Goal: Task Accomplishment & Management: Manage account settings

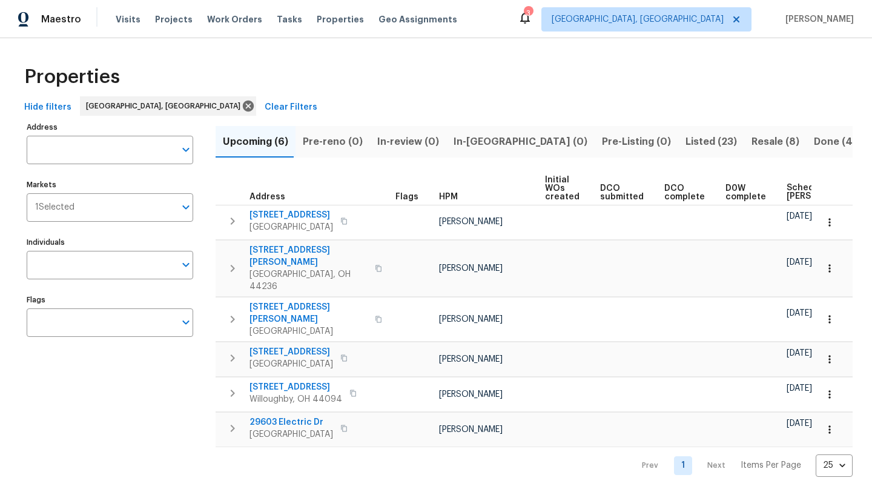
click at [480, 140] on span "In-reno (0)" at bounding box center [521, 141] width 134 height 17
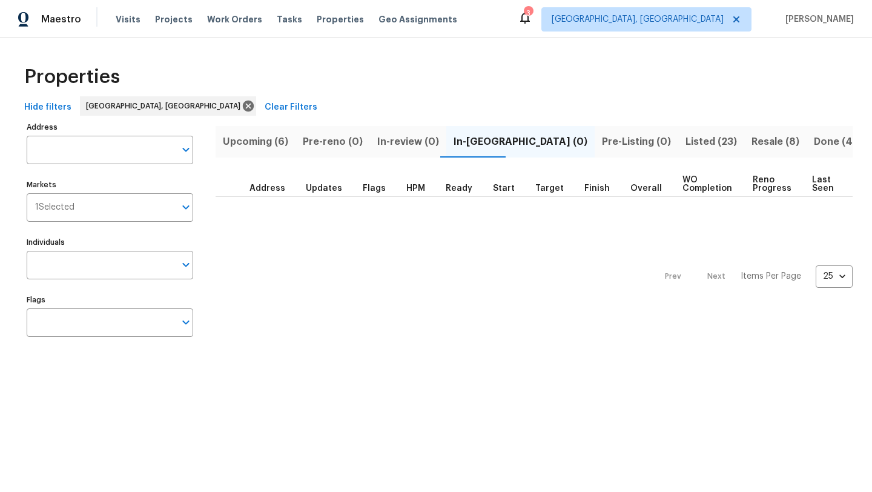
click at [241, 142] on span "Upcoming (6)" at bounding box center [255, 141] width 65 height 17
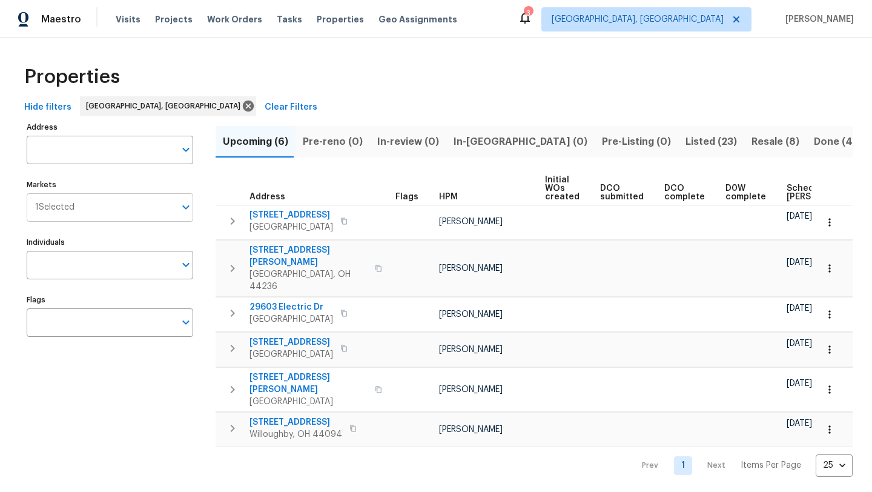
click at [70, 216] on div "1 Selected Markets" at bounding box center [110, 207] width 167 height 28
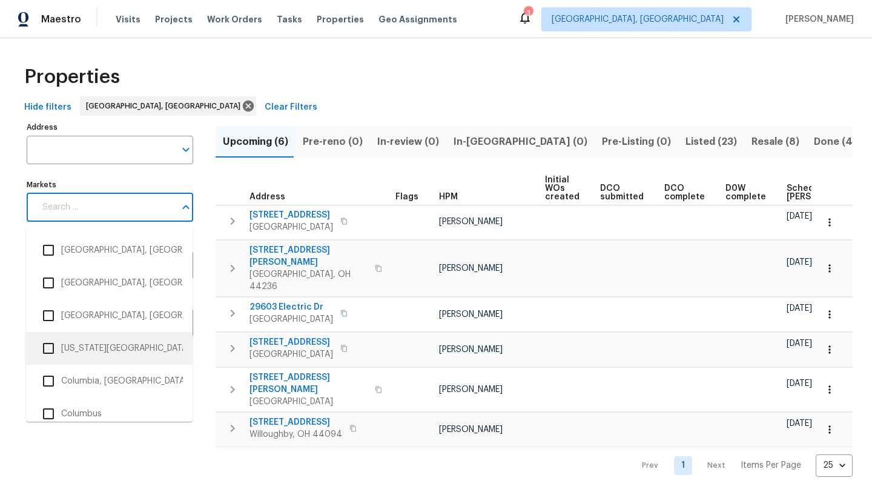
scroll to position [488, 0]
click at [78, 412] on li "Columbus" at bounding box center [109, 411] width 147 height 25
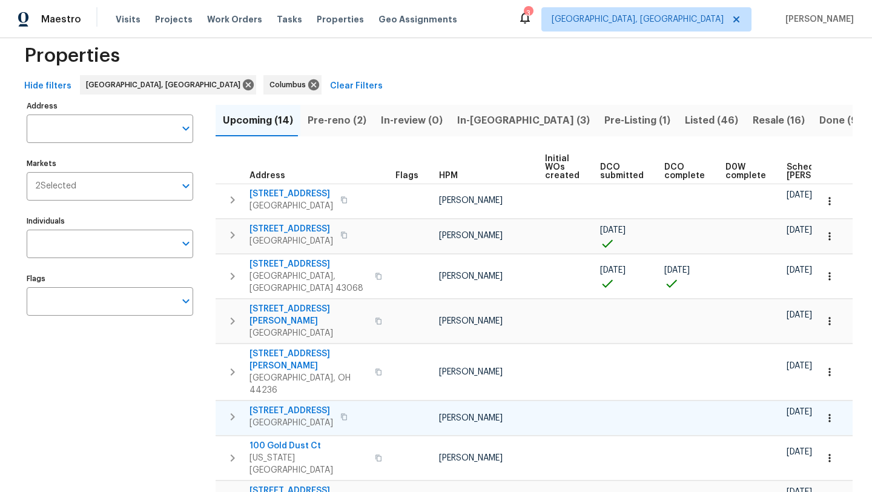
scroll to position [26, 0]
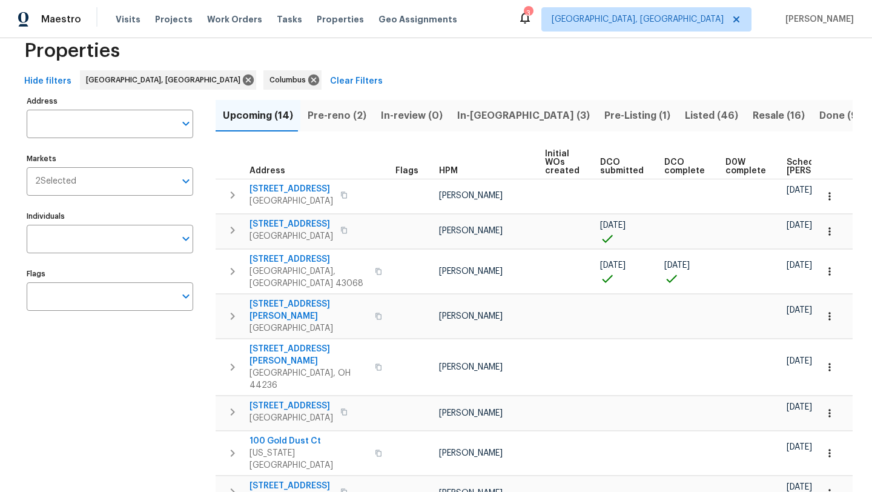
click at [795, 163] on span "Scheduled COE" at bounding box center [821, 166] width 68 height 17
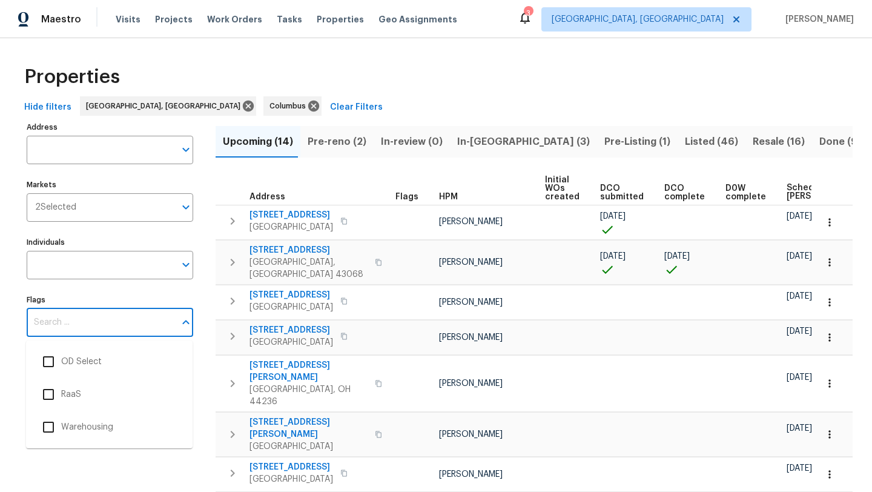
click at [65, 331] on input "Flags" at bounding box center [101, 322] width 148 height 28
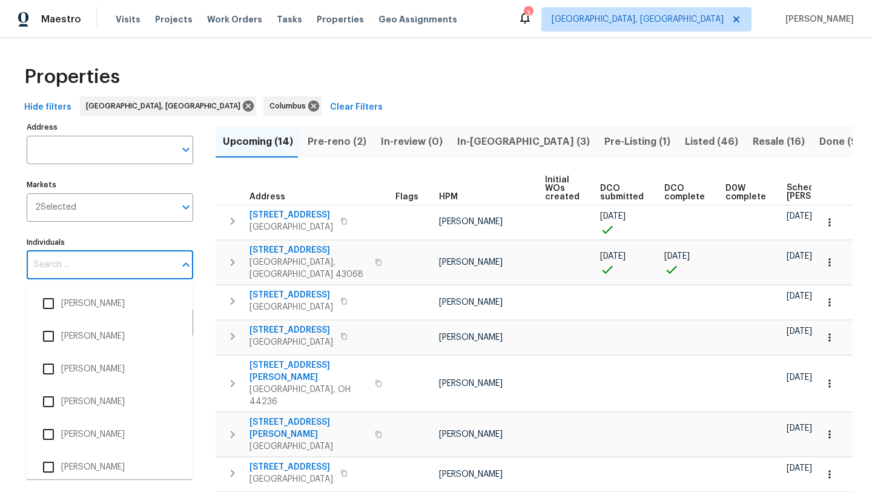
click at [76, 279] on input "Individuals" at bounding box center [101, 265] width 148 height 28
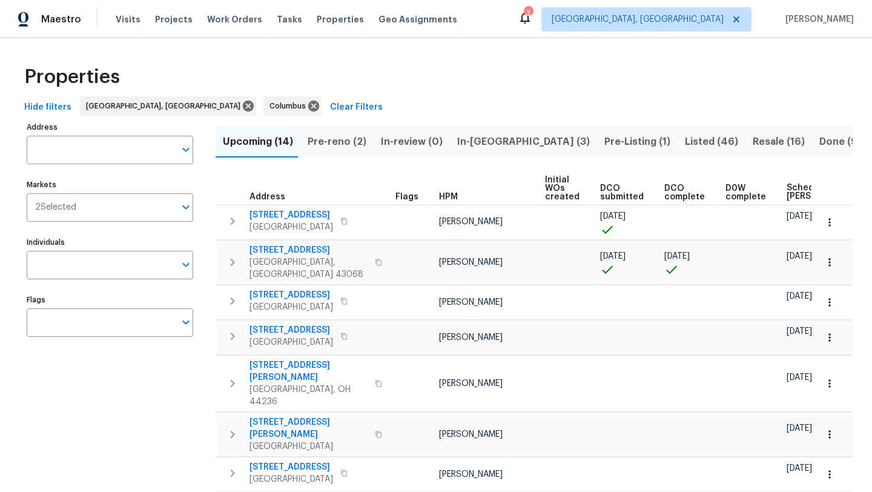
click at [471, 33] on div "Maestro Visits Projects Work Orders Tasks Properties Geo Assignments 3 Clevelan…" at bounding box center [436, 19] width 872 height 38
click at [329, 143] on span "Pre-reno (2)" at bounding box center [337, 141] width 59 height 17
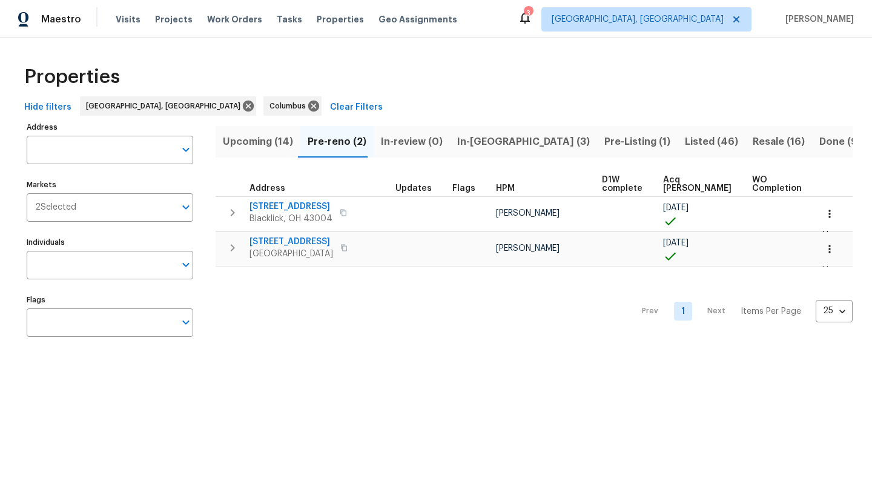
click at [480, 143] on span "In-reno (3)" at bounding box center [523, 141] width 133 height 17
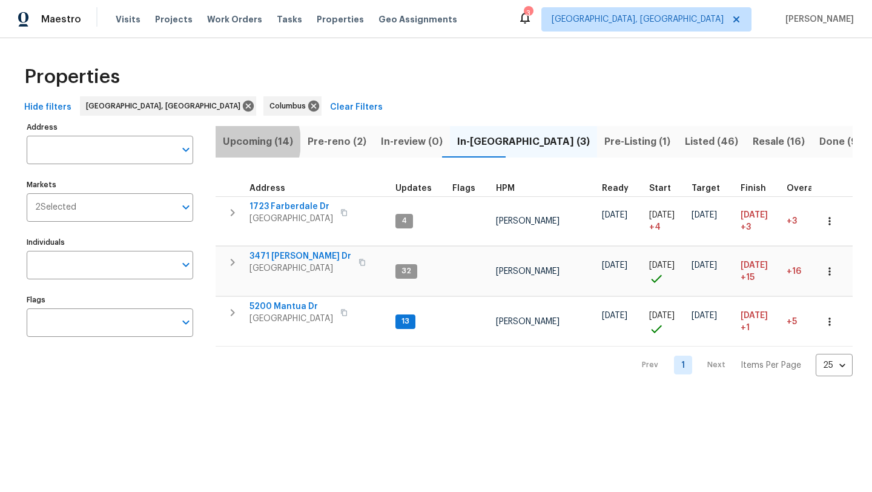
click at [235, 142] on span "Upcoming (14)" at bounding box center [258, 141] width 70 height 17
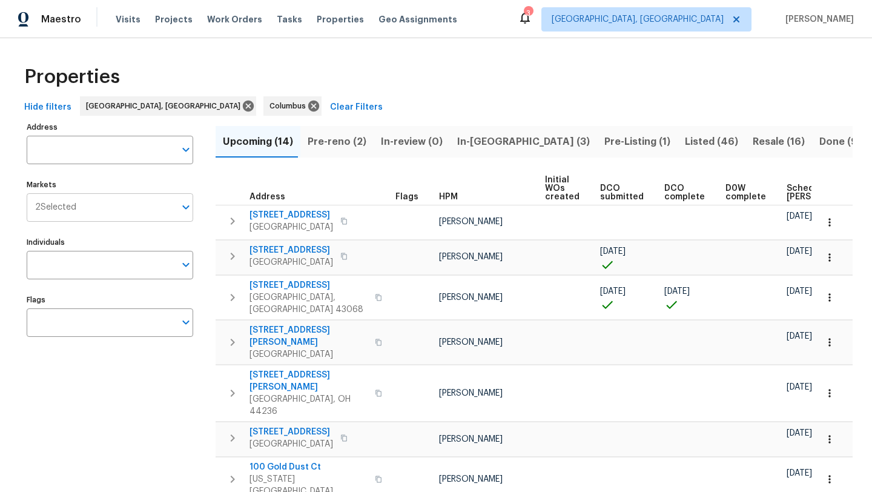
click at [93, 193] on input "Markets" at bounding box center [125, 207] width 99 height 28
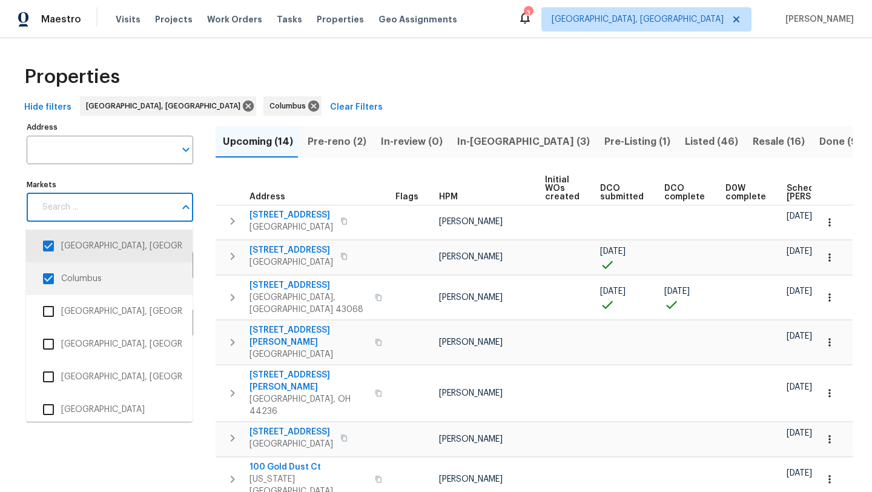
click at [46, 279] on input "checkbox" at bounding box center [48, 278] width 25 height 25
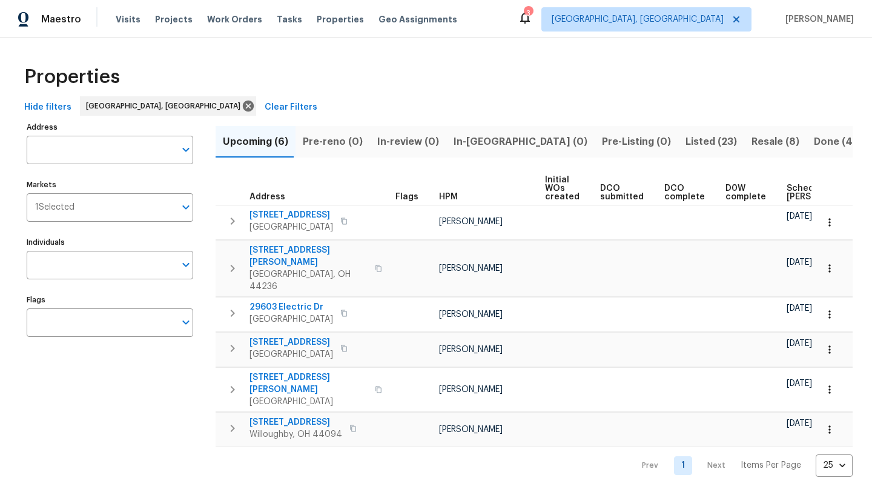
click at [787, 191] on span "Scheduled COE" at bounding box center [821, 192] width 68 height 17
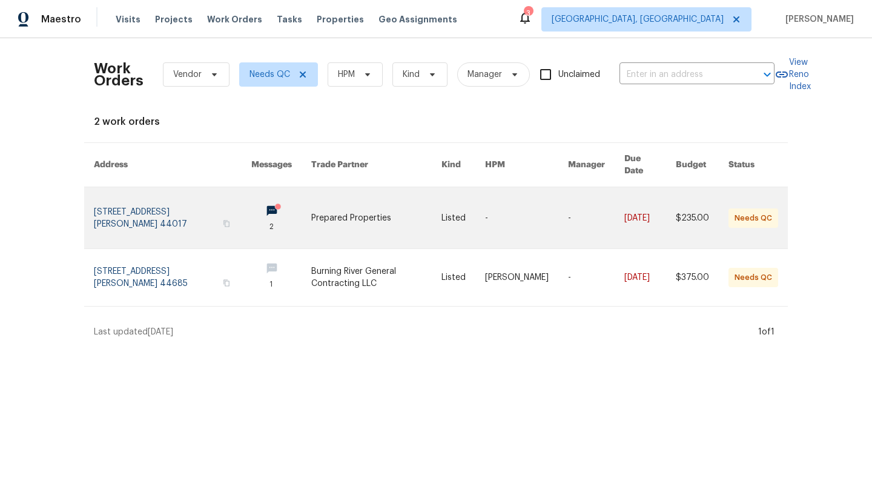
click at [130, 197] on link at bounding box center [173, 217] width 158 height 61
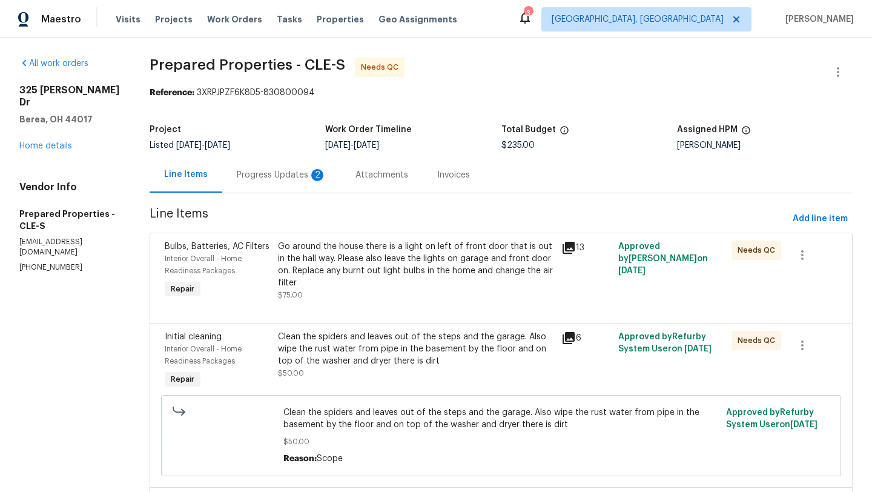
click at [280, 174] on div "Progress Updates 2" at bounding box center [282, 175] width 90 height 12
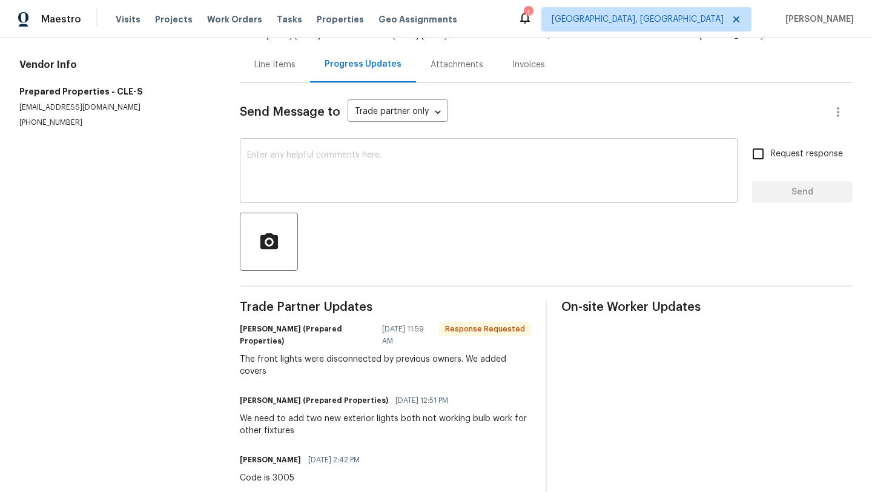
scroll to position [112, 0]
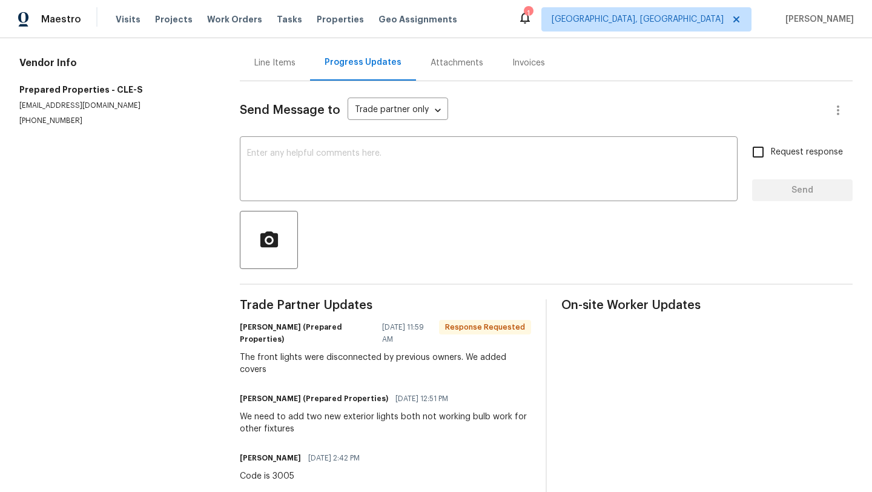
click at [261, 61] on div "Line Items" at bounding box center [274, 63] width 41 height 12
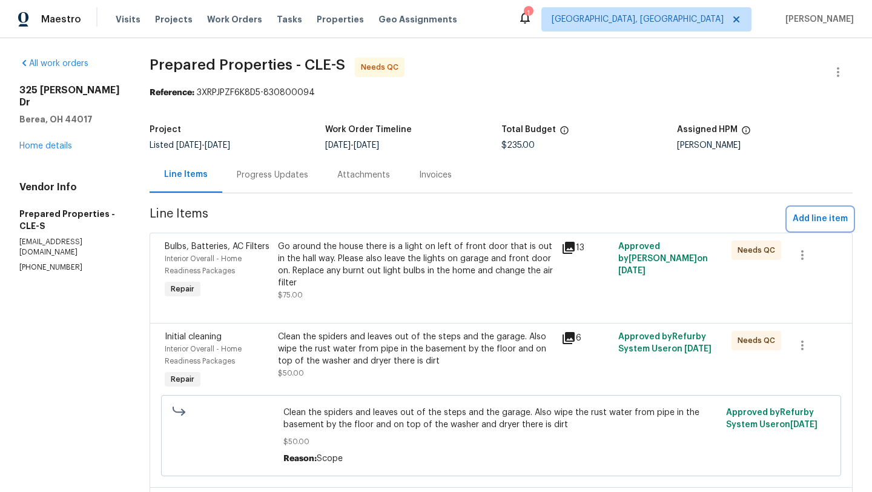
click at [826, 223] on span "Add line item" at bounding box center [820, 218] width 55 height 15
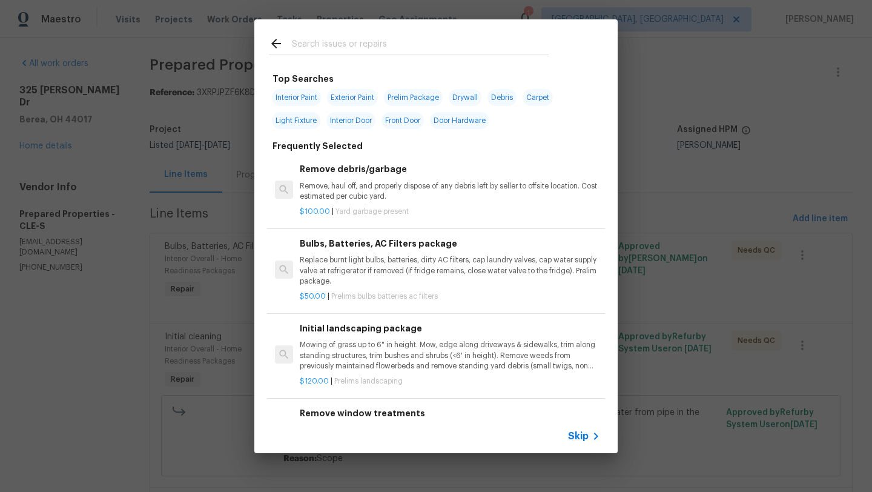
click at [314, 48] on input "text" at bounding box center [420, 45] width 257 height 18
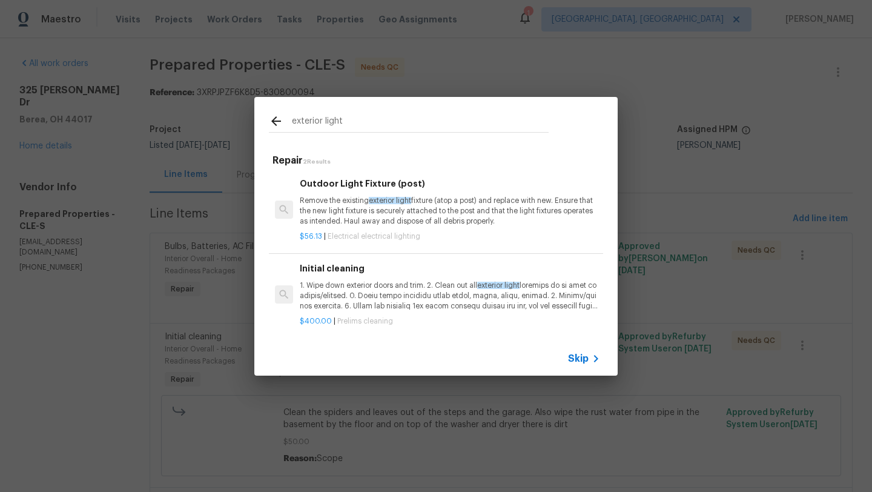
scroll to position [2, 0]
type input "exterior light"
click at [331, 215] on p "Remove the existing exterior light fixture (atop a post) and replace with new. …" at bounding box center [450, 209] width 300 height 31
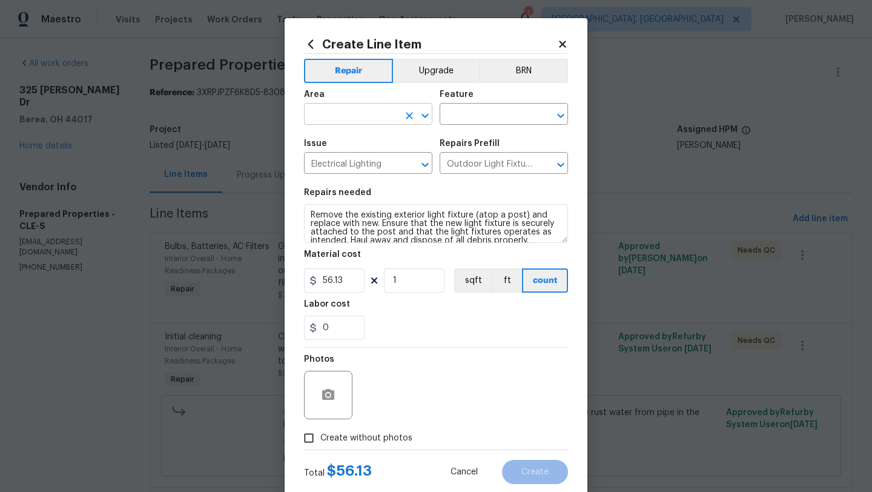
click at [345, 111] on input "text" at bounding box center [351, 115] width 95 height 19
click at [347, 149] on li "Front" at bounding box center [368, 143] width 128 height 20
type input "Front"
click at [494, 115] on input "text" at bounding box center [487, 115] width 95 height 19
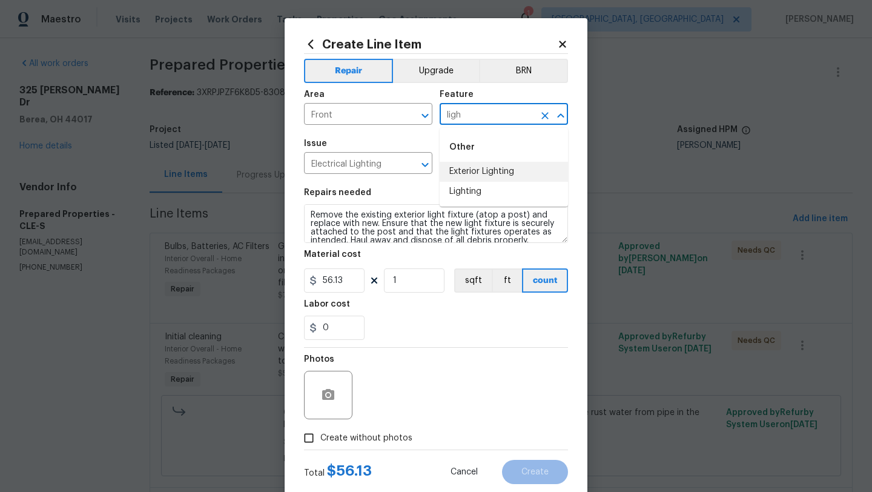
click at [494, 168] on li "Exterior Lighting" at bounding box center [504, 172] width 128 height 20
type input "Exterior Lighting"
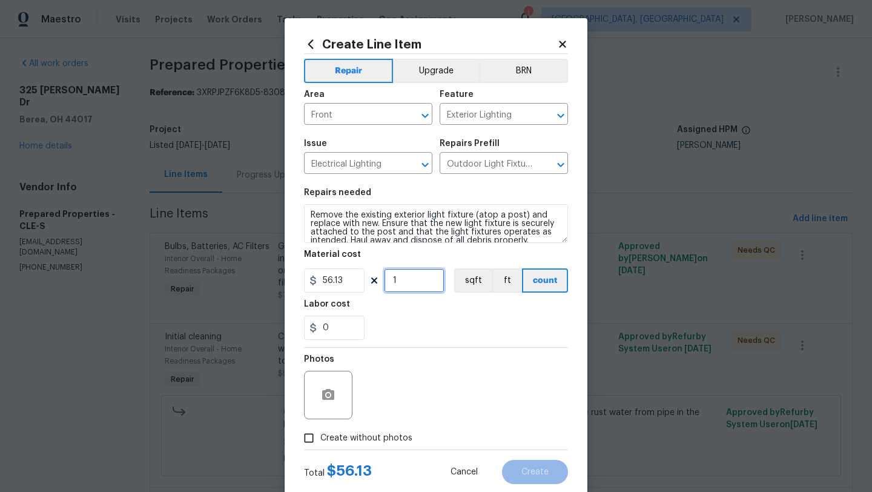
drag, startPoint x: 399, startPoint y: 284, endPoint x: 383, endPoint y: 284, distance: 16.4
click at [383, 284] on div "56.13 1 sqft ft count" at bounding box center [436, 280] width 264 height 24
type input "2"
click at [426, 330] on div "0" at bounding box center [436, 328] width 264 height 24
drag, startPoint x: 338, startPoint y: 331, endPoint x: 294, endPoint y: 331, distance: 44.2
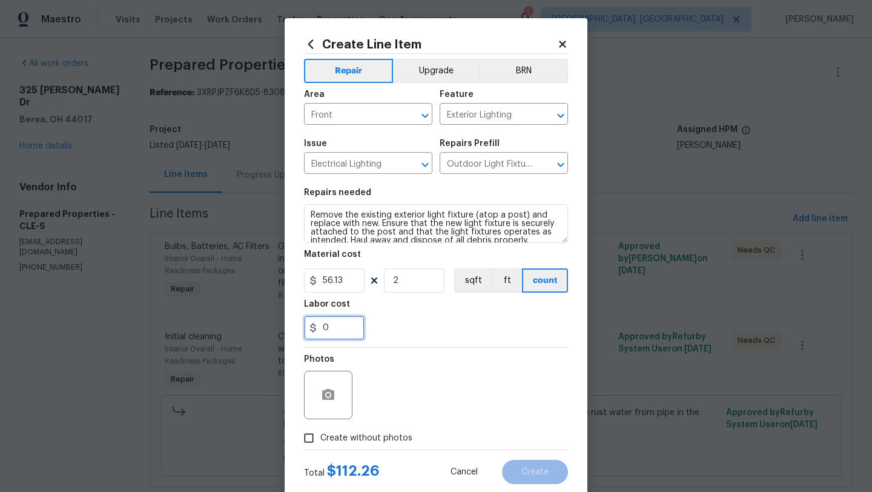
click at [294, 331] on div "Create Line Item Repair Upgrade BRN Area Front ​ Feature Exterior Lighting ​ Is…" at bounding box center [436, 260] width 303 height 485
type input "50"
click at [426, 375] on div "Photos" at bounding box center [436, 387] width 264 height 79
click at [314, 440] on input "Create without photos" at bounding box center [308, 437] width 23 height 23
checkbox input "true"
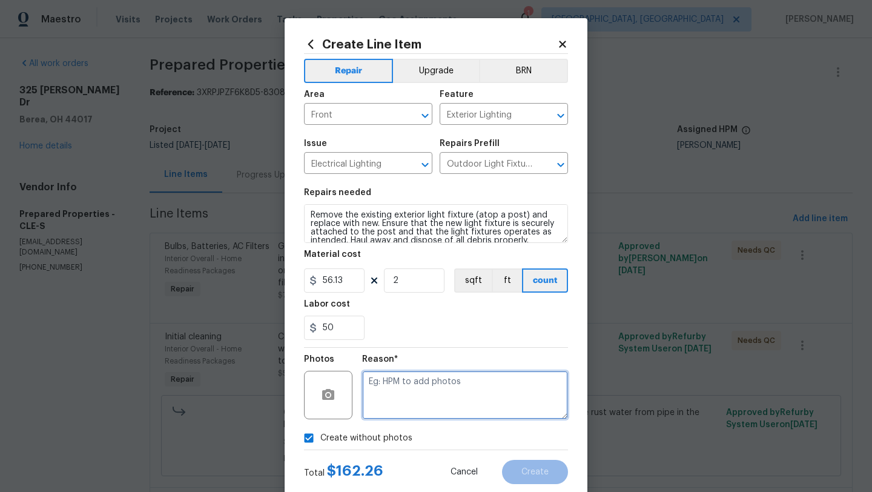
click at [439, 390] on textarea at bounding box center [465, 395] width 206 height 48
type textarea "desk"
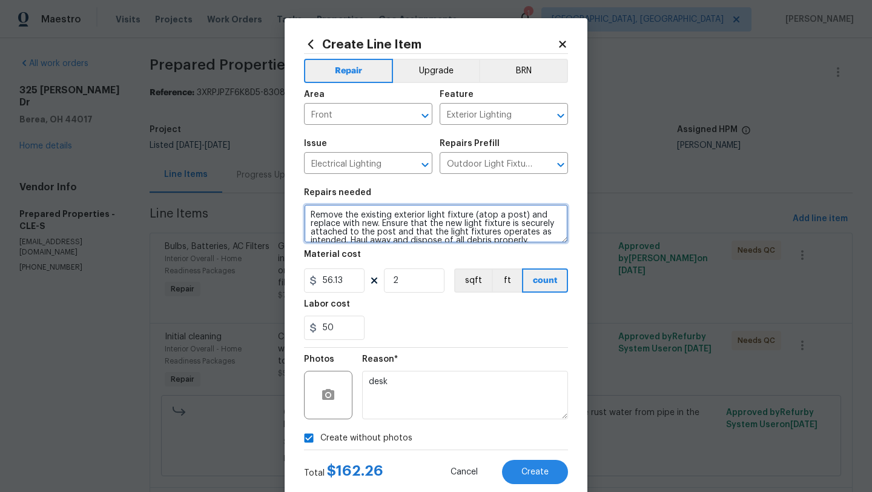
drag, startPoint x: 474, startPoint y: 214, endPoint x: 526, endPoint y: 219, distance: 51.7
click at [526, 219] on textarea "Remove the existing exterior light fixture (atop a post) and replace with new. …" at bounding box center [436, 223] width 264 height 39
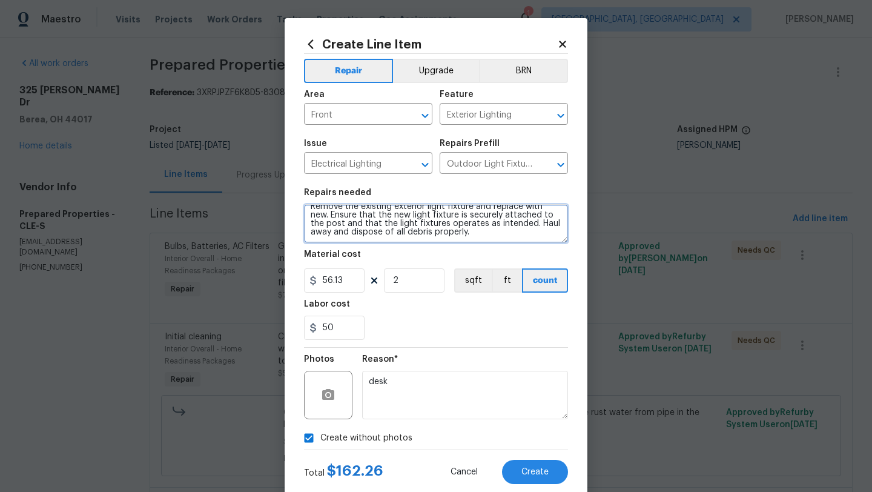
drag, startPoint x: 485, startPoint y: 224, endPoint x: 330, endPoint y: 225, distance: 154.5
click at [330, 225] on textarea "Remove the existing exterior light fixture and replace with new. Ensure that th…" at bounding box center [436, 223] width 264 height 39
type textarea "Remove the existing exterior light fixture and replace with new. Ensure that th…"
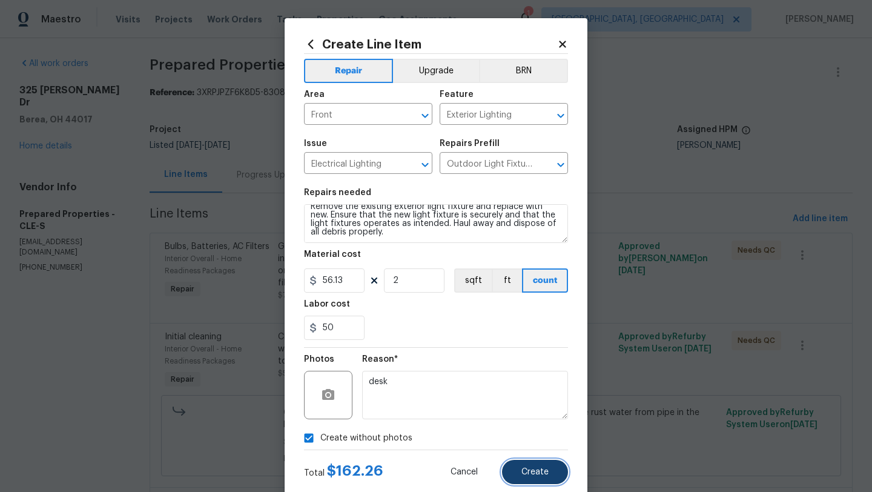
click at [543, 478] on button "Create" at bounding box center [535, 472] width 66 height 24
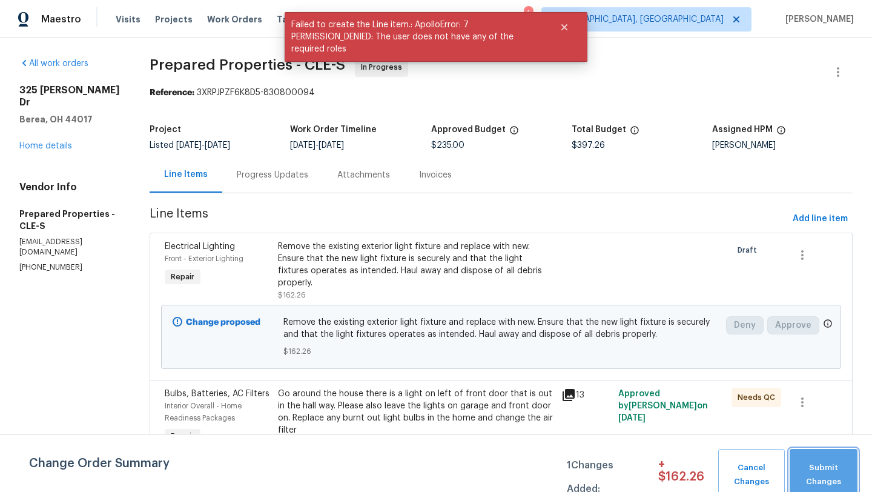
click at [836, 468] on span "Submit Changes" at bounding box center [824, 475] width 56 height 28
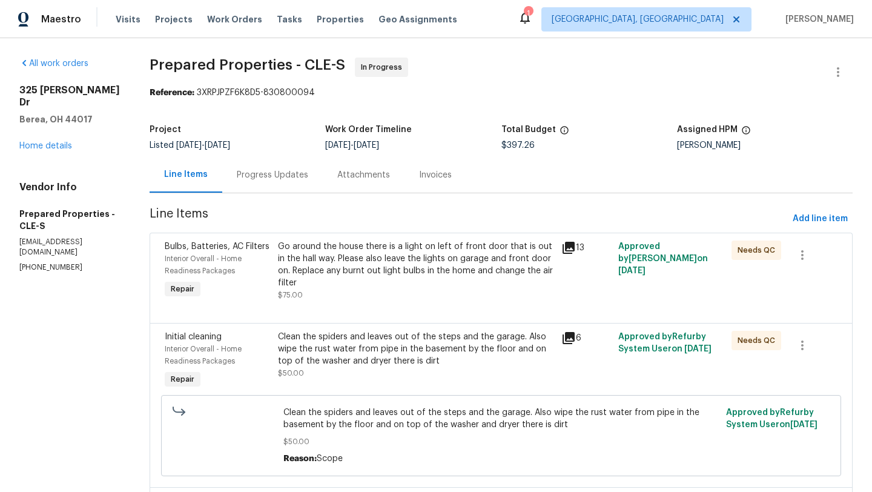
click at [575, 247] on icon at bounding box center [569, 248] width 12 height 12
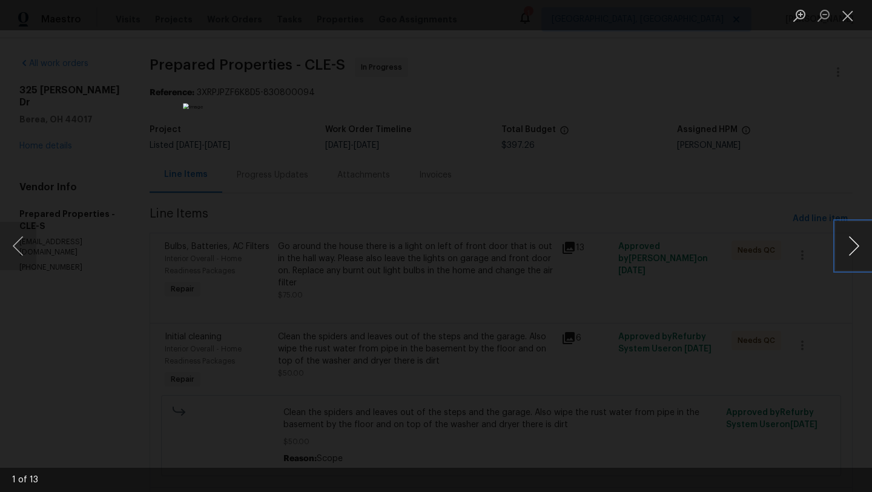
click at [859, 256] on button "Next image" at bounding box center [854, 246] width 36 height 48
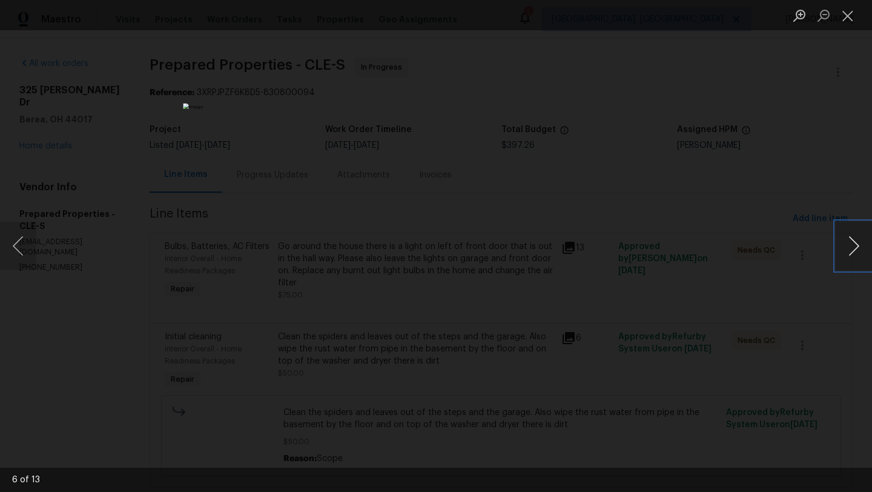
click at [859, 256] on button "Next image" at bounding box center [854, 246] width 36 height 48
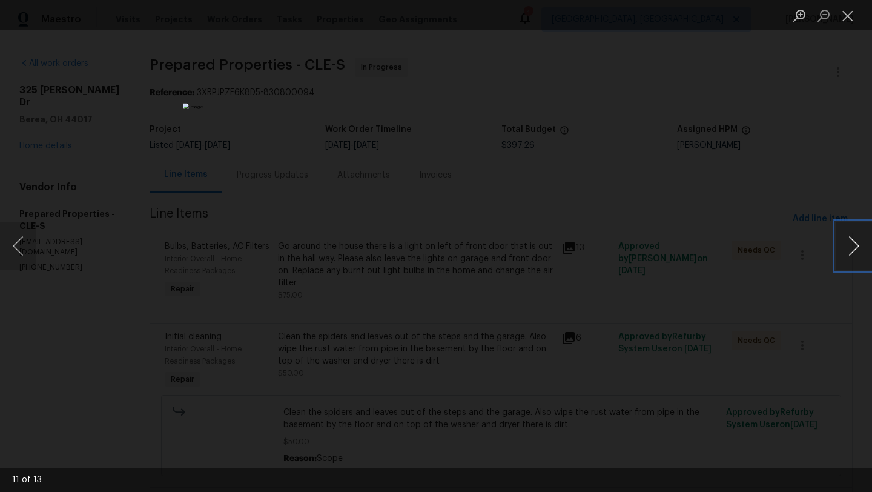
click at [859, 256] on button "Next image" at bounding box center [854, 246] width 36 height 48
click at [845, 18] on button "Close lightbox" at bounding box center [848, 15] width 24 height 21
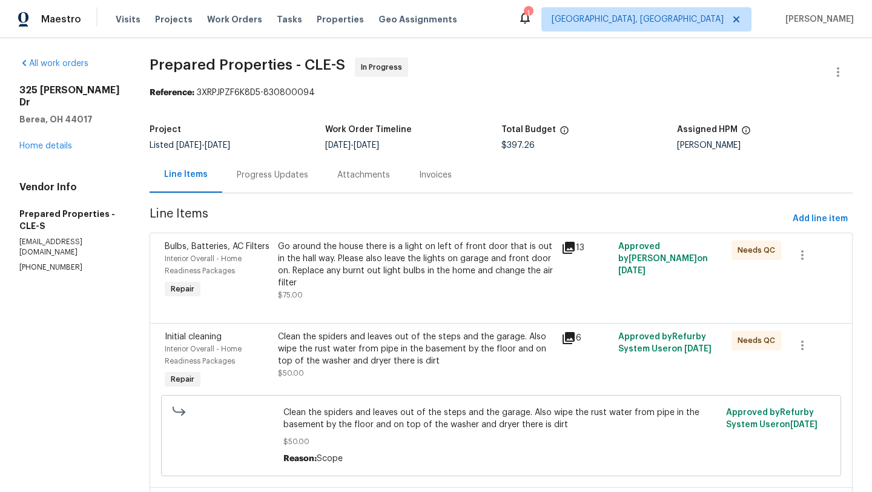
click at [576, 251] on icon at bounding box center [569, 248] width 15 height 15
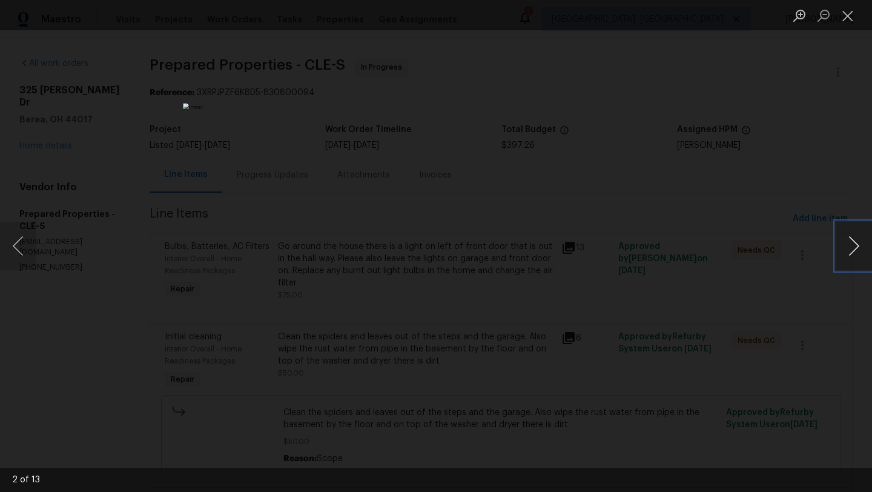
click at [858, 247] on button "Next image" at bounding box center [854, 246] width 36 height 48
click at [24, 238] on button "Previous image" at bounding box center [18, 246] width 36 height 48
click at [869, 241] on button "Next image" at bounding box center [854, 246] width 36 height 48
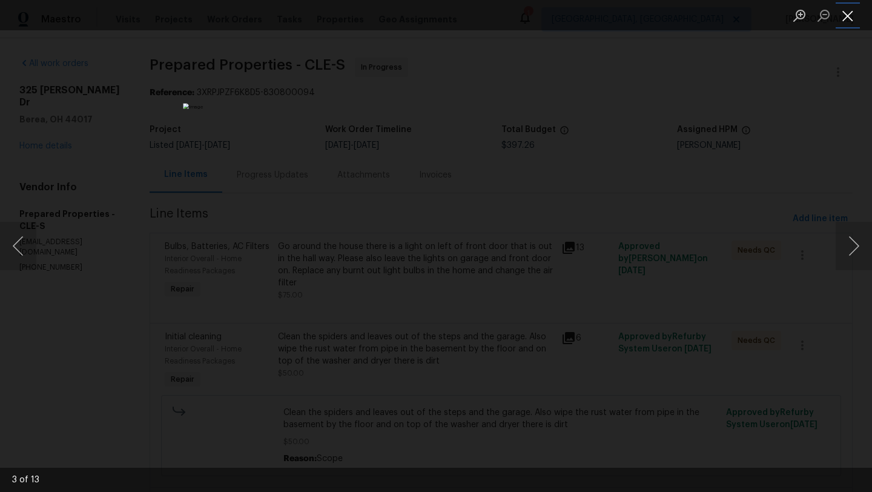
click at [851, 19] on button "Close lightbox" at bounding box center [848, 15] width 24 height 21
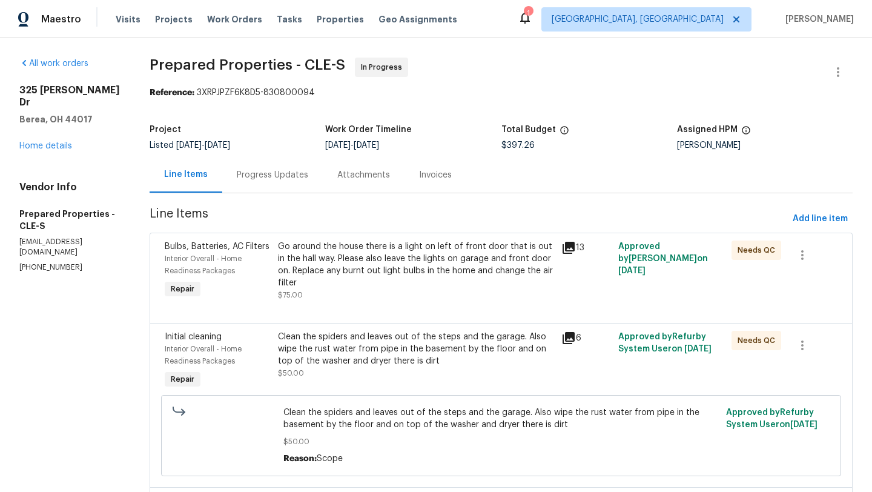
click at [412, 268] on div "Go around the house there is a light on left of front door that is out in the h…" at bounding box center [416, 265] width 276 height 48
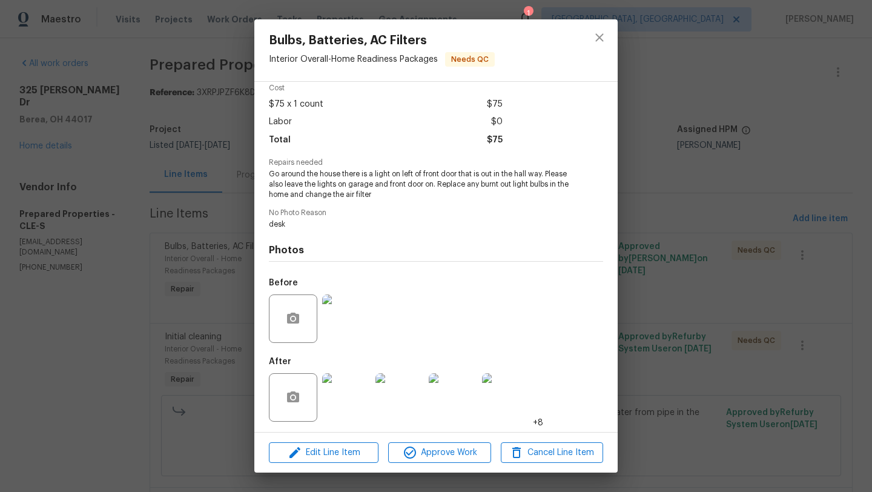
scroll to position [55, 0]
click at [434, 451] on span "Approve Work" at bounding box center [439, 452] width 95 height 15
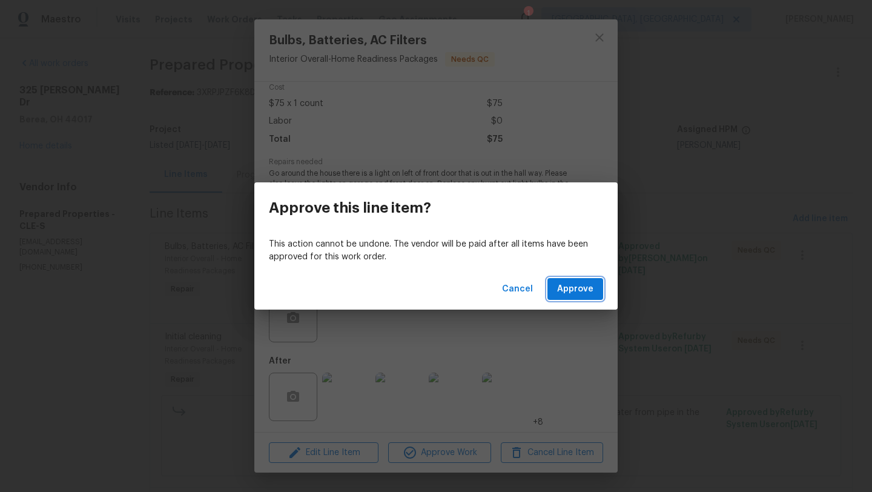
click at [559, 291] on span "Approve" at bounding box center [575, 289] width 36 height 15
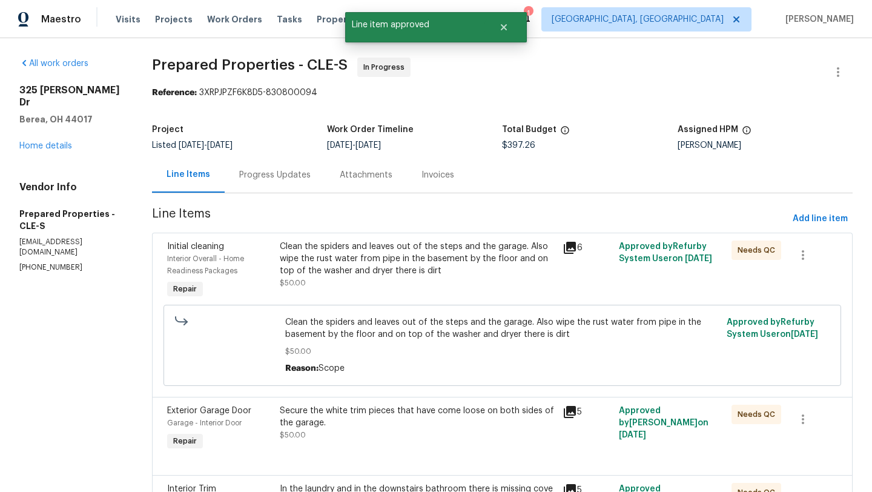
click at [380, 281] on div "Clean the spiders and leaves out of the steps and the garage. Also wipe the rus…" at bounding box center [417, 265] width 275 height 48
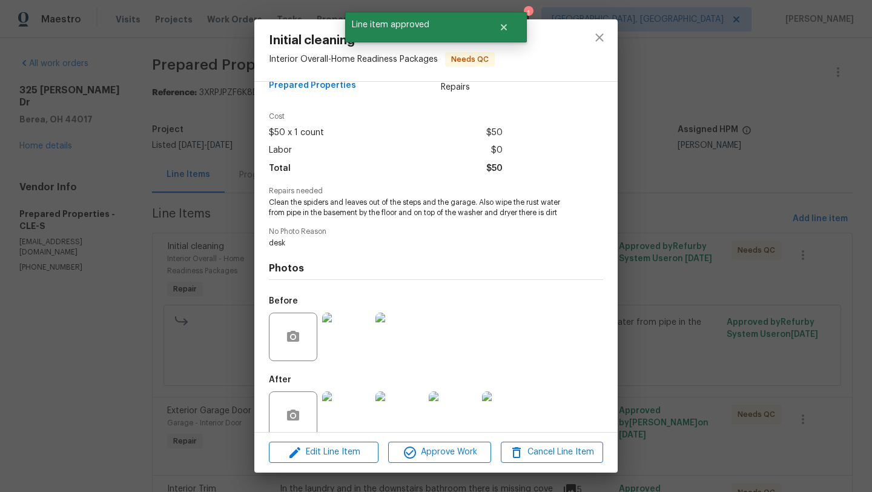
scroll to position [46, 0]
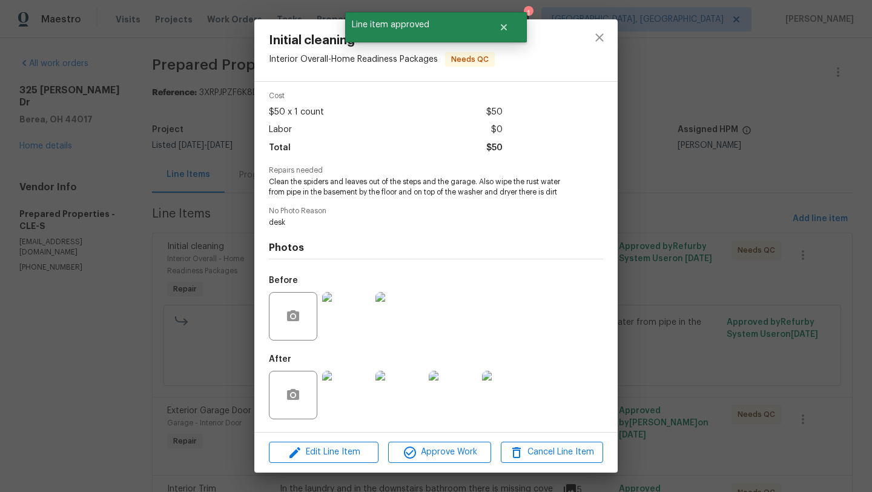
click at [340, 397] on img at bounding box center [346, 395] width 48 height 48
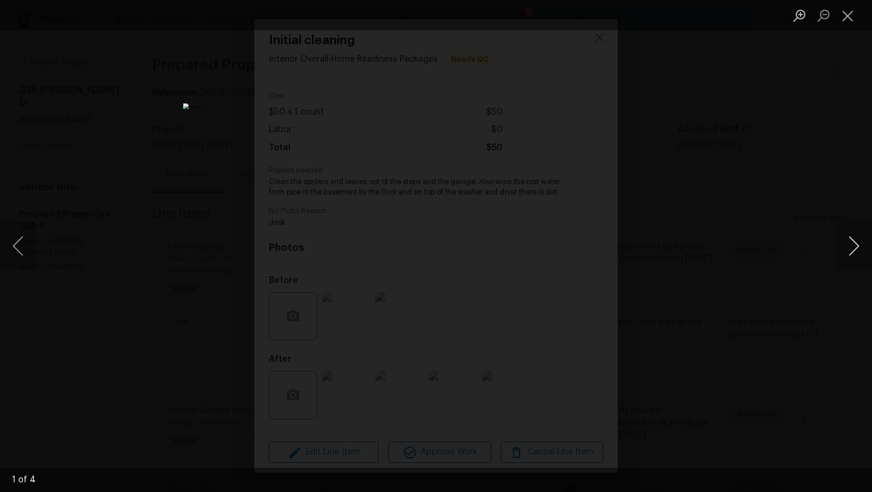
click at [872, 254] on button "Next image" at bounding box center [854, 246] width 36 height 48
click at [871, 254] on button "Next image" at bounding box center [854, 246] width 36 height 48
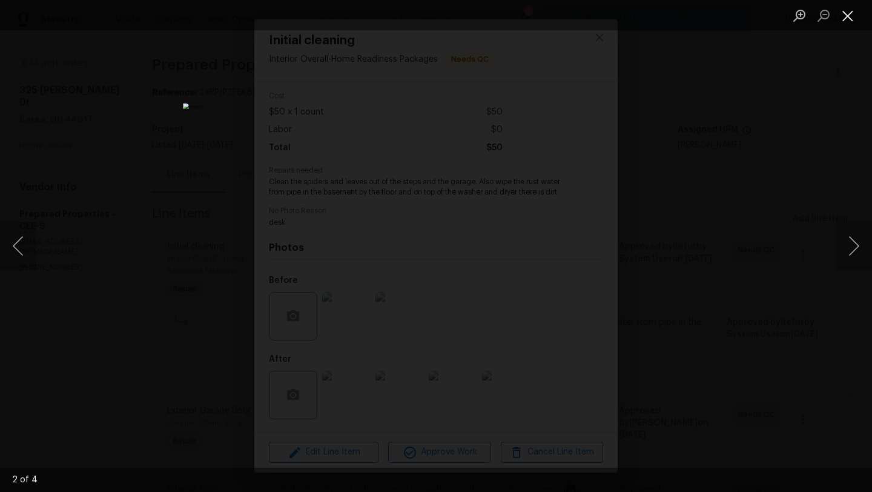
click at [849, 22] on button "Close lightbox" at bounding box center [848, 15] width 24 height 21
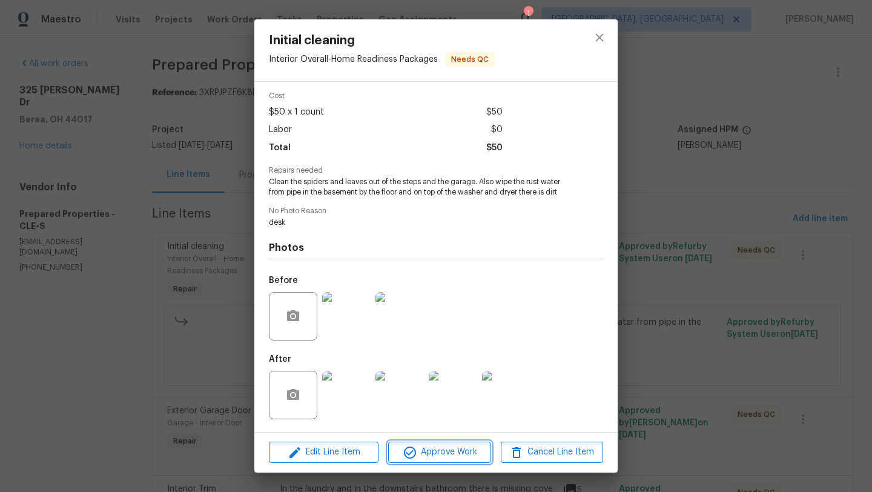
click at [438, 442] on button "Approve Work" at bounding box center [439, 452] width 102 height 21
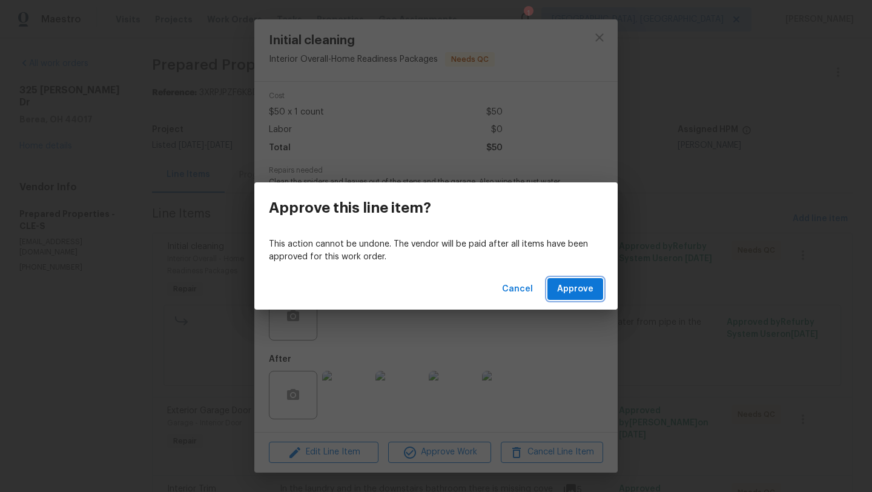
click at [560, 282] on span "Approve" at bounding box center [575, 289] width 36 height 15
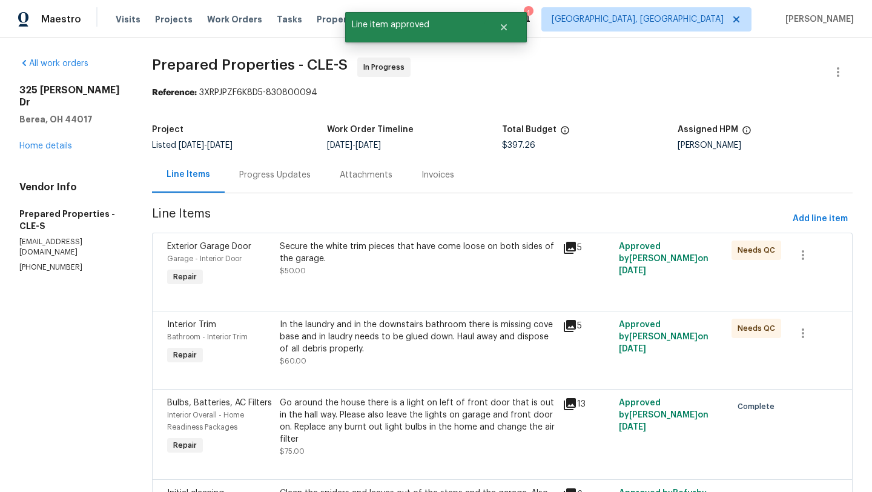
click at [398, 256] on div "Secure the white trim pieces that have come loose on both sides of the garage." at bounding box center [417, 253] width 275 height 24
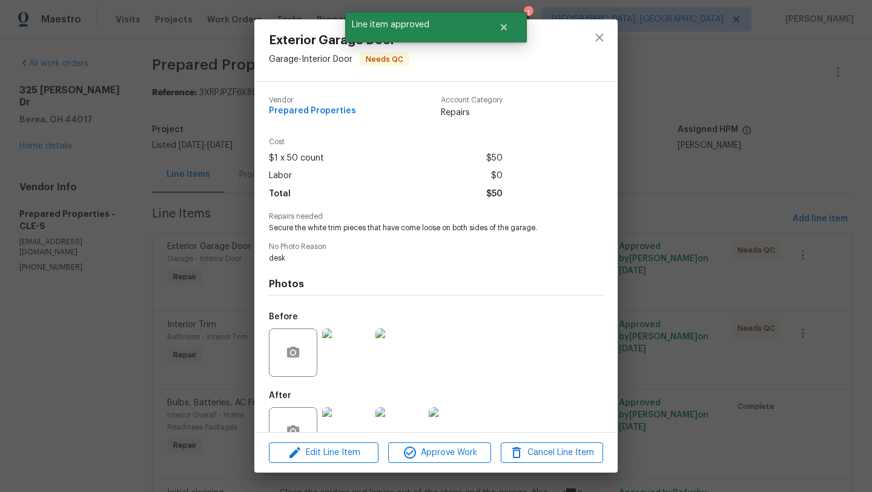
scroll to position [36, 0]
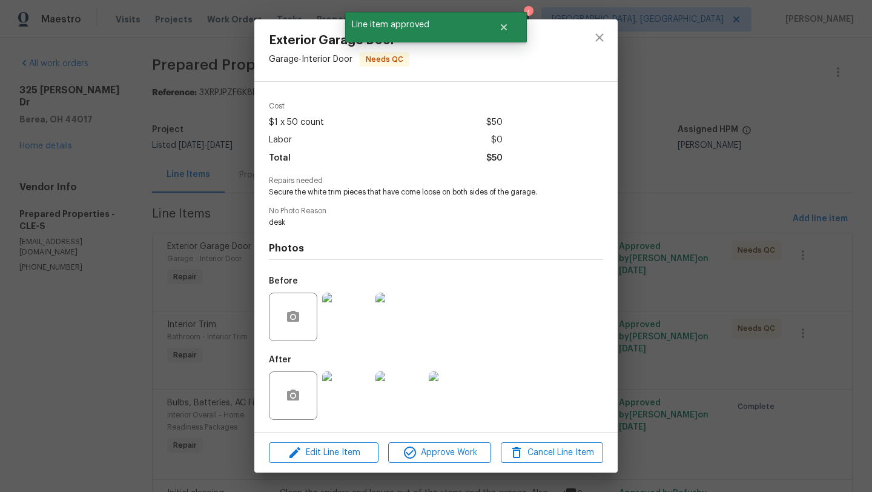
click at [351, 399] on img at bounding box center [346, 395] width 48 height 48
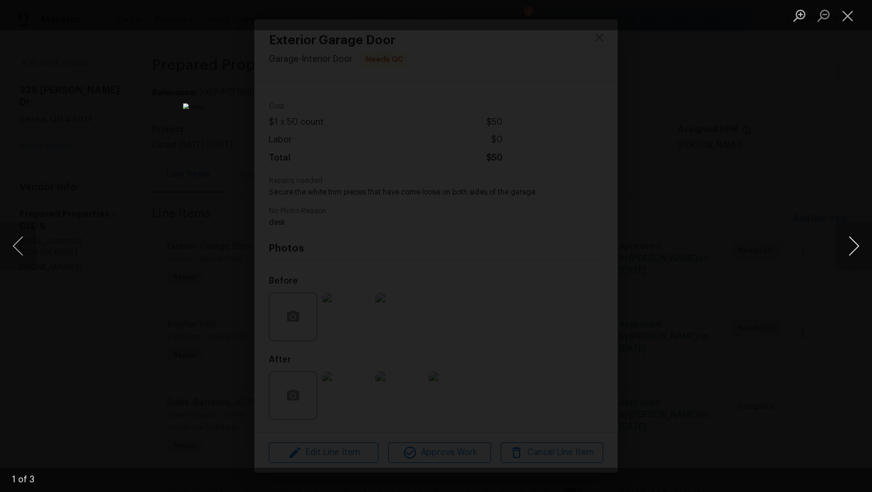
click at [859, 247] on button "Next image" at bounding box center [854, 246] width 36 height 48
click at [852, 14] on button "Close lightbox" at bounding box center [848, 15] width 24 height 21
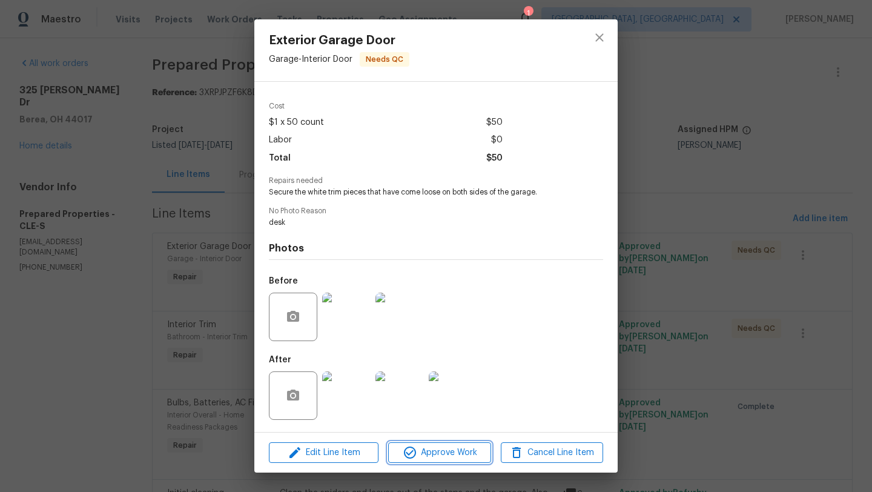
click at [417, 455] on icon "button" at bounding box center [410, 452] width 15 height 15
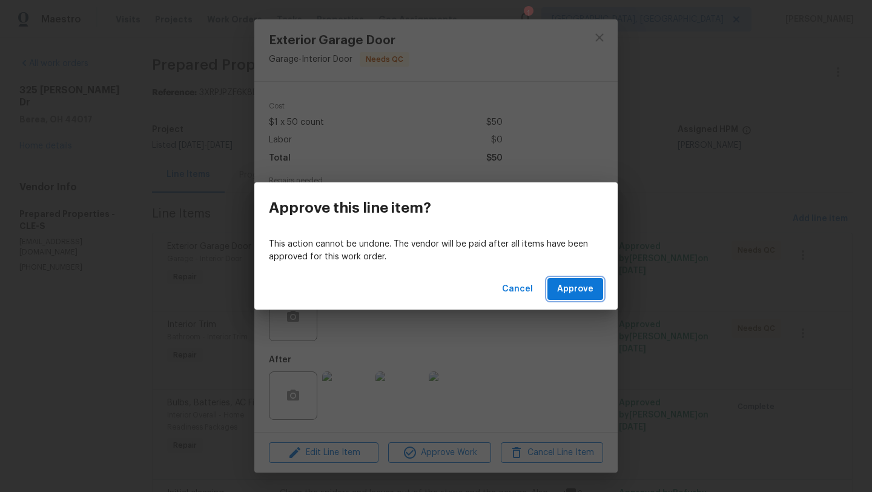
click at [572, 287] on span "Approve" at bounding box center [575, 289] width 36 height 15
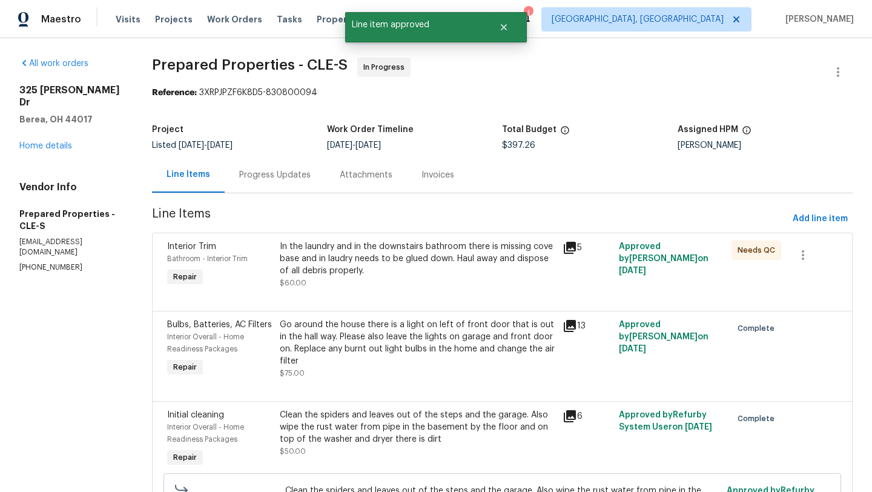
click at [391, 275] on div "In the laundry and in the downstairs bathroom there is missing cove base and in…" at bounding box center [417, 259] width 275 height 36
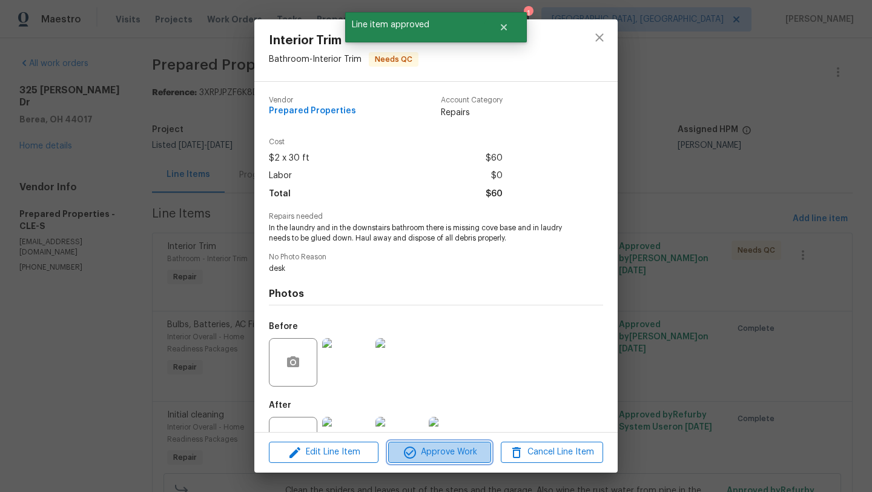
click at [420, 451] on span "Approve Work" at bounding box center [439, 452] width 95 height 15
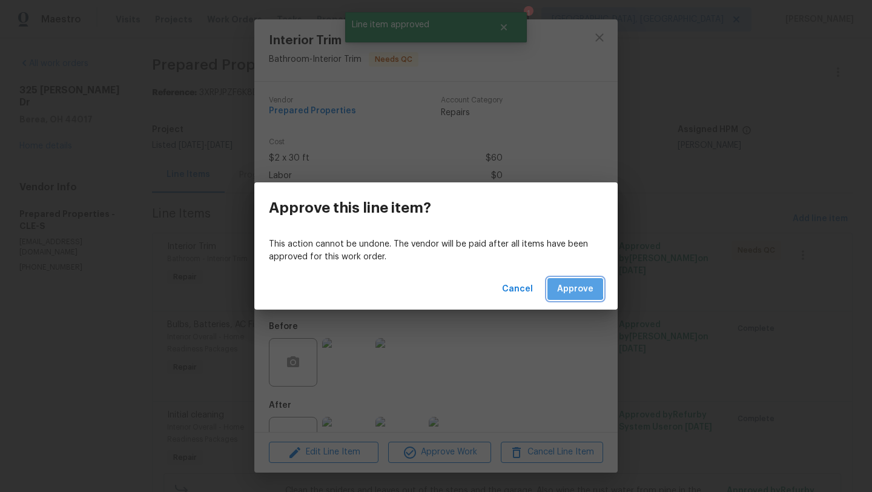
click at [554, 288] on button "Approve" at bounding box center [576, 289] width 56 height 22
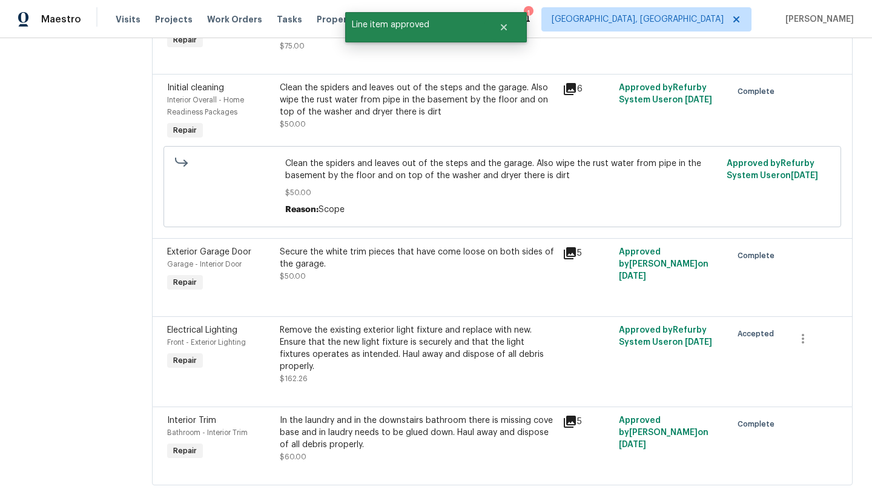
scroll to position [249, 0]
click at [406, 368] on div "Remove the existing exterior light fixture and replace with new. Ensure that th…" at bounding box center [417, 348] width 275 height 48
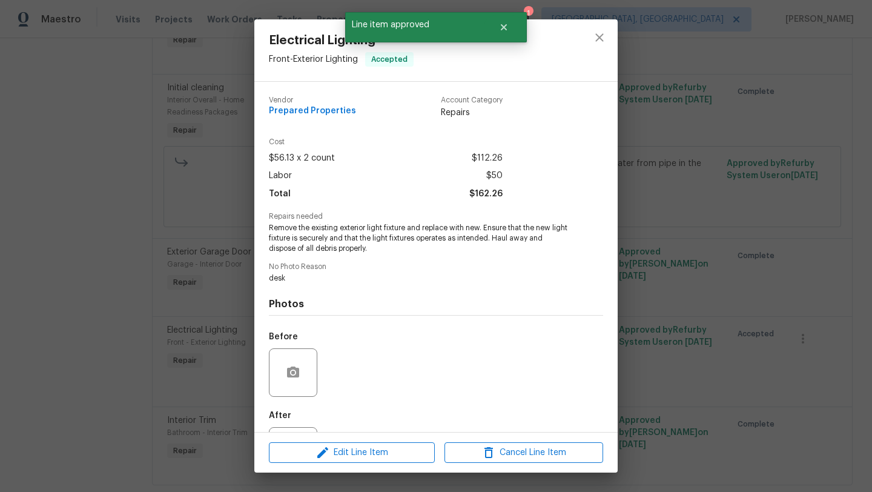
scroll to position [56, 0]
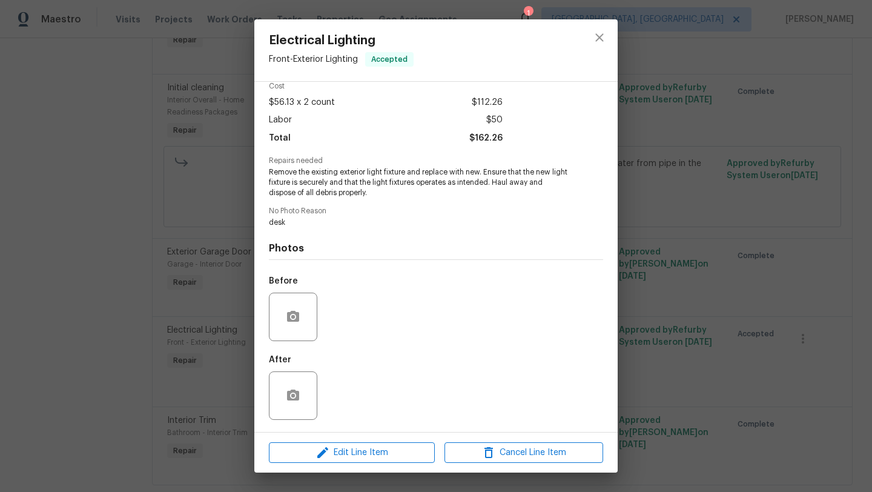
click at [284, 368] on div "After" at bounding box center [294, 364] width 51 height 16
click at [288, 395] on icon "button" at bounding box center [293, 395] width 12 height 11
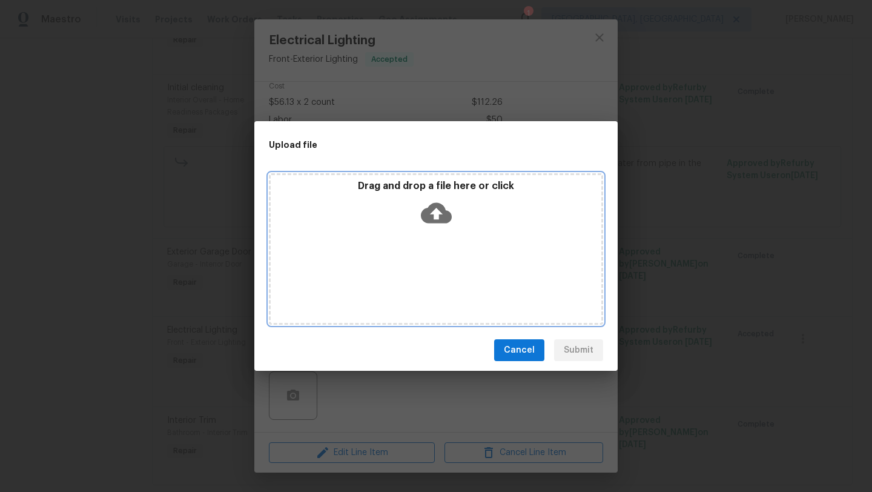
click at [437, 205] on icon at bounding box center [436, 213] width 31 height 21
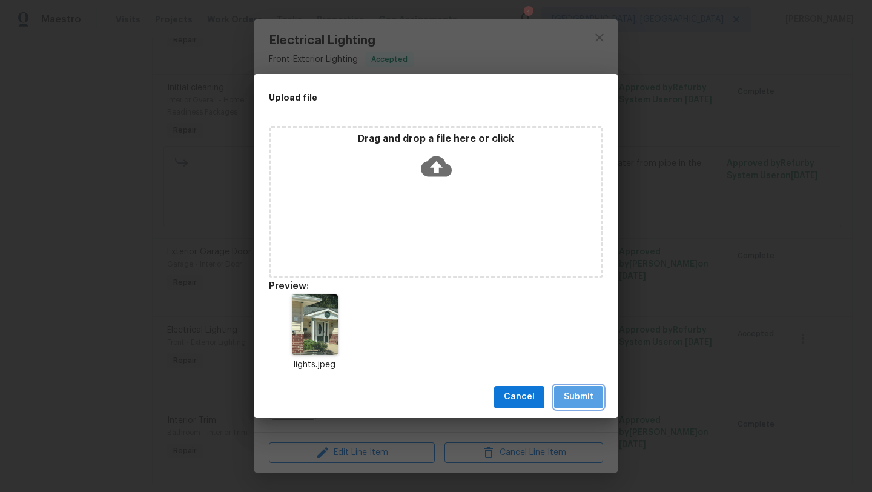
click at [589, 400] on span "Submit" at bounding box center [579, 397] width 30 height 15
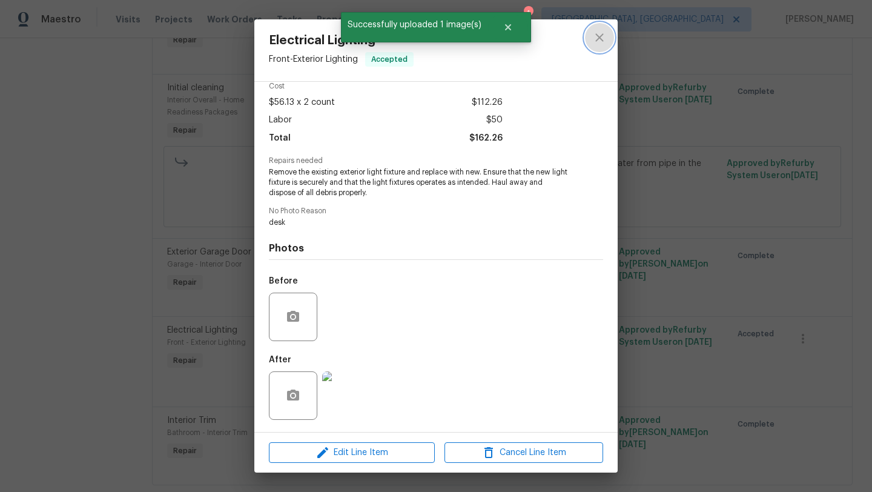
click at [601, 41] on icon "close" at bounding box center [599, 37] width 15 height 15
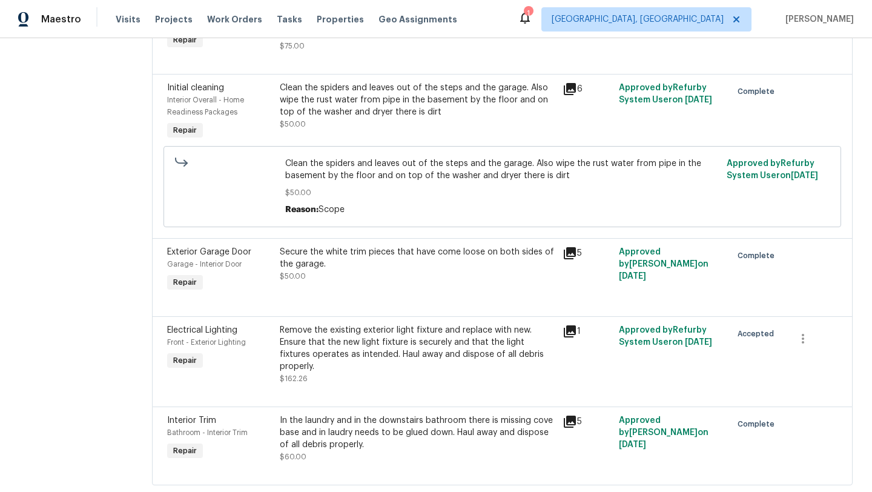
click at [344, 373] on div "Remove the existing exterior light fixture and replace with new. Ensure that th…" at bounding box center [417, 348] width 275 height 48
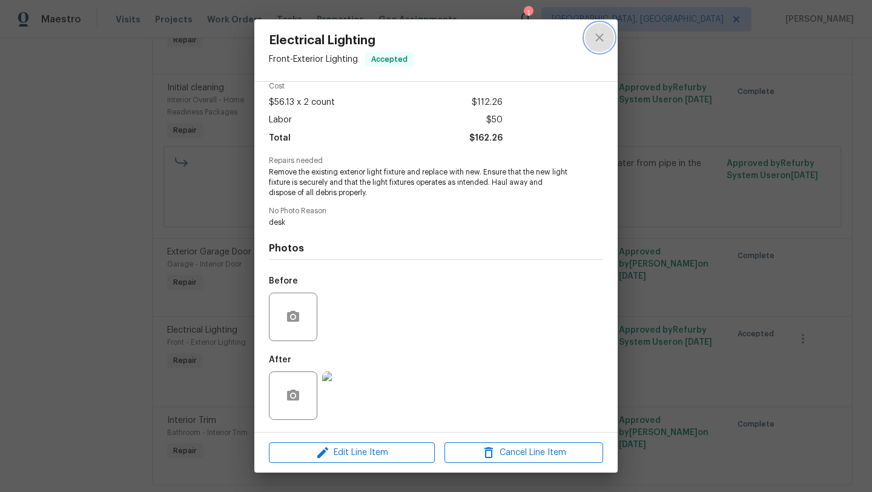
click at [600, 39] on icon "close" at bounding box center [600, 37] width 8 height 8
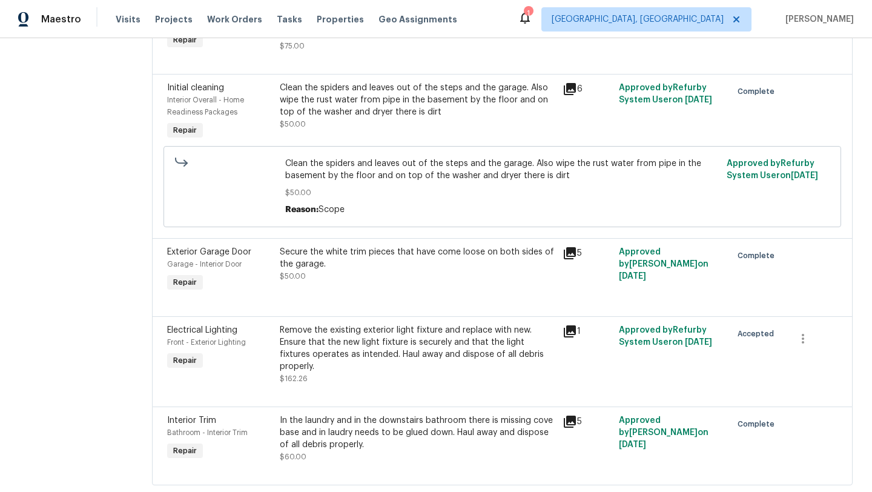
scroll to position [0, 0]
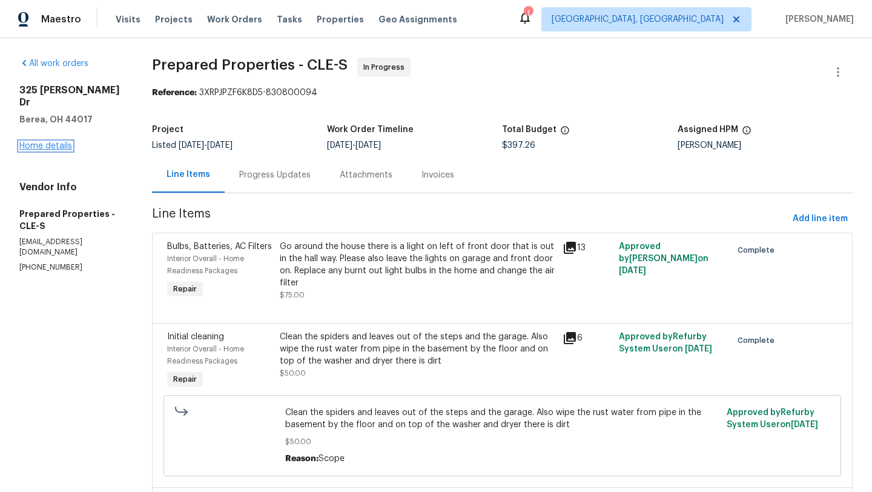
click at [28, 142] on link "Home details" at bounding box center [45, 146] width 53 height 8
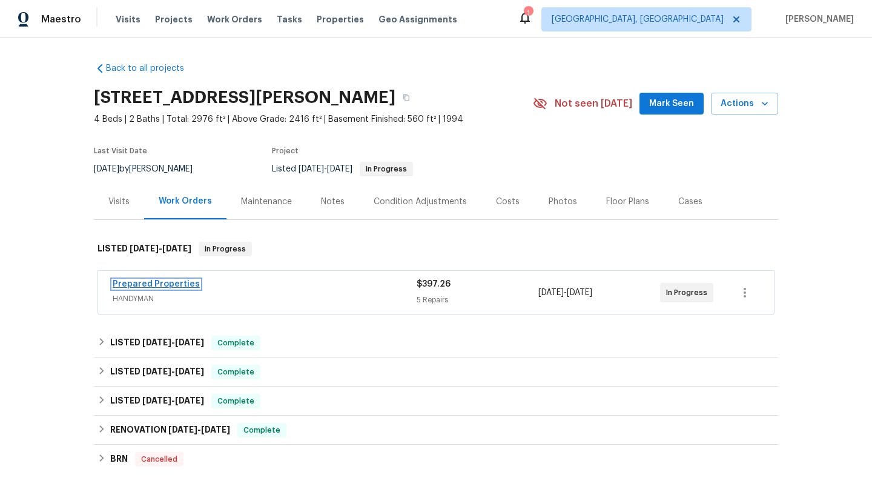
click at [163, 282] on link "Prepared Properties" at bounding box center [156, 284] width 87 height 8
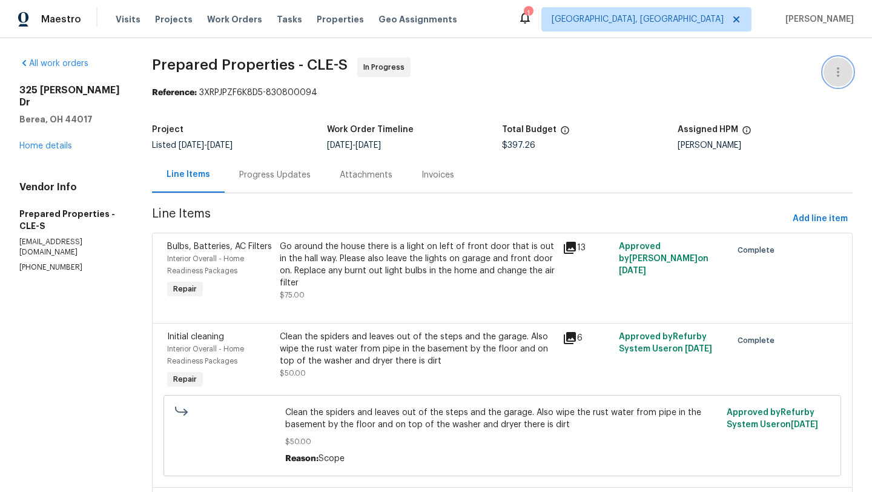
click at [843, 68] on icon "button" at bounding box center [838, 72] width 15 height 15
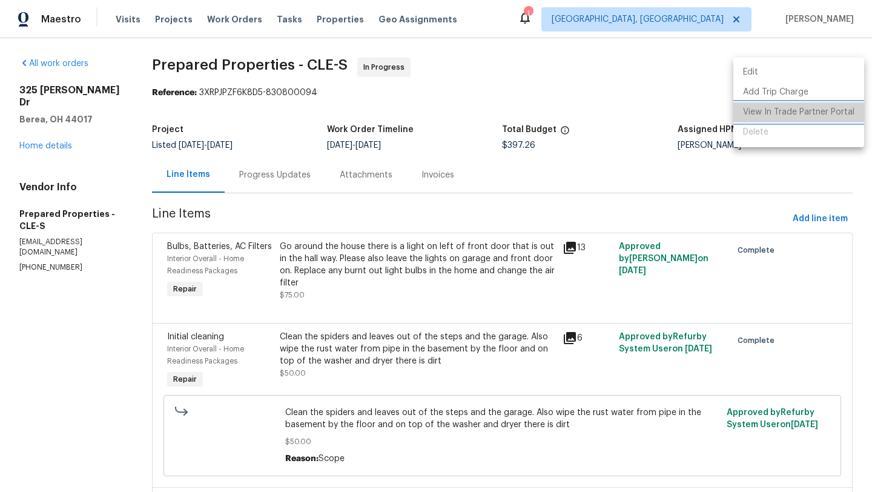
click at [811, 115] on li "View In Trade Partner Portal" at bounding box center [799, 112] width 131 height 20
click at [809, 108] on li "View In Trade Partner Portal" at bounding box center [799, 112] width 131 height 20
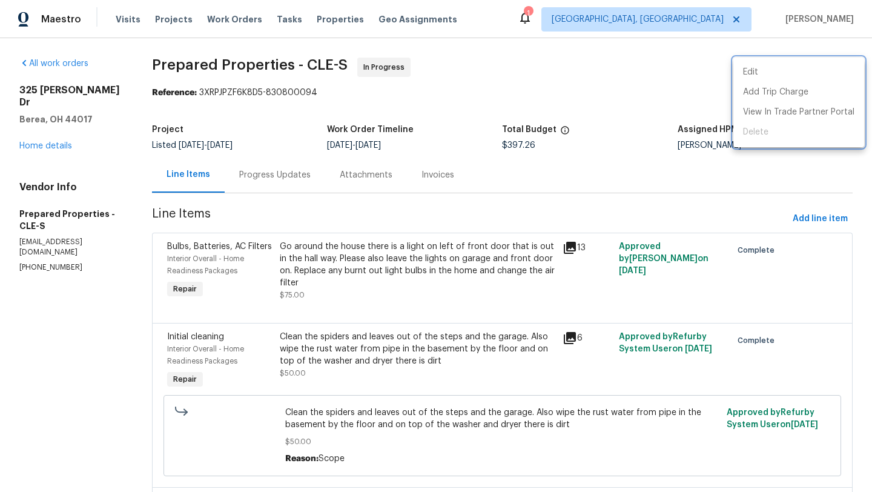
click at [49, 136] on div at bounding box center [436, 246] width 872 height 492
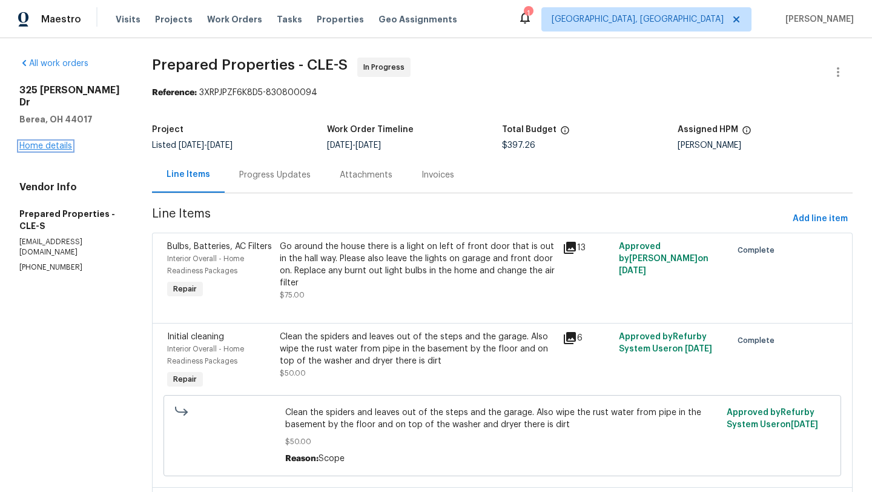
click at [53, 142] on link "Home details" at bounding box center [45, 146] width 53 height 8
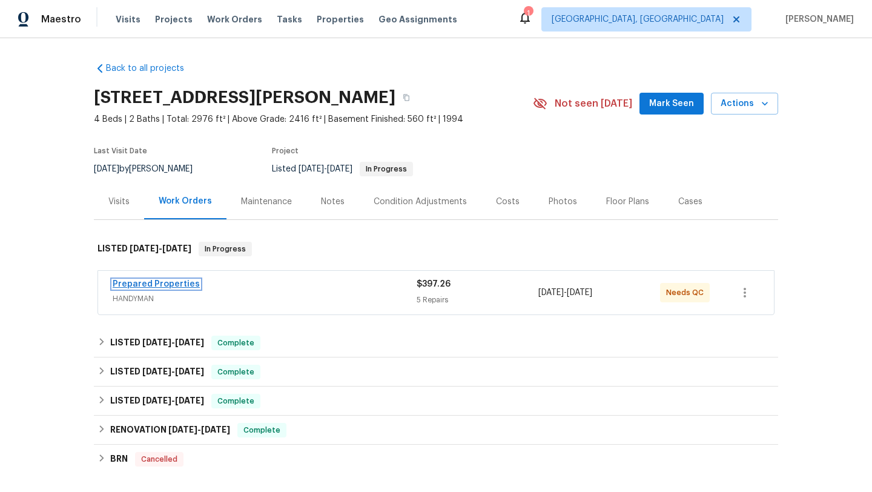
click at [176, 283] on link "Prepared Properties" at bounding box center [156, 284] width 87 height 8
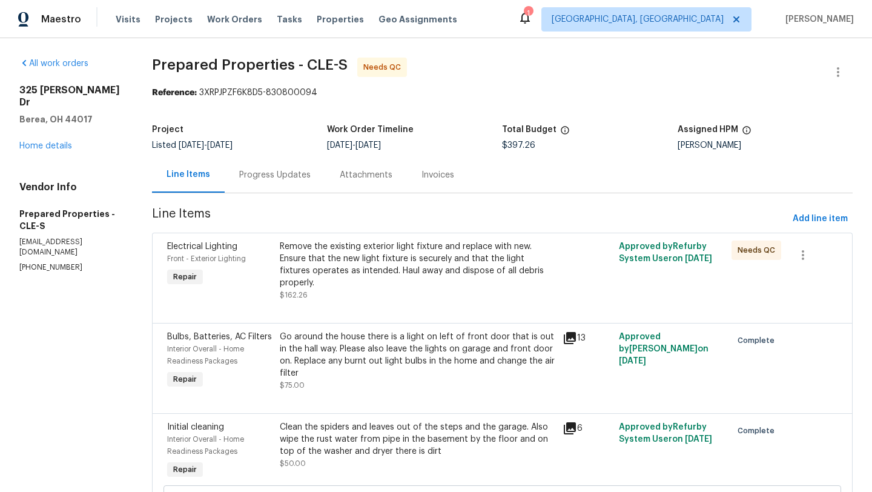
click at [380, 275] on div "Remove the existing exterior light fixture and replace with new. Ensure that th…" at bounding box center [417, 265] width 275 height 48
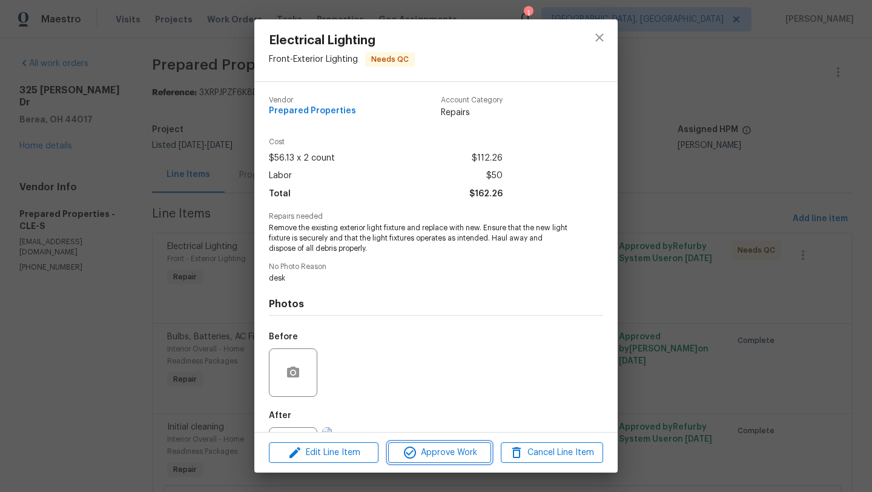
click at [423, 454] on span "Approve Work" at bounding box center [439, 452] width 95 height 15
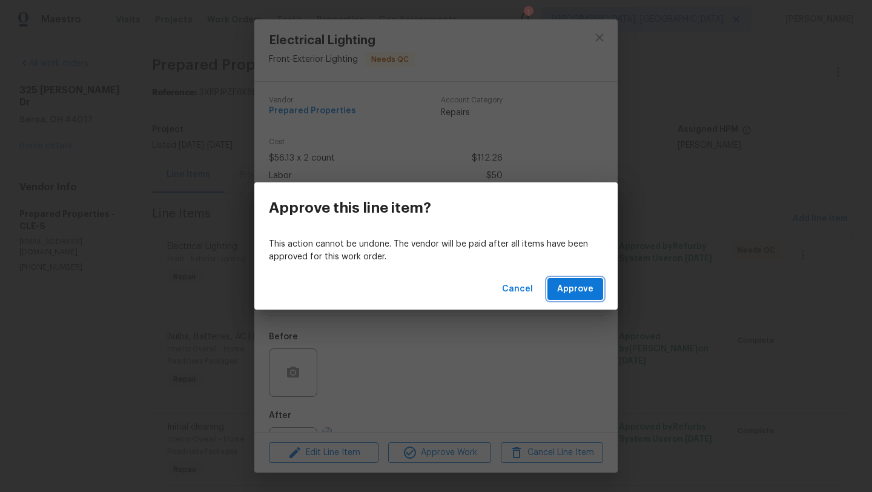
click at [573, 284] on span "Approve" at bounding box center [575, 289] width 36 height 15
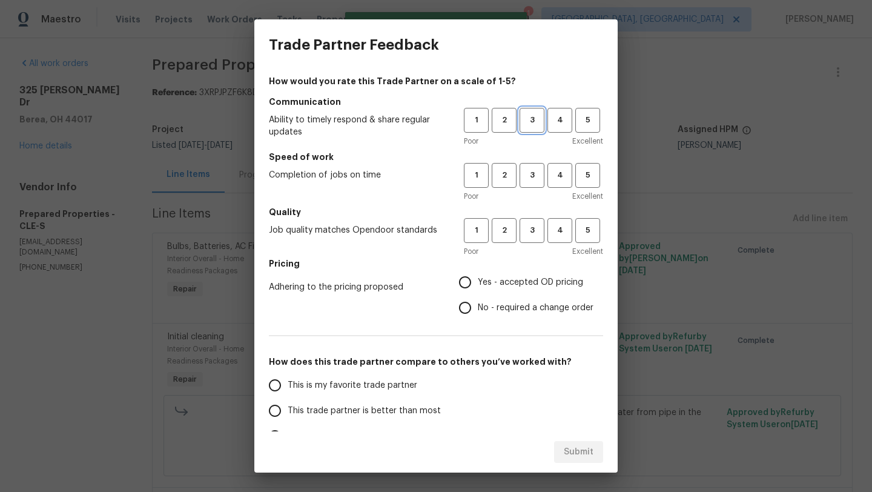
click at [533, 122] on span "3" at bounding box center [532, 120] width 22 height 14
click at [536, 180] on span "3" at bounding box center [532, 175] width 22 height 14
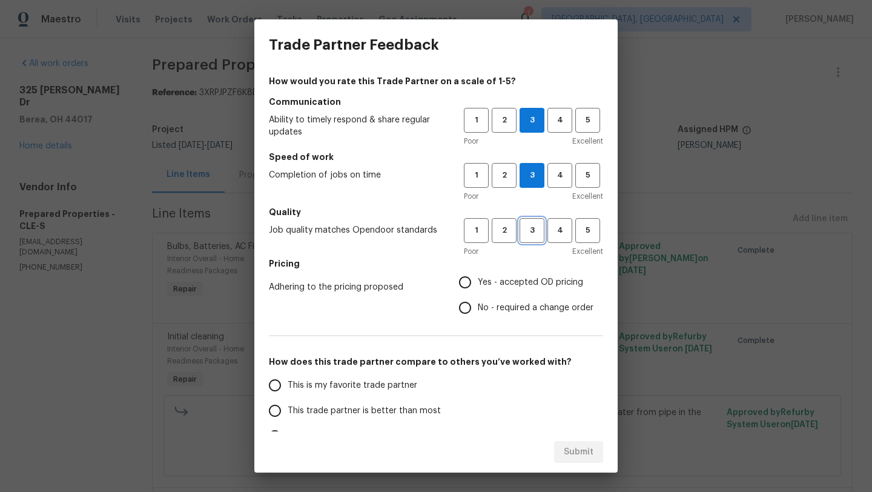
click at [536, 226] on span "3" at bounding box center [532, 231] width 22 height 14
click at [468, 279] on input "Yes - accepted OD pricing" at bounding box center [465, 282] width 25 height 25
radio input "true"
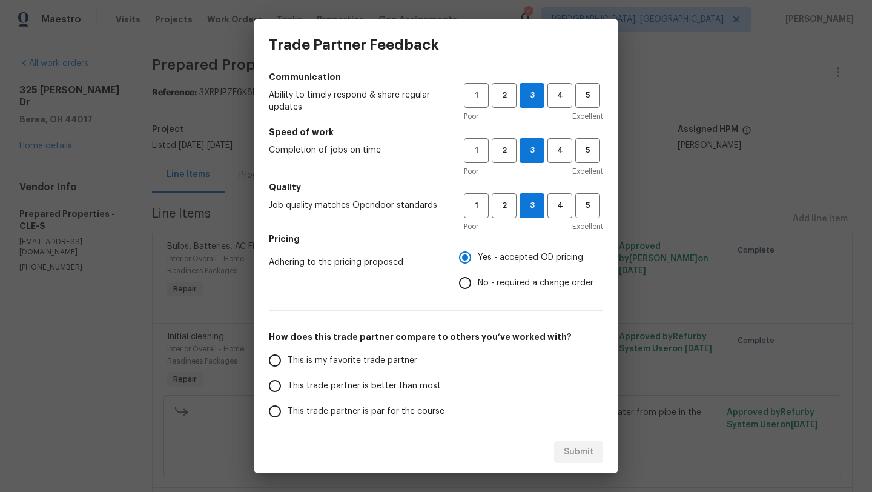
scroll to position [29, 0]
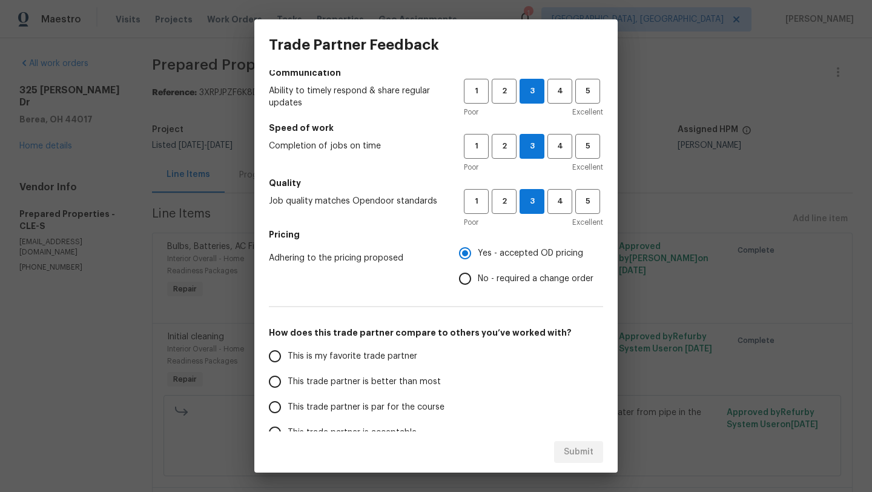
click at [288, 408] on span "This trade partner is par for the course" at bounding box center [366, 407] width 157 height 13
click at [288, 408] on input "This trade partner is par for the course" at bounding box center [274, 406] width 25 height 25
click at [583, 449] on span "Submit" at bounding box center [579, 452] width 30 height 15
radio input "true"
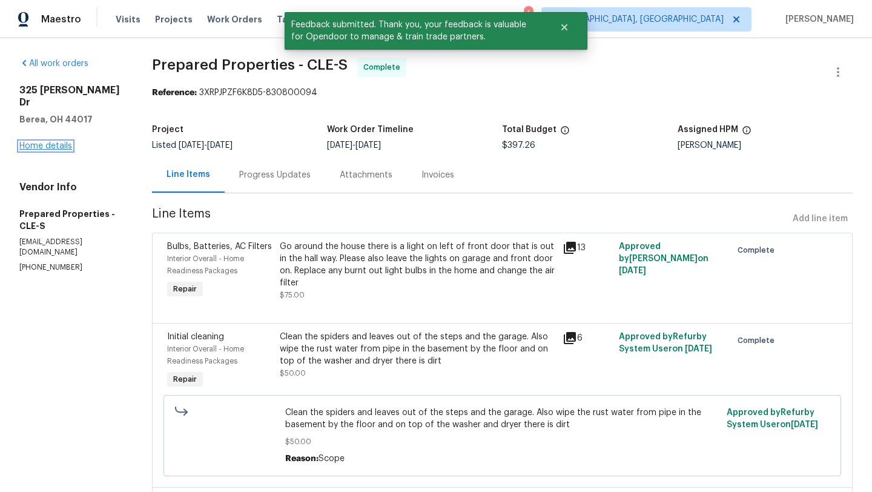
click at [60, 142] on link "Home details" at bounding box center [45, 146] width 53 height 8
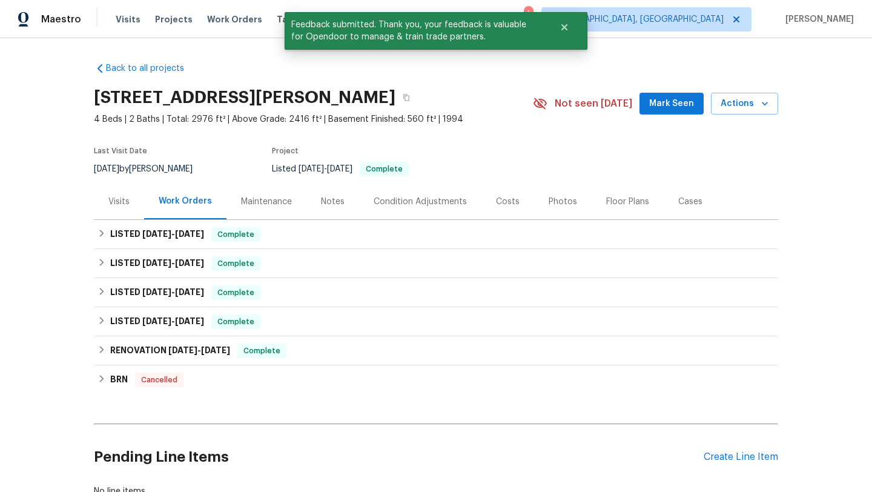
click at [654, 101] on span "Mark Seen" at bounding box center [671, 103] width 45 height 15
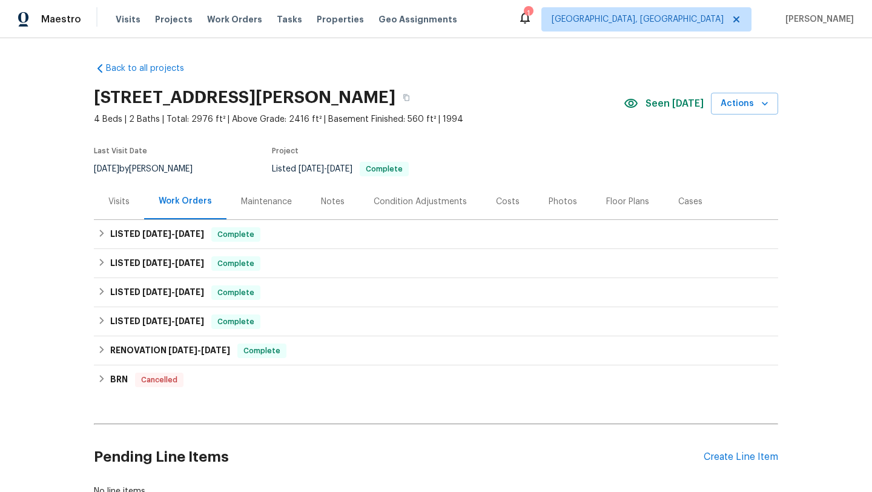
click at [117, 202] on div "Visits" at bounding box center [118, 202] width 21 height 12
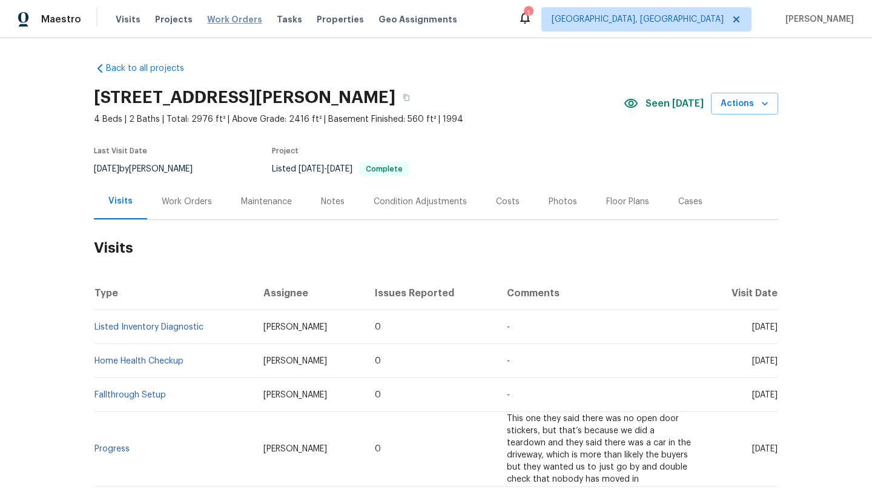
click at [225, 18] on span "Work Orders" at bounding box center [234, 19] width 55 height 12
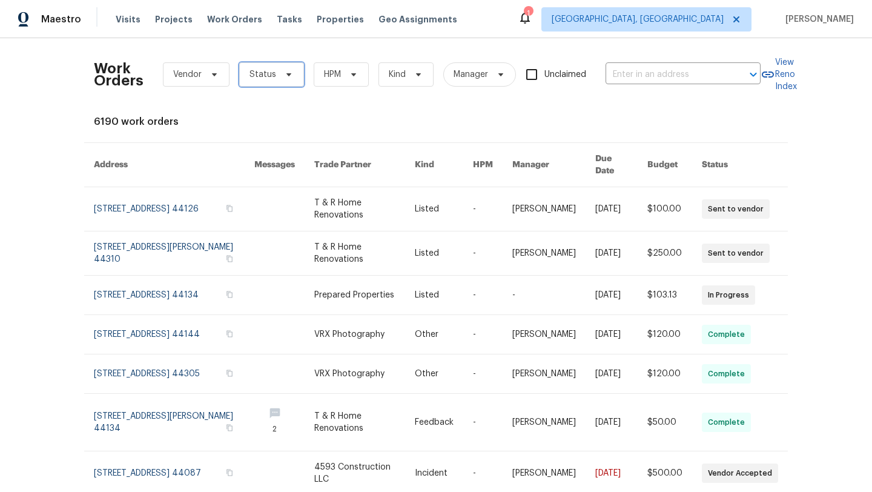
click at [256, 76] on span "Status" at bounding box center [263, 74] width 27 height 12
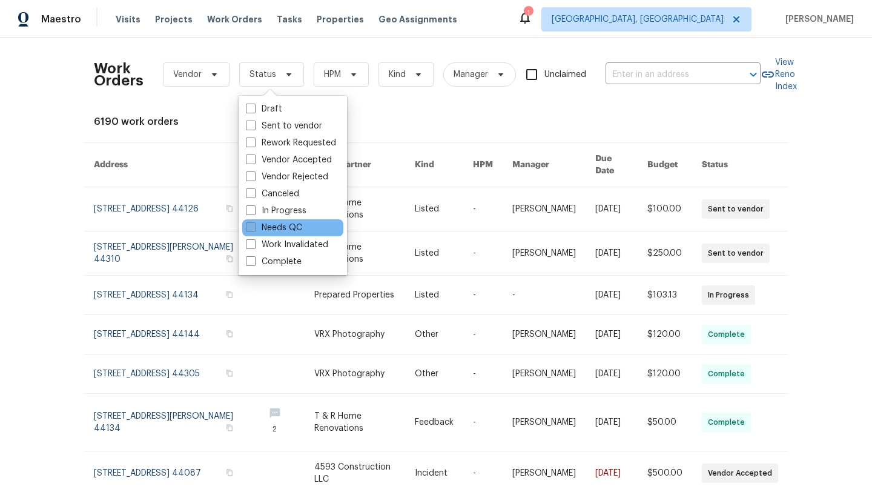
click at [259, 228] on label "Needs QC" at bounding box center [274, 228] width 56 height 12
click at [254, 228] on input "Needs QC" at bounding box center [250, 226] width 8 height 8
checkbox input "true"
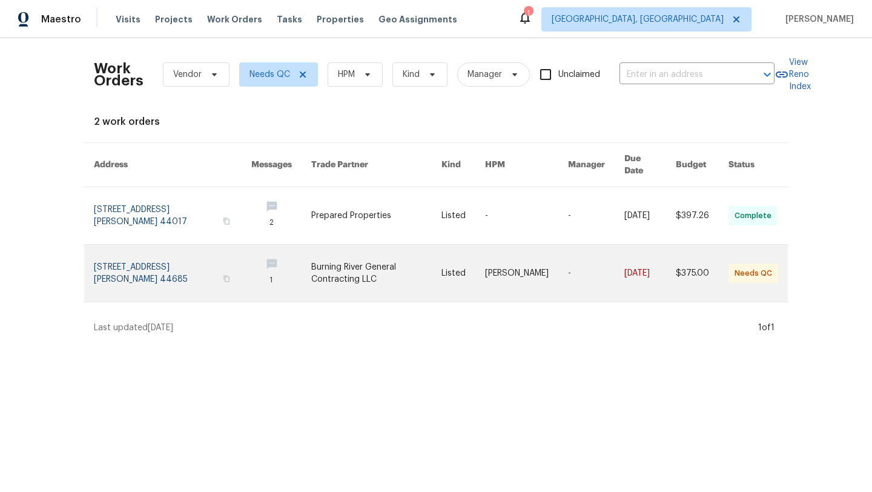
click at [134, 256] on link at bounding box center [173, 273] width 158 height 57
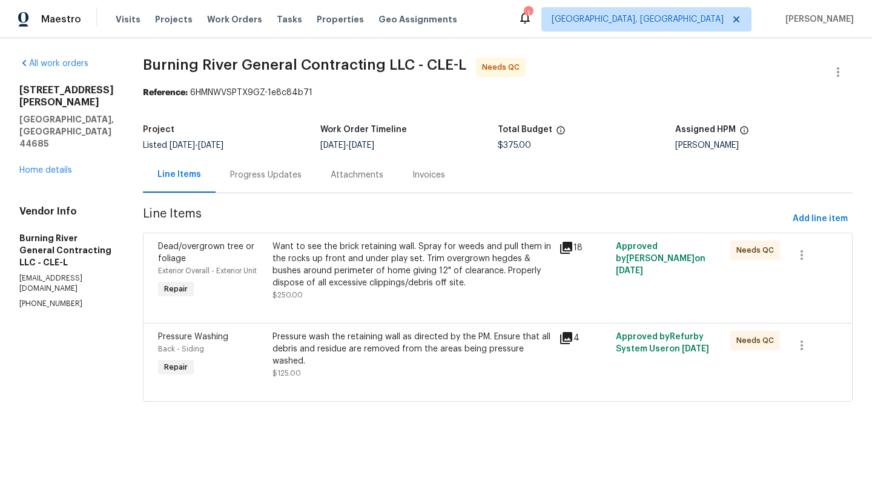
click at [353, 262] on div "Want to see the brick retaining wall. Spray for weeds and pull them in the rock…" at bounding box center [412, 265] width 279 height 48
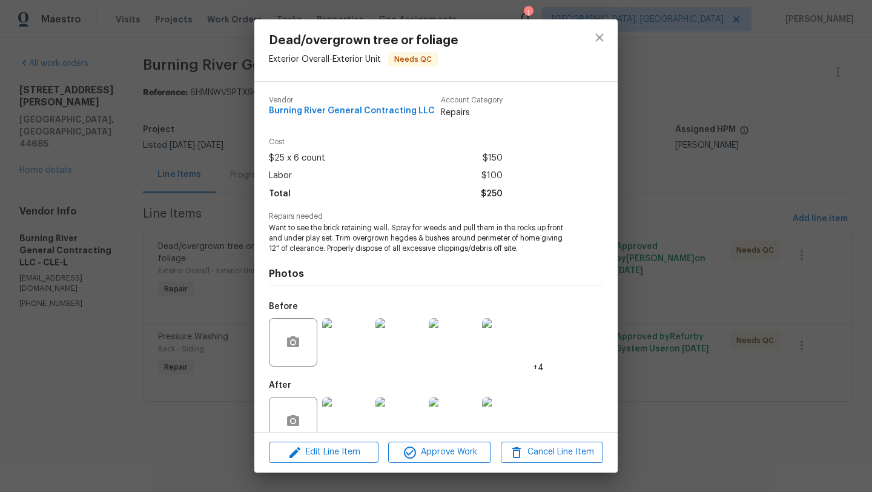
scroll to position [26, 0]
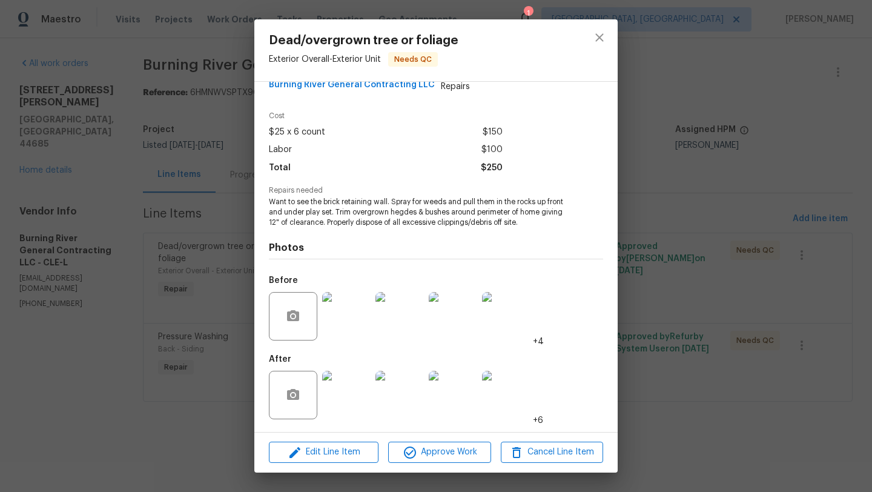
click at [348, 394] on img at bounding box center [346, 395] width 48 height 48
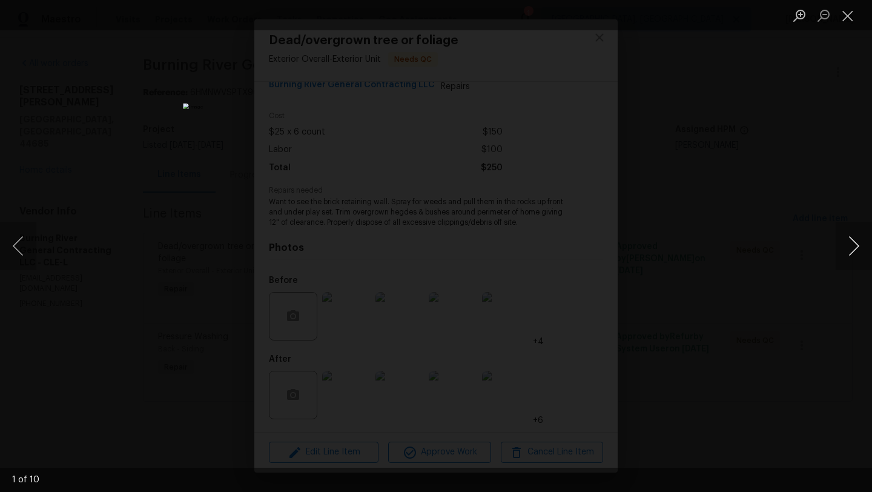
click at [872, 245] on button "Next image" at bounding box center [854, 246] width 36 height 48
click at [868, 248] on button "Next image" at bounding box center [854, 246] width 36 height 48
click at [850, 14] on button "Close lightbox" at bounding box center [848, 15] width 24 height 21
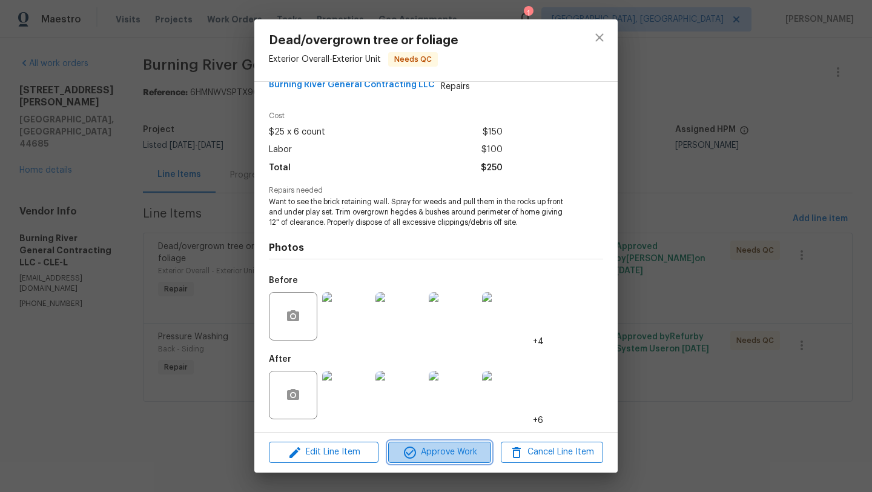
click at [432, 447] on span "Approve Work" at bounding box center [439, 452] width 95 height 15
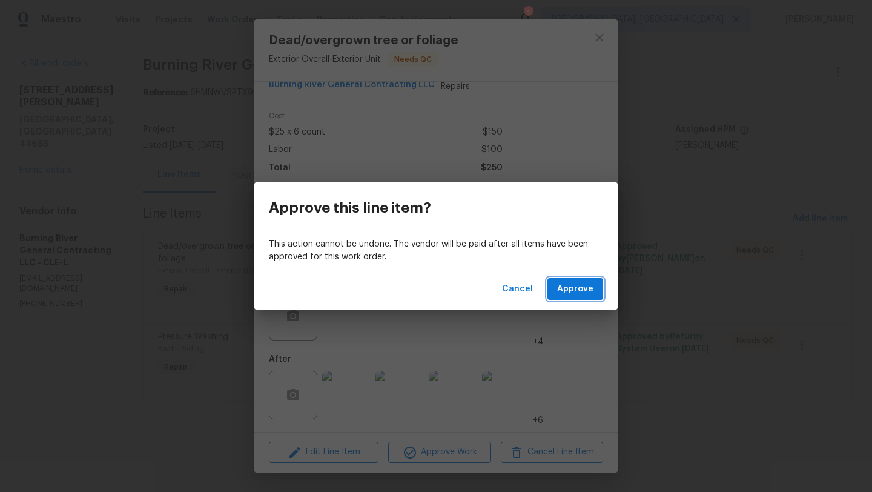
click at [566, 284] on span "Approve" at bounding box center [575, 289] width 36 height 15
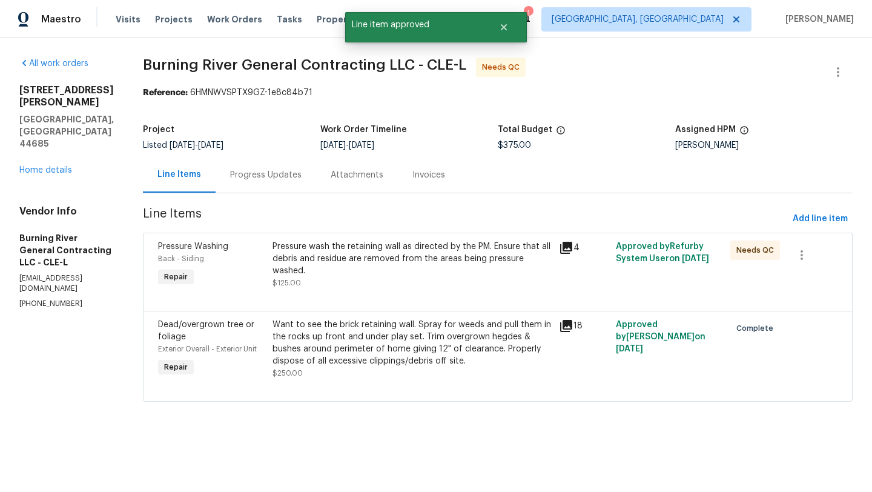
click at [423, 280] on div "Pressure wash the retaining wall as directed by the PM. Ensure that all debris …" at bounding box center [412, 265] width 279 height 48
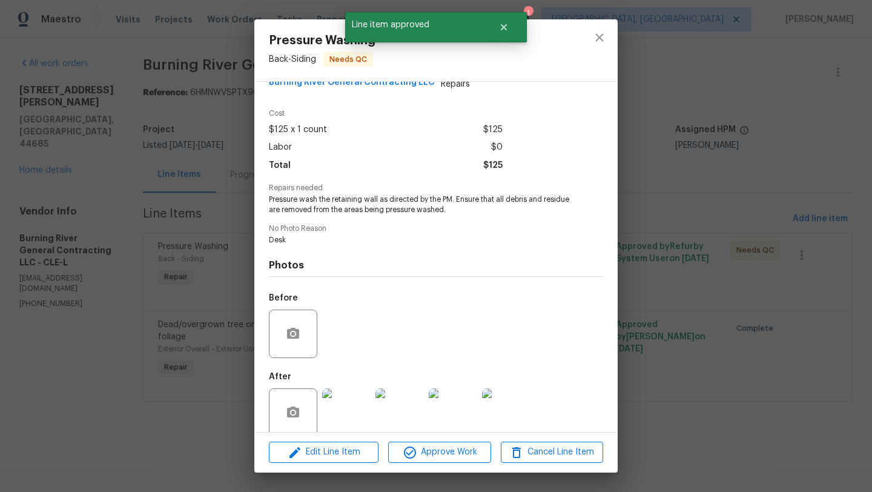
scroll to position [46, 0]
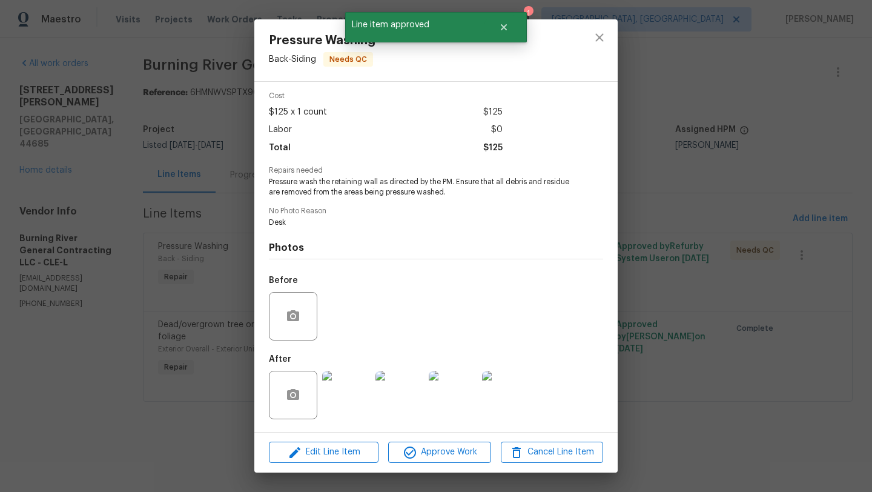
click at [353, 405] on img at bounding box center [346, 395] width 48 height 48
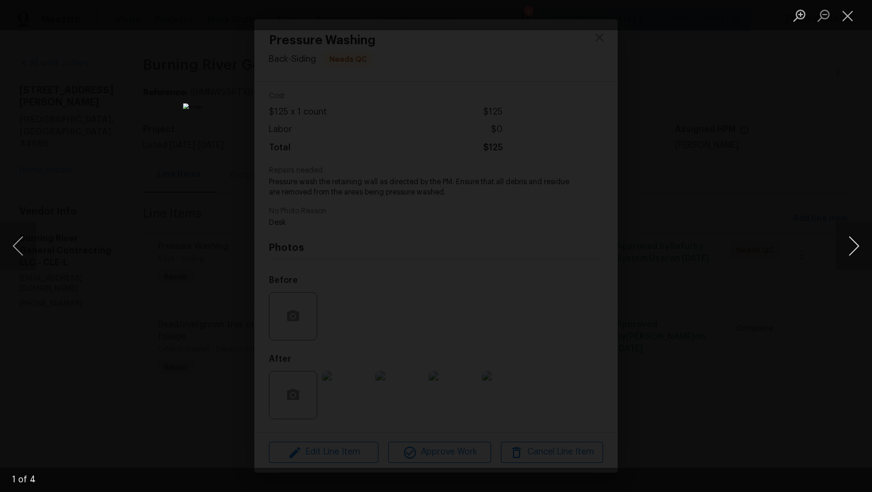
click at [870, 268] on button "Next image" at bounding box center [854, 246] width 36 height 48
click at [866, 264] on button "Next image" at bounding box center [854, 246] width 36 height 48
click at [7, 258] on button "Previous image" at bounding box center [18, 246] width 36 height 48
click at [849, 13] on button "Close lightbox" at bounding box center [848, 15] width 24 height 21
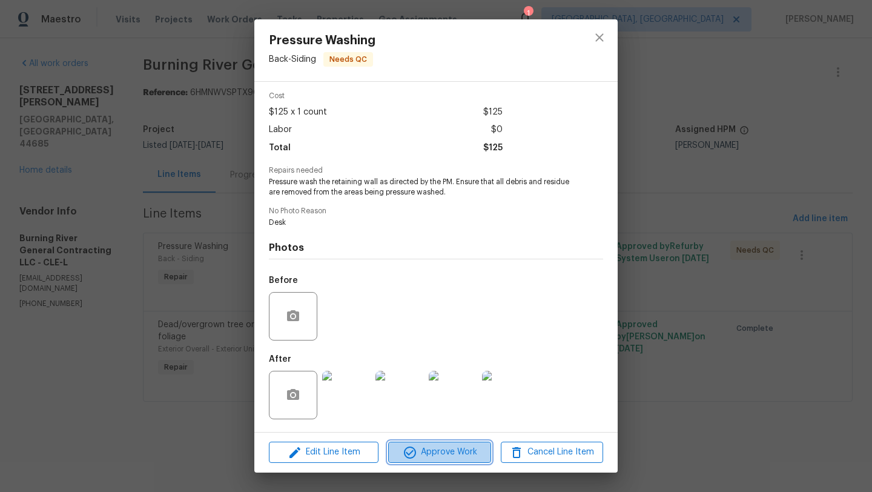
click at [434, 458] on span "Approve Work" at bounding box center [439, 452] width 95 height 15
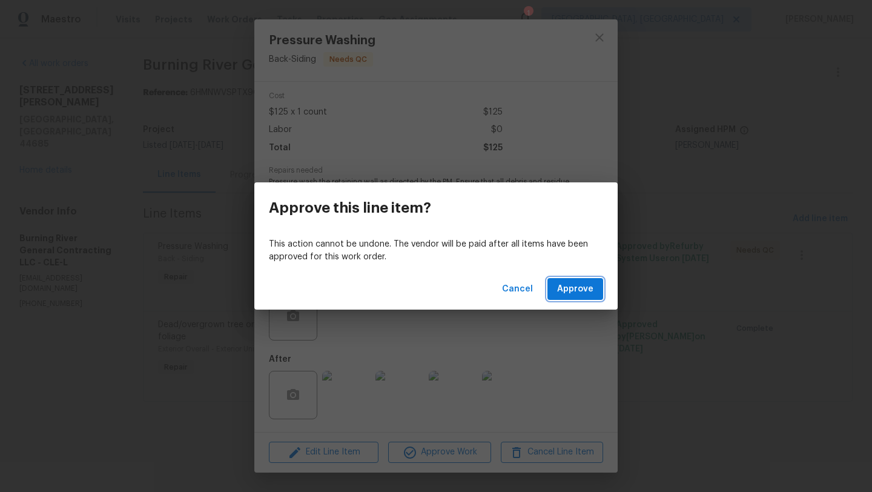
click at [564, 293] on span "Approve" at bounding box center [575, 289] width 36 height 15
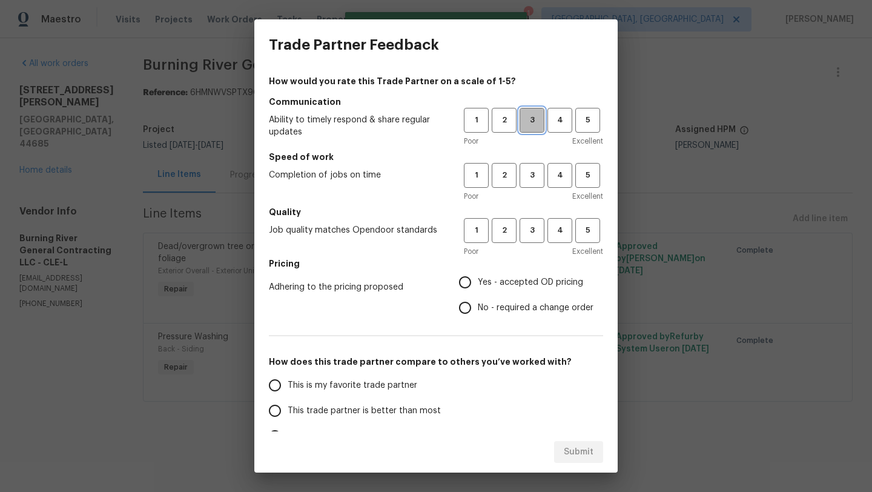
click at [532, 119] on span "3" at bounding box center [532, 120] width 22 height 14
click at [533, 179] on span "3" at bounding box center [532, 175] width 22 height 14
click at [532, 216] on h5 "Quality" at bounding box center [436, 212] width 334 height 12
click at [529, 229] on span "3" at bounding box center [532, 231] width 22 height 14
click at [469, 282] on input "Yes - accepted OD pricing" at bounding box center [465, 282] width 25 height 25
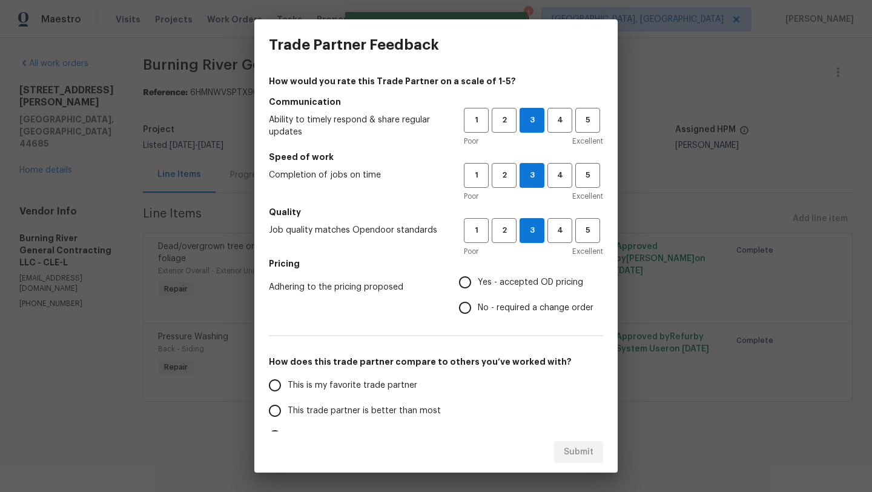
radio input "true"
click at [339, 408] on span "This trade partner is better than most" at bounding box center [364, 411] width 153 height 13
click at [288, 408] on input "This trade partner is better than most" at bounding box center [274, 410] width 25 height 25
click at [587, 459] on span "Submit" at bounding box center [579, 452] width 30 height 15
radio input "true"
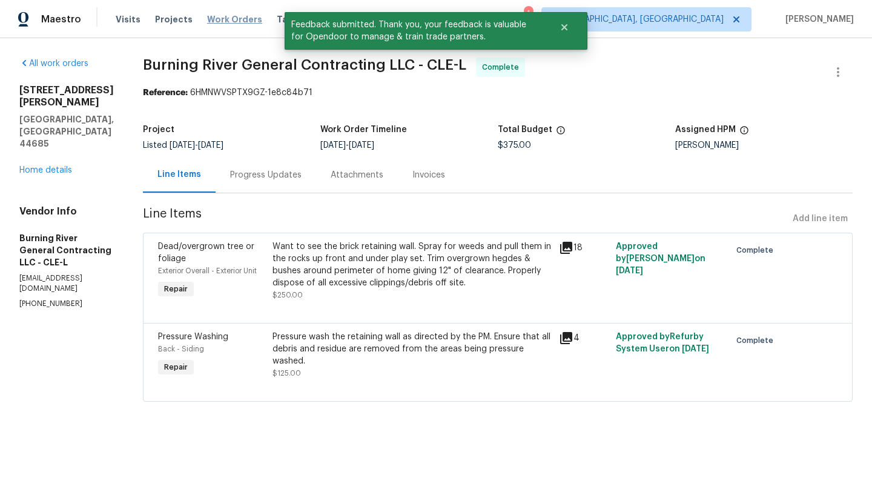
click at [221, 23] on span "Work Orders" at bounding box center [234, 19] width 55 height 12
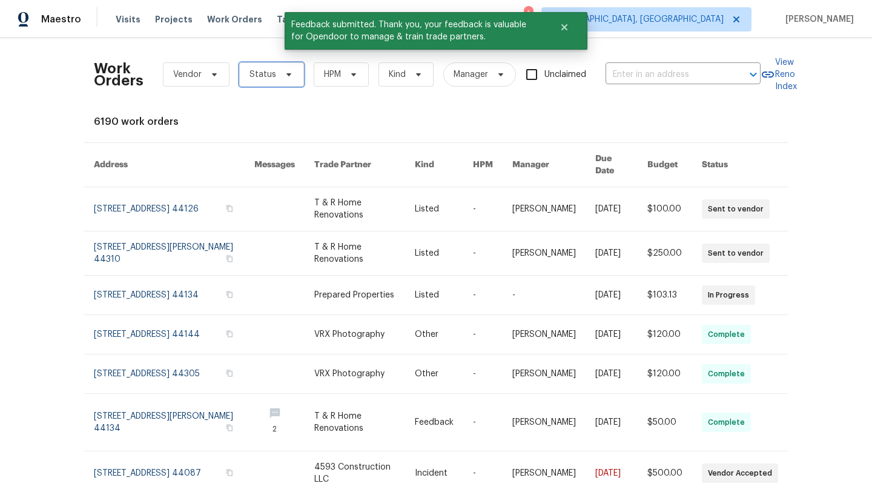
click at [264, 83] on span "Status" at bounding box center [271, 74] width 65 height 24
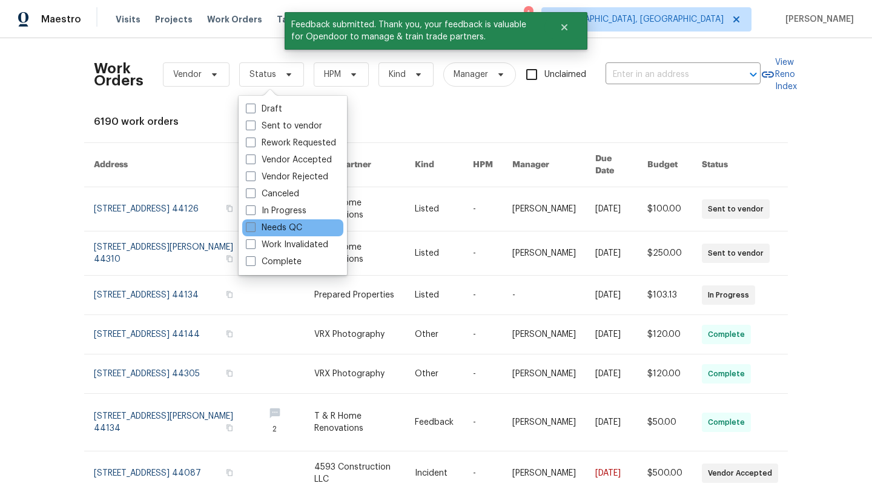
click at [280, 228] on label "Needs QC" at bounding box center [274, 228] width 56 height 12
click at [254, 228] on input "Needs QC" at bounding box center [250, 226] width 8 height 8
checkbox input "true"
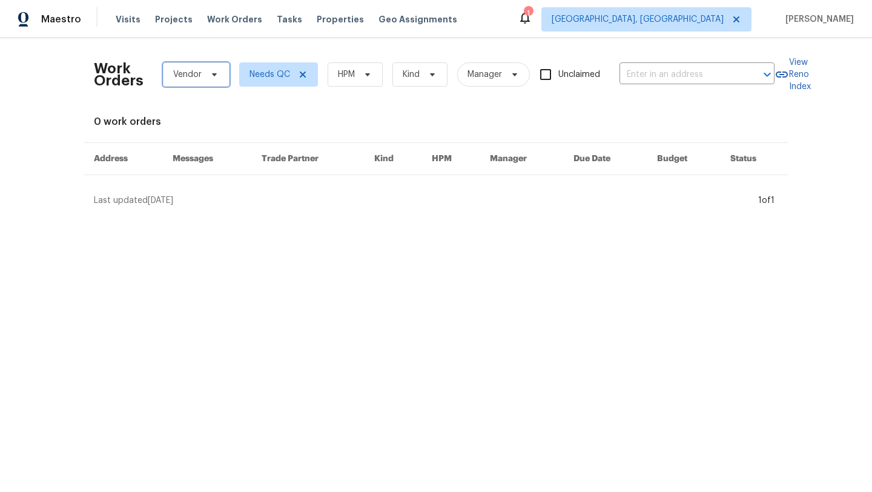
click at [206, 78] on span at bounding box center [212, 75] width 13 height 10
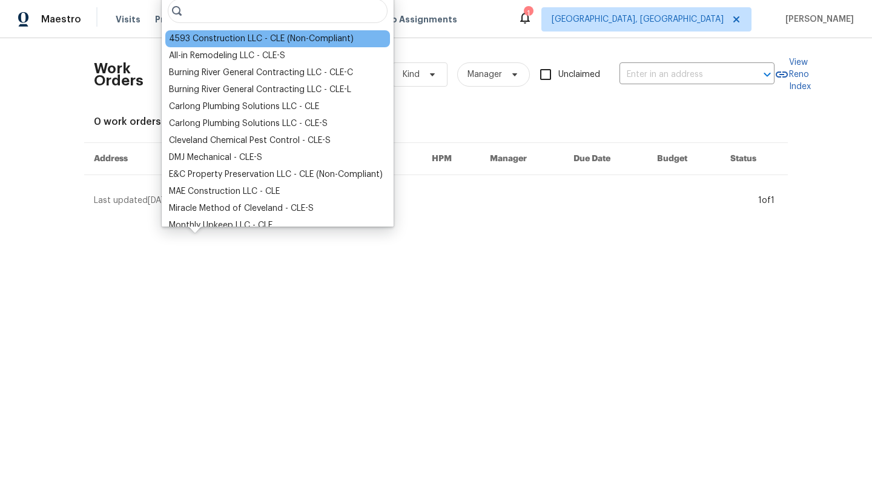
click at [211, 40] on div "4593 Construction LLC - CLE (Non-Compliant)" at bounding box center [261, 39] width 185 height 12
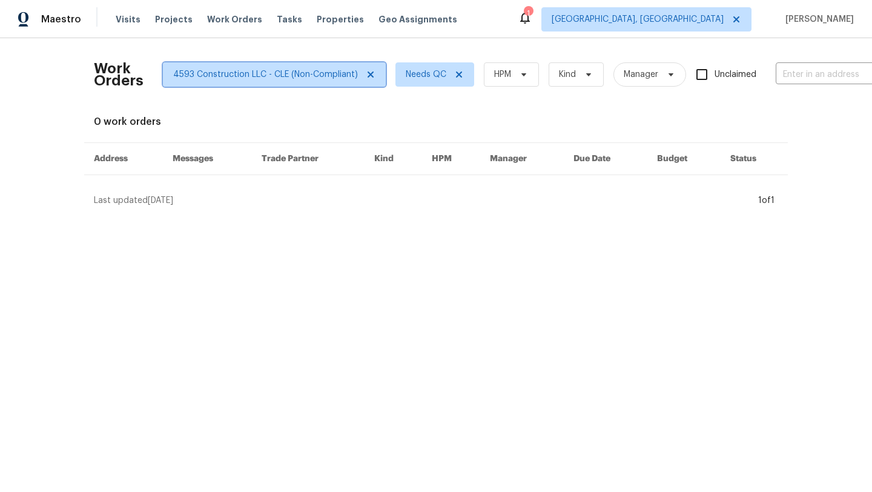
click at [370, 75] on icon at bounding box center [371, 75] width 10 height 10
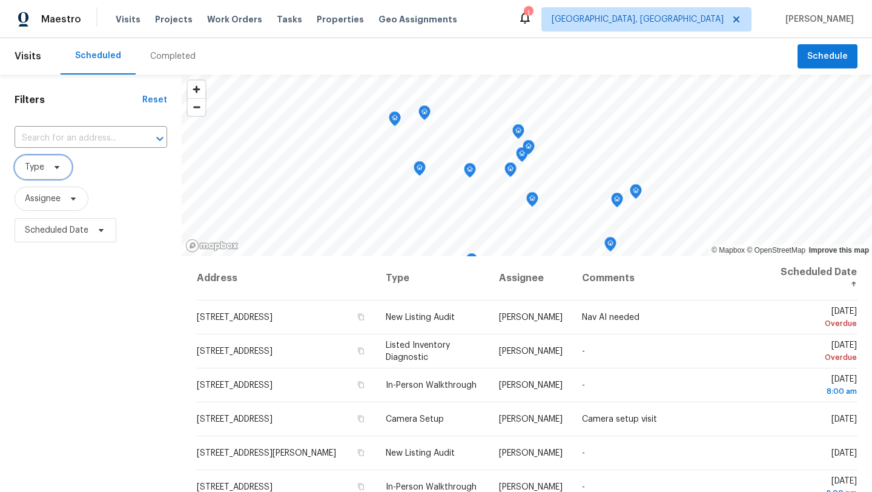
click at [46, 171] on span "Type" at bounding box center [44, 167] width 58 height 24
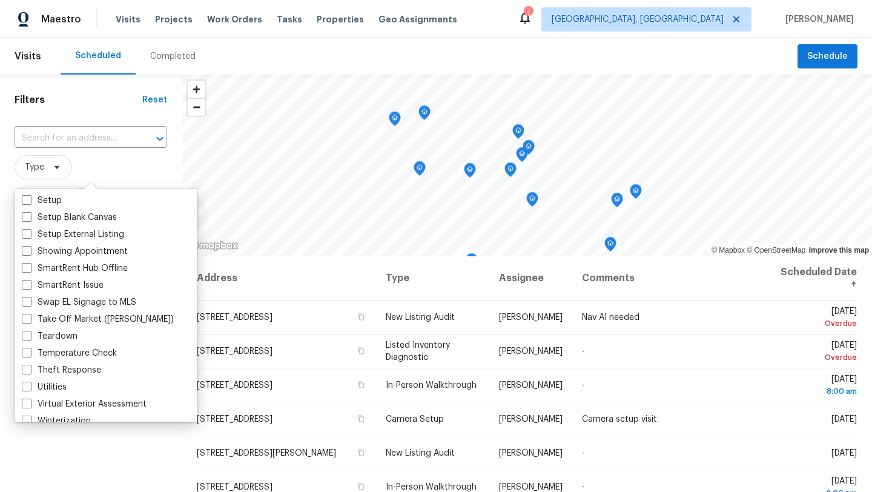
scroll to position [1020, 0]
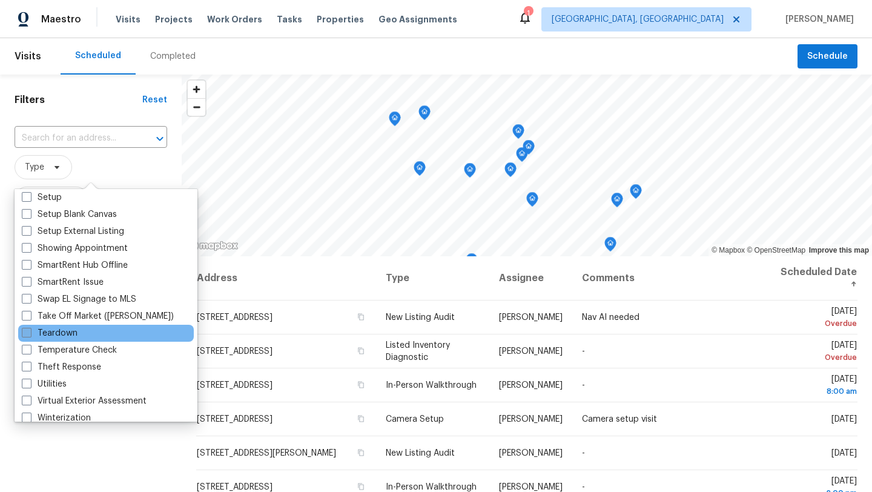
click at [72, 333] on label "Teardown" at bounding box center [50, 333] width 56 height 12
click at [30, 333] on input "Teardown" at bounding box center [26, 331] width 8 height 8
checkbox input "true"
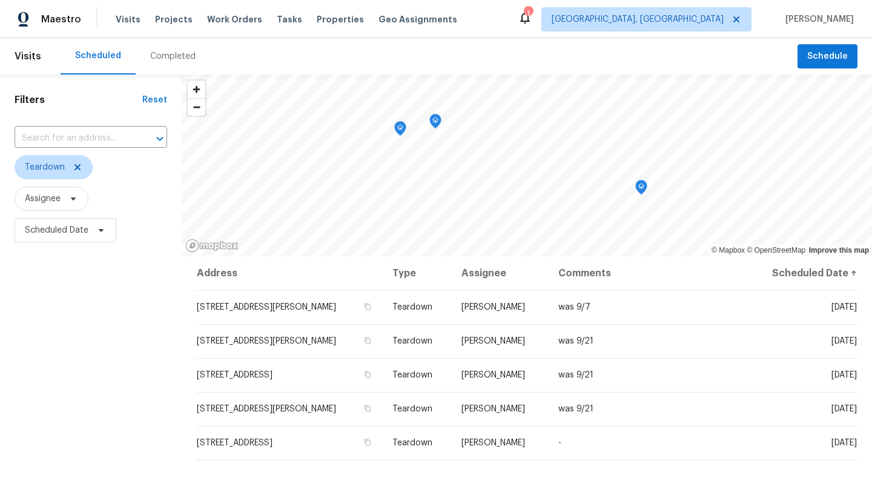
click at [127, 455] on div "Filters Reset ​ Teardown Assignee Scheduled Date" at bounding box center [91, 363] width 182 height 576
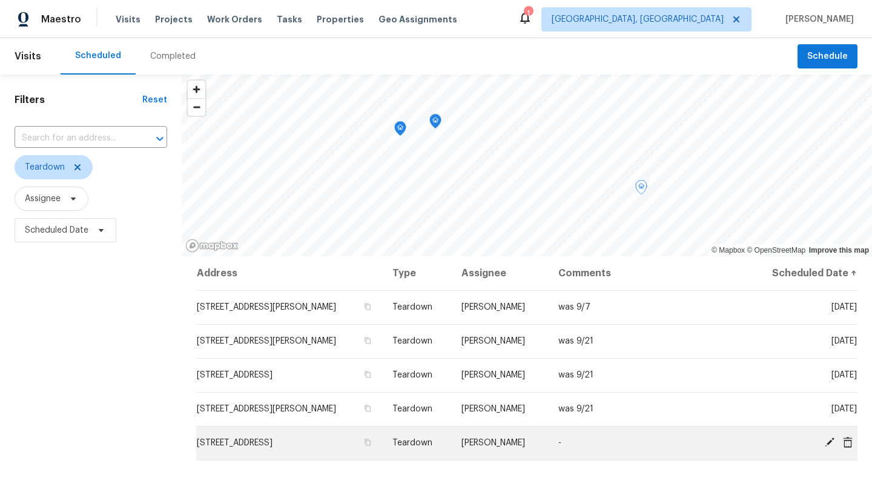
click at [829, 442] on icon at bounding box center [830, 442] width 10 height 10
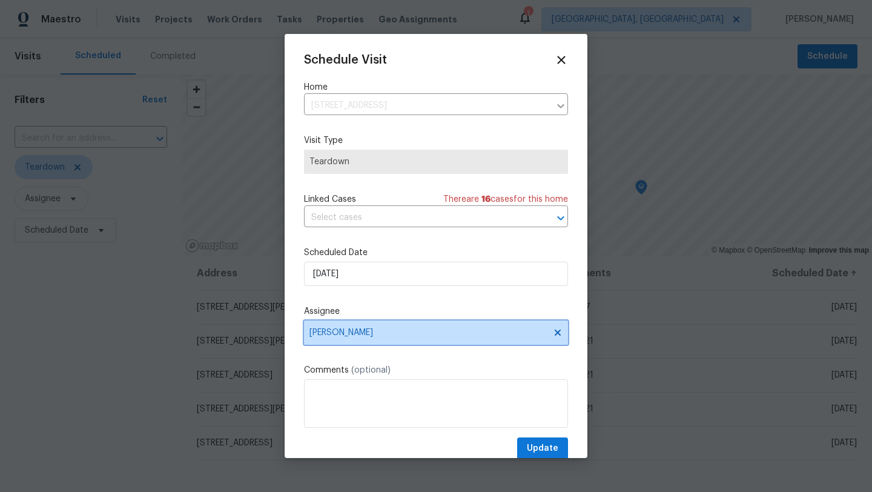
click at [362, 327] on span "[PERSON_NAME]" at bounding box center [436, 332] width 264 height 24
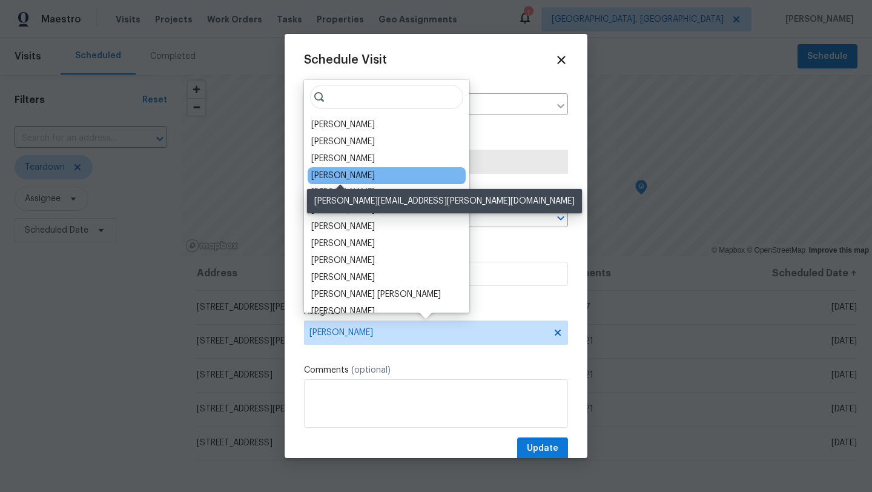
click at [359, 179] on div "[PERSON_NAME]" at bounding box center [343, 176] width 64 height 12
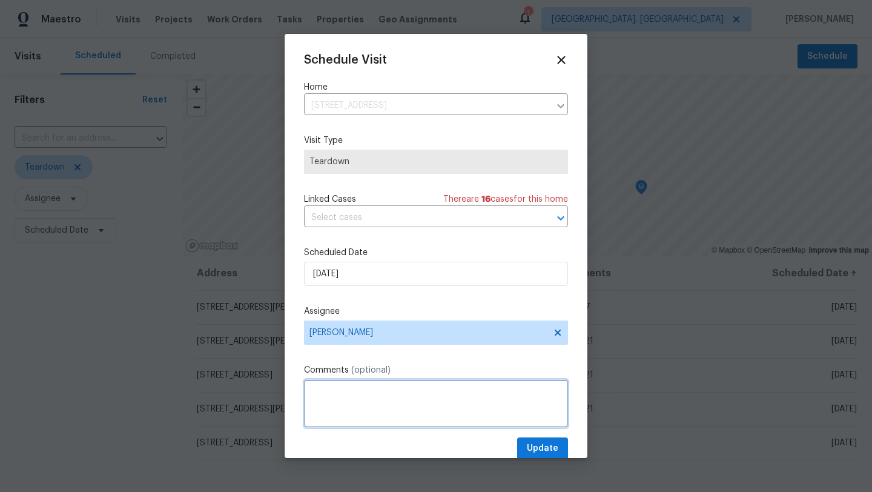
click at [320, 400] on textarea at bounding box center [436, 403] width 264 height 48
type textarea "9"
type textarea "was 9/28"
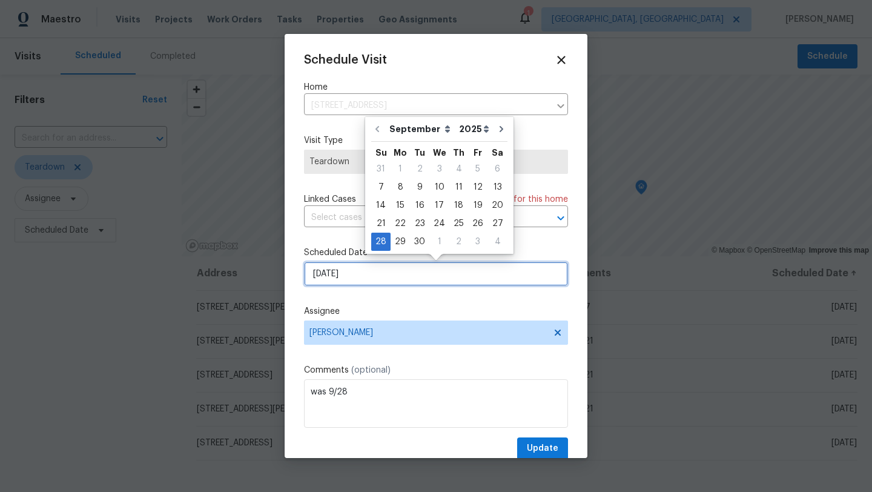
click at [366, 280] on input "9/28/2025" at bounding box center [436, 274] width 264 height 24
click at [413, 237] on div "30" at bounding box center [419, 241] width 19 height 17
type input "9/30/2025"
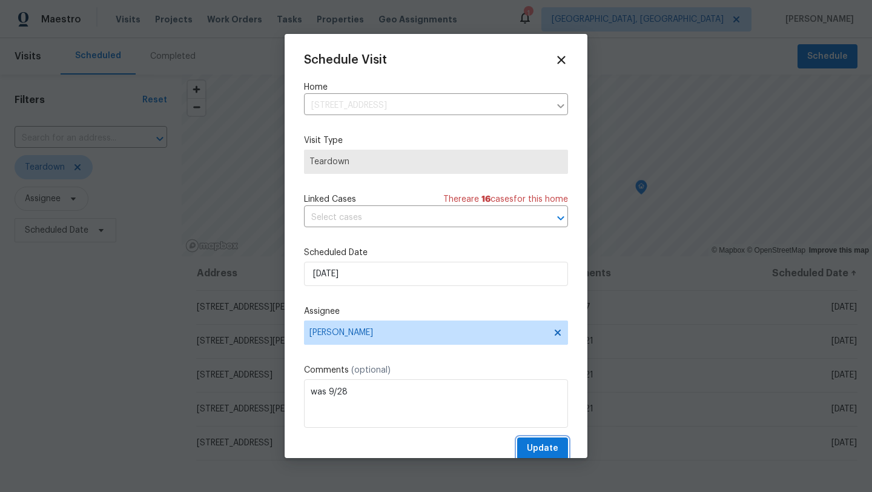
click at [546, 451] on span "Update" at bounding box center [543, 448] width 32 height 15
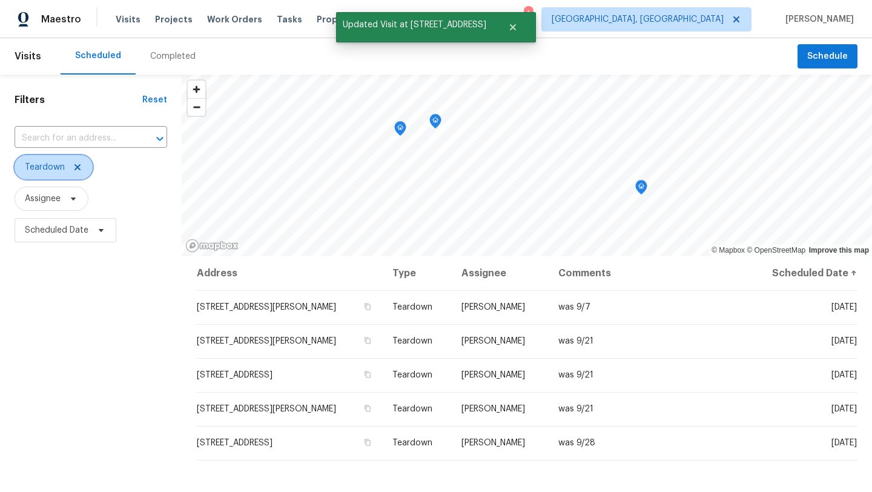
click at [78, 165] on icon at bounding box center [78, 167] width 6 height 6
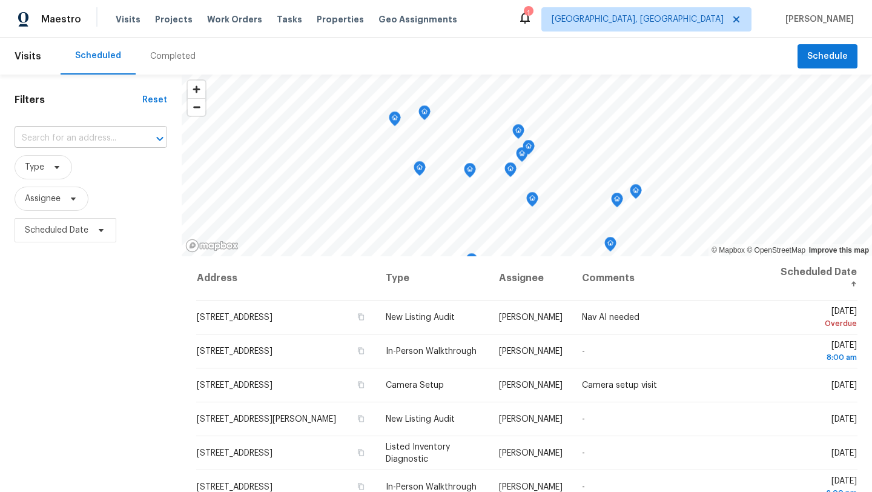
click at [47, 139] on input "text" at bounding box center [74, 138] width 119 height 19
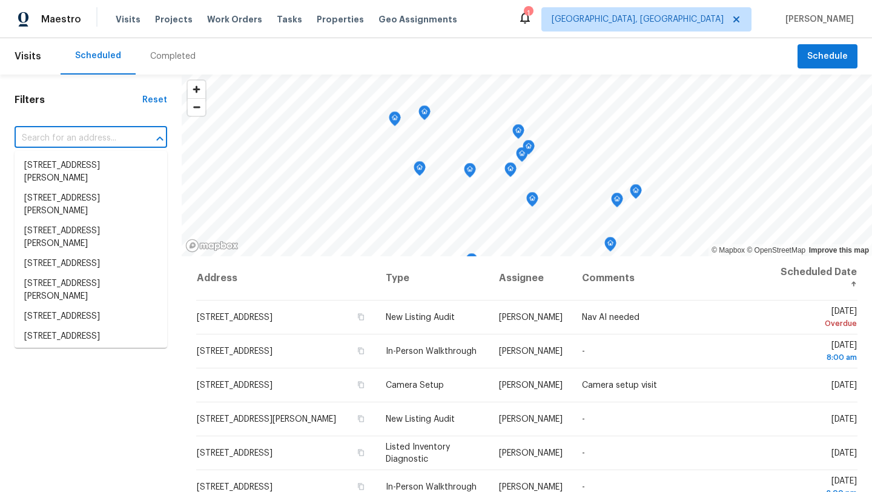
paste input "8414 York Rd, North Royalton, OH 44133"
type input "8414 York Rd, North Royalton, OH 44133"
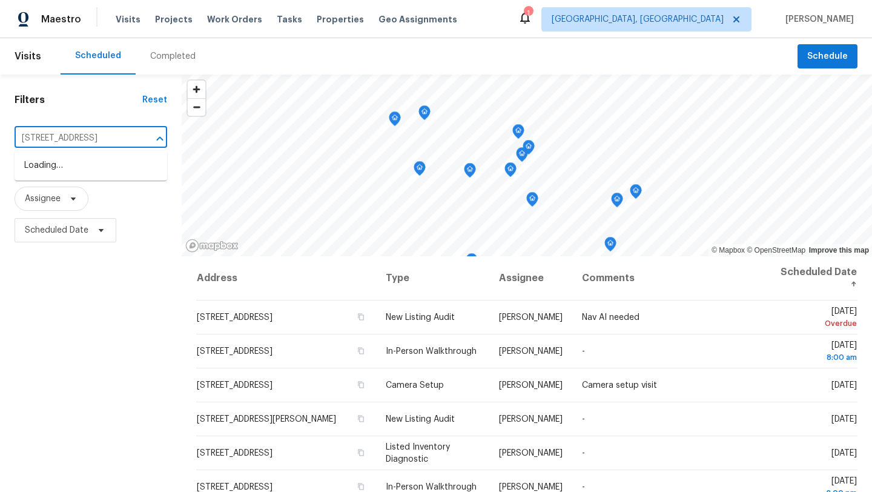
scroll to position [0, 47]
click at [50, 161] on li "8414 York Rd, North Royalton, OH 44133" at bounding box center [91, 166] width 153 height 20
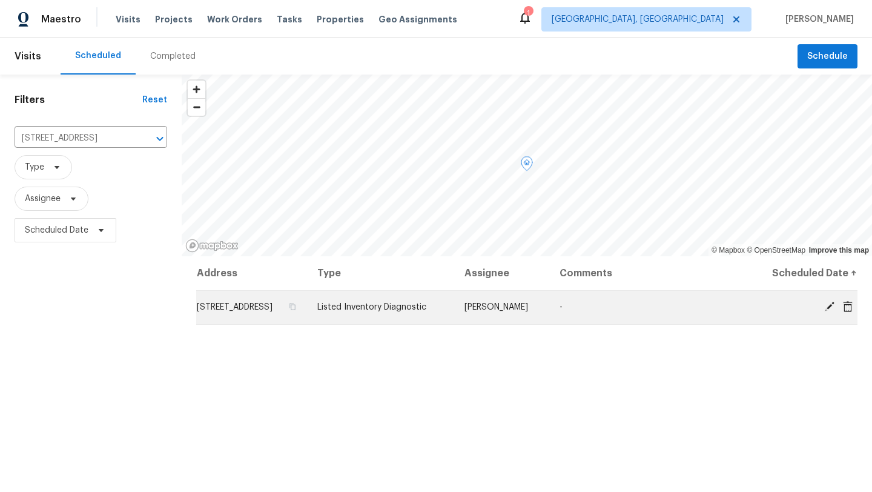
click at [852, 311] on icon at bounding box center [848, 305] width 10 height 11
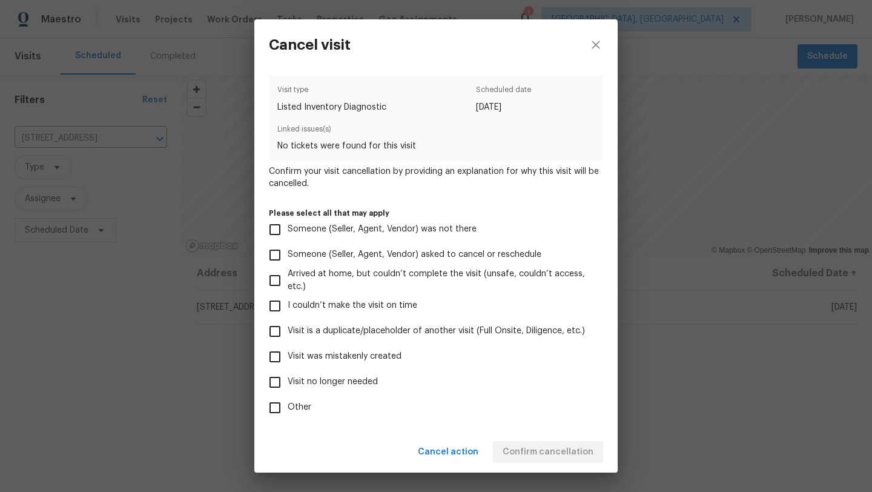
click at [276, 359] on input "Visit was mistakenly created" at bounding box center [274, 356] width 25 height 25
checkbox input "true"
click at [512, 457] on span "Confirm cancellation" at bounding box center [548, 452] width 91 height 15
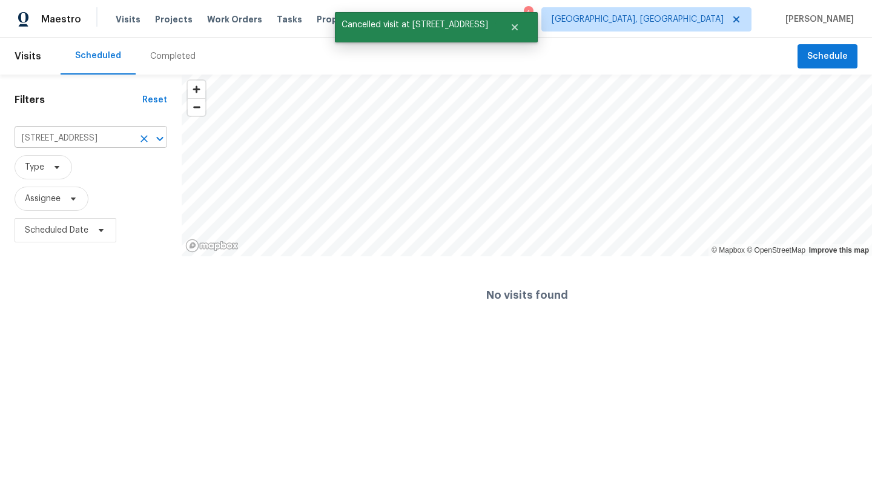
click at [141, 139] on icon "Clear" at bounding box center [144, 139] width 12 height 12
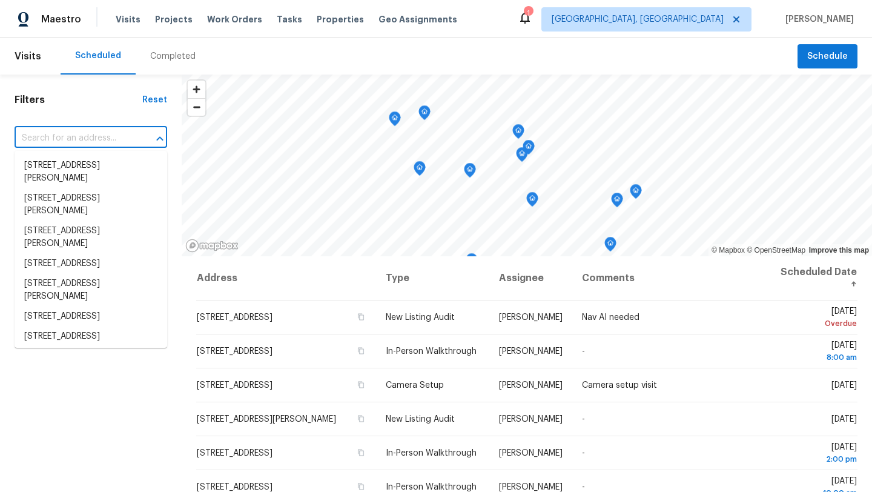
click at [69, 142] on input "text" at bounding box center [74, 138] width 119 height 19
paste input "920 Norwegian Wood Dr, Medina, OH 44256"
type input "920 Norwegian Wood Dr, Medina, OH 44256"
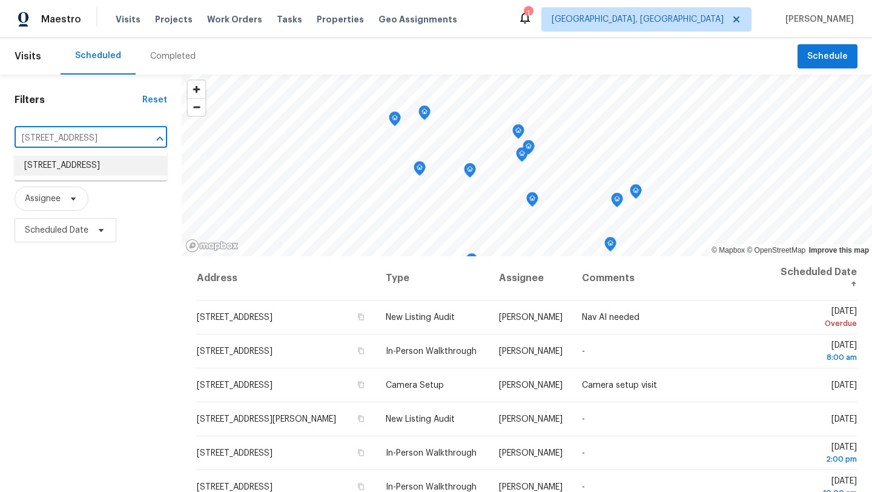
click at [69, 168] on li "920 Norwegian Wood Dr, Medina, OH 44256" at bounding box center [91, 166] width 153 height 20
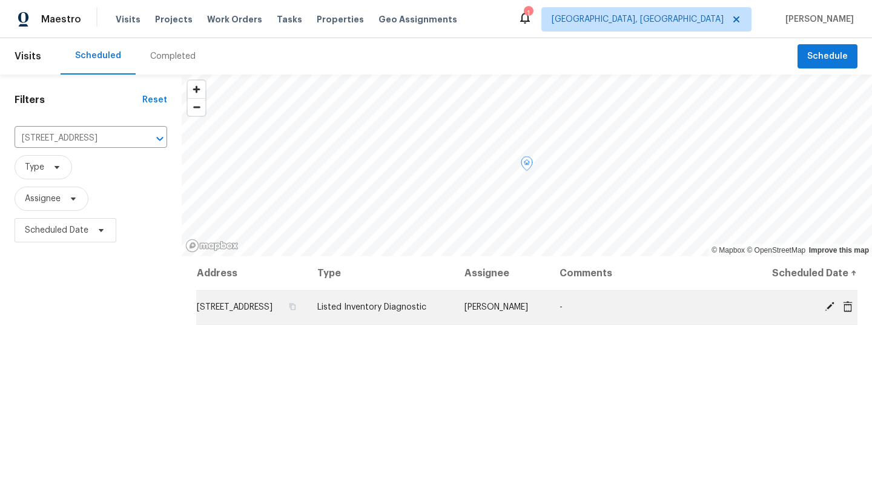
click at [831, 312] on icon at bounding box center [830, 306] width 11 height 11
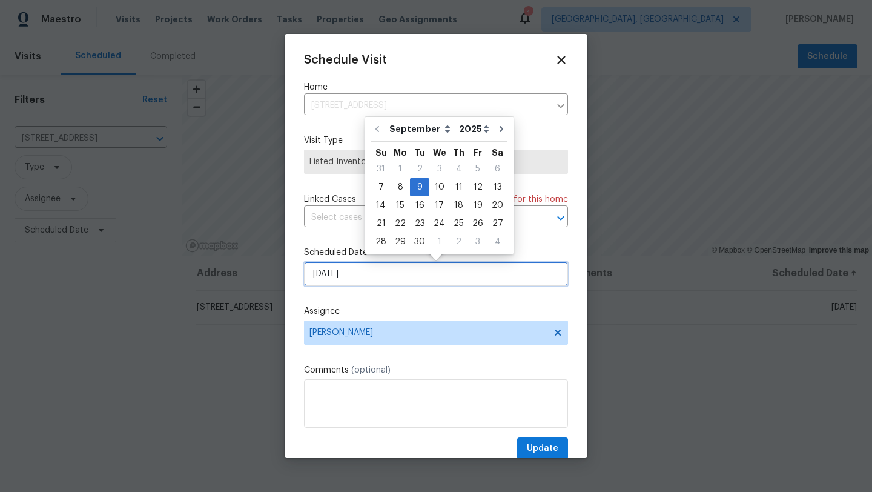
click at [365, 273] on input "9/9/2025" at bounding box center [436, 274] width 264 height 24
click at [403, 181] on div "8" at bounding box center [400, 187] width 19 height 17
type input "9/8/2025"
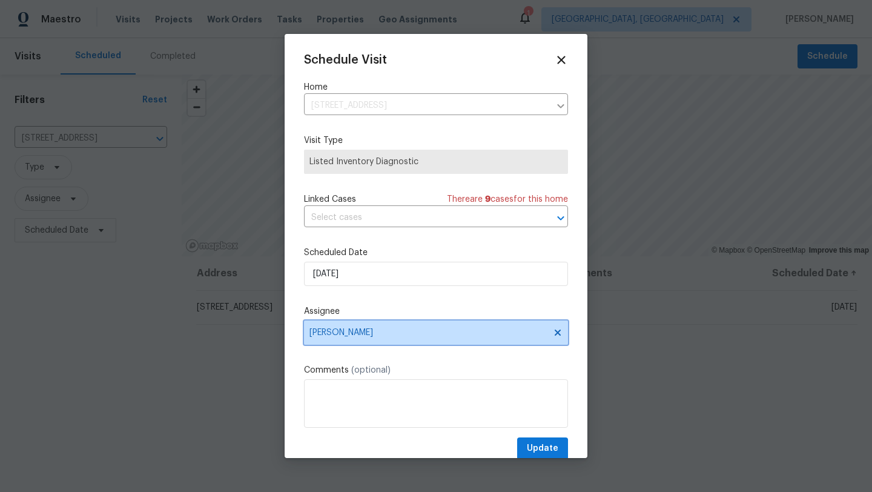
click at [339, 339] on span "[PERSON_NAME]" at bounding box center [436, 332] width 264 height 24
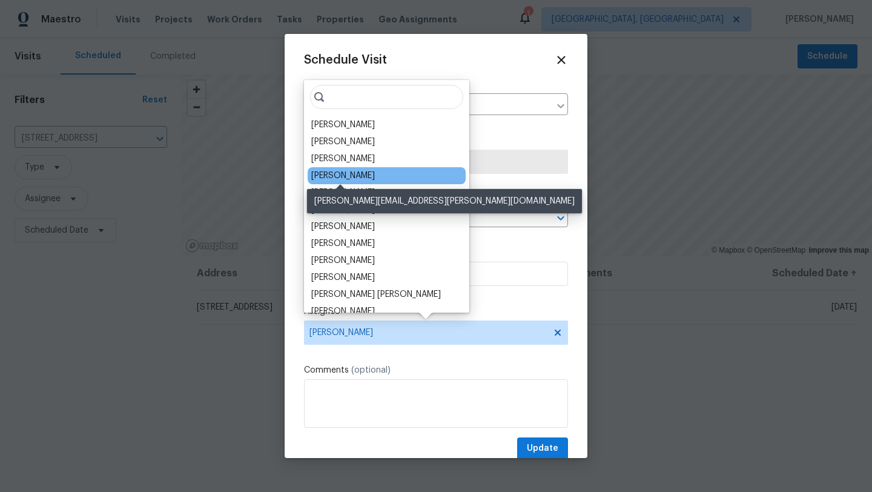
click at [362, 179] on div "[PERSON_NAME]" at bounding box center [343, 176] width 64 height 12
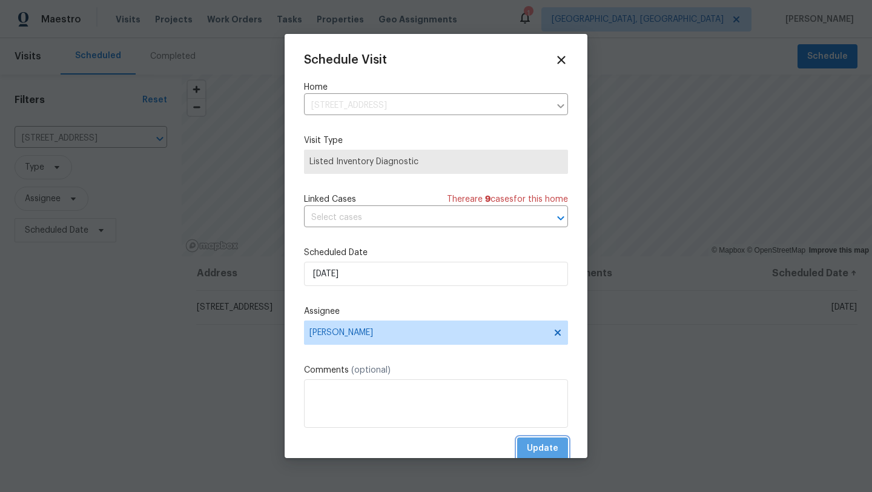
click at [533, 450] on span "Update" at bounding box center [543, 448] width 32 height 15
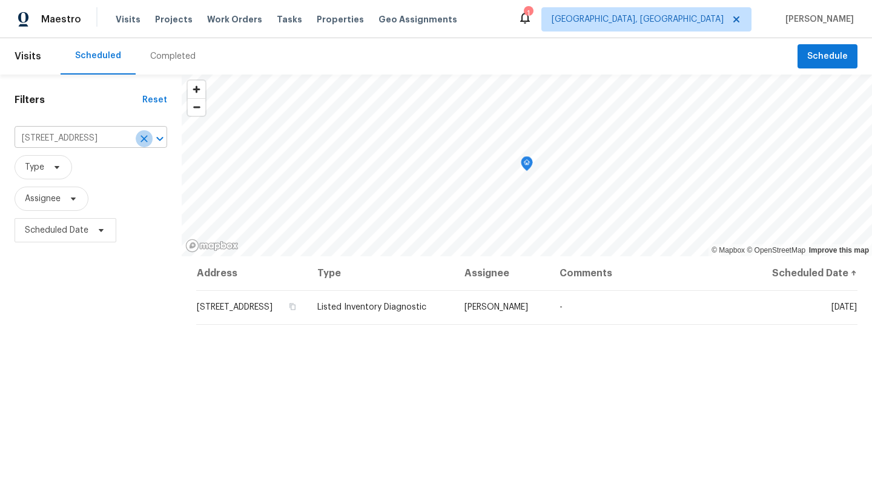
click at [145, 138] on icon "Clear" at bounding box center [144, 139] width 12 height 12
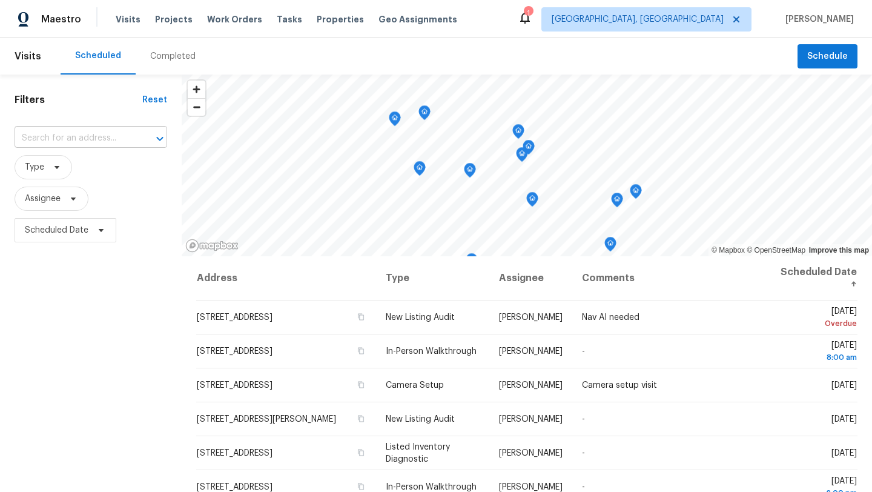
click at [69, 138] on input "text" at bounding box center [74, 138] width 119 height 19
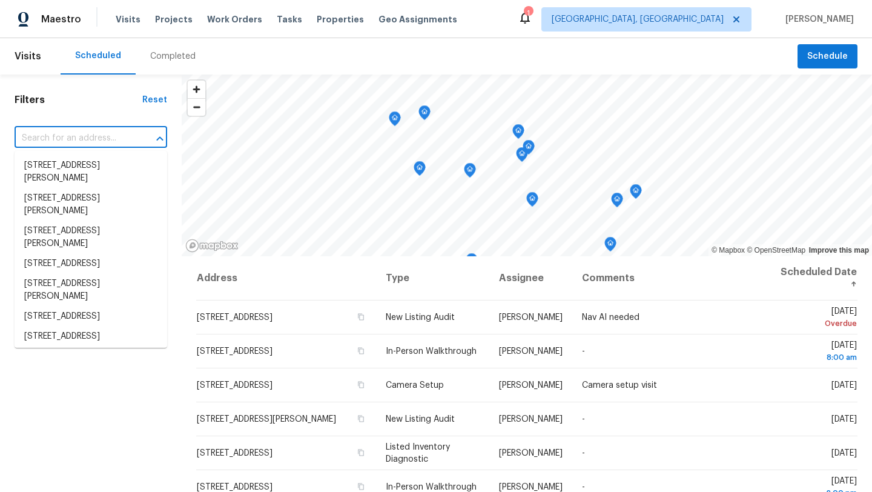
paste input "7010 Woodhaven Ave, Cleveland, OH 44144"
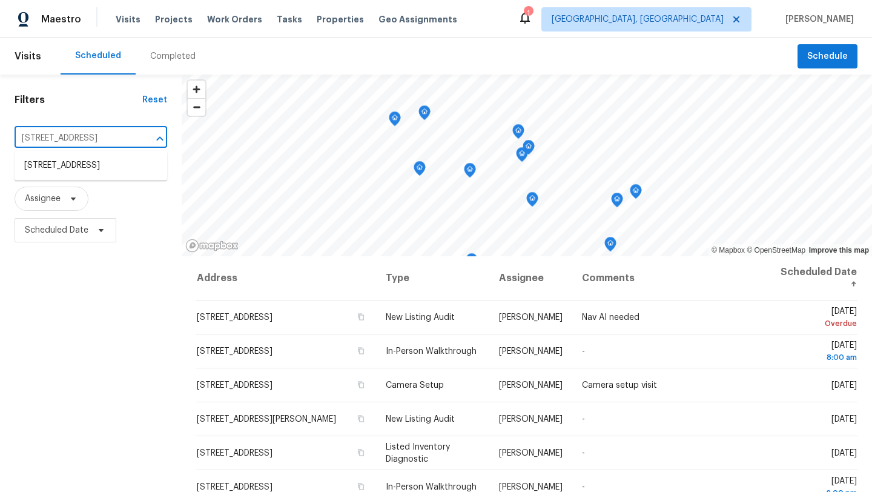
type input "7010 Woodhaven Ave, Cleveland, OH 44144"
click at [53, 164] on li "7010 Woodhaven Ave, Cleveland, OH 44144" at bounding box center [91, 166] width 153 height 20
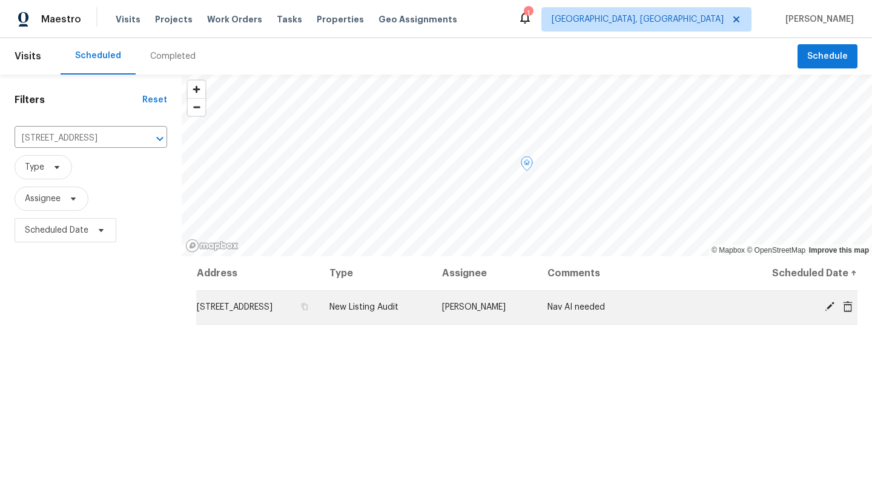
click at [829, 308] on icon at bounding box center [830, 307] width 10 height 10
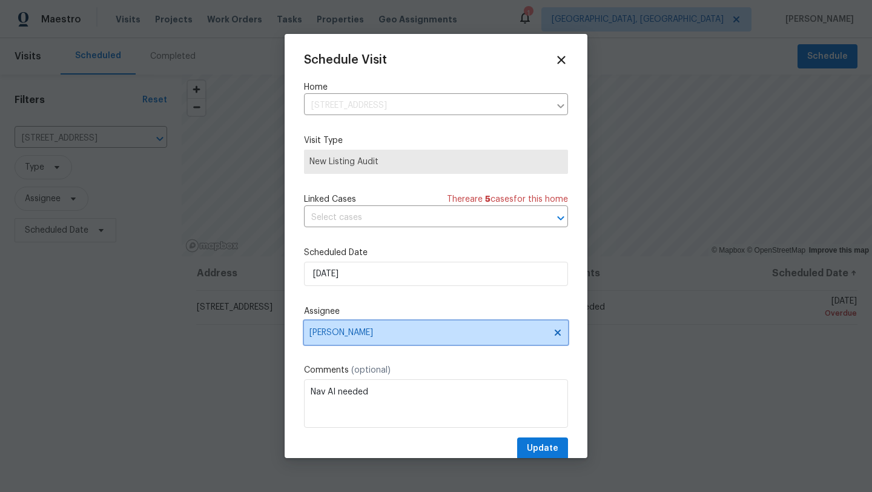
click at [388, 334] on span "Kim Peshek" at bounding box center [428, 333] width 237 height 10
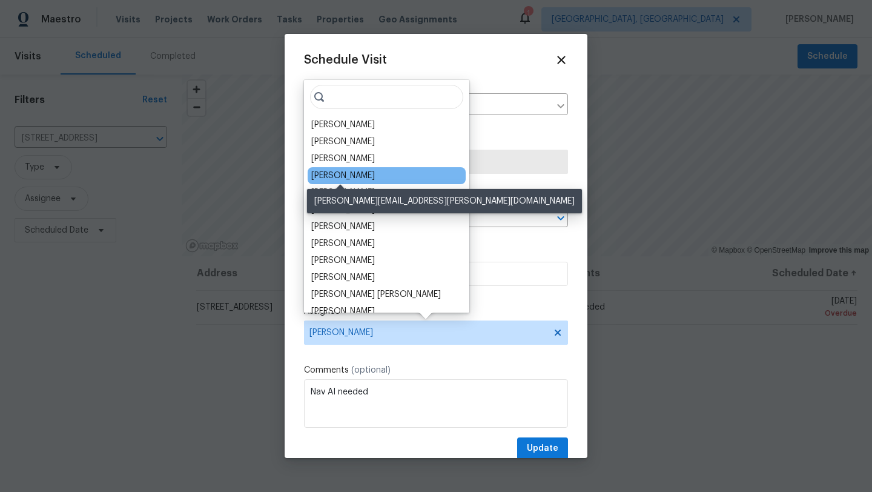
click at [347, 179] on div "[PERSON_NAME]" at bounding box center [343, 176] width 64 height 12
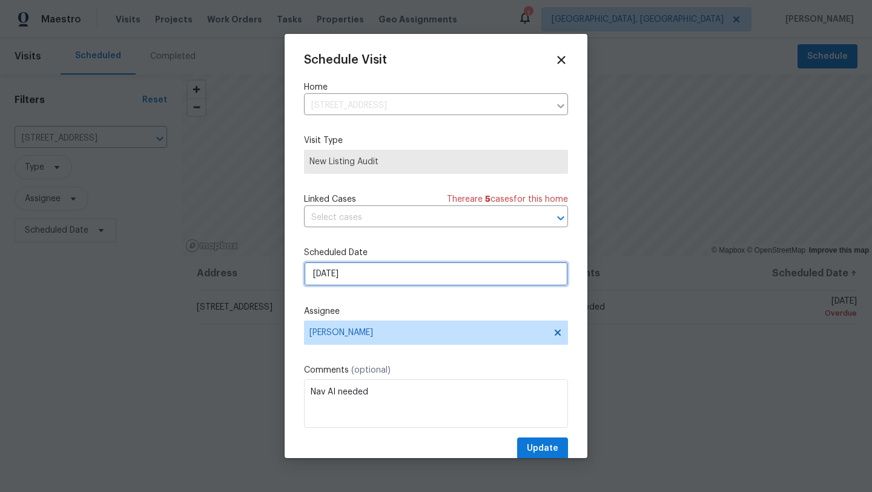
click at [343, 276] on input "9/3/2025" at bounding box center [436, 274] width 264 height 24
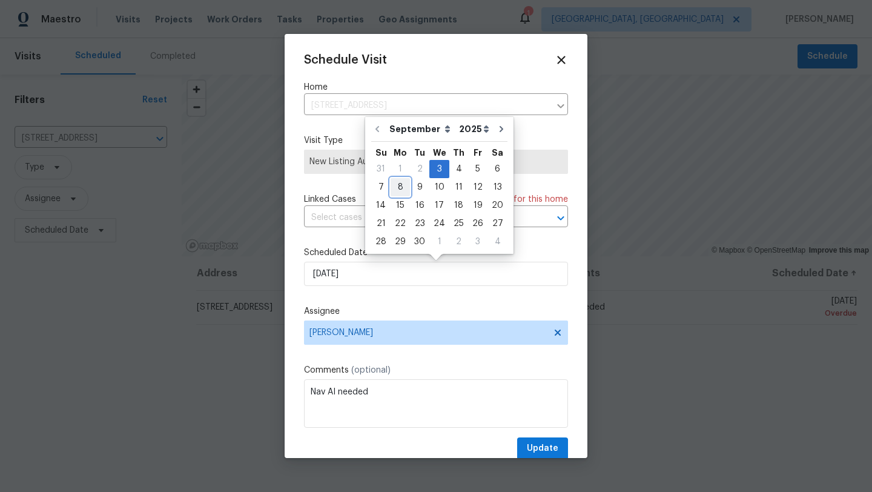
click at [397, 188] on div "8" at bounding box center [400, 187] width 19 height 17
type input "9/8/2025"
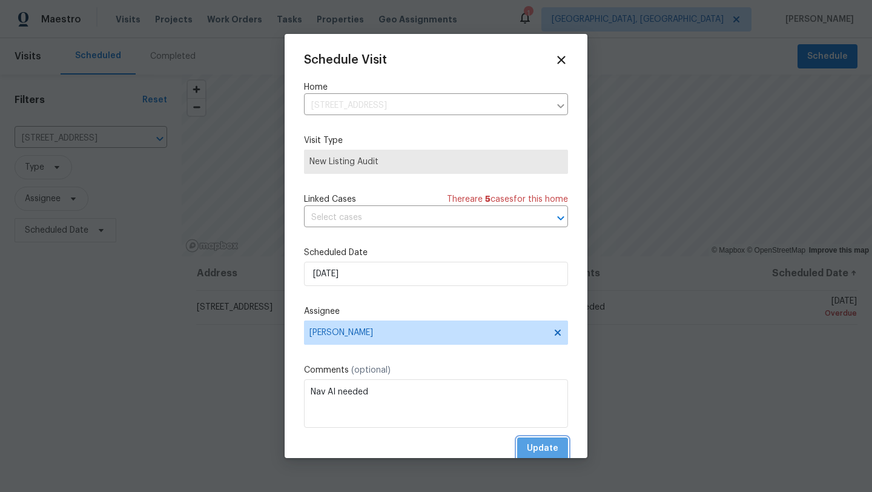
click at [541, 452] on span "Update" at bounding box center [543, 448] width 32 height 15
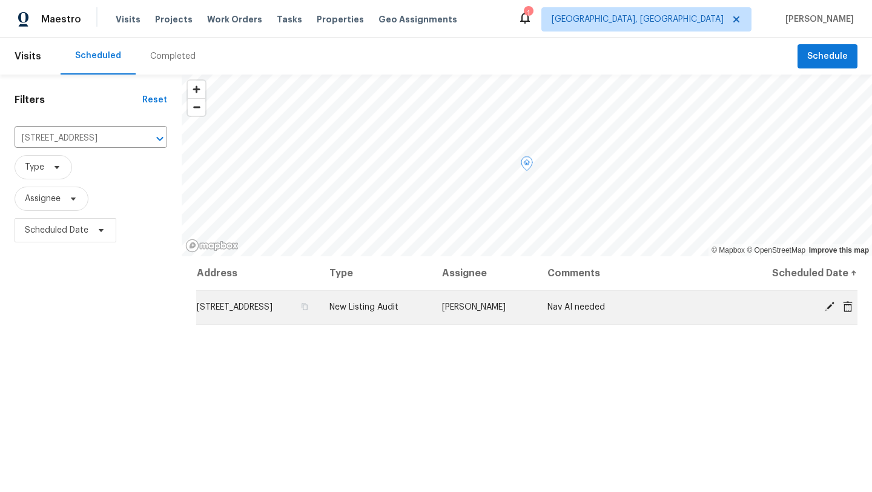
click at [832, 308] on icon at bounding box center [830, 306] width 11 height 11
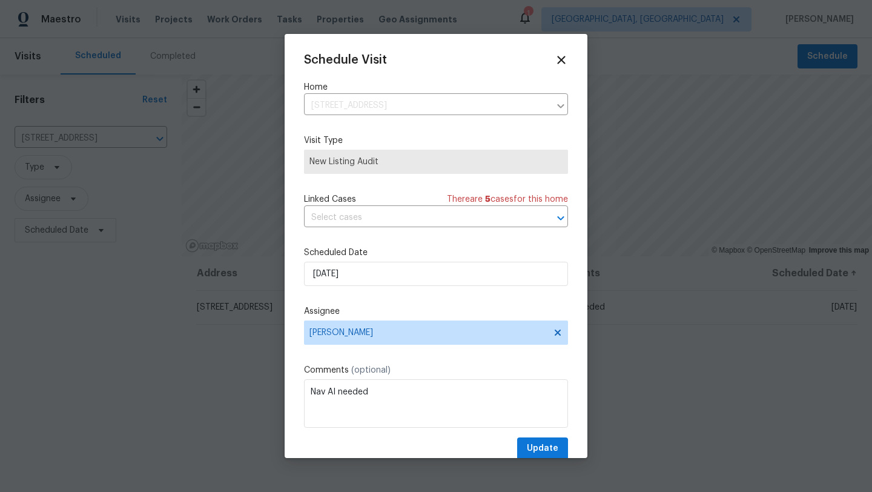
click at [339, 167] on span "New Listing Audit" at bounding box center [436, 162] width 253 height 12
click at [335, 157] on span "New Listing Audit" at bounding box center [436, 162] width 253 height 12
click at [334, 165] on span "New Listing Audit" at bounding box center [436, 162] width 253 height 12
click at [408, 148] on div "Visit Type New Listing Audit" at bounding box center [436, 153] width 264 height 39
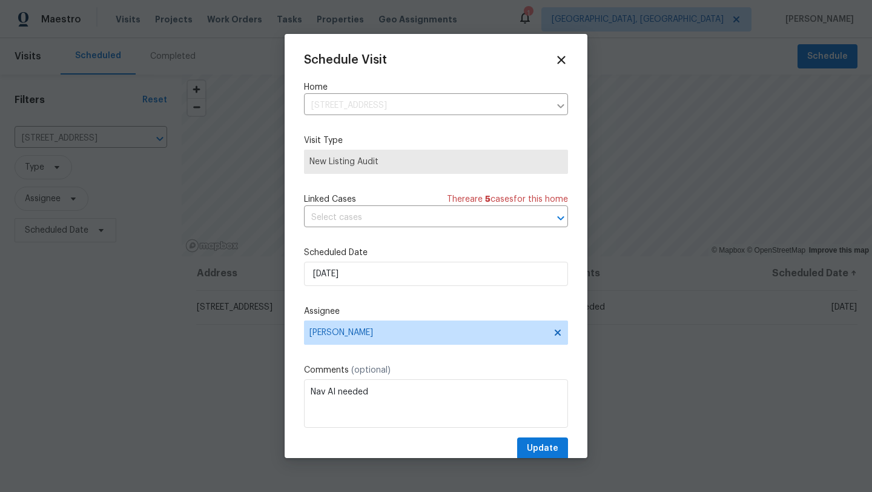
click at [400, 162] on span "New Listing Audit" at bounding box center [436, 162] width 253 height 12
click at [379, 275] on input "9/8/2025" at bounding box center [436, 274] width 264 height 24
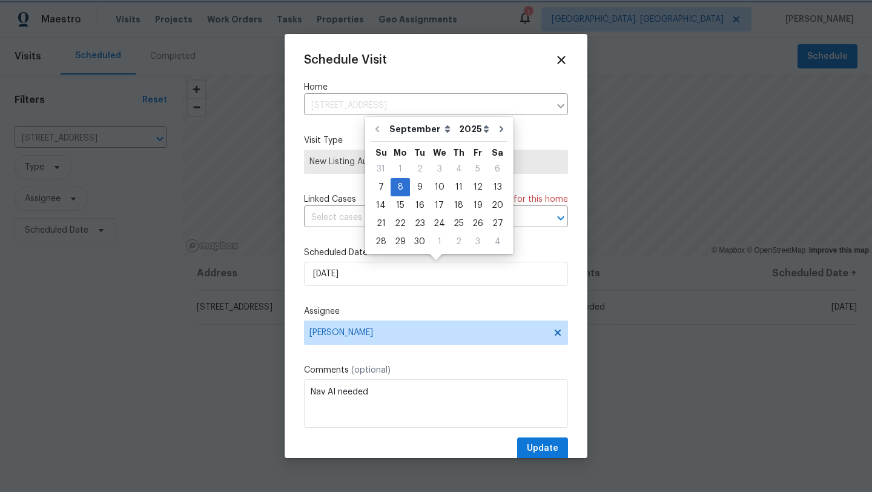
click at [319, 181] on div "Schedule Visit Home 7010 Woodhaven Ave, Cleveland, OH 44144 ​ Visit Type New Li…" at bounding box center [436, 256] width 264 height 406
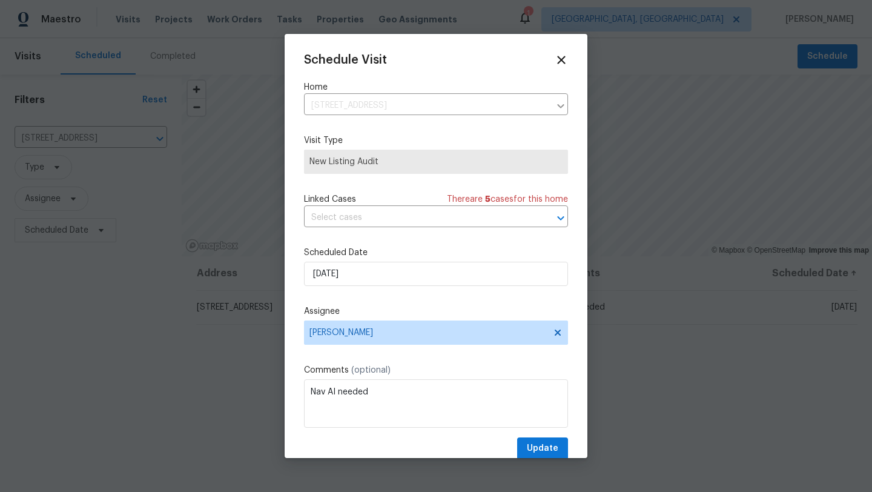
click at [339, 171] on span "New Listing Audit" at bounding box center [436, 162] width 264 height 24
click at [564, 59] on icon at bounding box center [561, 60] width 14 height 14
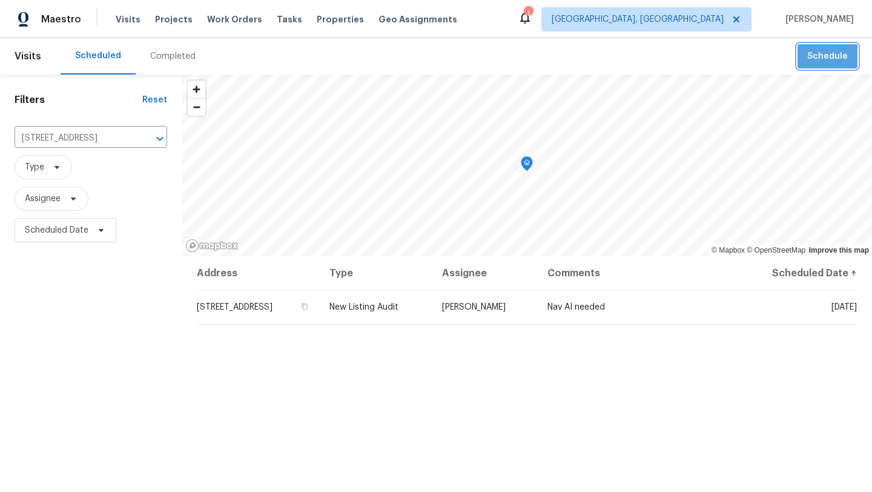
click at [812, 64] on button "Schedule" at bounding box center [828, 56] width 60 height 25
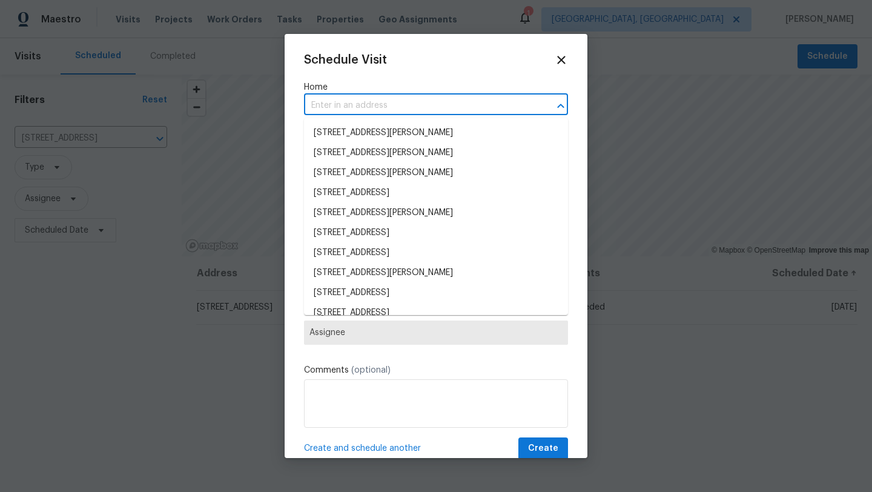
click at [350, 105] on input "text" at bounding box center [419, 105] width 230 height 19
paste input "7010 Woodhaven Ave, Cleveland, OH 44144"
type input "7010 Woodhaven Ave, Cleveland, OH 44144"
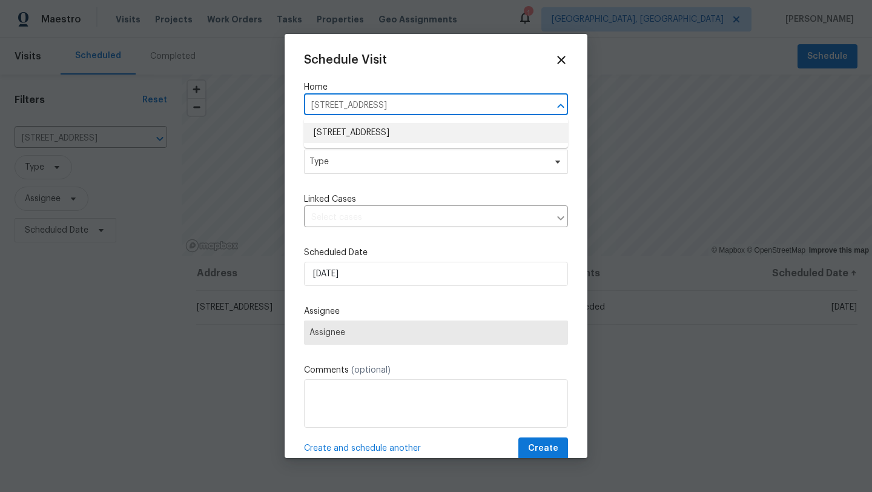
click at [368, 131] on li "7010 Woodhaven Ave, Cleveland, OH 44144" at bounding box center [436, 133] width 264 height 20
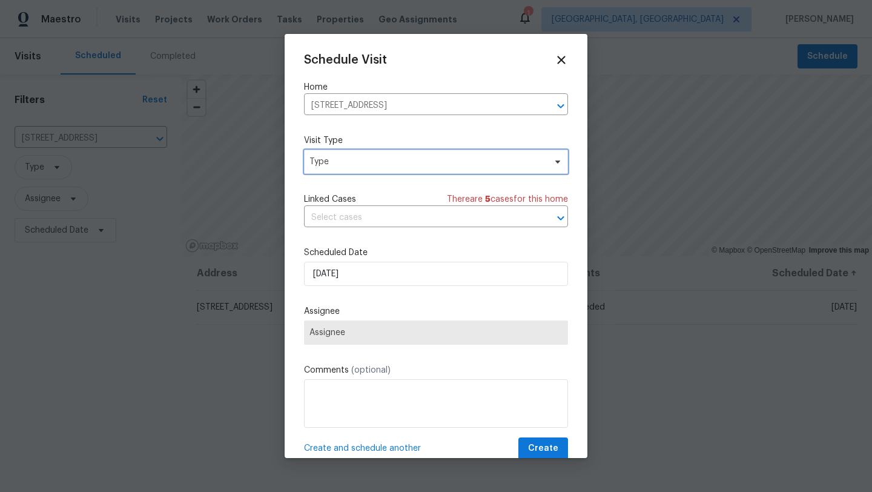
click at [357, 157] on span "Type" at bounding box center [428, 162] width 236 height 12
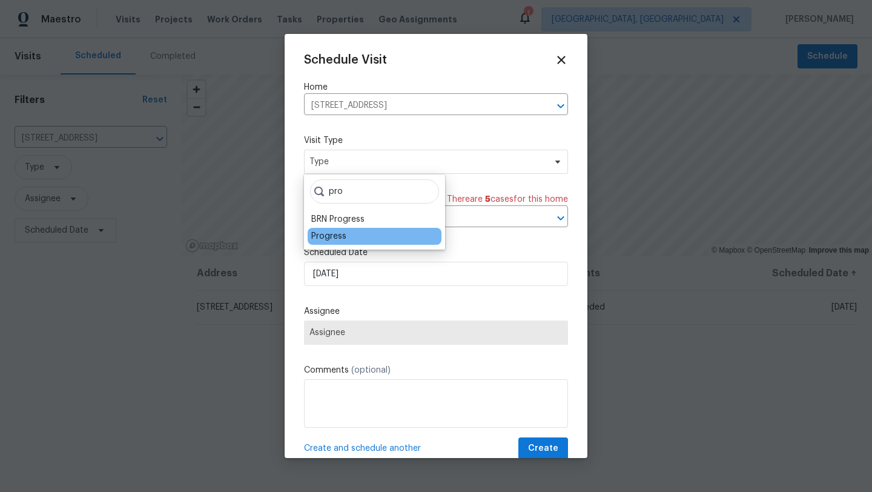
type input "pro"
click at [337, 242] on div "Progress" at bounding box center [328, 236] width 35 height 12
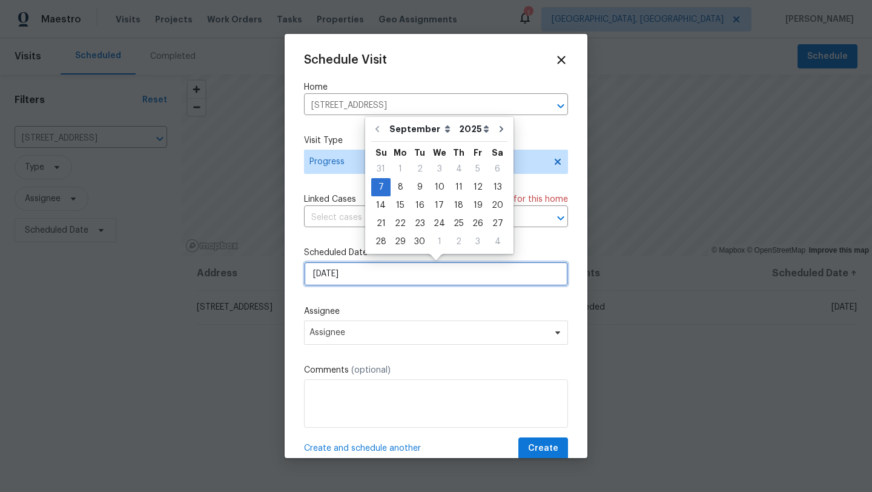
click at [335, 277] on input "9/7/2025" at bounding box center [436, 274] width 264 height 24
click at [400, 184] on div "8" at bounding box center [400, 187] width 19 height 17
type input "9/8/2025"
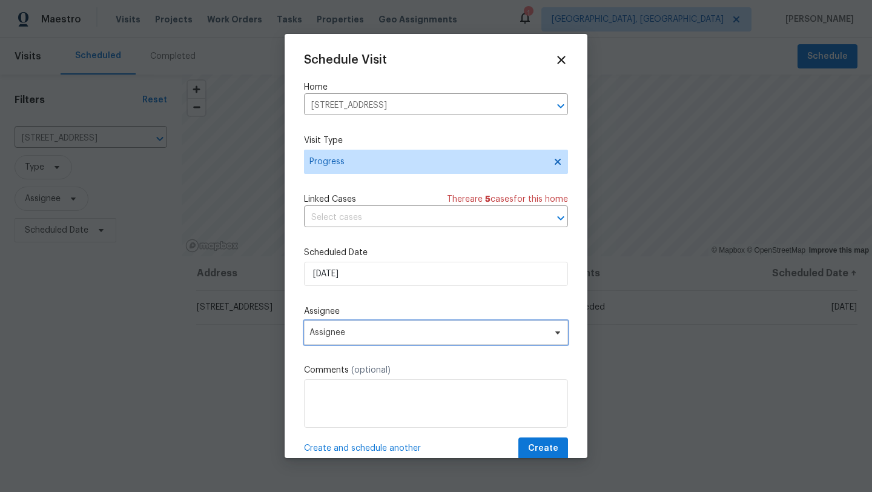
click at [334, 335] on span "Assignee" at bounding box center [428, 333] width 237 height 10
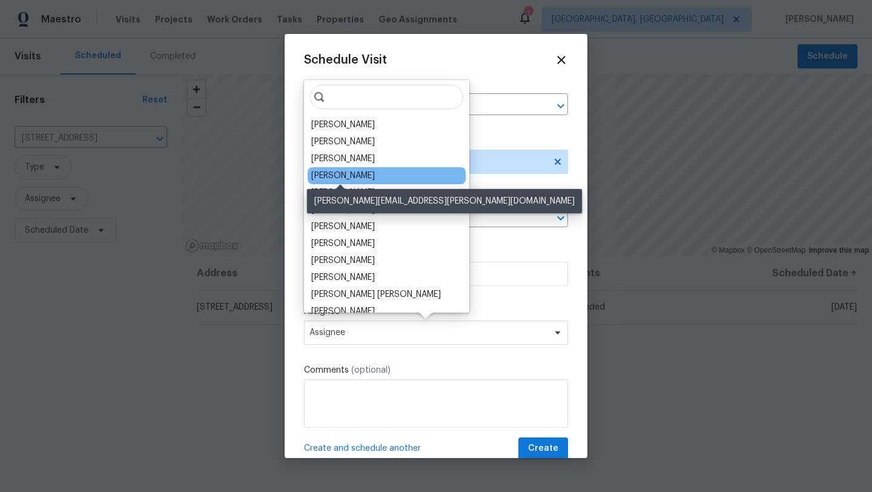
click at [342, 180] on div "[PERSON_NAME]" at bounding box center [343, 176] width 64 height 12
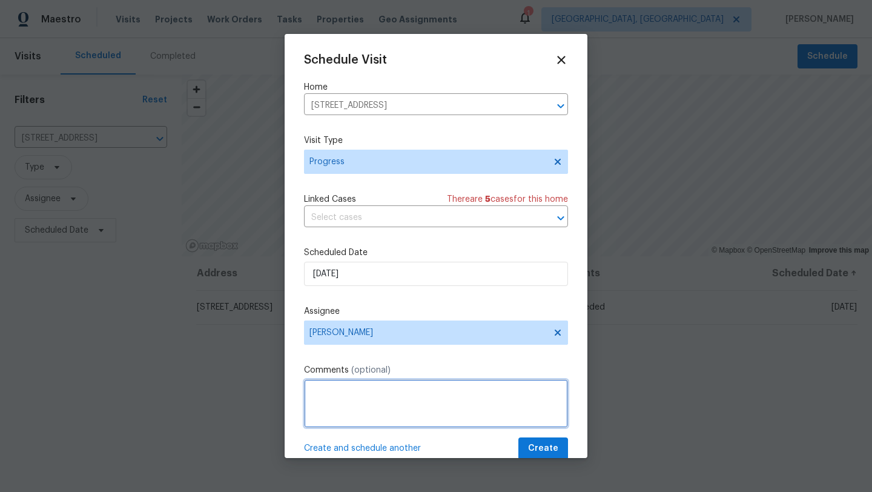
click at [334, 398] on textarea at bounding box center [436, 403] width 264 height 48
type textarea "Nav ai needed"
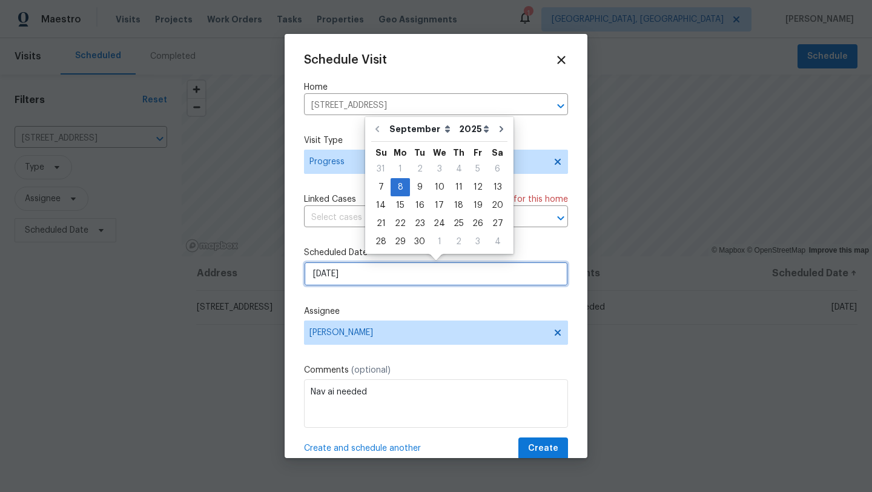
click at [443, 274] on input "9/8/2025" at bounding box center [436, 274] width 264 height 24
click at [540, 454] on span "Create" at bounding box center [543, 448] width 30 height 15
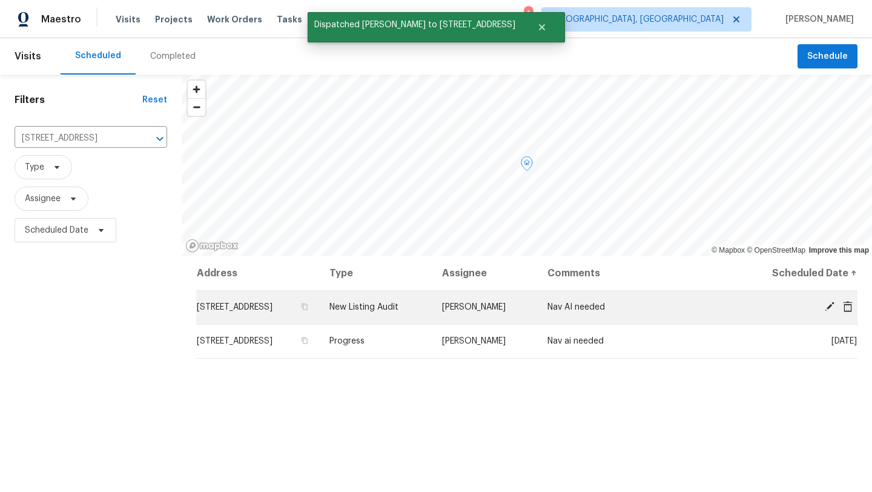
click at [848, 304] on icon at bounding box center [848, 305] width 10 height 11
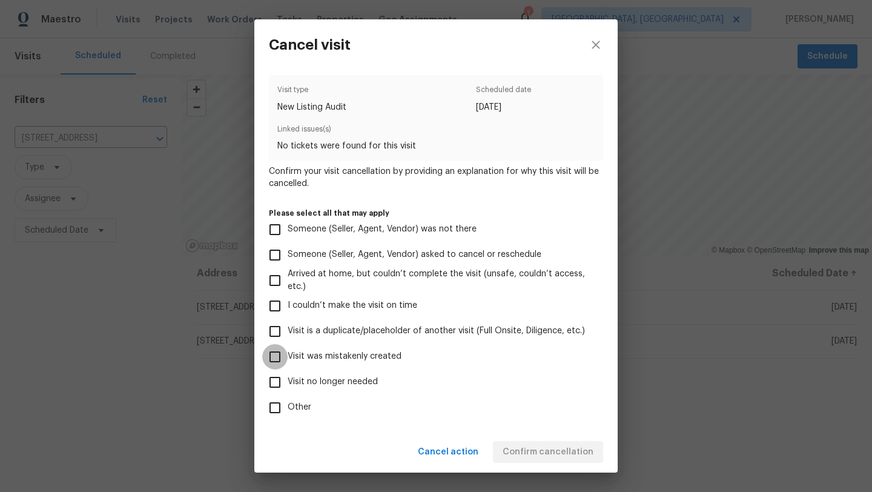
click at [273, 360] on input "Visit was mistakenly created" at bounding box center [274, 356] width 25 height 25
checkbox input "true"
click at [549, 447] on span "Confirm cancellation" at bounding box center [548, 452] width 91 height 15
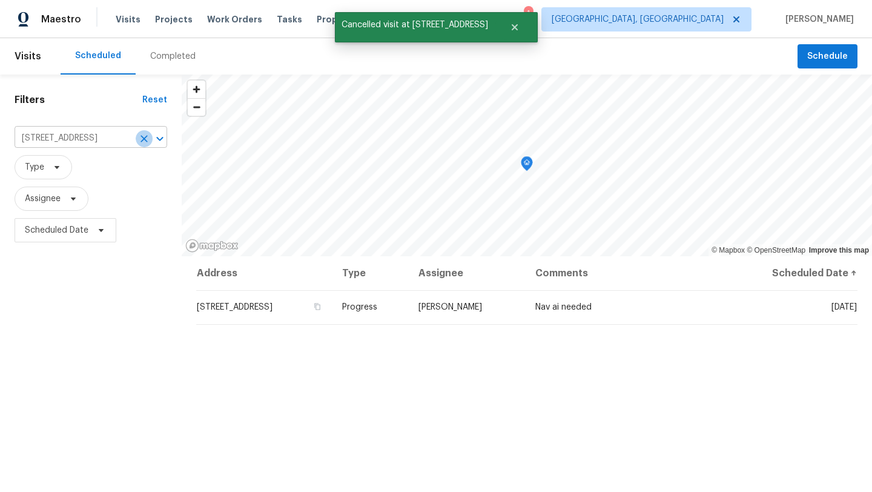
click at [144, 138] on icon "Clear" at bounding box center [144, 139] width 12 height 12
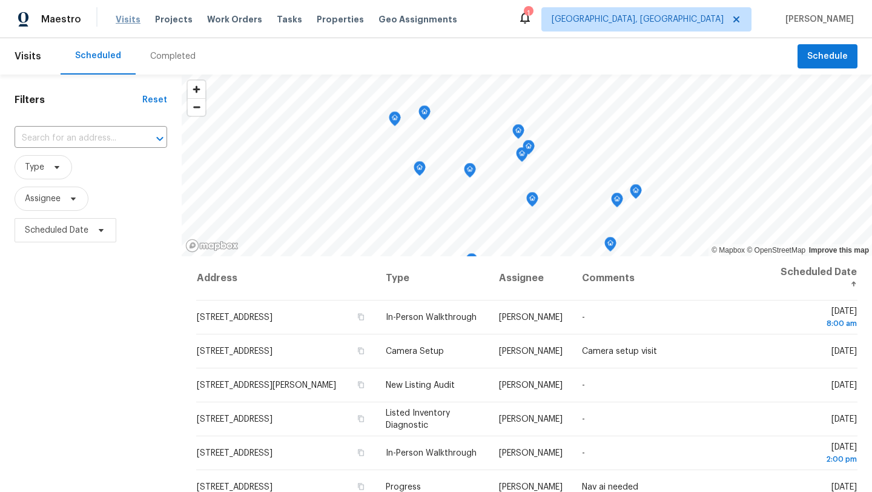
click at [124, 21] on span "Visits" at bounding box center [128, 19] width 25 height 12
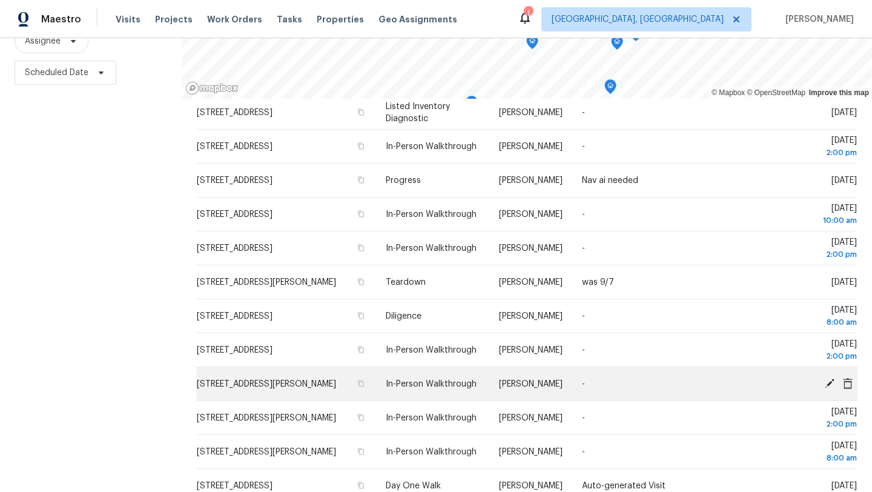
scroll to position [153, 0]
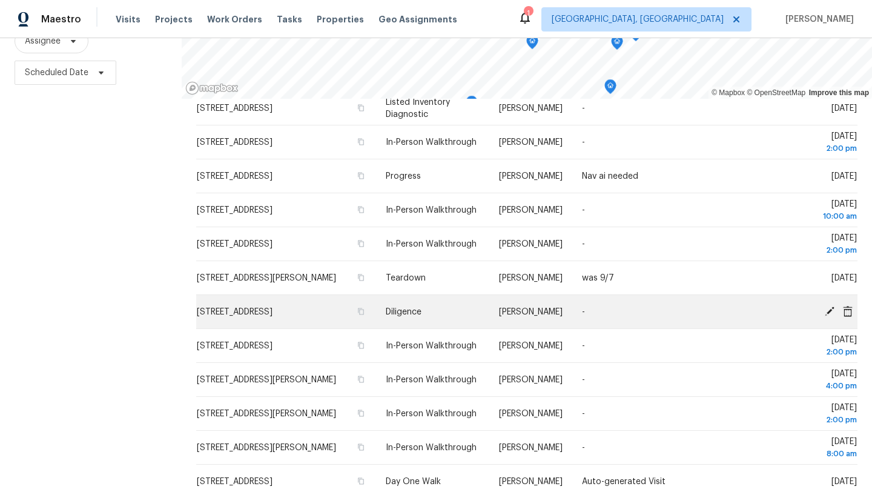
click at [826, 311] on icon at bounding box center [830, 310] width 11 height 11
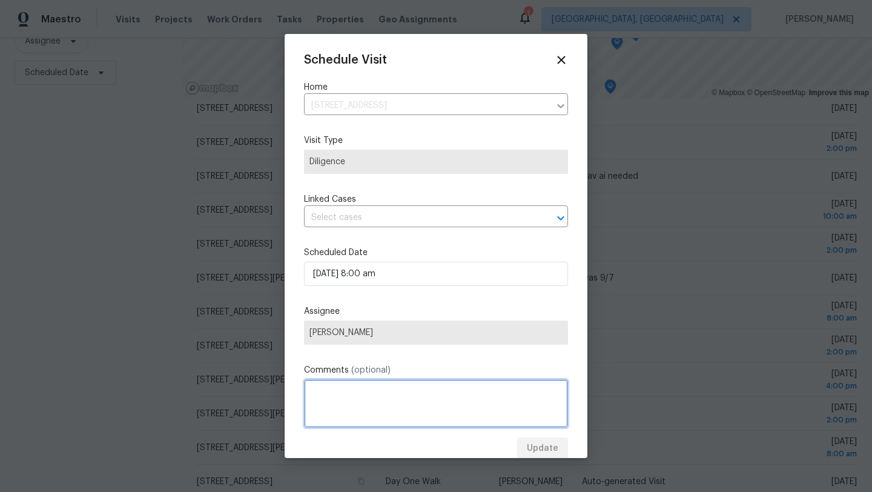
click at [334, 411] on textarea at bounding box center [436, 403] width 264 height 48
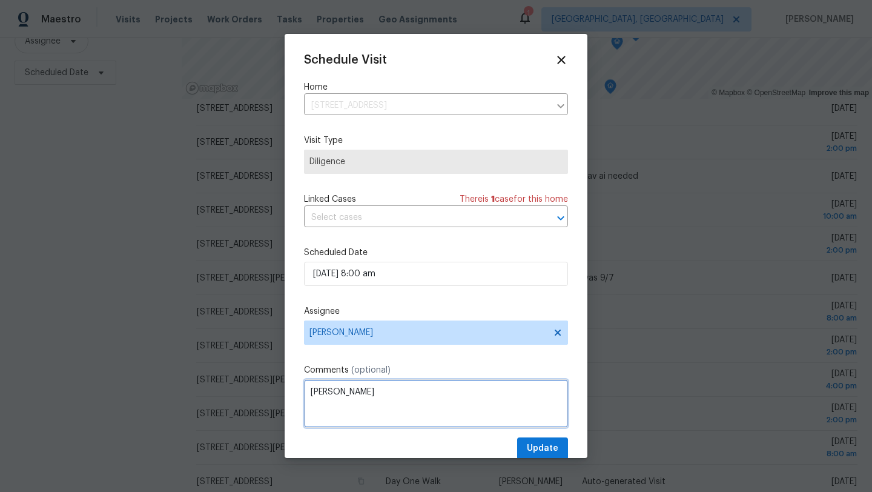
type textarea "Becky"
click at [548, 448] on span "Update" at bounding box center [543, 448] width 32 height 15
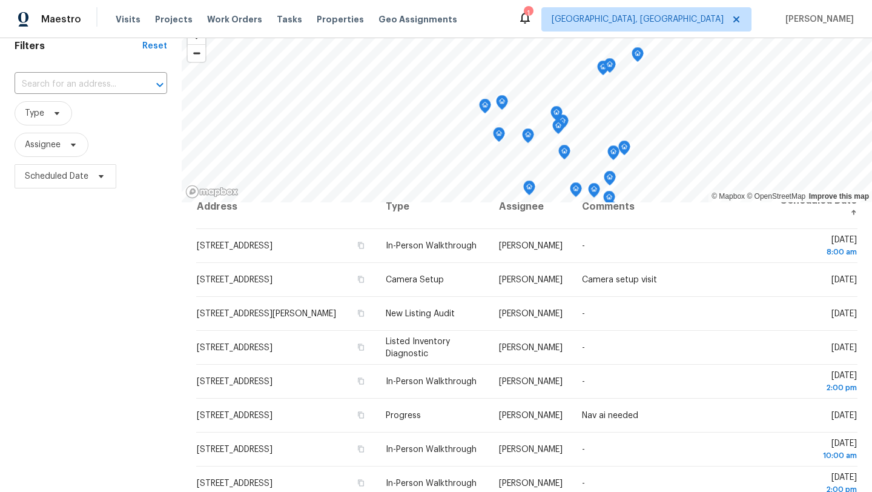
scroll to position [18, 0]
click at [53, 481] on div "Filters Reset ​ Type Assignee Scheduled Date" at bounding box center [91, 309] width 182 height 576
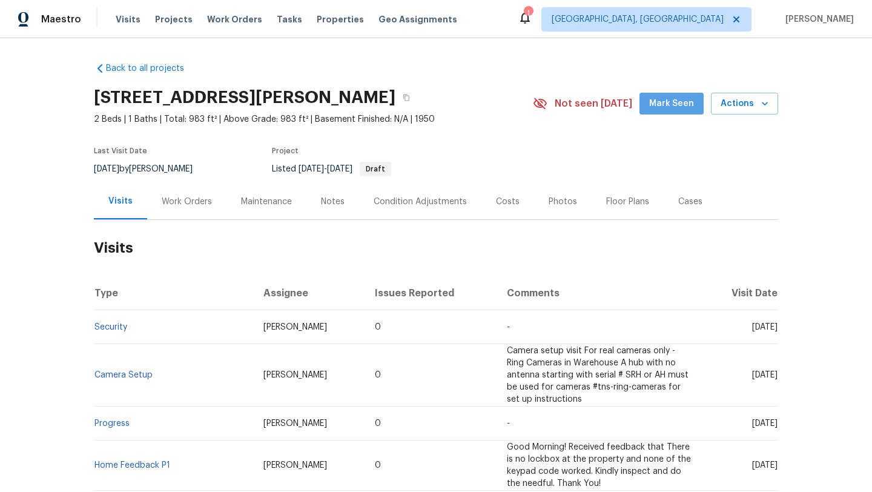
click at [677, 101] on span "Mark Seen" at bounding box center [671, 103] width 45 height 15
click at [182, 204] on div "Work Orders" at bounding box center [187, 202] width 50 height 12
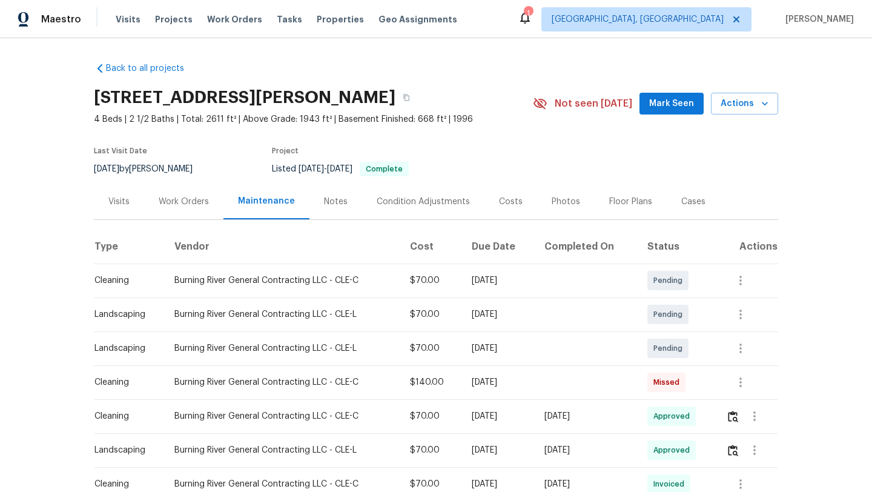
click at [116, 202] on div "Visits" at bounding box center [118, 202] width 21 height 12
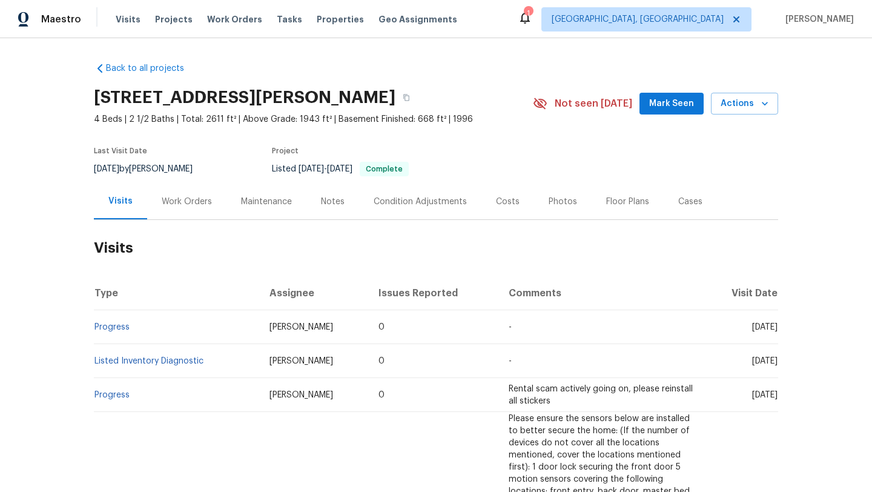
click at [653, 98] on button "Mark Seen" at bounding box center [672, 104] width 64 height 22
click at [192, 202] on div "Work Orders" at bounding box center [187, 202] width 50 height 12
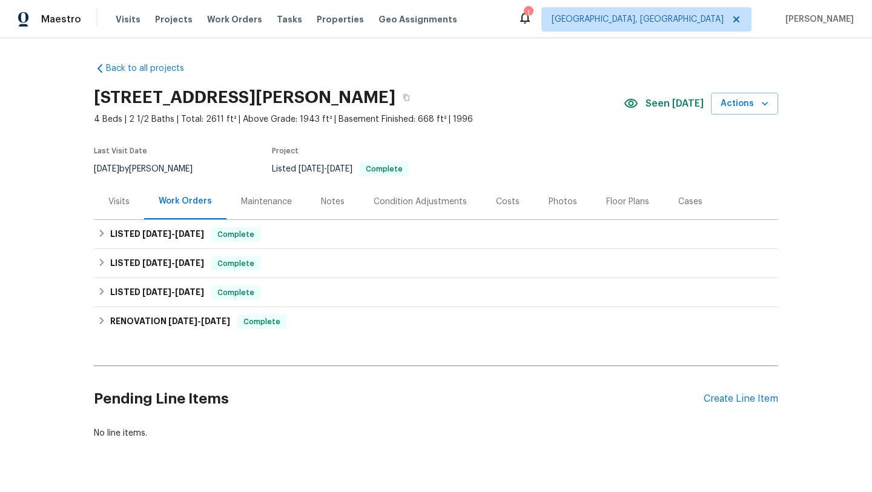
click at [264, 202] on div "Maintenance" at bounding box center [266, 202] width 51 height 12
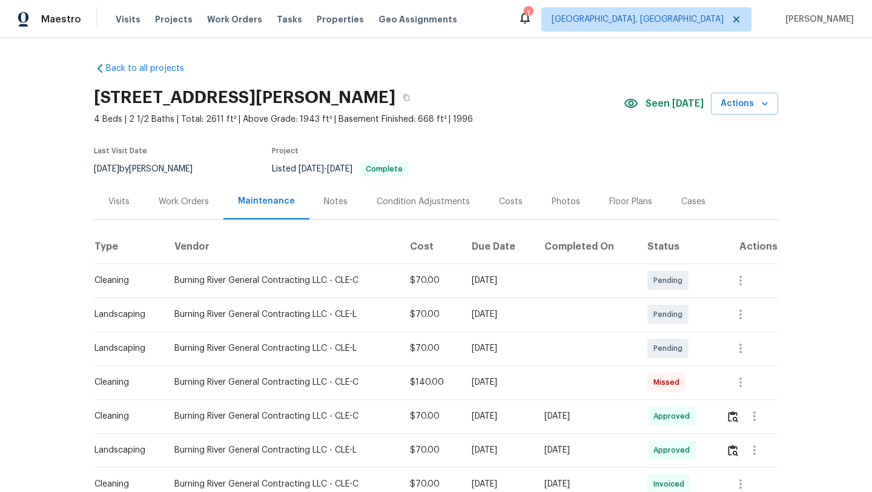
click at [110, 198] on div "Visits" at bounding box center [118, 202] width 21 height 12
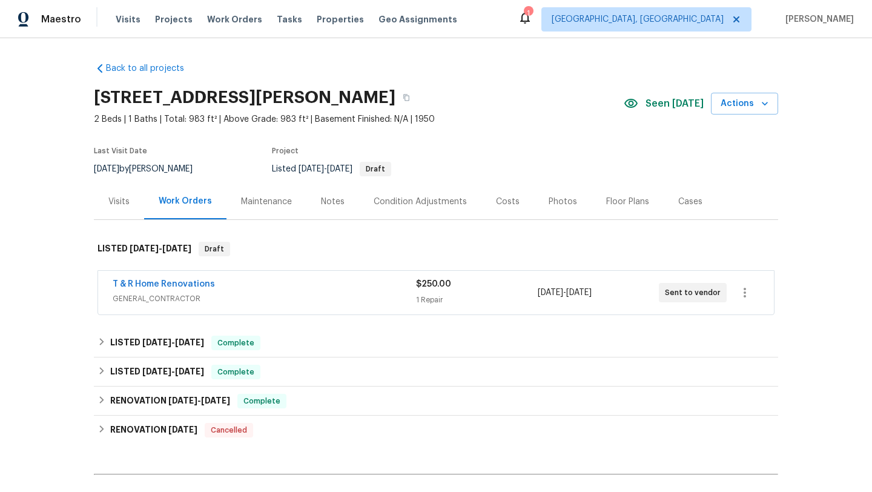
click at [120, 197] on div "Visits" at bounding box center [118, 202] width 21 height 12
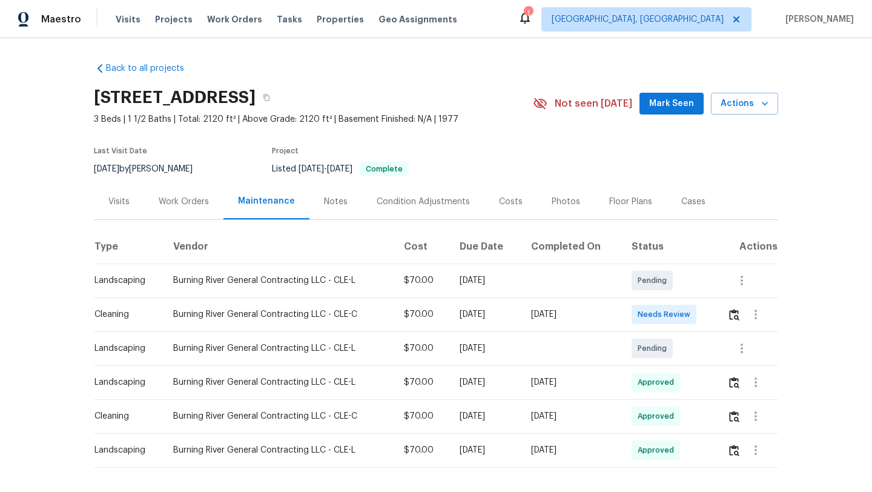
click at [124, 196] on div "Visits" at bounding box center [118, 202] width 21 height 12
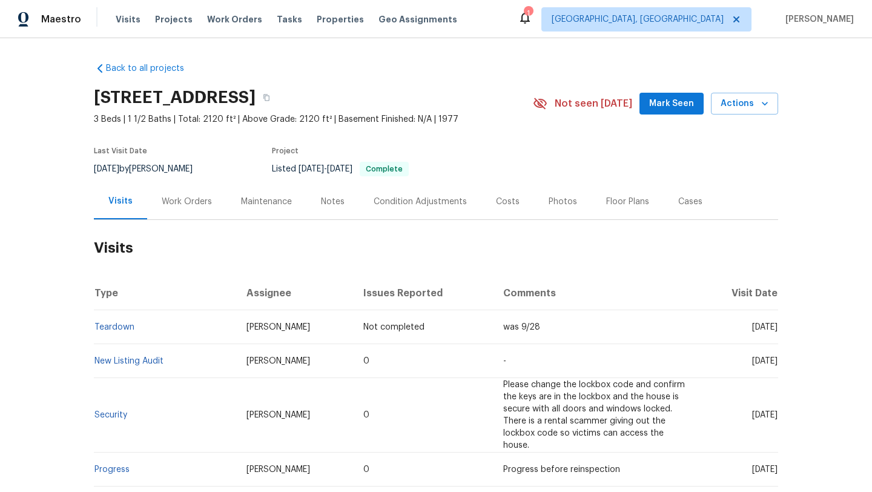
click at [660, 102] on span "Mark Seen" at bounding box center [671, 103] width 45 height 15
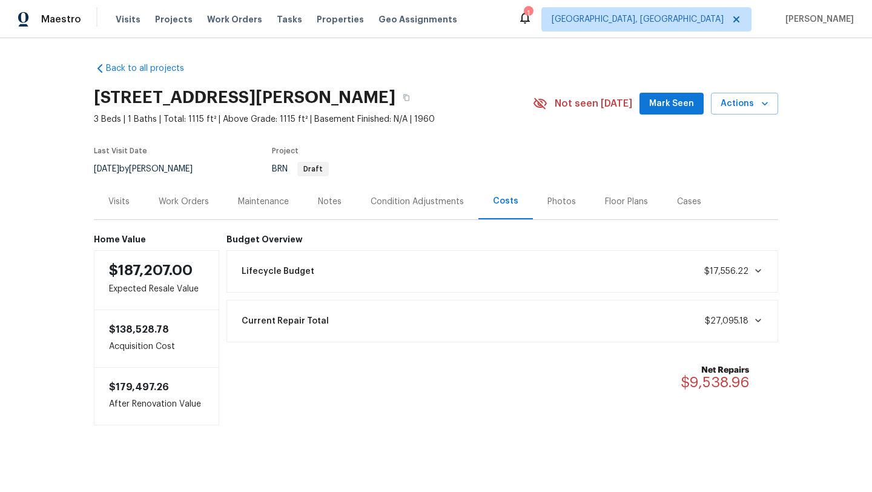
click at [127, 203] on div "Visits" at bounding box center [118, 202] width 21 height 12
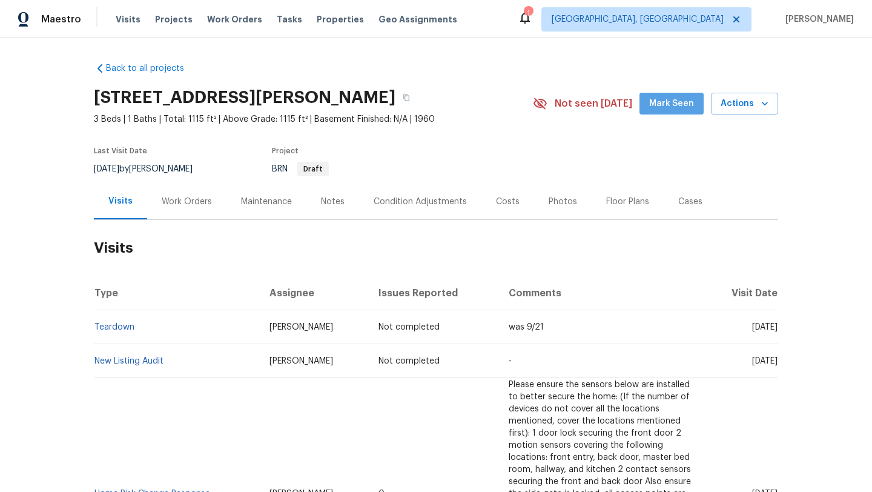
click at [688, 114] on button "Mark Seen" at bounding box center [672, 104] width 64 height 22
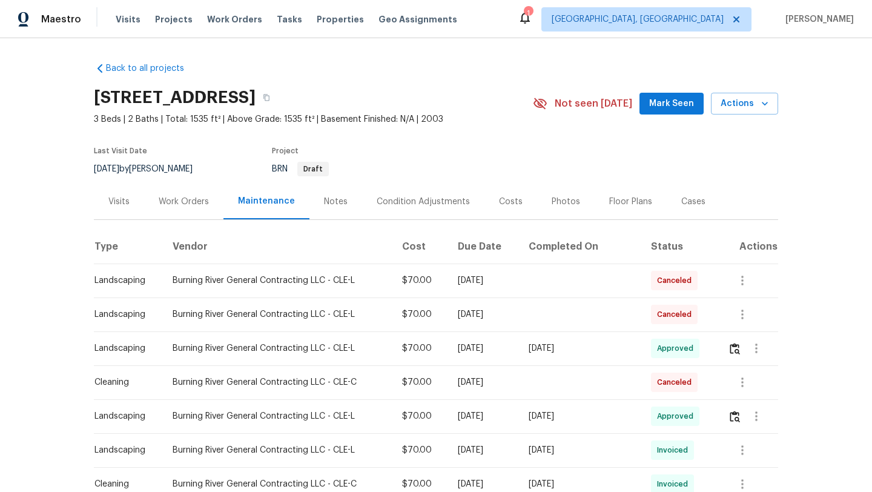
click at [117, 202] on div "Visits" at bounding box center [118, 202] width 21 height 12
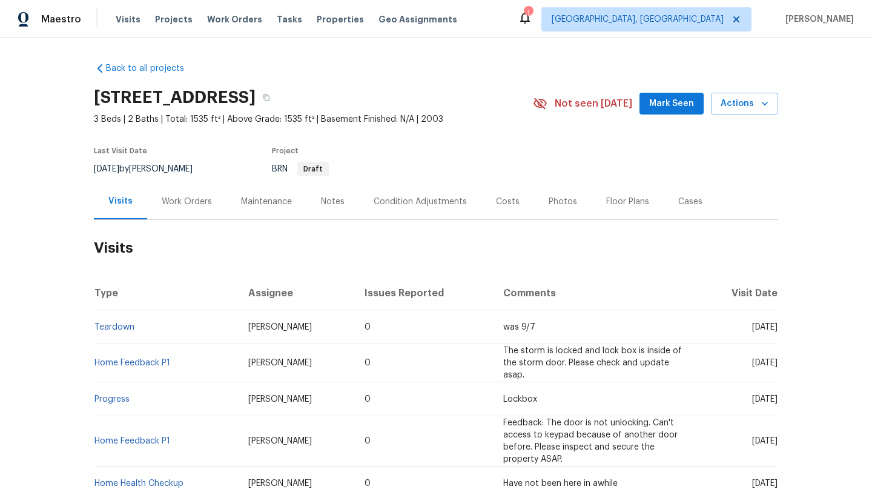
click at [677, 104] on span "Mark Seen" at bounding box center [671, 103] width 45 height 15
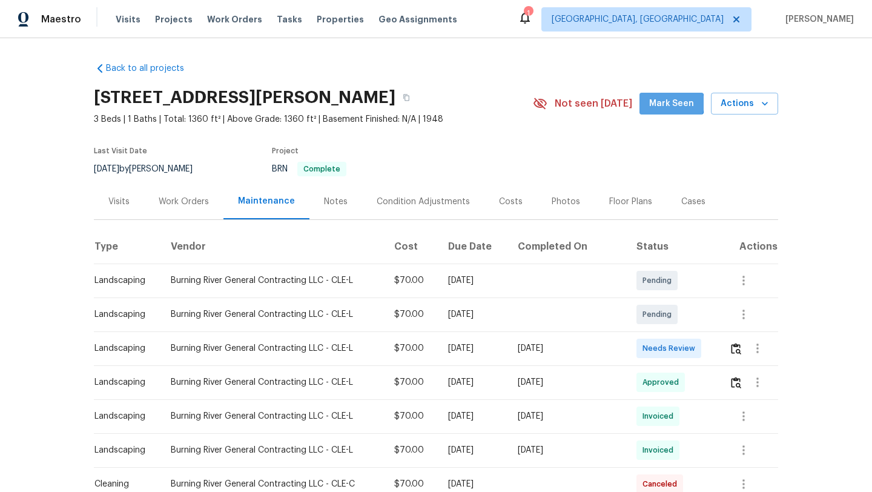
click at [673, 103] on span "Mark Seen" at bounding box center [671, 103] width 45 height 15
click at [742, 351] on img "button" at bounding box center [736, 349] width 10 height 12
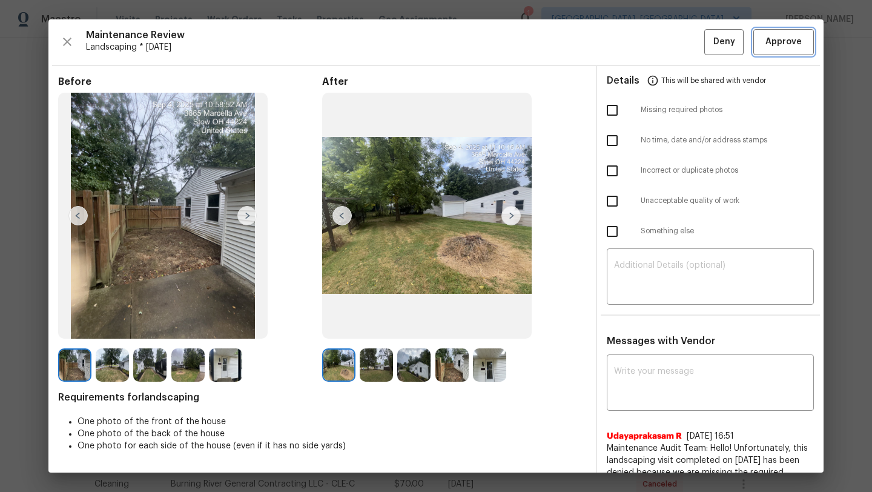
click at [782, 42] on span "Approve" at bounding box center [784, 42] width 36 height 15
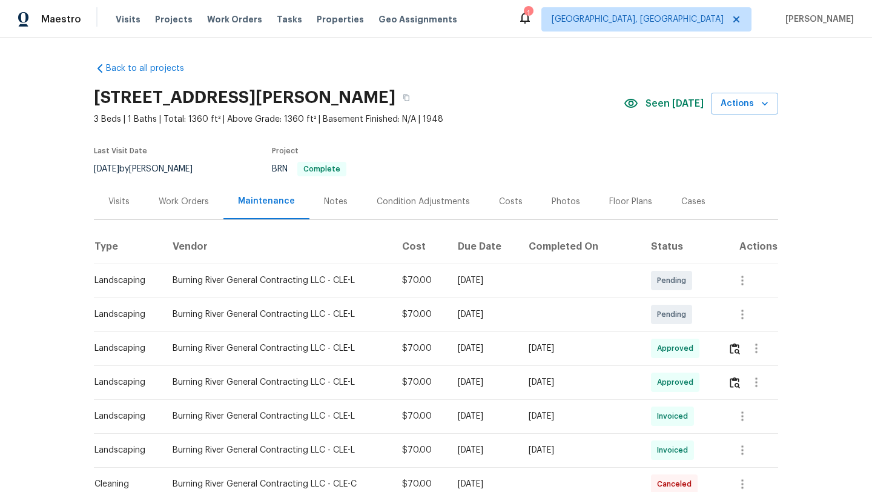
click at [108, 201] on div "Visits" at bounding box center [119, 202] width 50 height 36
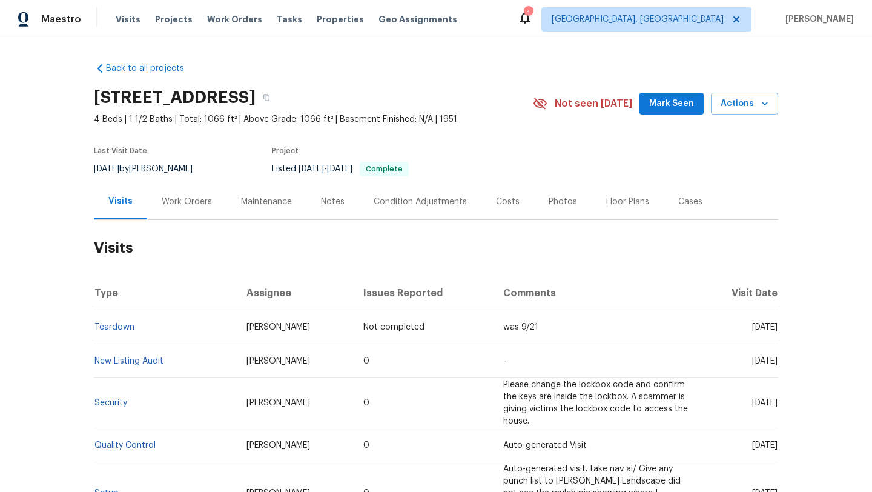
click at [178, 204] on div "Work Orders" at bounding box center [187, 202] width 50 height 12
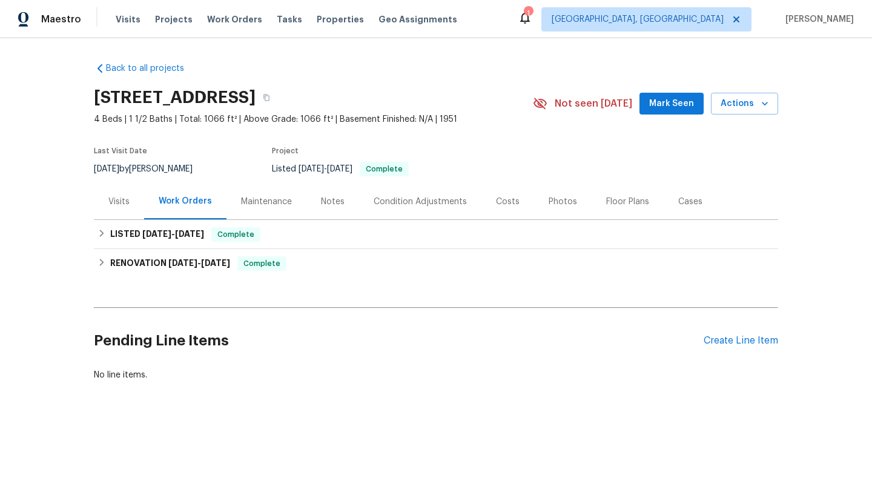
click at [266, 202] on div "Maintenance" at bounding box center [266, 202] width 51 height 12
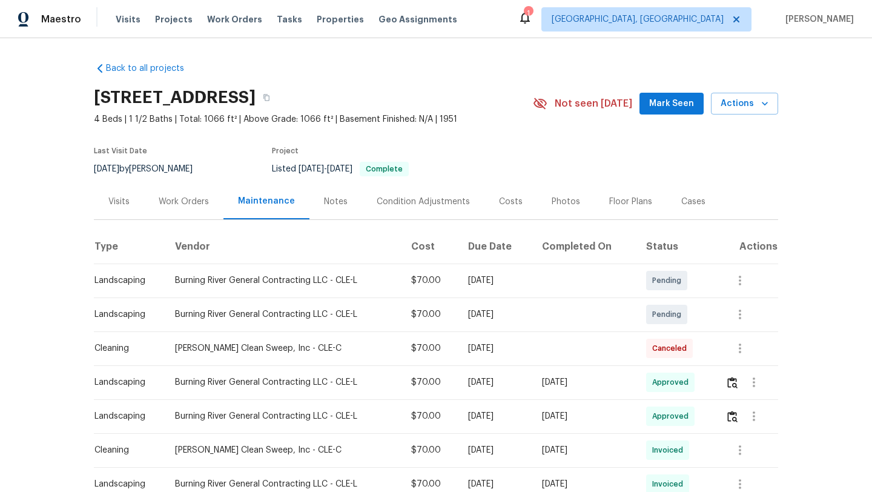
click at [117, 198] on div "Visits" at bounding box center [118, 202] width 21 height 12
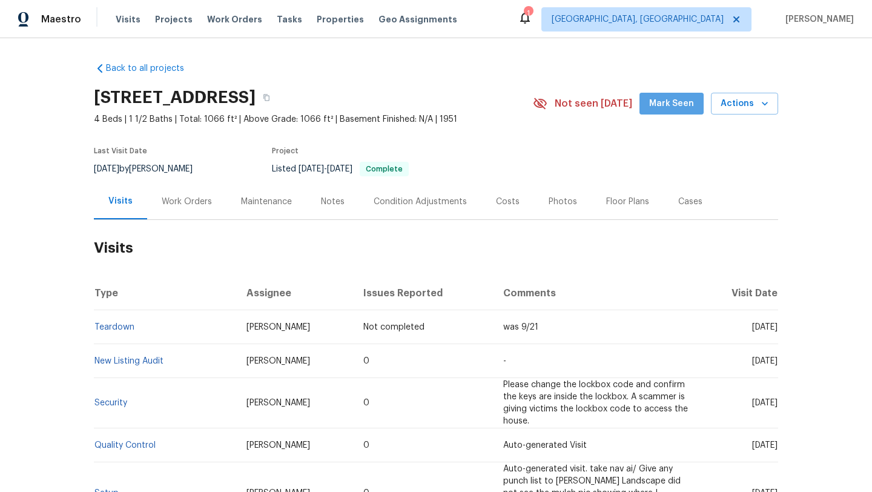
click at [677, 99] on span "Mark Seen" at bounding box center [671, 103] width 45 height 15
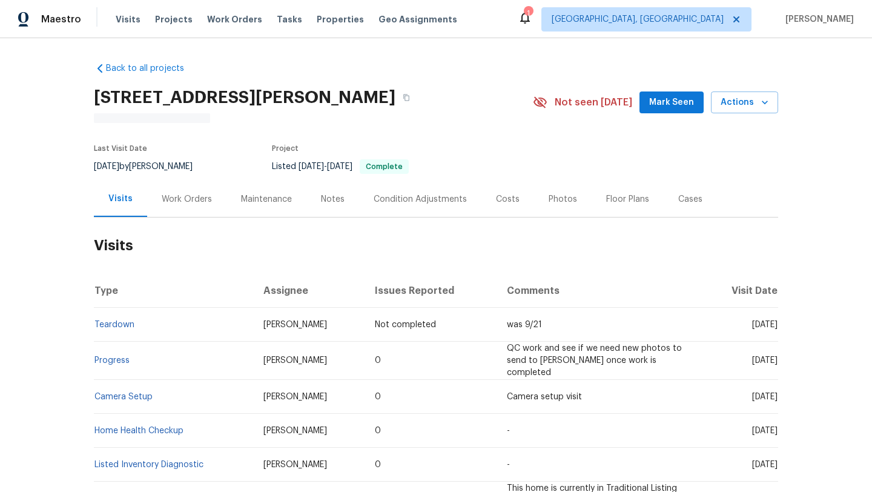
click at [121, 199] on div "Visits" at bounding box center [120, 199] width 24 height 12
click at [250, 197] on div "Maintenance" at bounding box center [266, 199] width 51 height 12
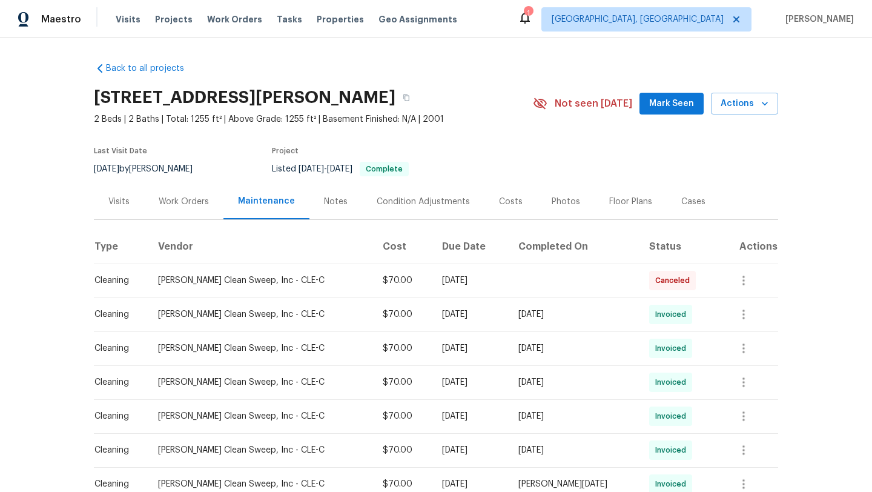
click at [172, 202] on div "Work Orders" at bounding box center [184, 202] width 50 height 12
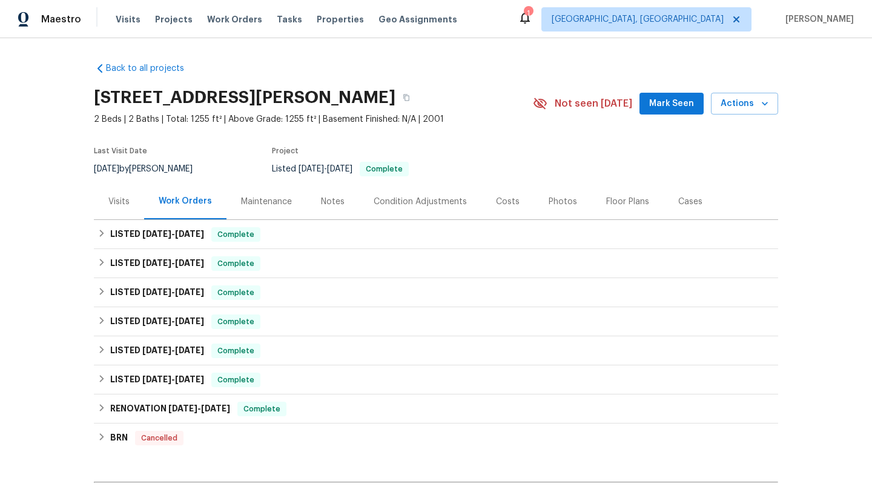
click at [121, 204] on div "Visits" at bounding box center [118, 202] width 21 height 12
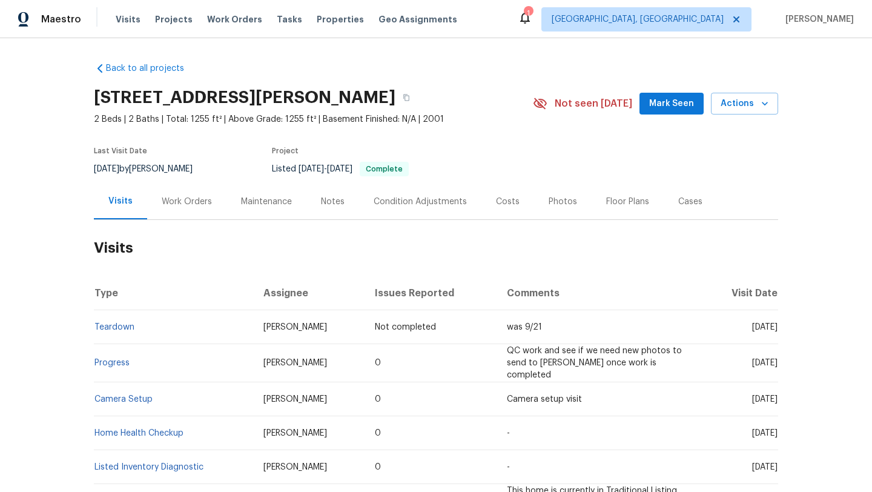
click at [665, 103] on span "Mark Seen" at bounding box center [671, 103] width 45 height 15
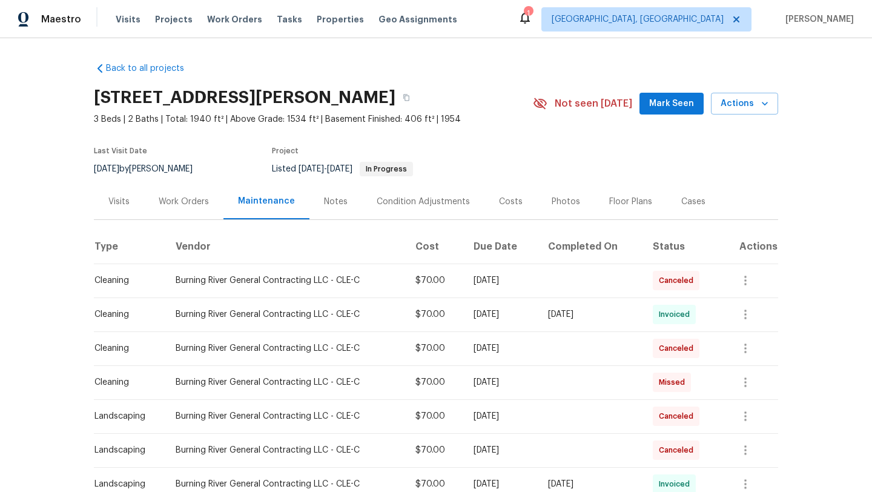
click at [681, 107] on span "Mark Seen" at bounding box center [671, 103] width 45 height 15
click at [116, 203] on div "Visits" at bounding box center [118, 202] width 21 height 12
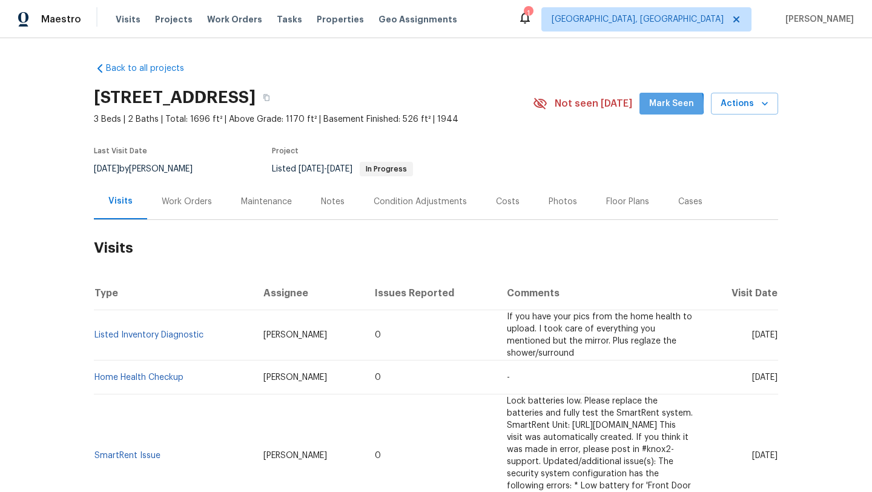
click at [660, 106] on span "Mark Seen" at bounding box center [671, 103] width 45 height 15
click at [253, 199] on div "Maintenance" at bounding box center [266, 202] width 51 height 12
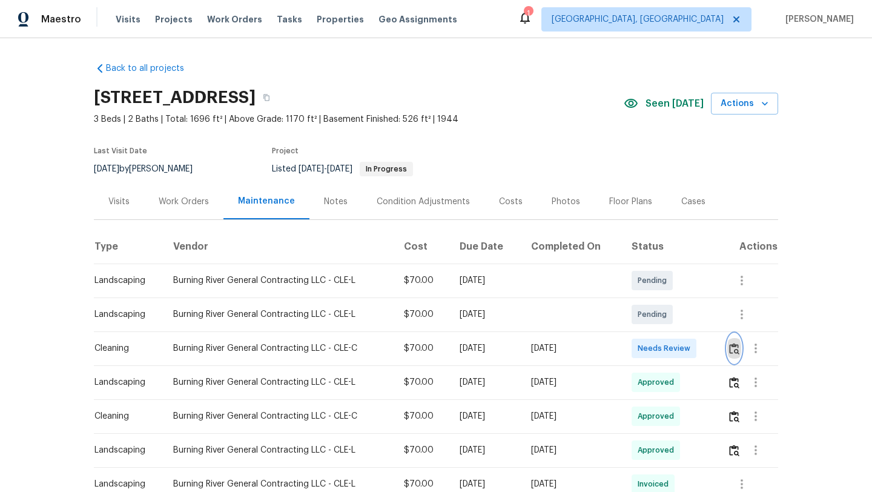
click at [740, 348] on img "button" at bounding box center [734, 349] width 10 height 12
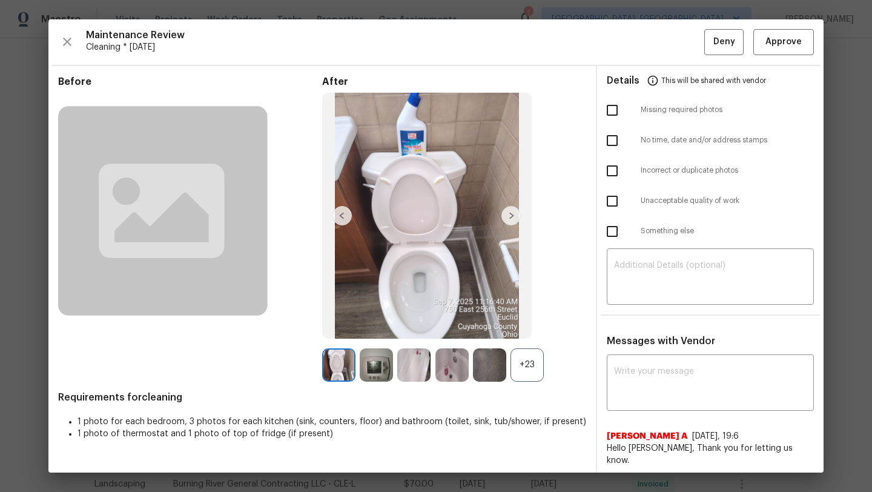
click at [512, 217] on img at bounding box center [511, 215] width 19 height 19
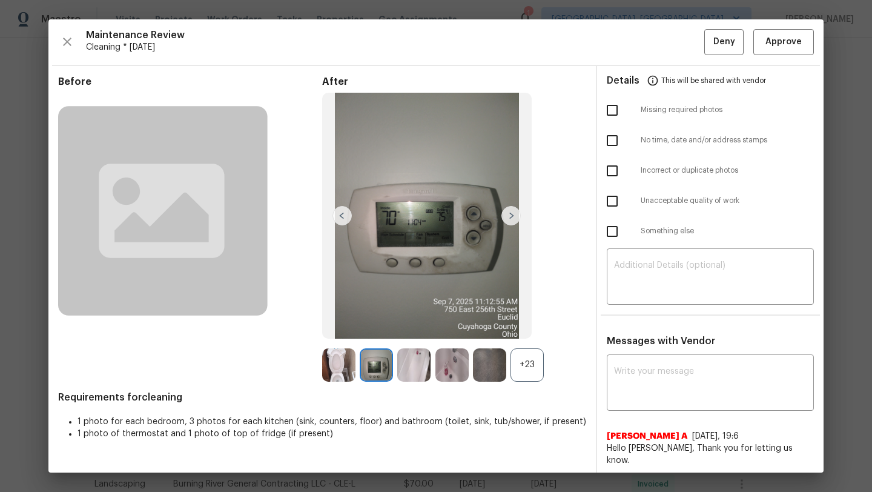
click at [512, 217] on img at bounding box center [511, 215] width 19 height 19
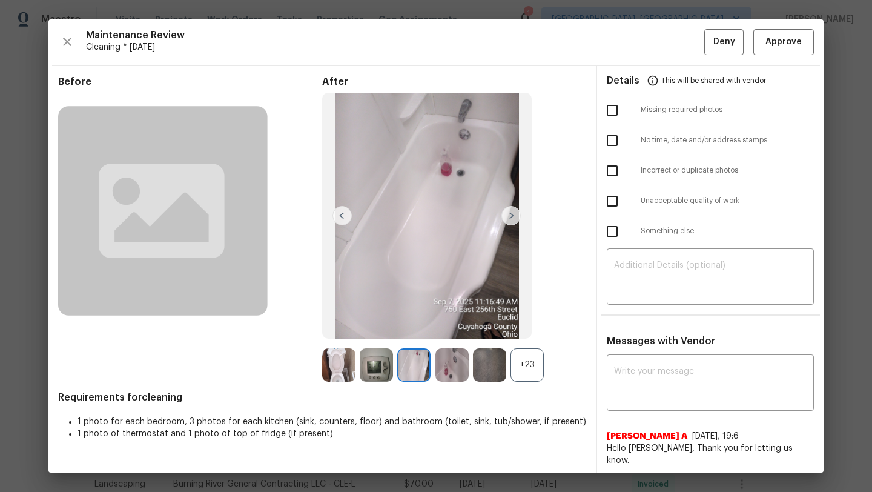
click at [512, 217] on img at bounding box center [511, 215] width 19 height 19
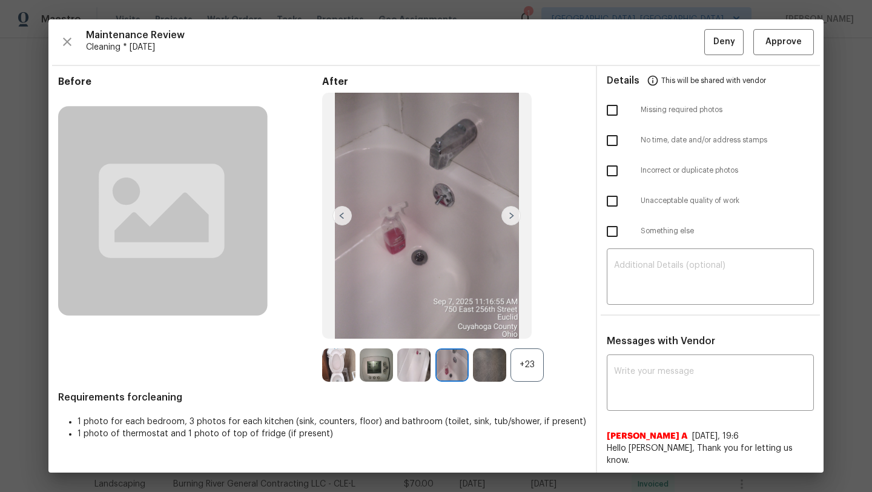
click at [512, 217] on img at bounding box center [511, 215] width 19 height 19
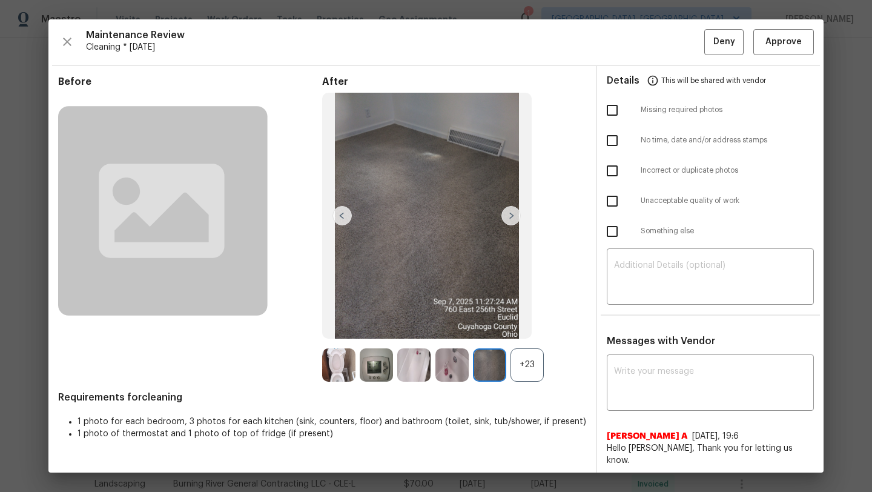
click at [512, 217] on img at bounding box center [511, 215] width 19 height 19
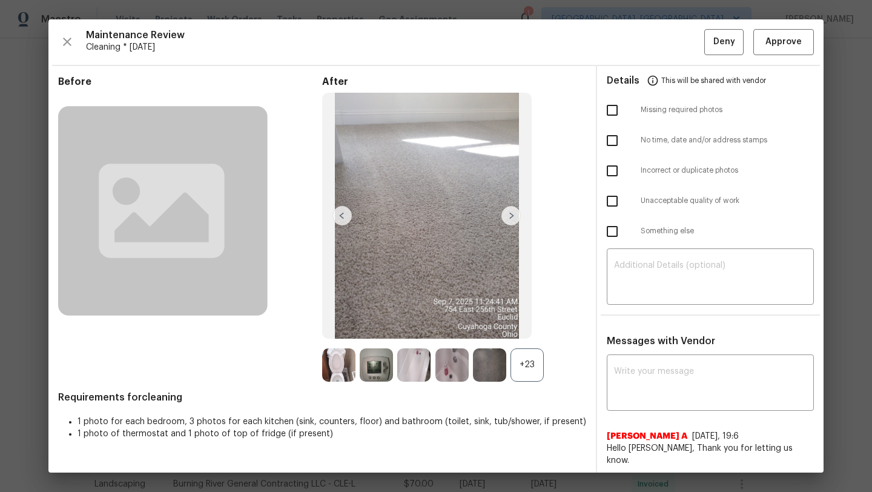
click at [512, 217] on img at bounding box center [511, 215] width 19 height 19
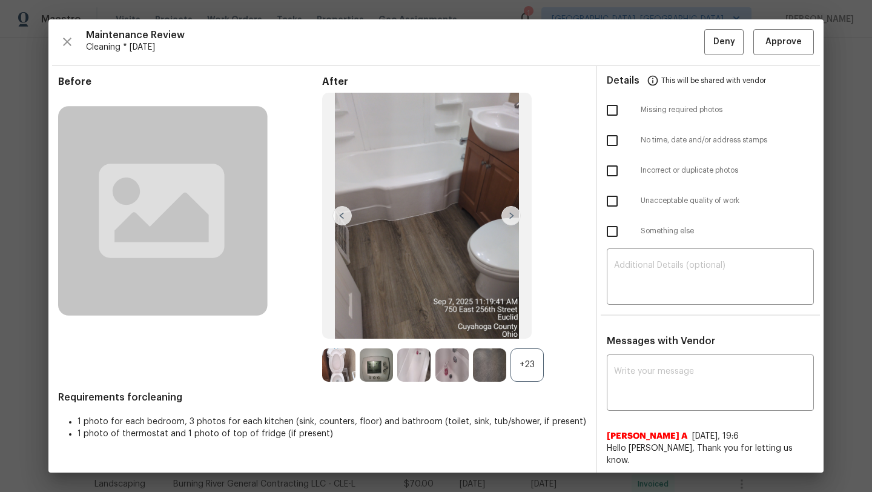
click at [512, 217] on img at bounding box center [511, 215] width 19 height 19
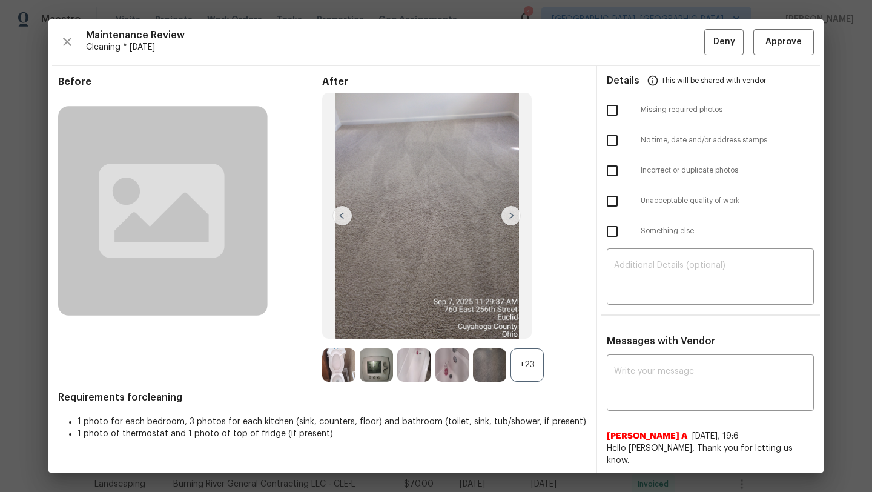
click at [512, 217] on img at bounding box center [511, 215] width 19 height 19
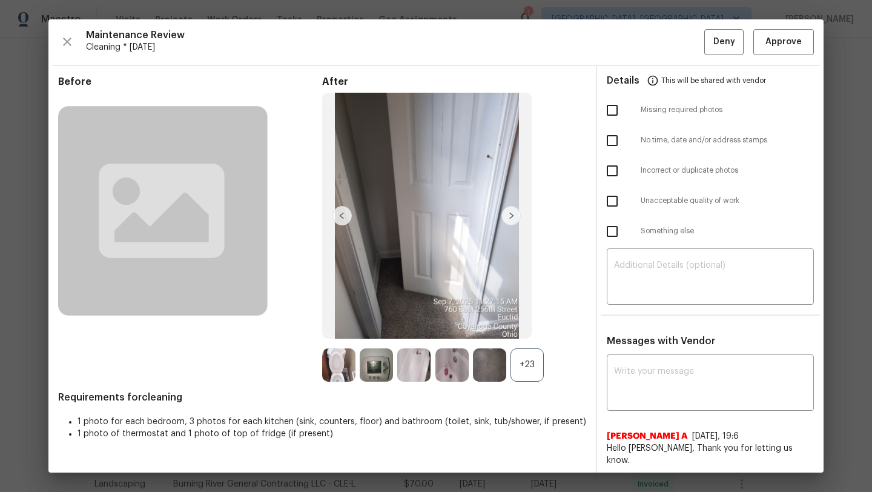
click at [512, 217] on img at bounding box center [511, 215] width 19 height 19
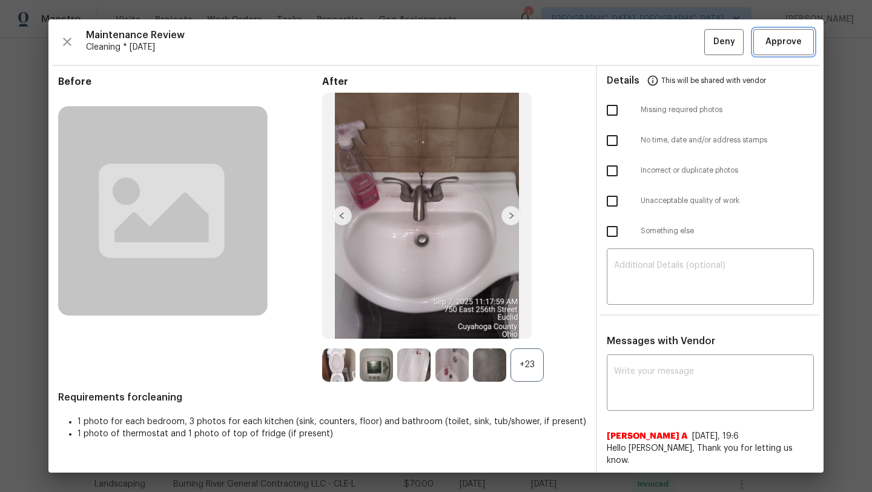
click at [787, 44] on span "Approve" at bounding box center [784, 42] width 36 height 15
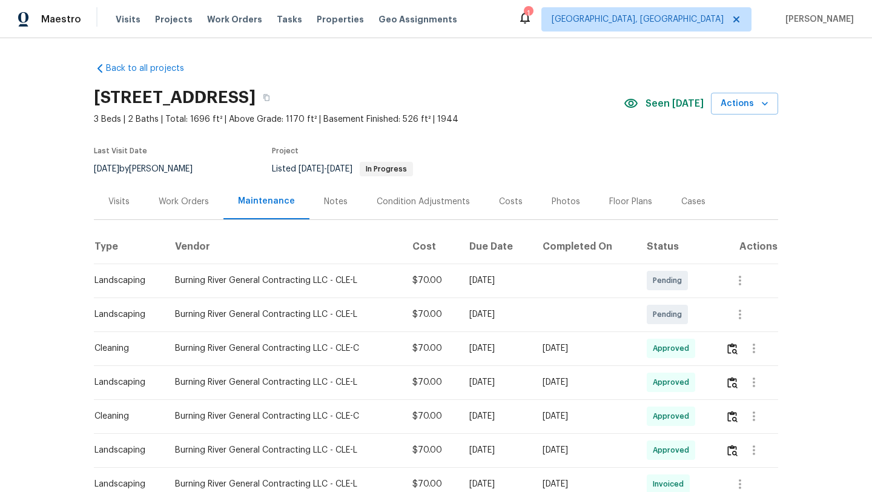
click at [122, 203] on div "Visits" at bounding box center [118, 202] width 21 height 12
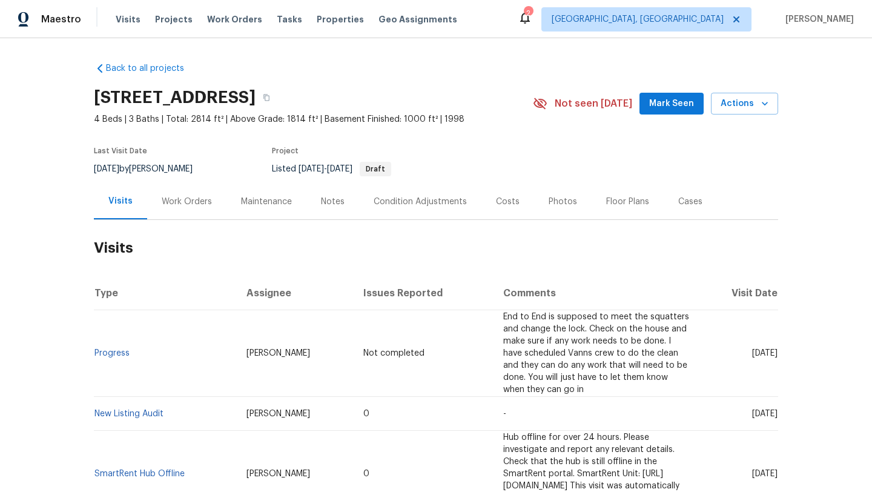
click at [667, 106] on span "Mark Seen" at bounding box center [671, 103] width 45 height 15
click at [184, 206] on div "Work Orders" at bounding box center [187, 202] width 50 height 12
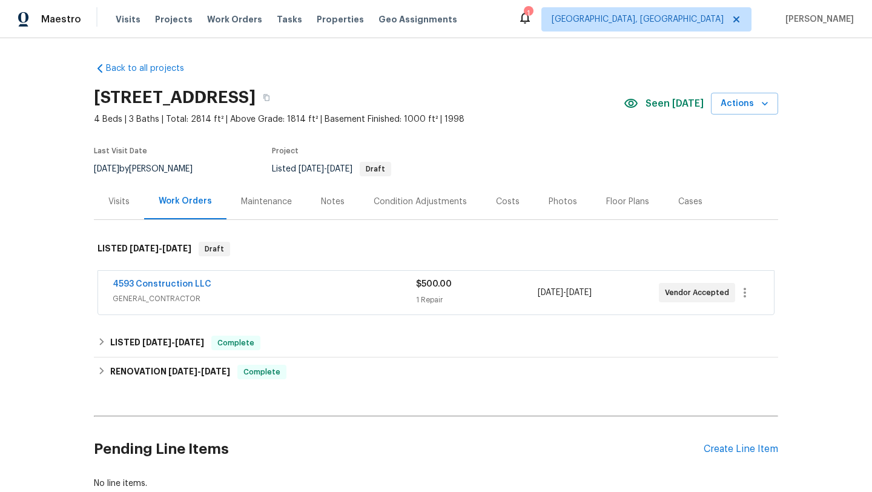
click at [116, 201] on div "Visits" at bounding box center [118, 202] width 21 height 12
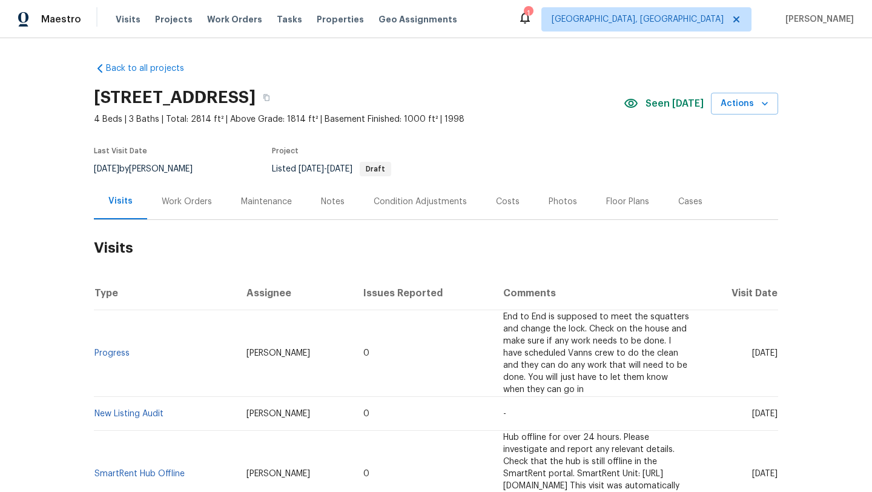
click at [179, 203] on div "Work Orders" at bounding box center [187, 202] width 50 height 12
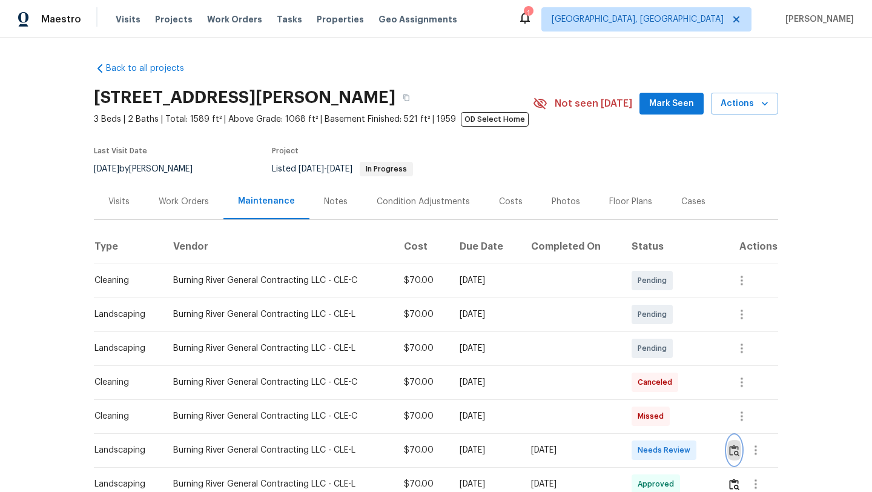
click at [737, 454] on img "button" at bounding box center [734, 451] width 10 height 12
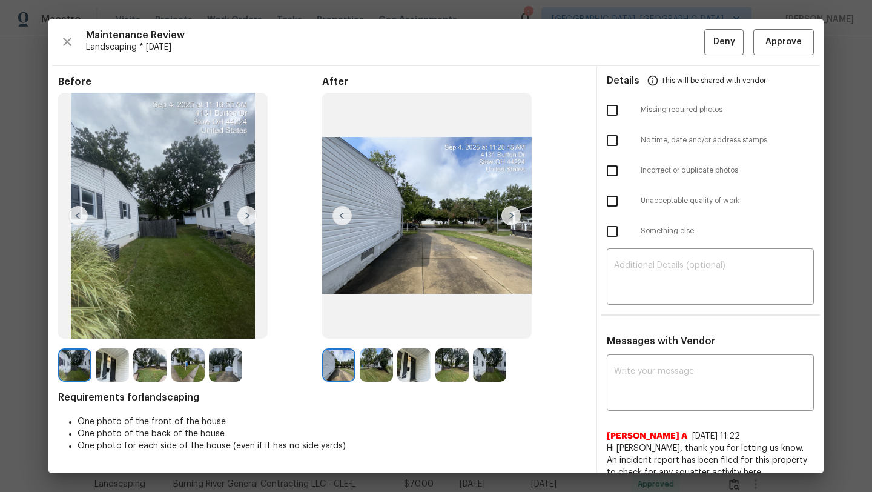
click at [377, 357] on img at bounding box center [376, 364] width 33 height 33
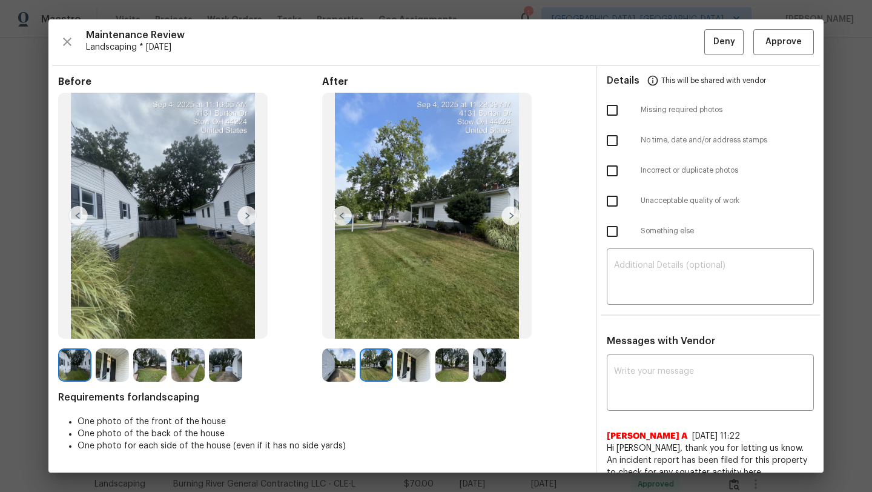
click at [429, 362] on img at bounding box center [413, 364] width 33 height 33
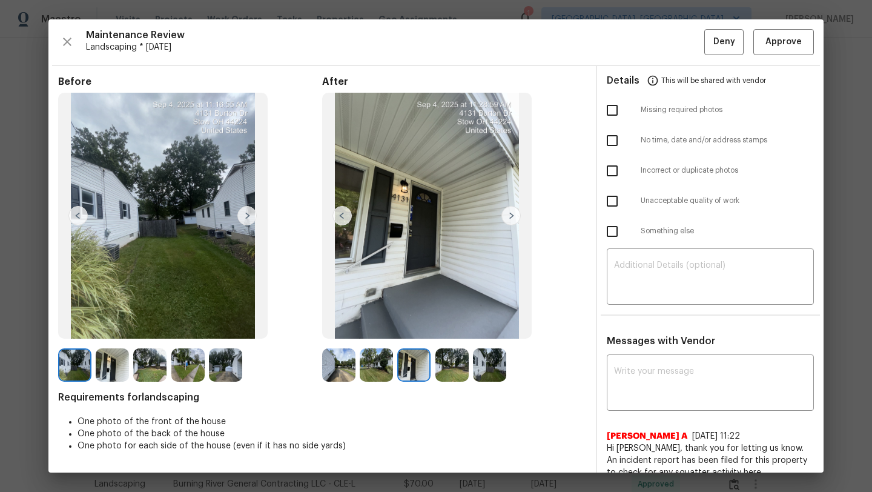
click at [466, 360] on img at bounding box center [452, 364] width 33 height 33
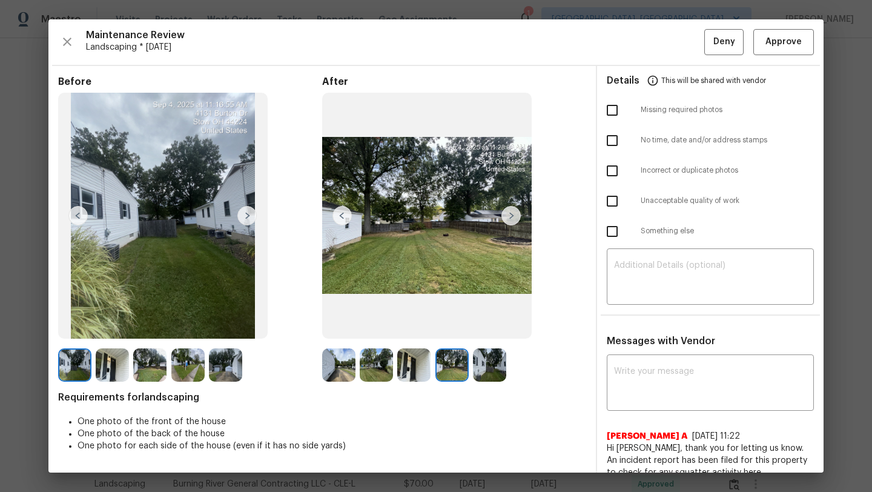
click at [487, 361] on img at bounding box center [489, 364] width 33 height 33
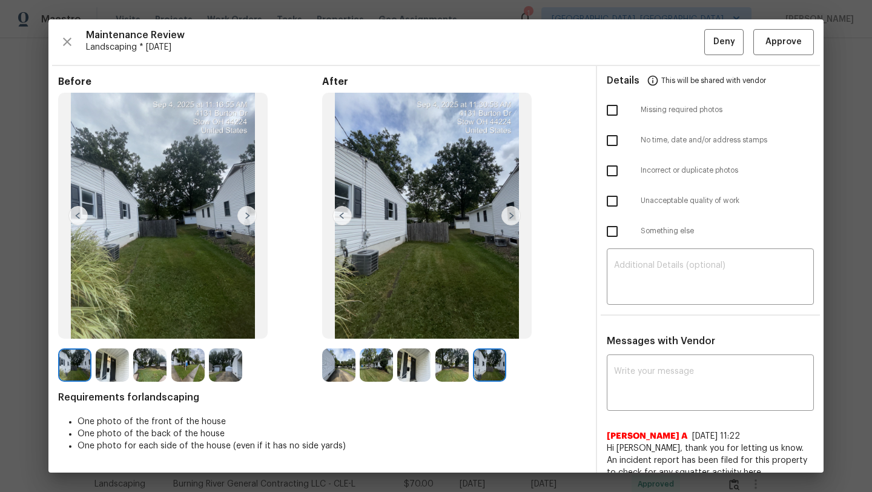
click at [506, 221] on img at bounding box center [511, 215] width 19 height 19
click at [785, 44] on span "Approve" at bounding box center [784, 42] width 36 height 15
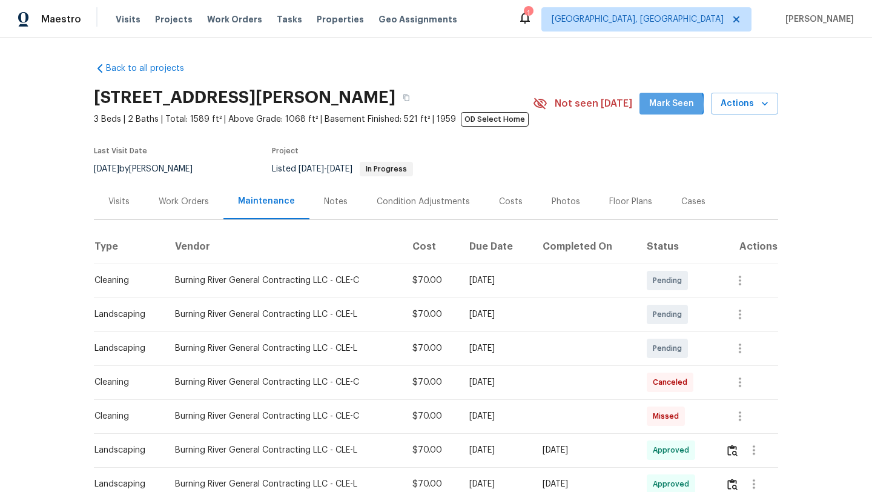
click at [671, 104] on span "Mark Seen" at bounding box center [671, 103] width 45 height 15
click at [117, 196] on div "Visits" at bounding box center [118, 202] width 21 height 12
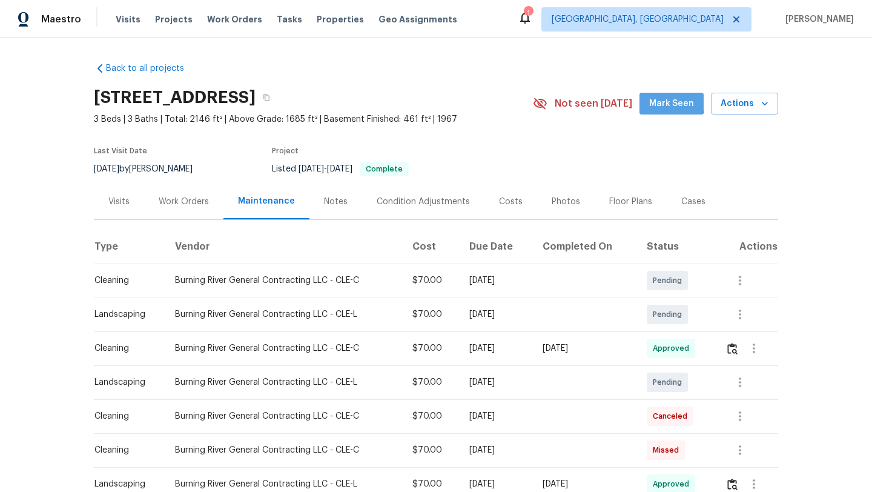
click at [656, 96] on span "Mark Seen" at bounding box center [671, 103] width 45 height 15
click at [112, 202] on div "Visits" at bounding box center [118, 202] width 21 height 12
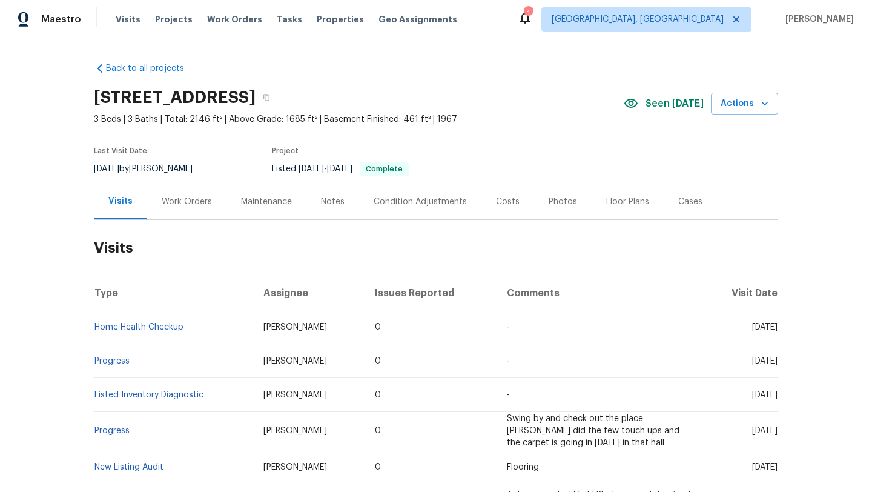
click at [182, 202] on div "Work Orders" at bounding box center [187, 202] width 50 height 12
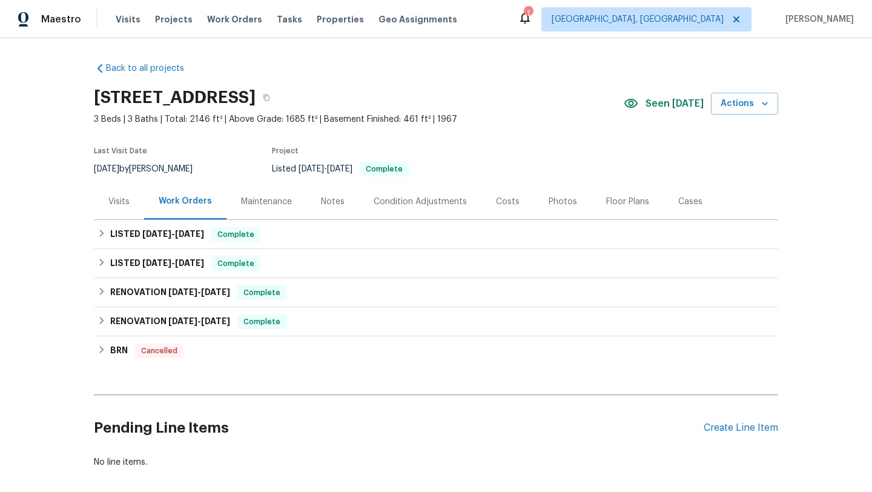
click at [114, 201] on div "Visits" at bounding box center [118, 202] width 21 height 12
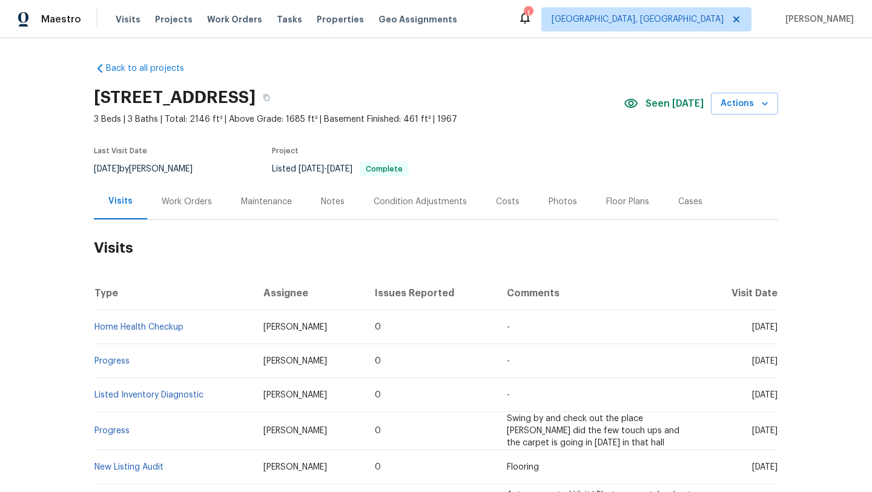
click at [263, 194] on div "Maintenance" at bounding box center [267, 202] width 80 height 36
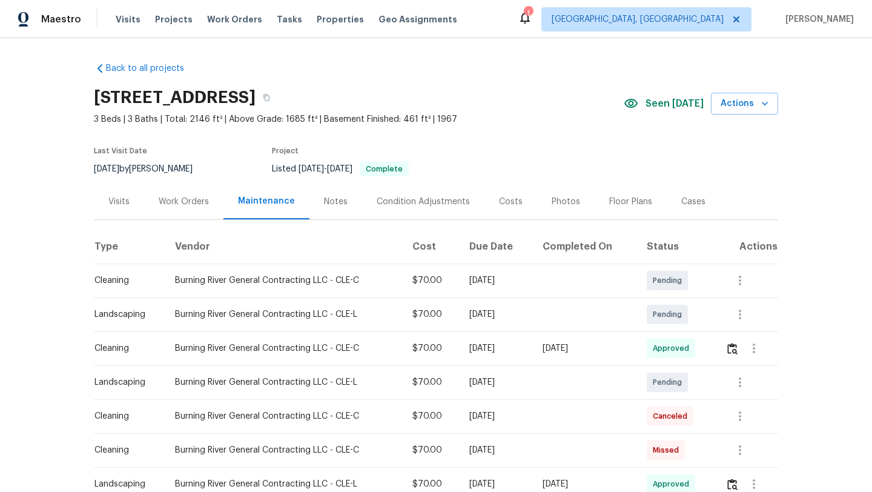
click at [113, 197] on div "Visits" at bounding box center [118, 202] width 21 height 12
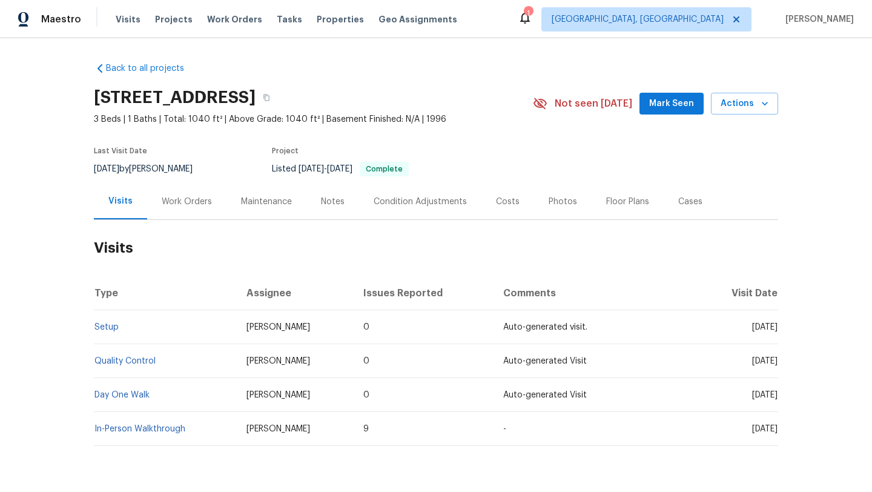
click at [199, 198] on div "Work Orders" at bounding box center [187, 202] width 50 height 12
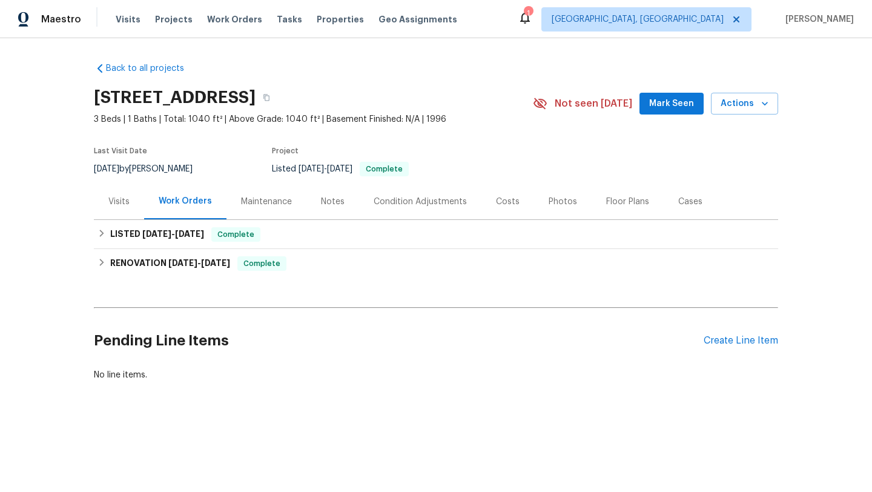
click at [262, 206] on div "Maintenance" at bounding box center [266, 202] width 51 height 12
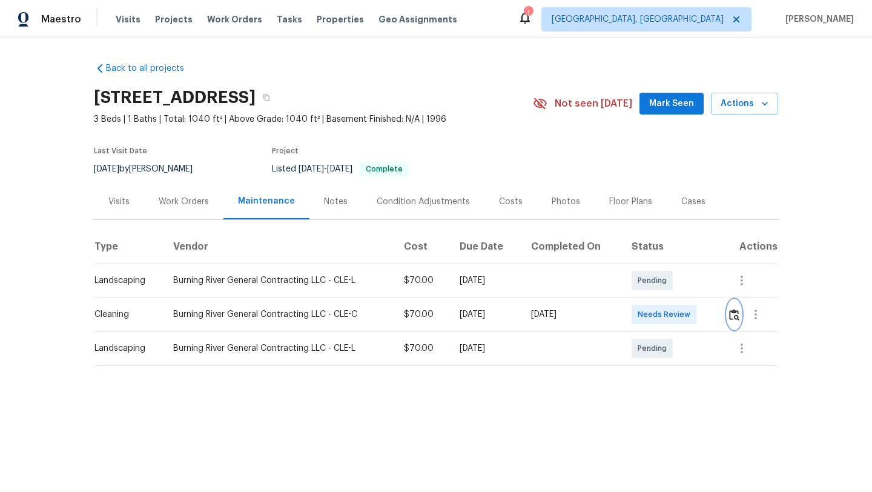
click at [735, 312] on img "button" at bounding box center [734, 315] width 10 height 12
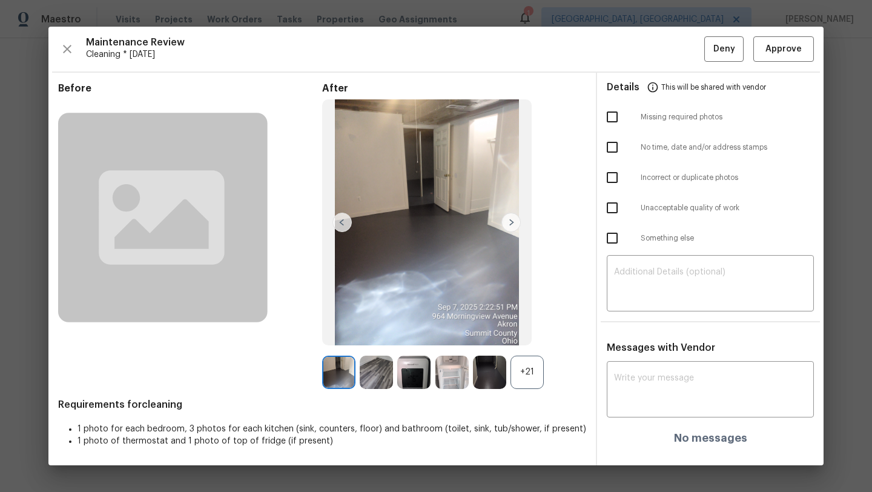
click at [509, 227] on img at bounding box center [511, 222] width 19 height 19
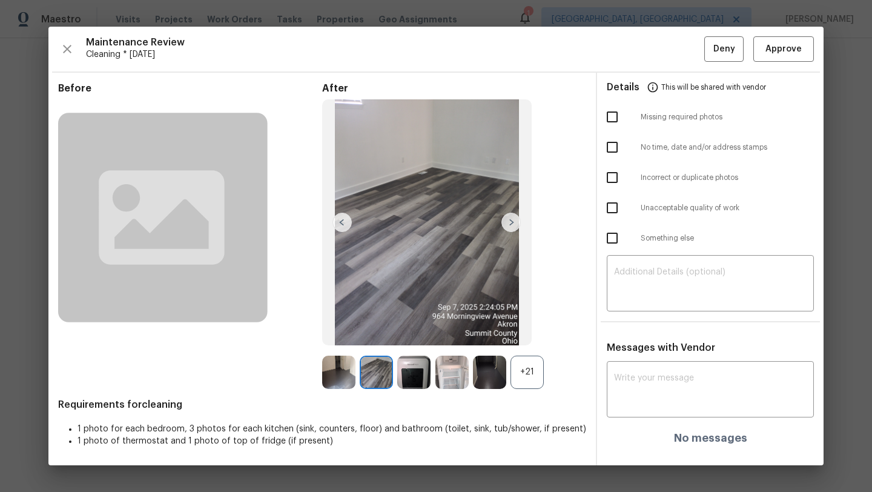
click at [509, 227] on img at bounding box center [511, 222] width 19 height 19
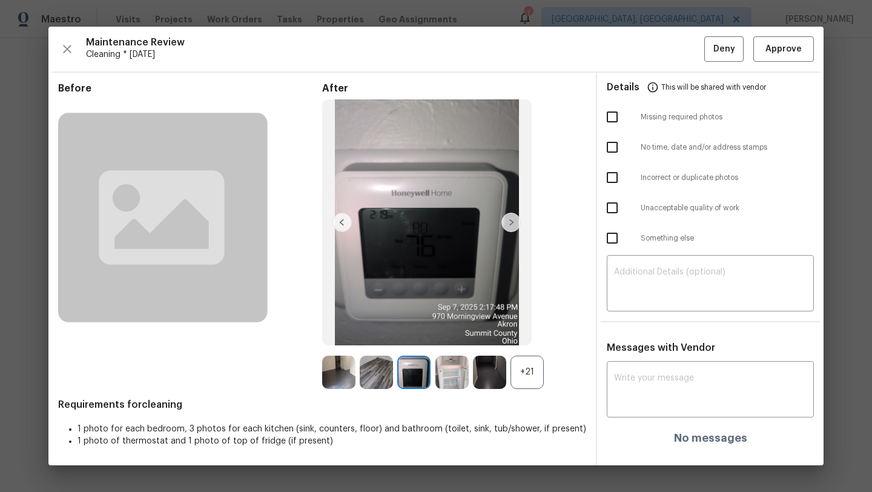
click at [509, 227] on img at bounding box center [511, 222] width 19 height 19
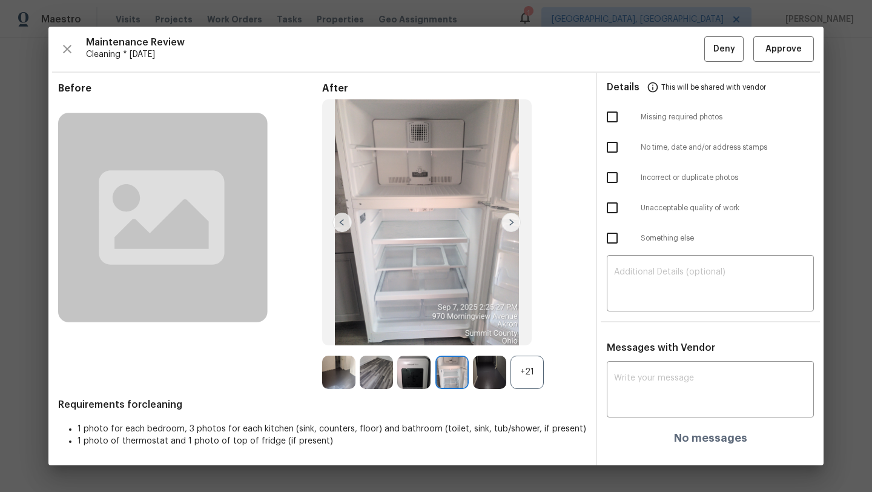
click at [509, 227] on img at bounding box center [511, 222] width 19 height 19
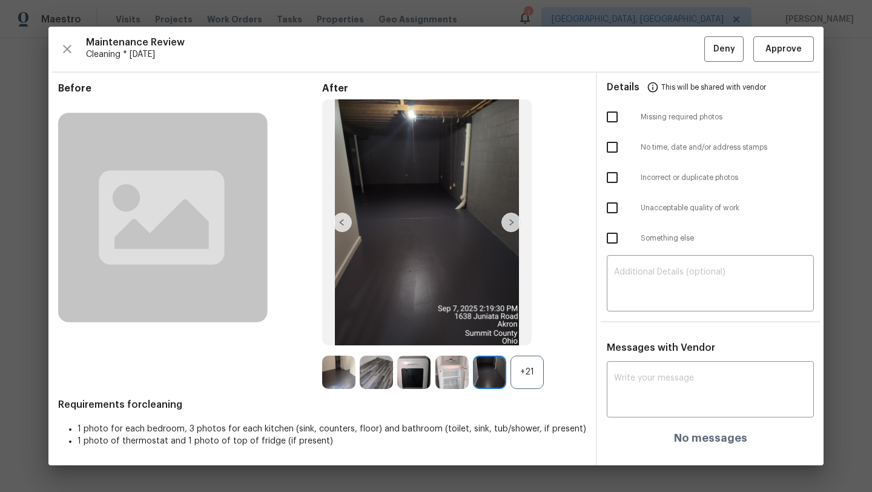
click at [509, 227] on img at bounding box center [511, 222] width 19 height 19
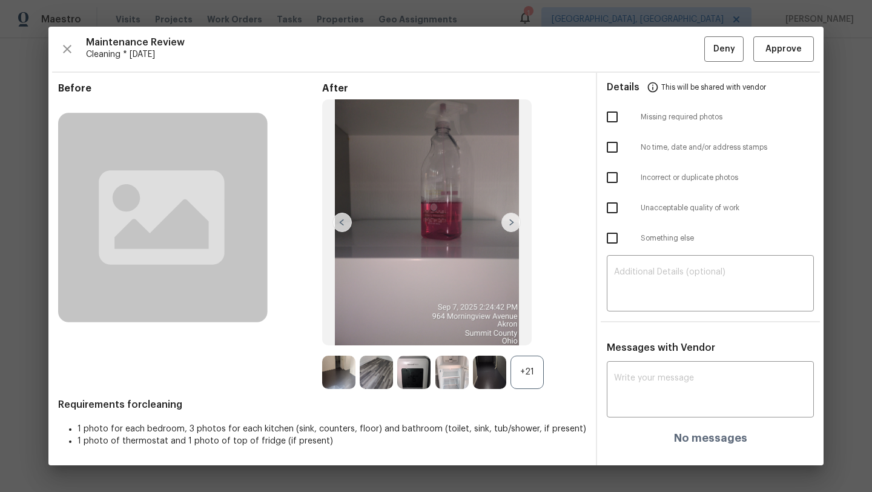
click at [509, 227] on img at bounding box center [511, 222] width 19 height 19
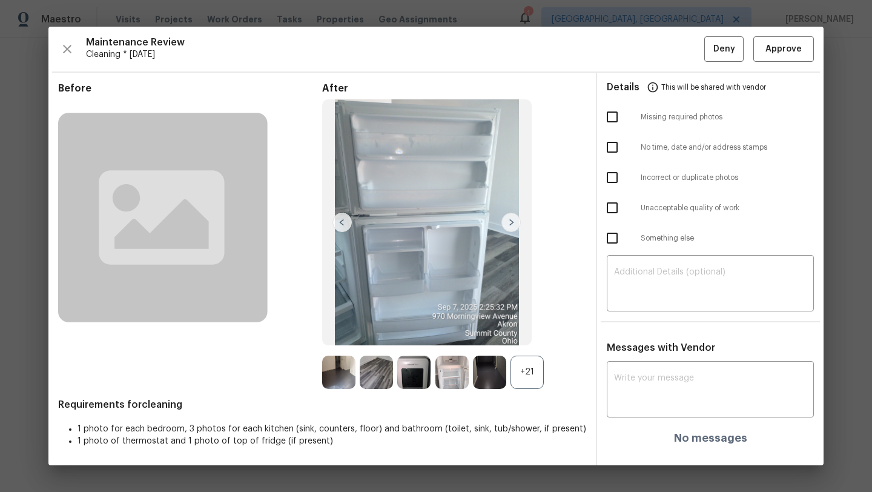
click at [509, 227] on img at bounding box center [511, 222] width 19 height 19
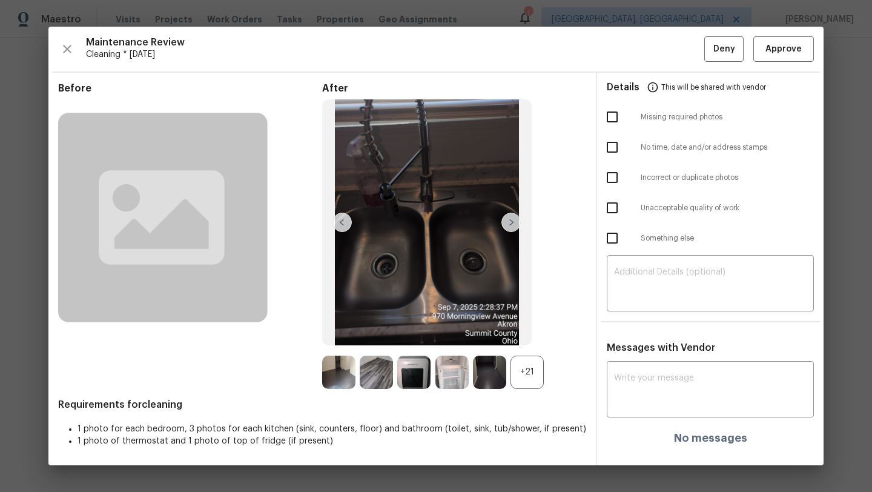
click at [509, 227] on img at bounding box center [511, 222] width 19 height 19
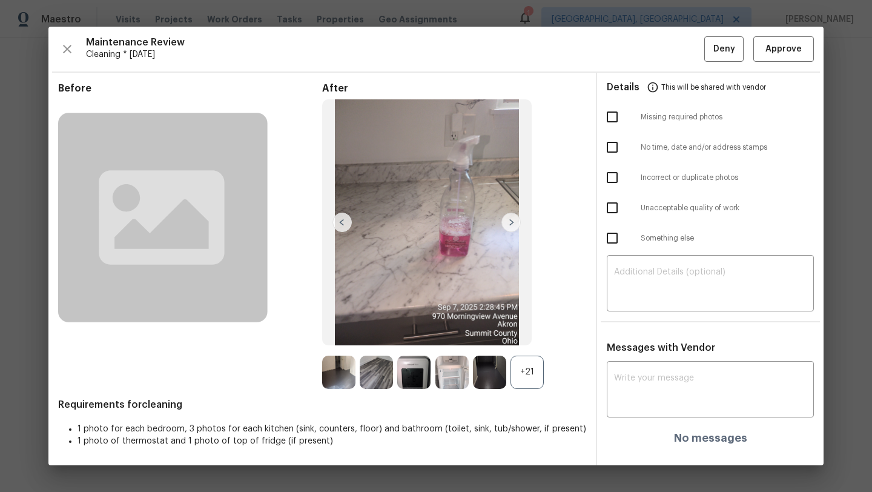
click at [509, 227] on img at bounding box center [511, 222] width 19 height 19
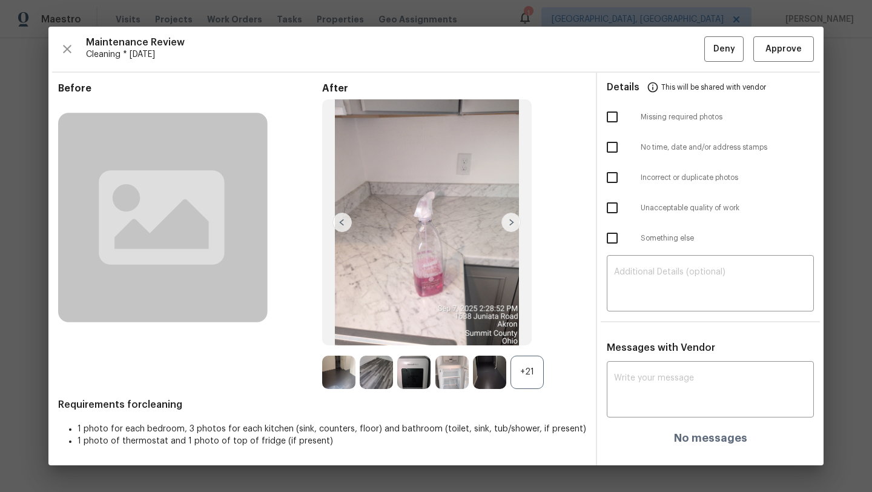
click at [509, 227] on img at bounding box center [511, 222] width 19 height 19
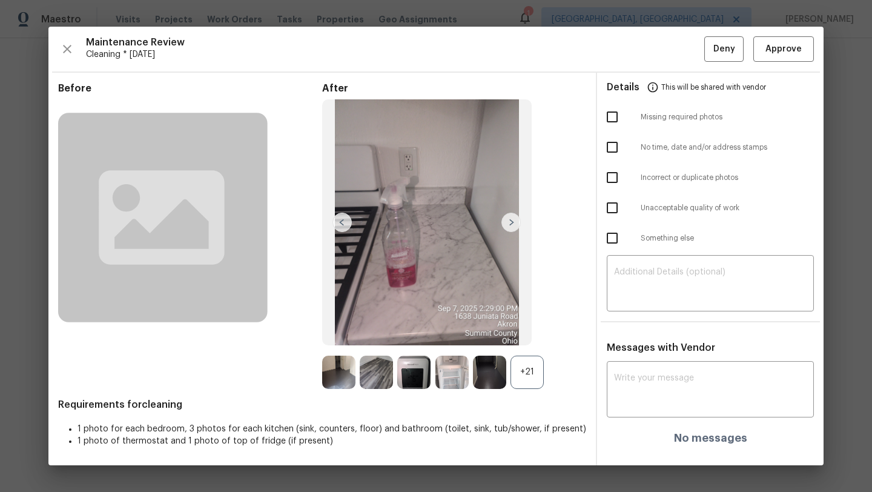
click at [509, 227] on img at bounding box center [511, 222] width 19 height 19
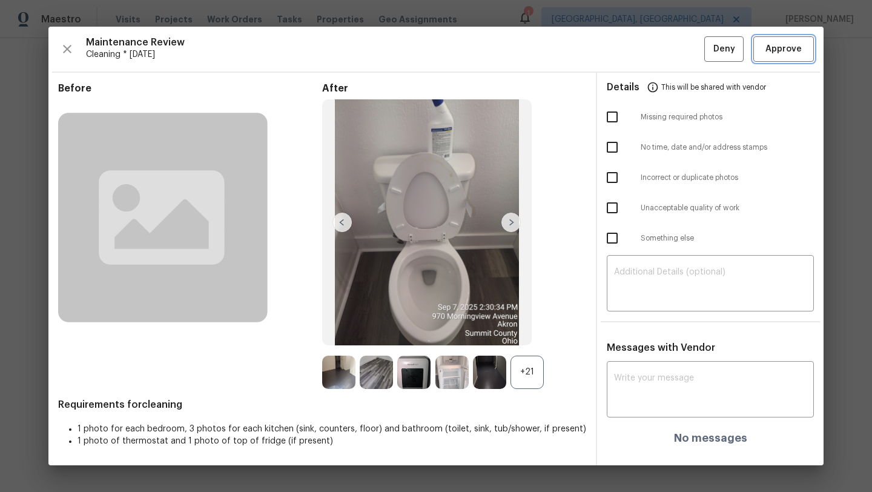
click at [777, 45] on span "Approve" at bounding box center [784, 49] width 36 height 15
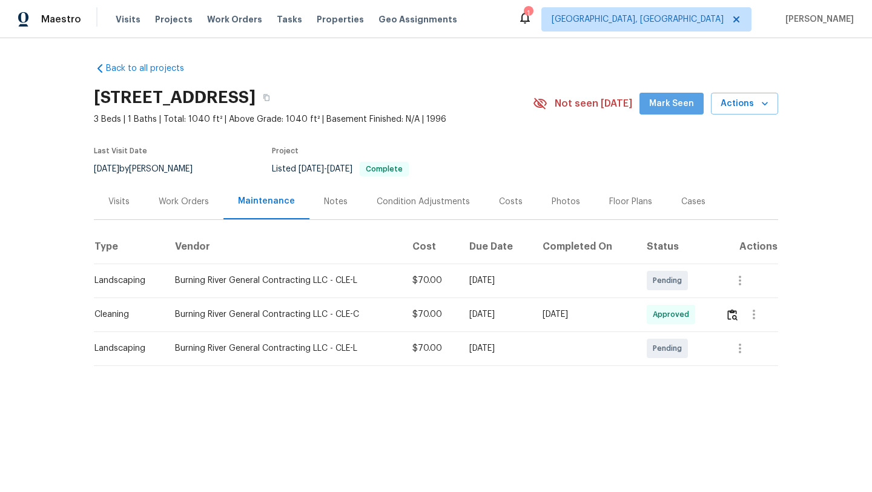
click at [677, 100] on span "Mark Seen" at bounding box center [671, 103] width 45 height 15
click at [112, 205] on div "Visits" at bounding box center [118, 202] width 21 height 12
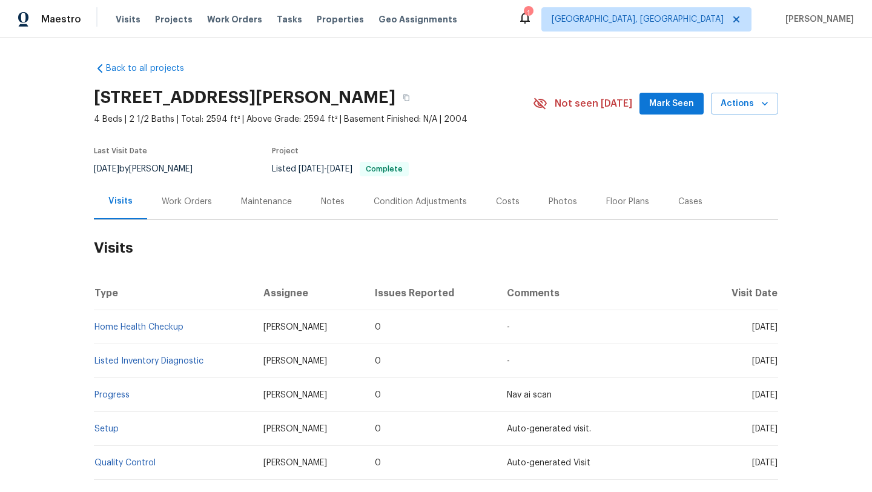
click at [677, 105] on span "Mark Seen" at bounding box center [671, 103] width 45 height 15
click at [179, 204] on div "Work Orders" at bounding box center [187, 202] width 50 height 12
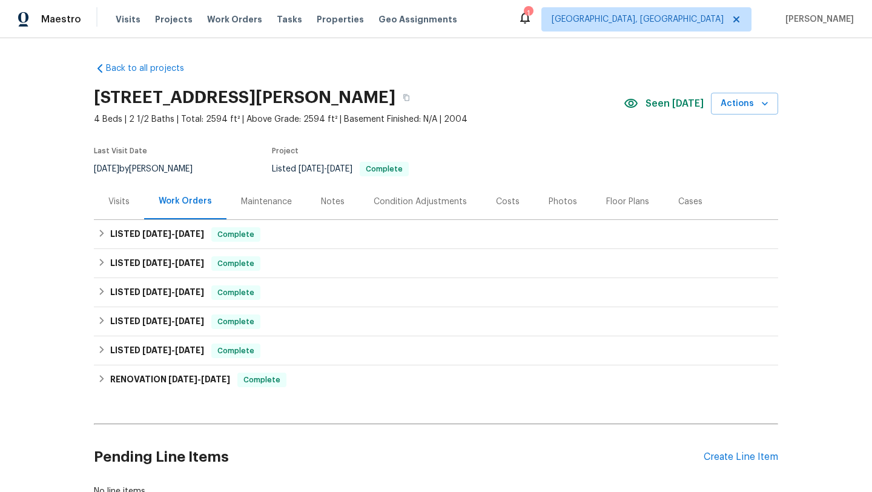
click at [241, 201] on div "Maintenance" at bounding box center [266, 202] width 51 height 12
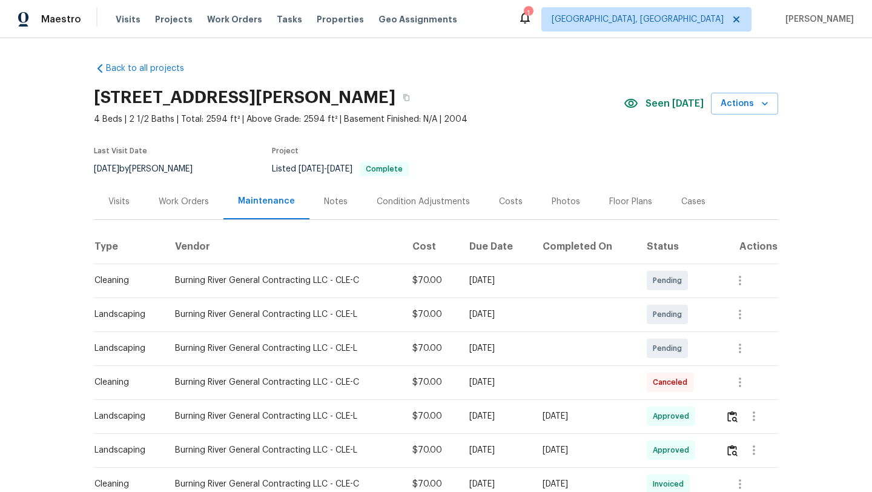
click at [125, 197] on div "Visits" at bounding box center [118, 202] width 21 height 12
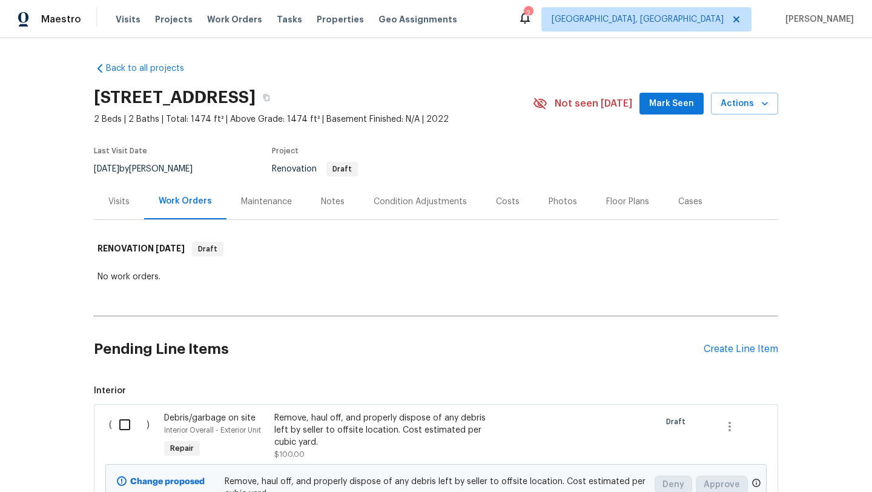
click at [698, 107] on button "Mark Seen" at bounding box center [672, 104] width 64 height 22
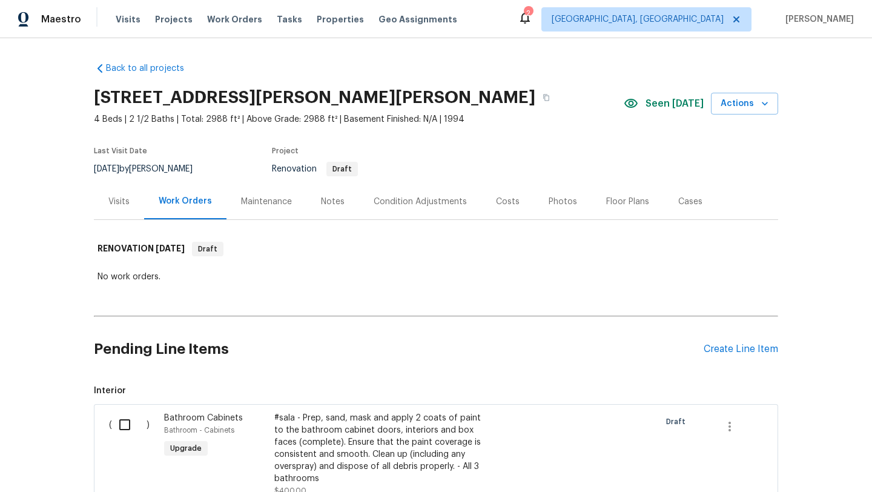
click at [114, 204] on div "Visits" at bounding box center [118, 202] width 21 height 12
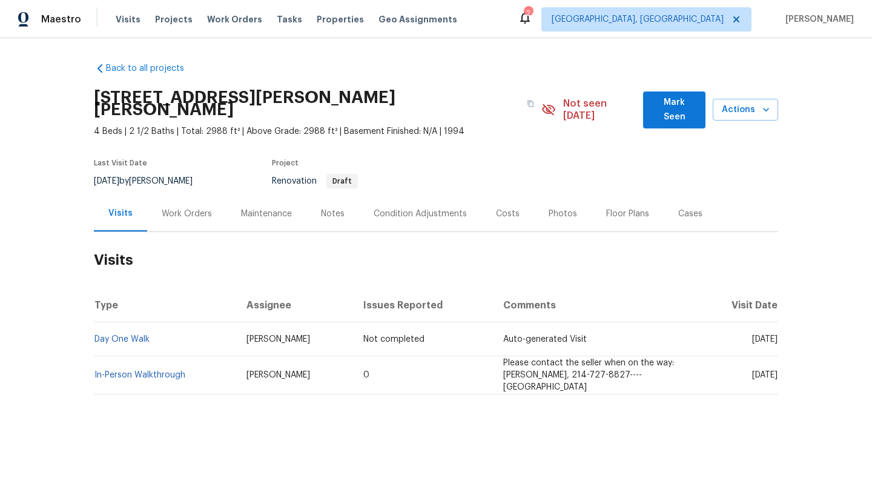
click at [186, 208] on div "Work Orders" at bounding box center [187, 214] width 50 height 12
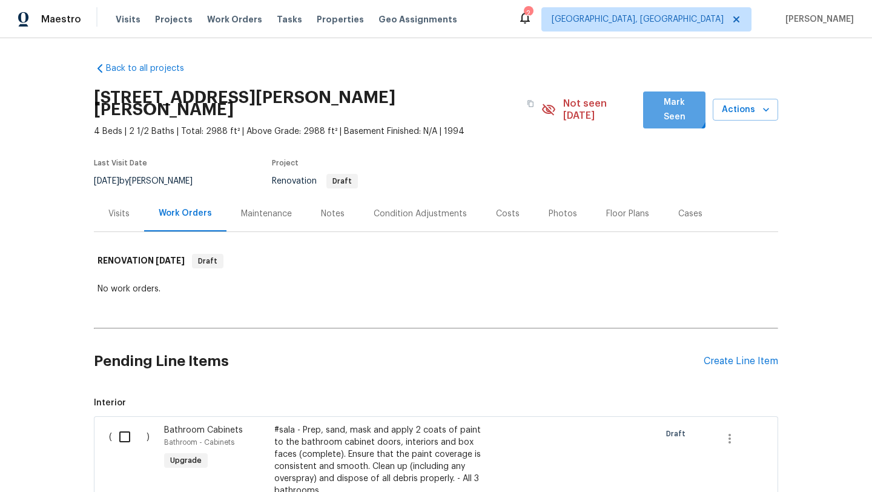
click at [673, 107] on span "Mark Seen" at bounding box center [674, 110] width 43 height 30
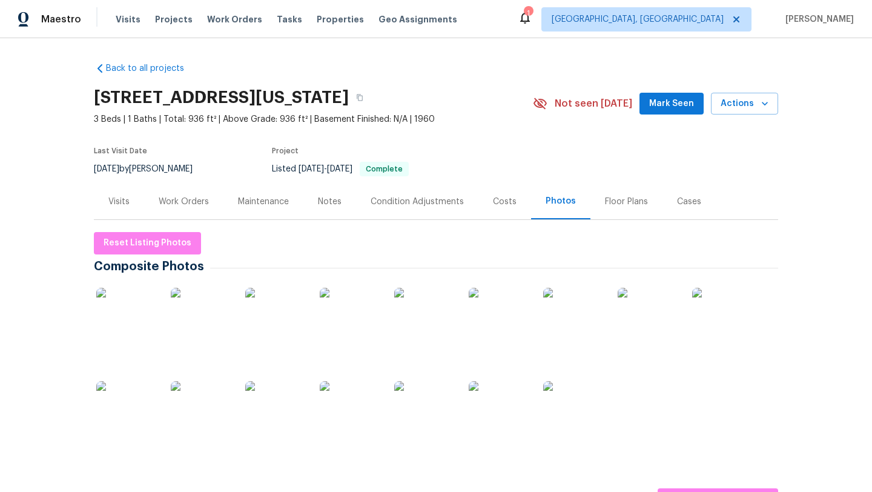
click at [677, 105] on span "Mark Seen" at bounding box center [671, 103] width 45 height 15
click at [118, 202] on div "Visits" at bounding box center [118, 202] width 21 height 12
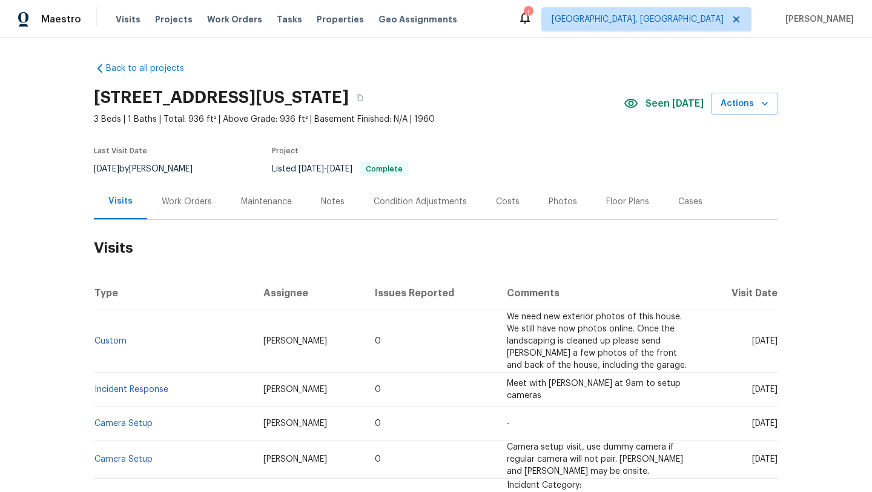
click at [261, 196] on div "Maintenance" at bounding box center [266, 202] width 51 height 12
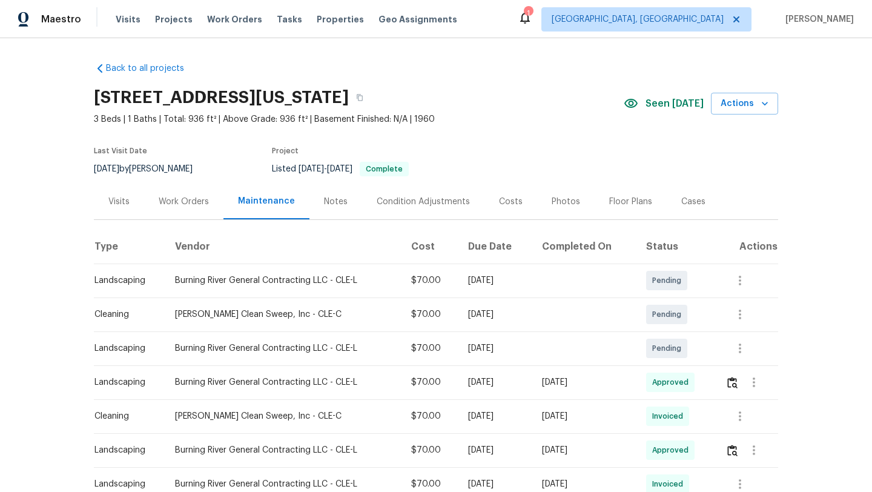
click at [116, 202] on div "Visits" at bounding box center [118, 202] width 21 height 12
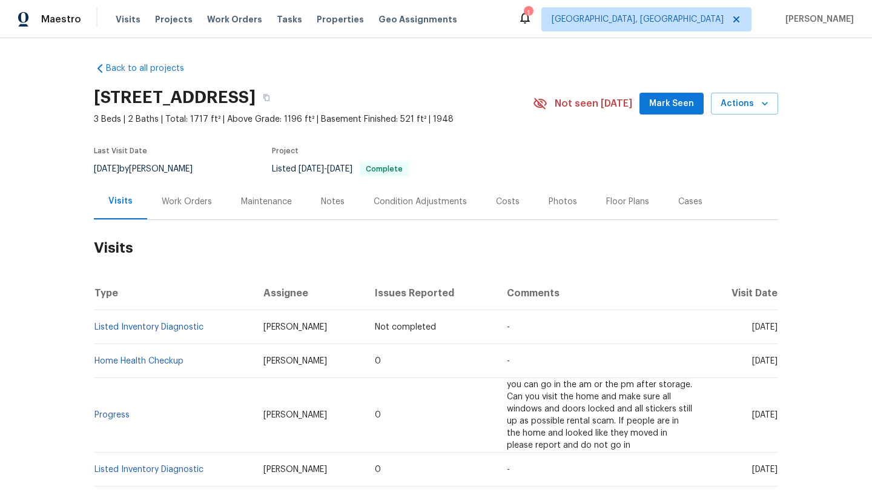
click at [669, 104] on span "Mark Seen" at bounding box center [671, 103] width 45 height 15
click at [265, 202] on div "Maintenance" at bounding box center [266, 202] width 51 height 12
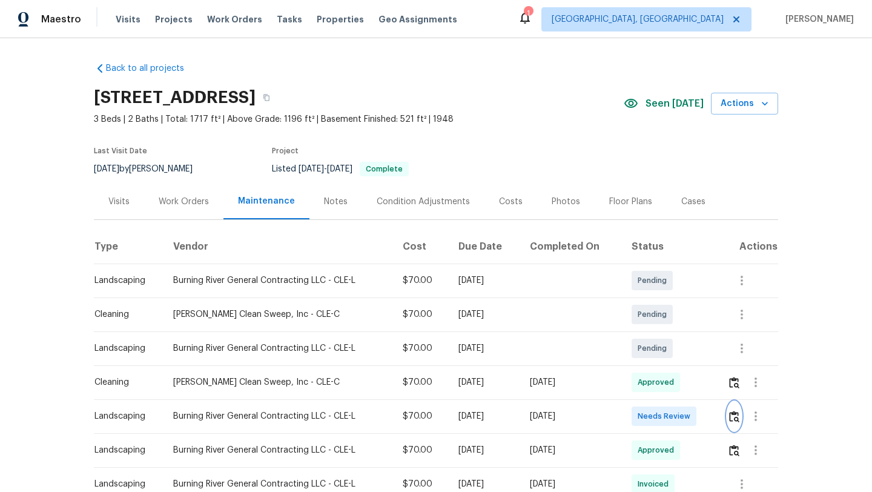
click at [739, 416] on img "button" at bounding box center [734, 417] width 10 height 12
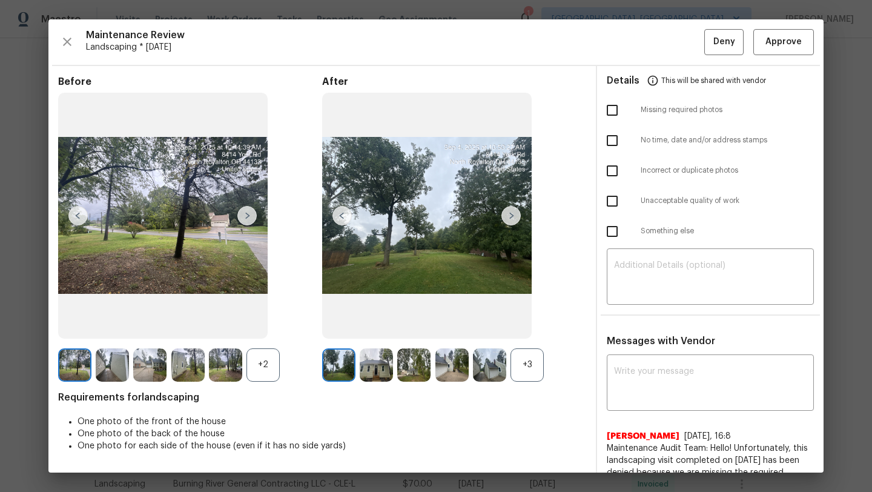
click at [436, 264] on img at bounding box center [427, 216] width 210 height 246
click at [339, 356] on img at bounding box center [338, 364] width 33 height 33
click at [445, 233] on img at bounding box center [427, 216] width 210 height 246
click at [460, 212] on img at bounding box center [427, 216] width 210 height 246
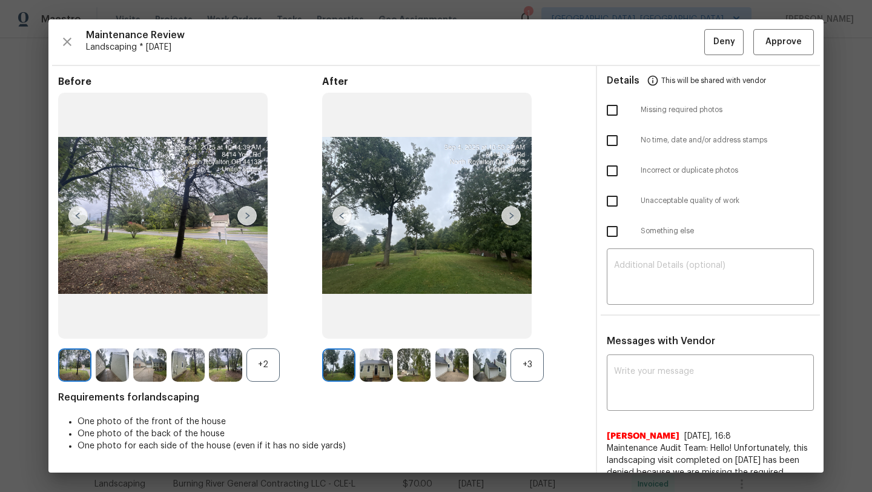
click at [518, 214] on img at bounding box center [511, 215] width 19 height 19
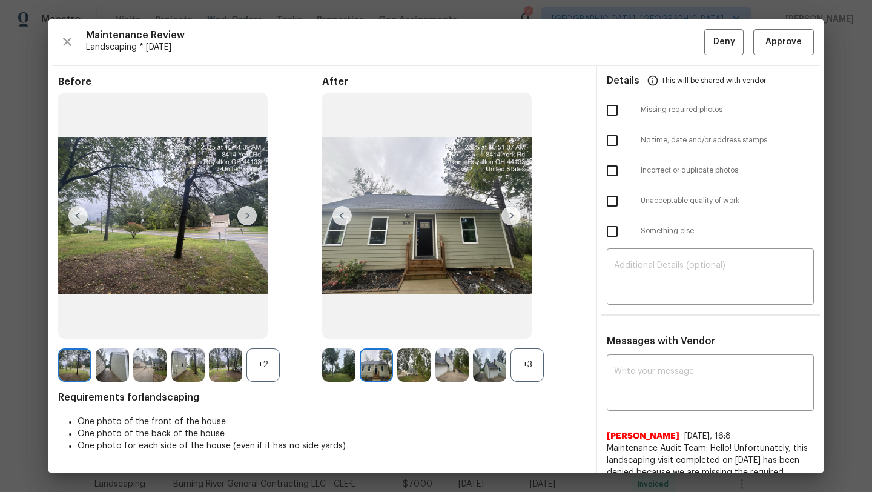
click at [440, 245] on img at bounding box center [427, 216] width 210 height 246
click at [343, 354] on img at bounding box center [338, 364] width 33 height 33
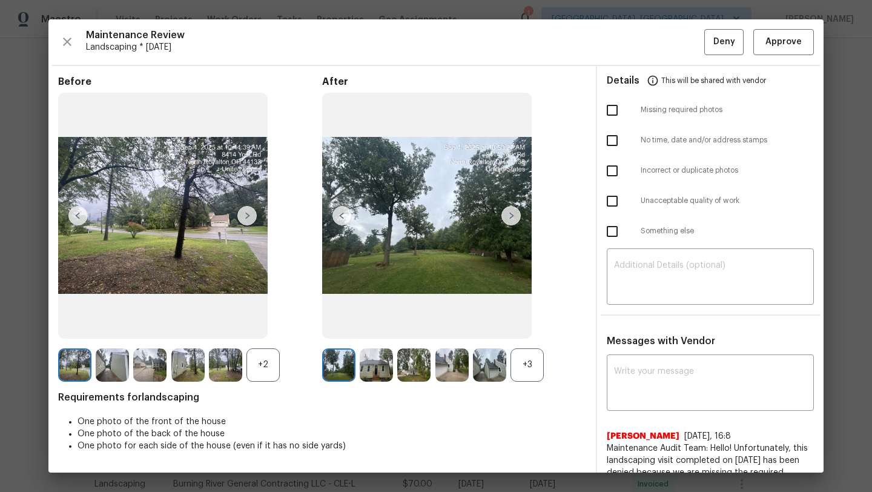
click at [128, 208] on img at bounding box center [163, 216] width 210 height 246
click at [253, 219] on img at bounding box center [246, 215] width 19 height 19
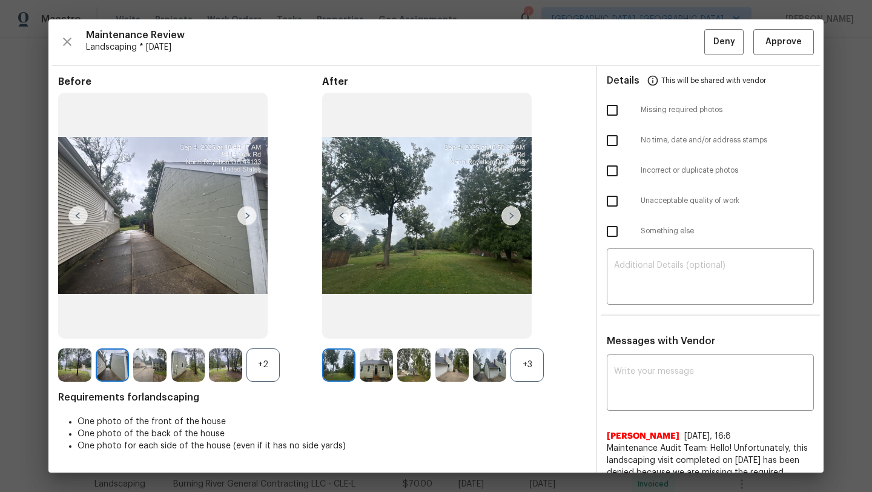
click at [249, 214] on img at bounding box center [246, 215] width 19 height 19
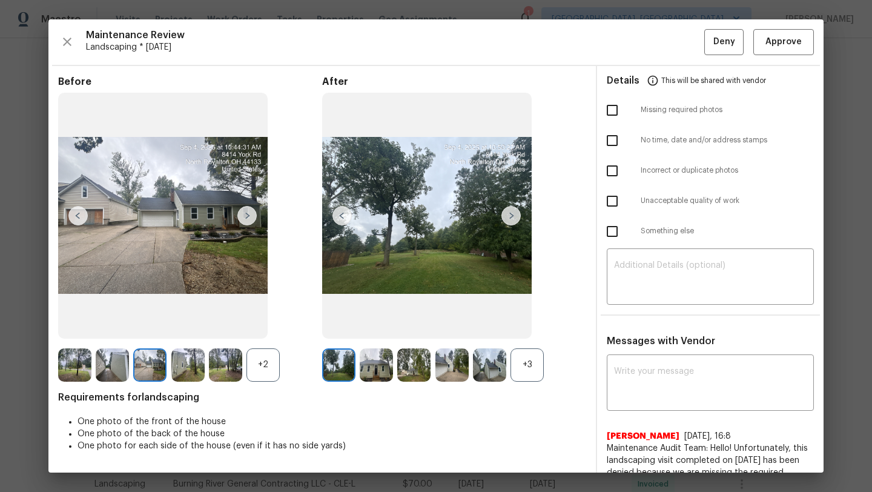
click at [249, 214] on img at bounding box center [246, 215] width 19 height 19
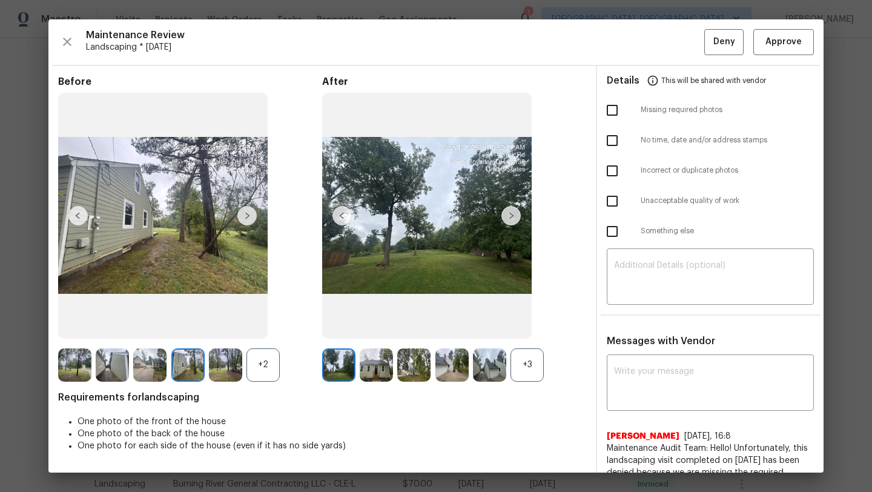
click at [249, 214] on img at bounding box center [246, 215] width 19 height 19
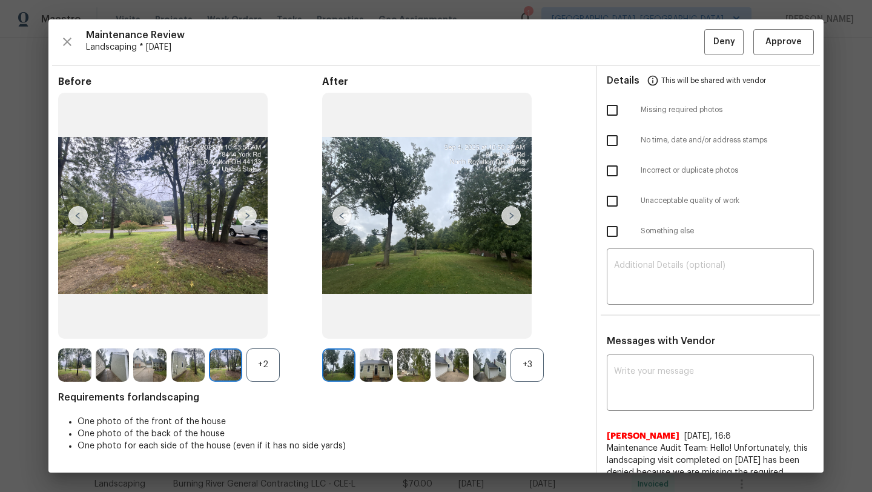
click at [249, 214] on img at bounding box center [246, 215] width 19 height 19
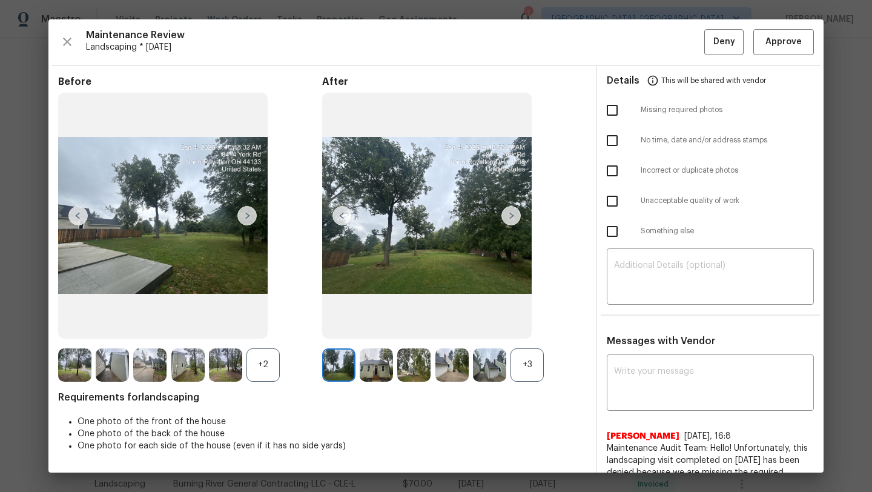
click at [249, 214] on img at bounding box center [246, 215] width 19 height 19
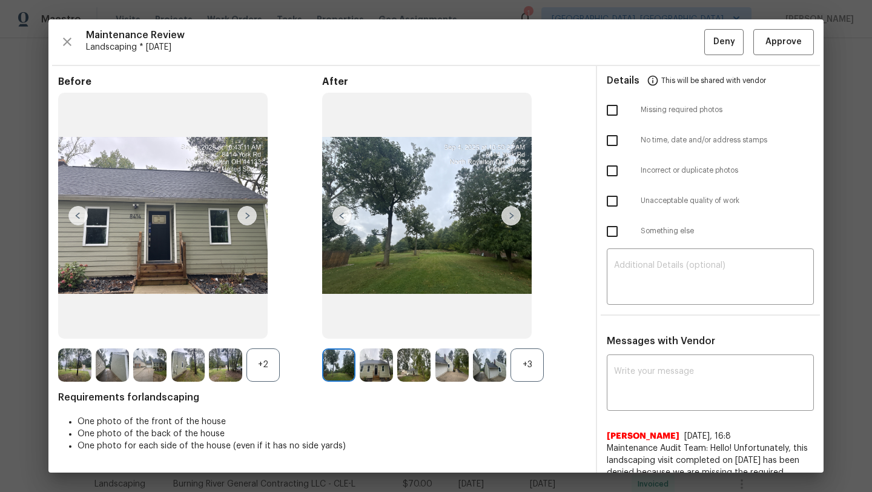
click at [249, 214] on img at bounding box center [246, 215] width 19 height 19
click at [518, 215] on img at bounding box center [511, 215] width 19 height 19
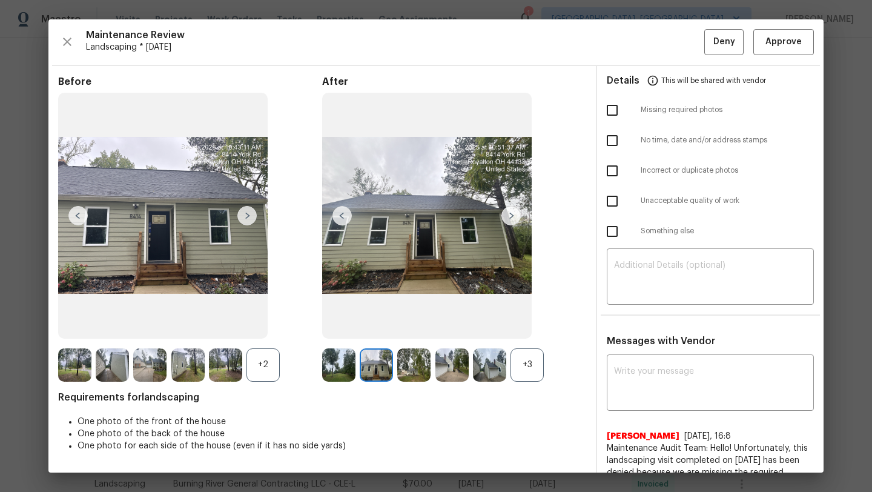
click at [518, 213] on img at bounding box center [511, 215] width 19 height 19
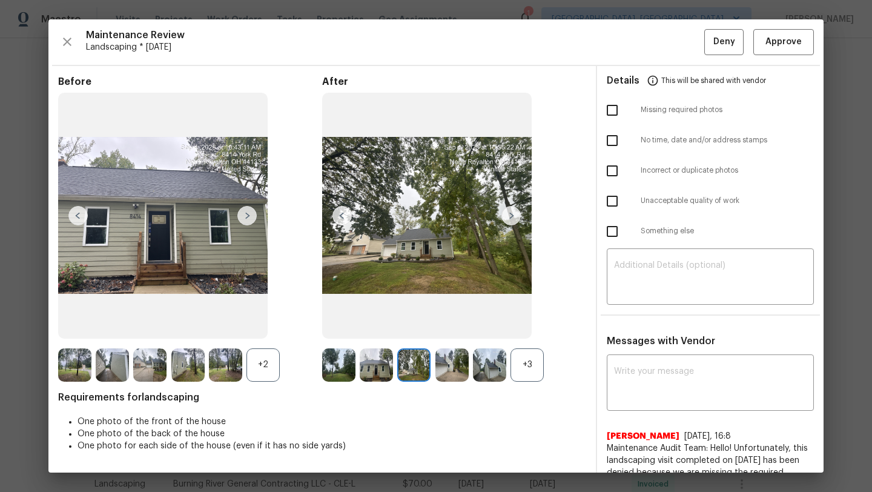
click at [509, 214] on img at bounding box center [511, 215] width 19 height 19
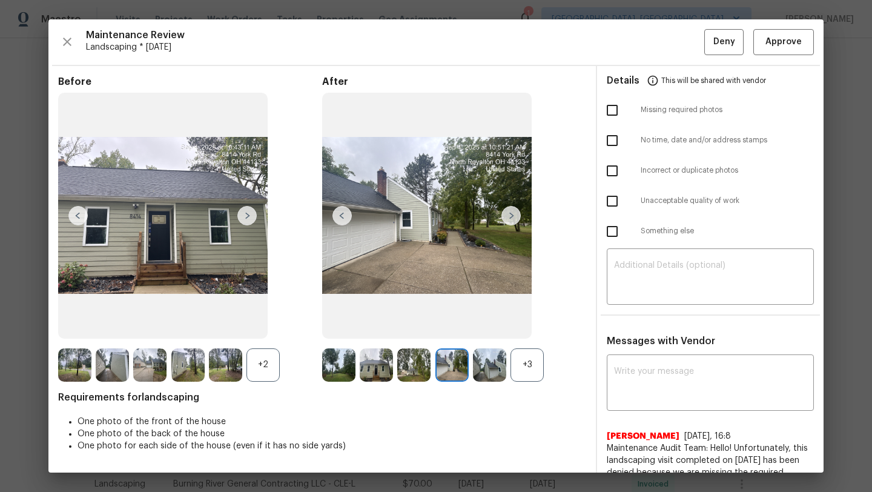
click at [509, 214] on img at bounding box center [511, 215] width 19 height 19
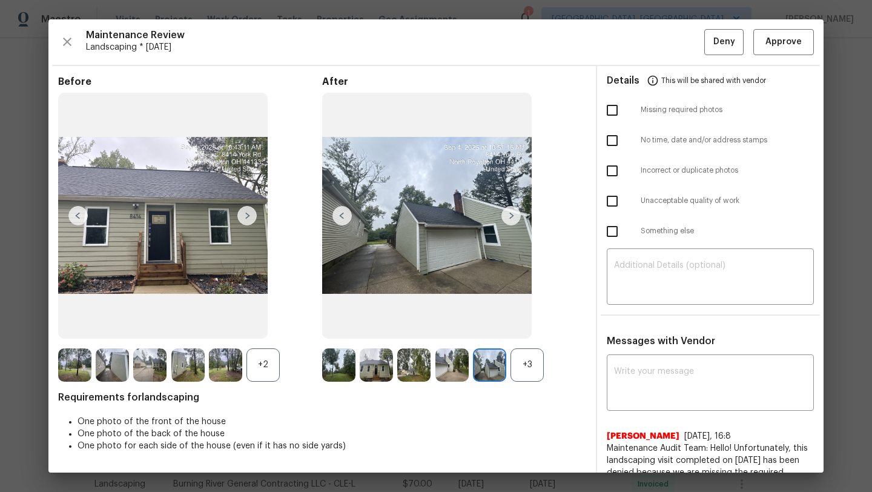
click at [509, 214] on img at bounding box center [511, 215] width 19 height 19
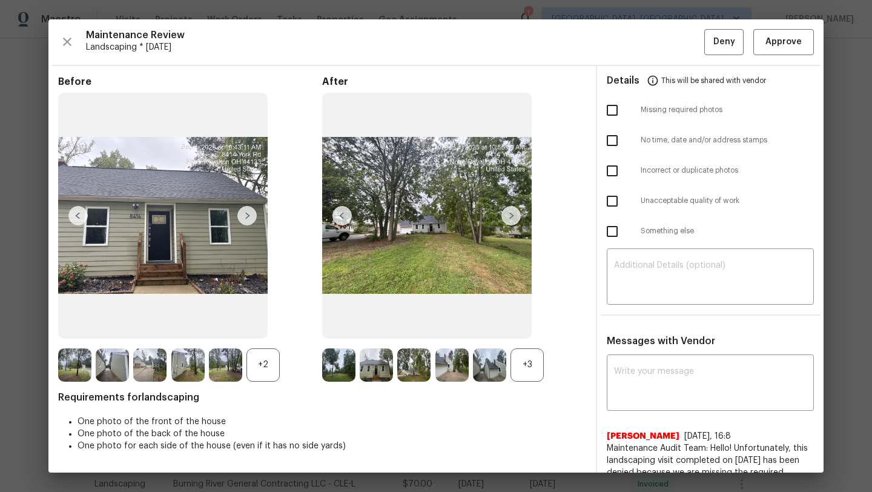
click at [509, 214] on img at bounding box center [511, 215] width 19 height 19
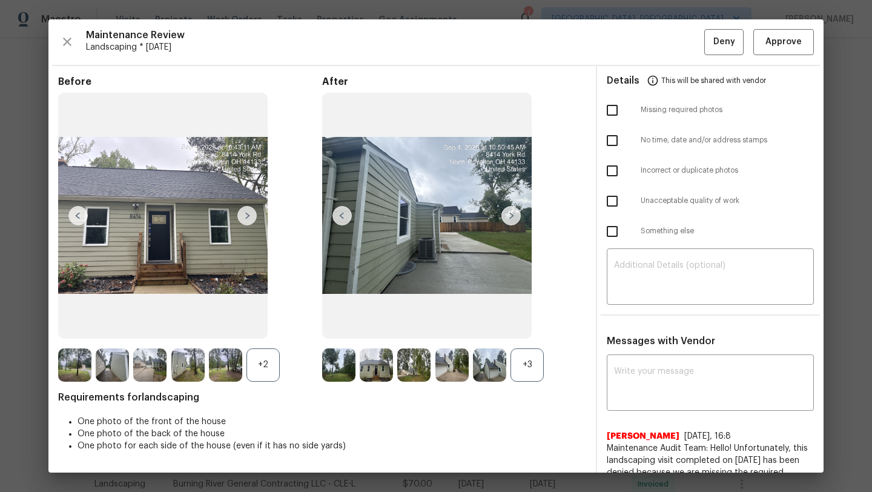
click at [509, 214] on img at bounding box center [511, 215] width 19 height 19
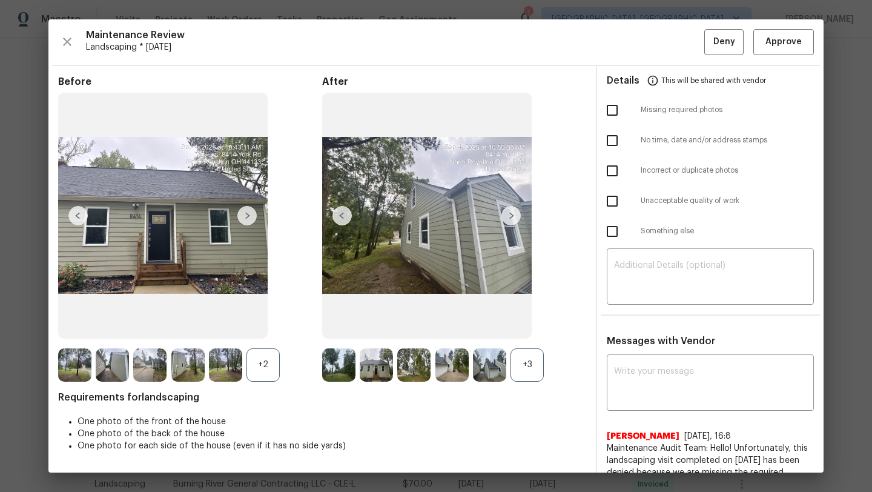
click at [509, 214] on img at bounding box center [511, 215] width 19 height 19
click at [515, 219] on img at bounding box center [511, 215] width 19 height 19
click at [776, 46] on span "Approve" at bounding box center [784, 42] width 36 height 15
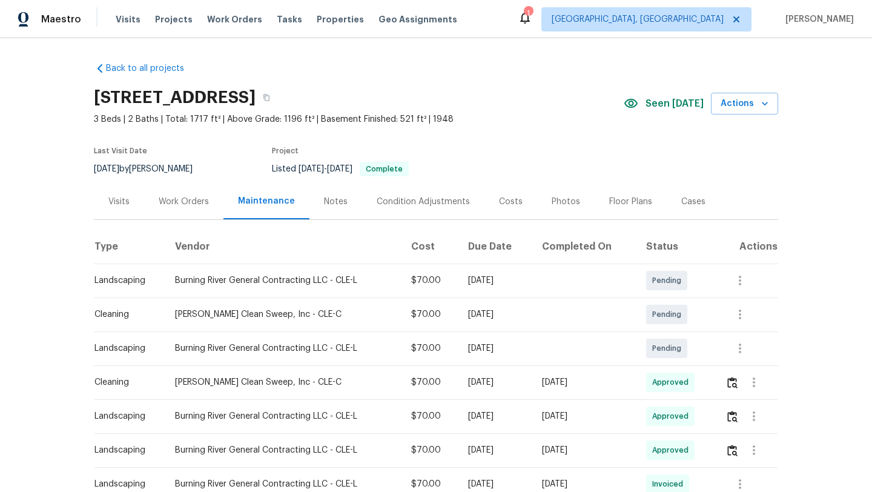
click at [118, 197] on div "Visits" at bounding box center [118, 202] width 21 height 12
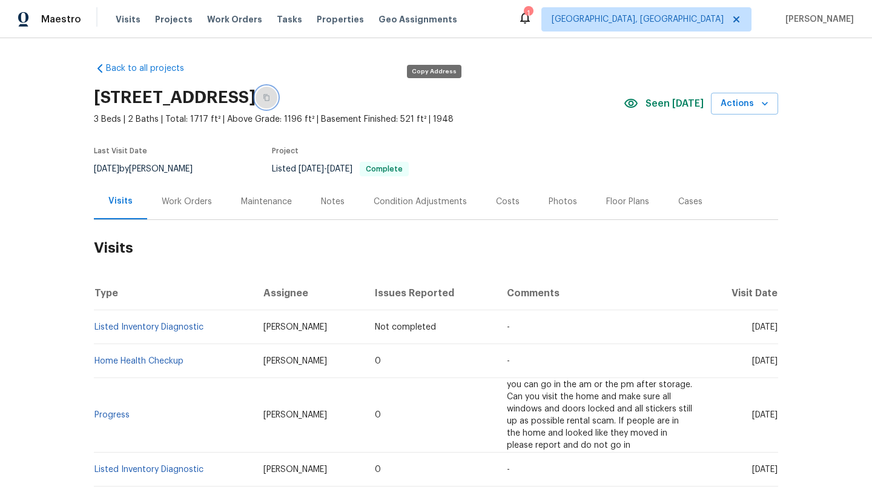
click at [270, 95] on icon "button" at bounding box center [266, 97] width 7 height 7
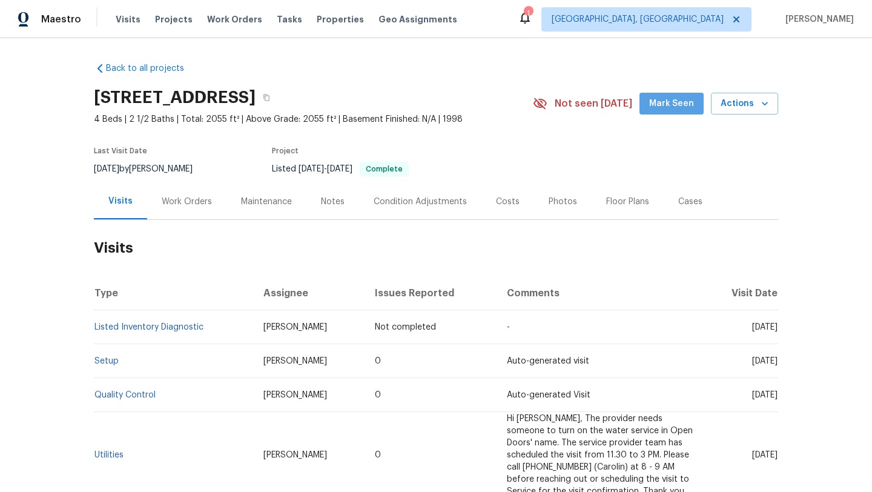
click at [689, 105] on span "Mark Seen" at bounding box center [671, 103] width 45 height 15
click at [270, 99] on icon "button" at bounding box center [266, 97] width 7 height 7
click at [564, 201] on div "Photos" at bounding box center [563, 202] width 28 height 12
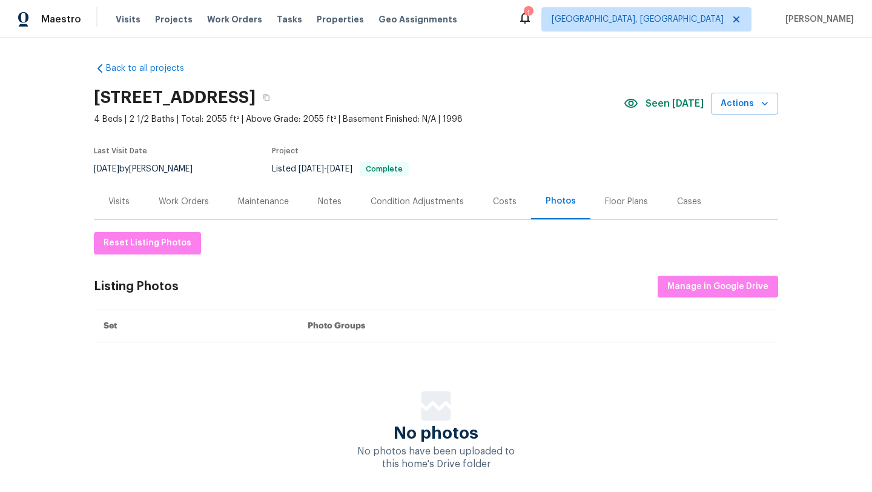
click at [125, 197] on div "Visits" at bounding box center [118, 202] width 21 height 12
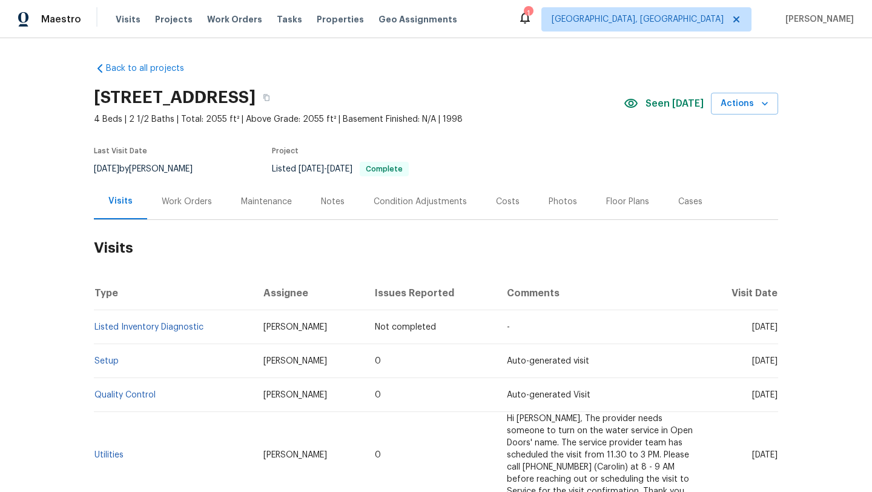
click at [271, 202] on div "Maintenance" at bounding box center [266, 202] width 51 height 12
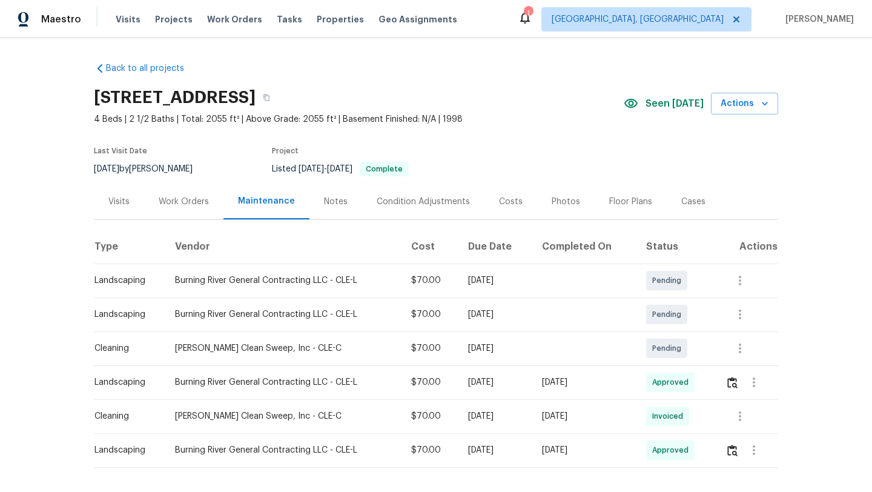
click at [119, 199] on div "Visits" at bounding box center [118, 202] width 21 height 12
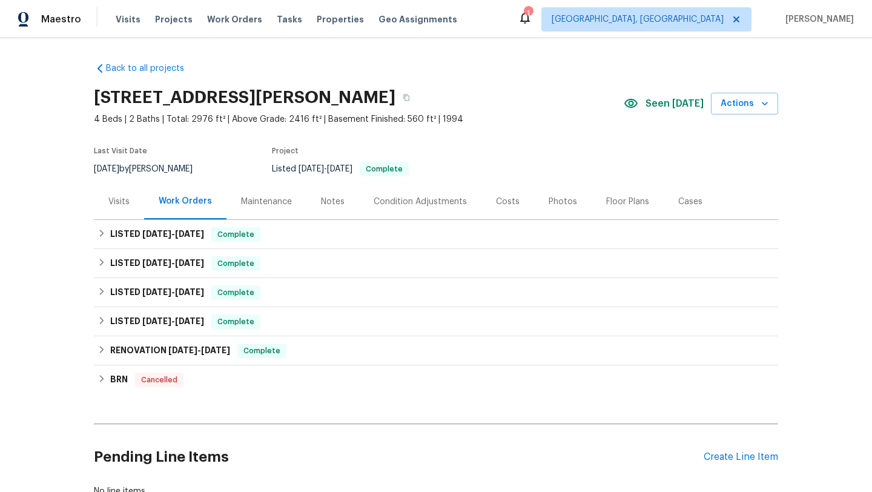
click at [277, 196] on div "Maintenance" at bounding box center [266, 202] width 51 height 12
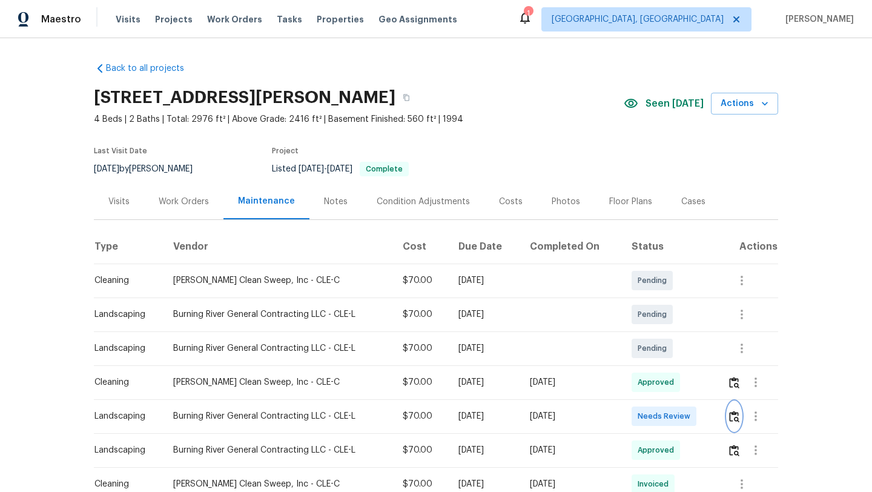
click at [734, 416] on img "button" at bounding box center [734, 417] width 10 height 12
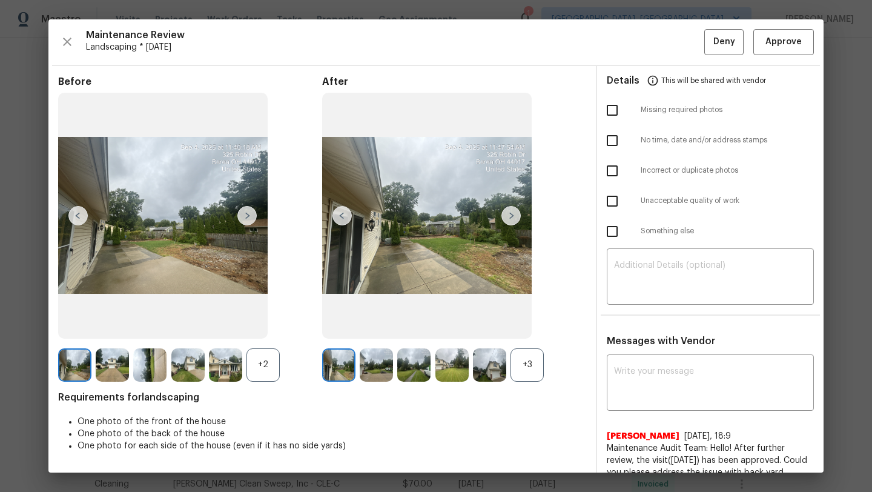
click at [392, 257] on img at bounding box center [427, 216] width 210 height 246
click at [520, 217] on img at bounding box center [511, 215] width 19 height 19
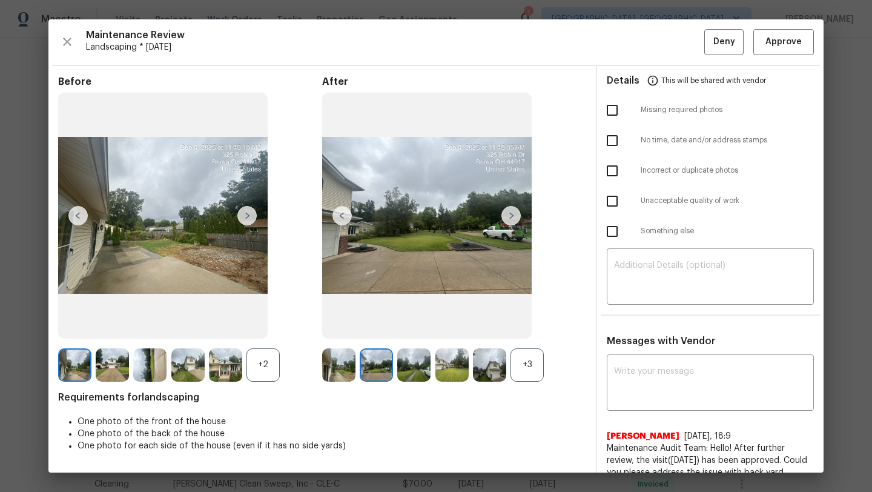
click at [520, 216] on img at bounding box center [511, 215] width 19 height 19
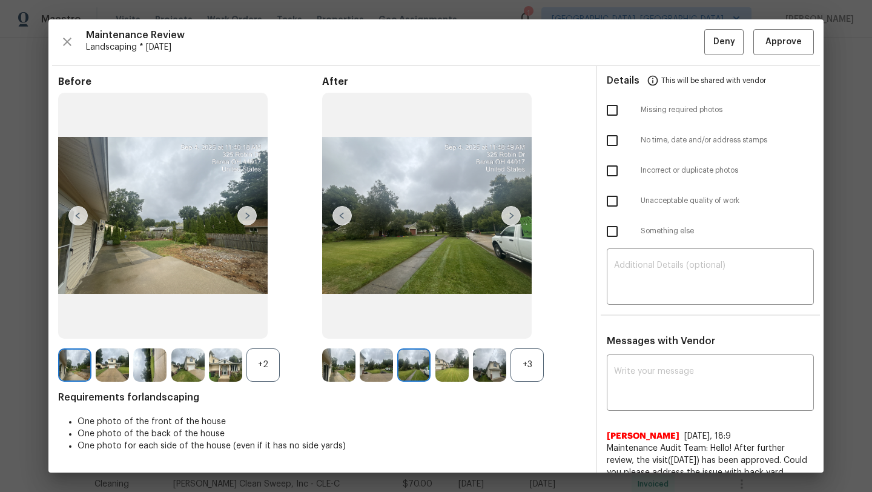
click at [520, 216] on img at bounding box center [511, 215] width 19 height 19
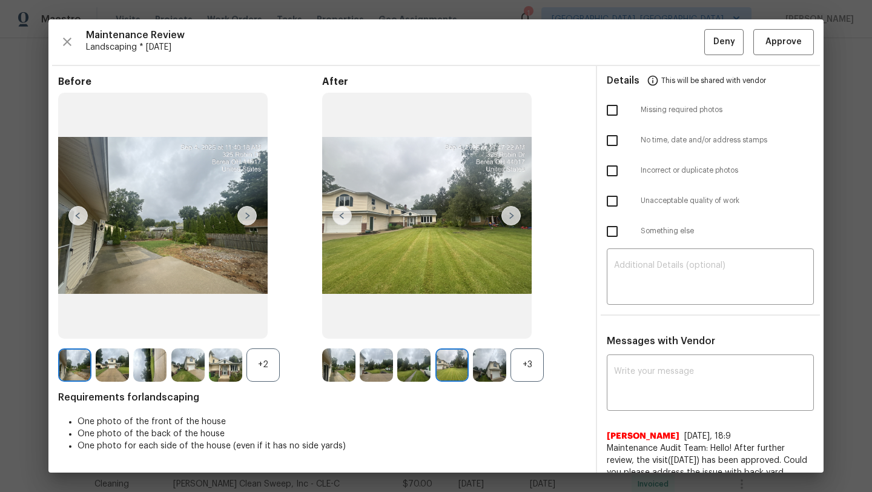
click at [520, 216] on img at bounding box center [511, 215] width 19 height 19
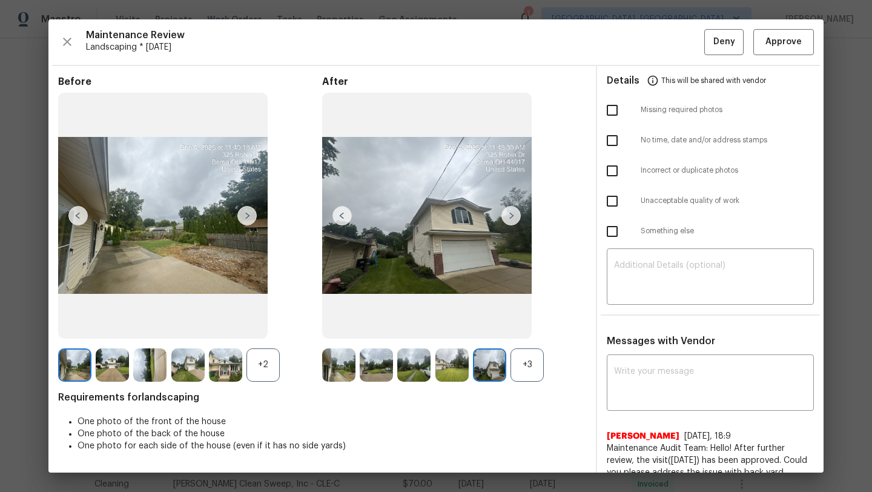
click at [520, 216] on img at bounding box center [511, 215] width 19 height 19
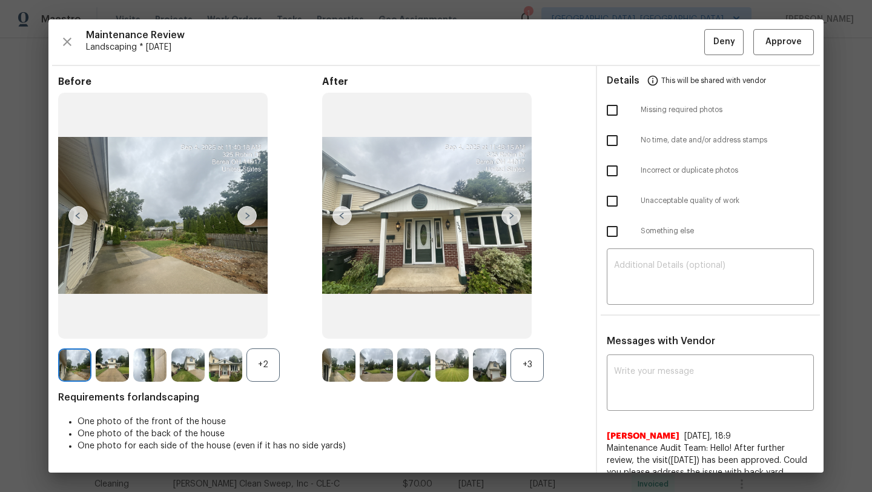
click at [520, 216] on img at bounding box center [511, 215] width 19 height 19
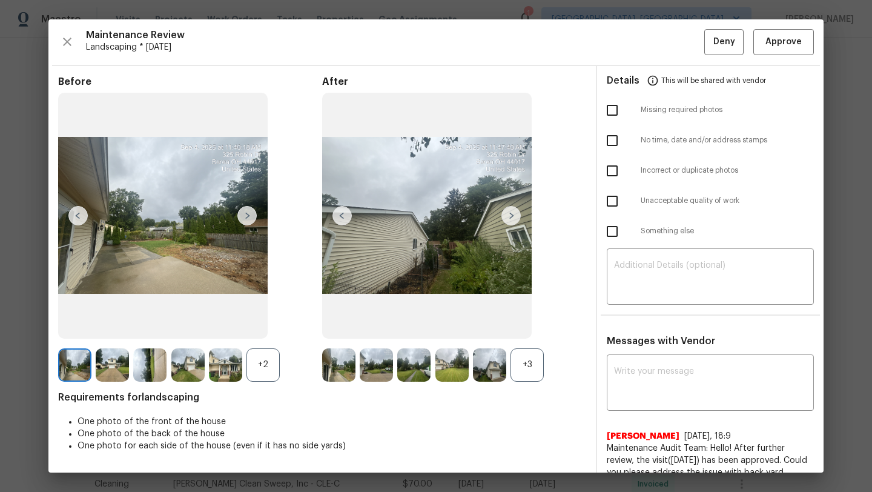
click at [520, 216] on img at bounding box center [511, 215] width 19 height 19
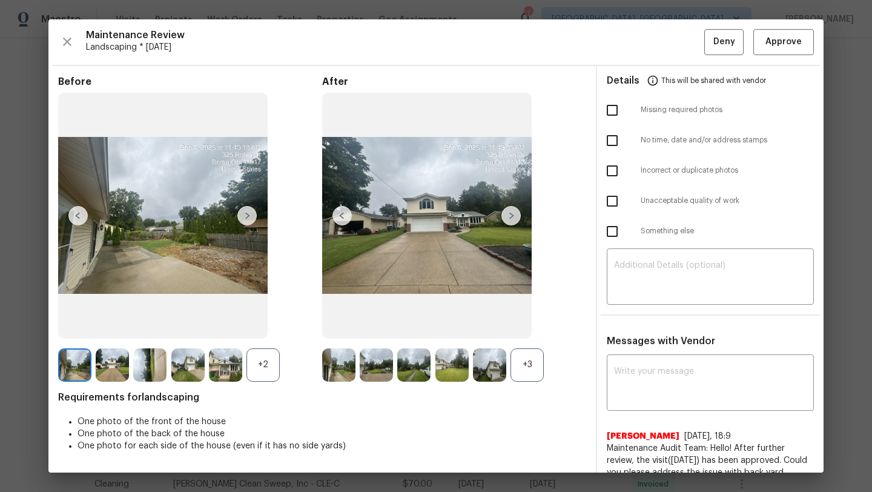
click at [339, 220] on img at bounding box center [342, 215] width 19 height 19
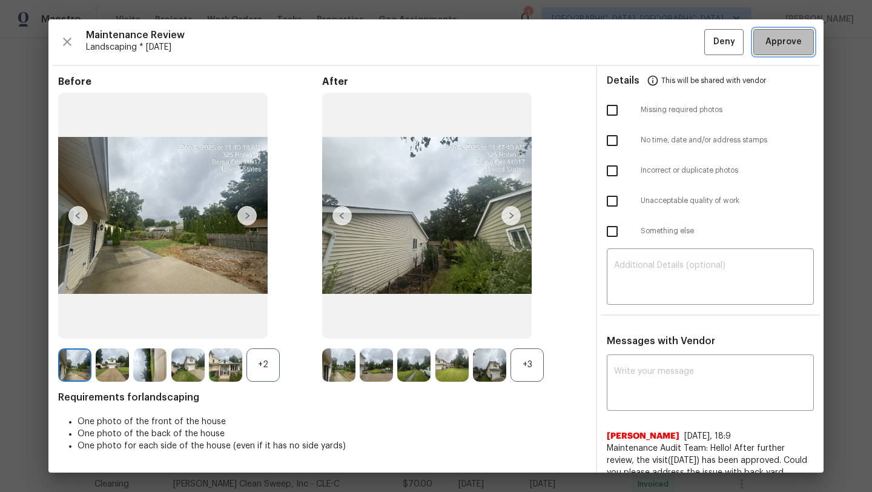
click at [777, 41] on span "Approve" at bounding box center [784, 42] width 36 height 15
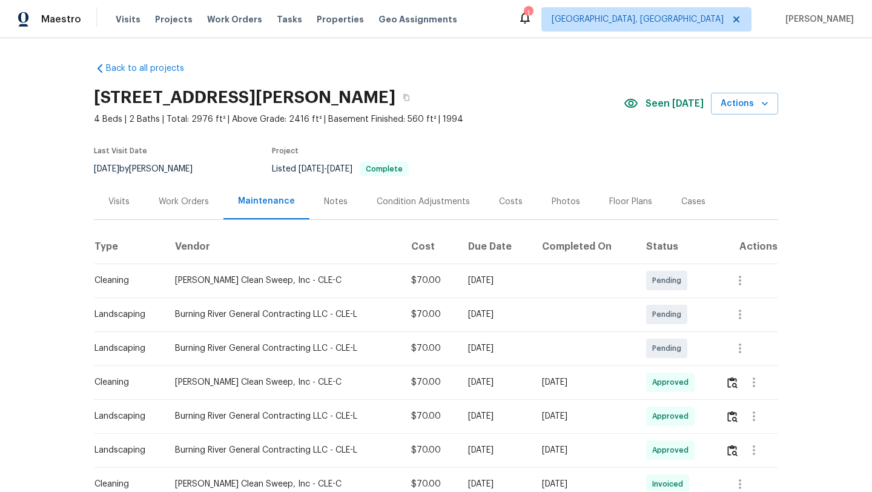
click at [110, 196] on div "Visits" at bounding box center [118, 202] width 21 height 12
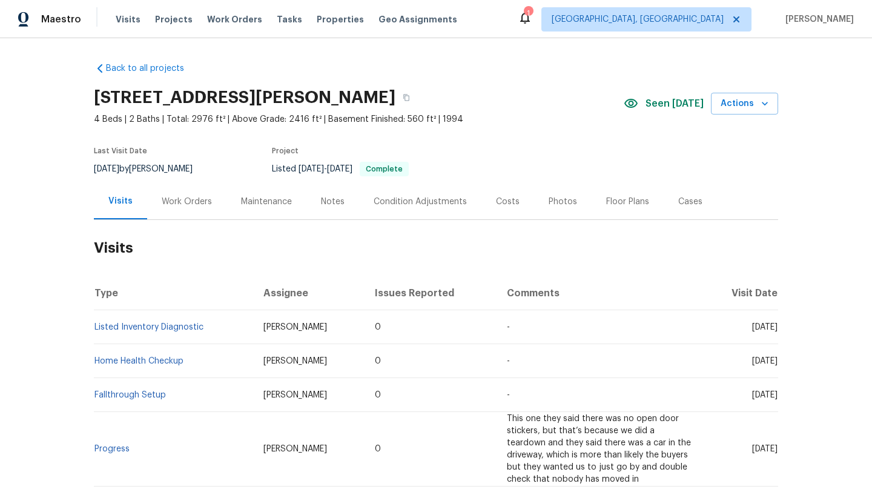
click at [277, 201] on div "Maintenance" at bounding box center [266, 202] width 51 height 12
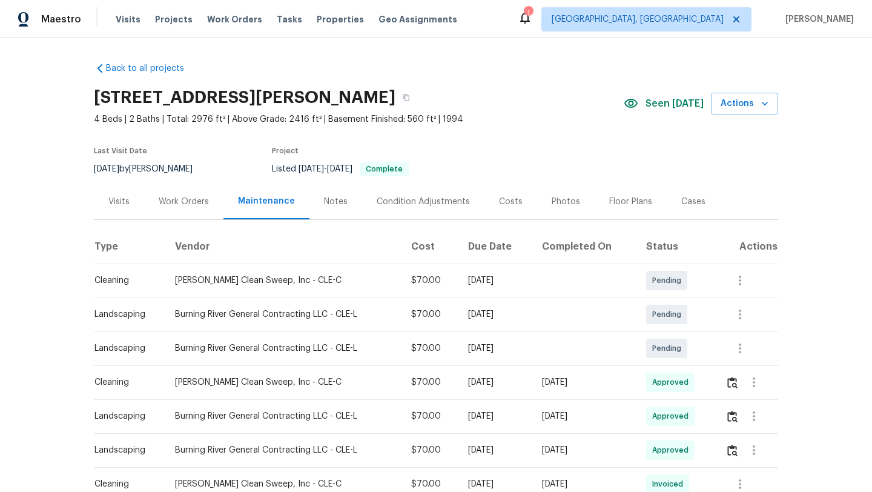
click at [108, 199] on div "Visits" at bounding box center [118, 202] width 21 height 12
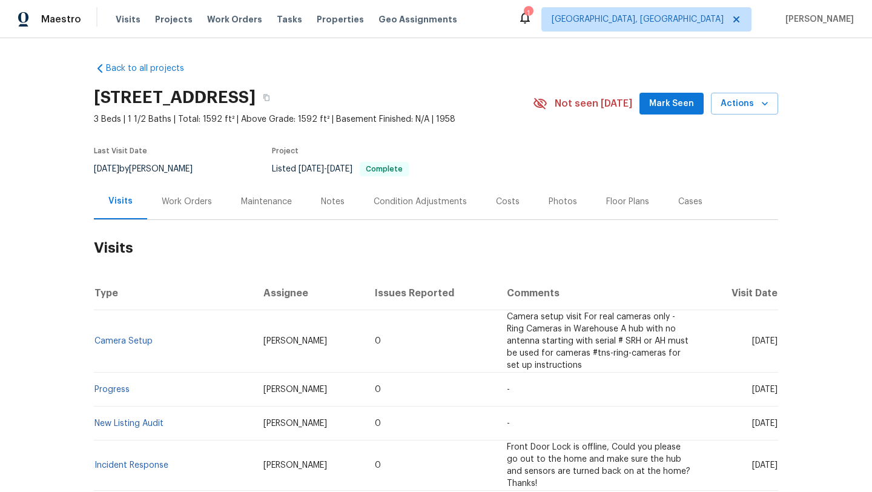
click at [671, 105] on span "Mark Seen" at bounding box center [671, 103] width 45 height 15
click at [185, 199] on div "Work Orders" at bounding box center [187, 202] width 50 height 12
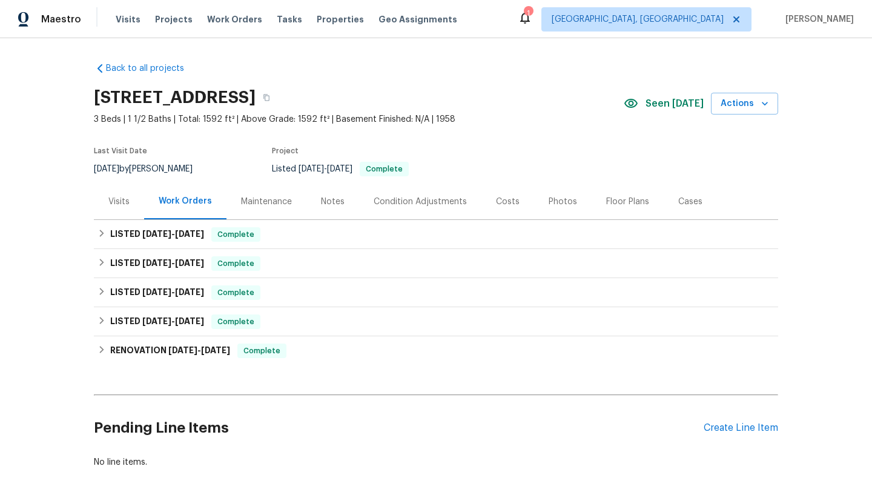
click at [123, 200] on div "Visits" at bounding box center [118, 202] width 21 height 12
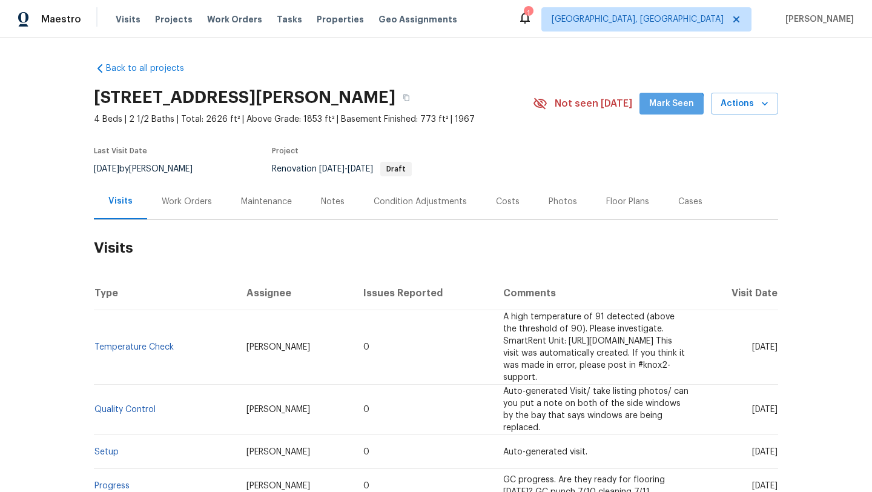
click at [666, 110] on span "Mark Seen" at bounding box center [671, 103] width 45 height 15
click at [248, 204] on div "Maintenance" at bounding box center [266, 202] width 51 height 12
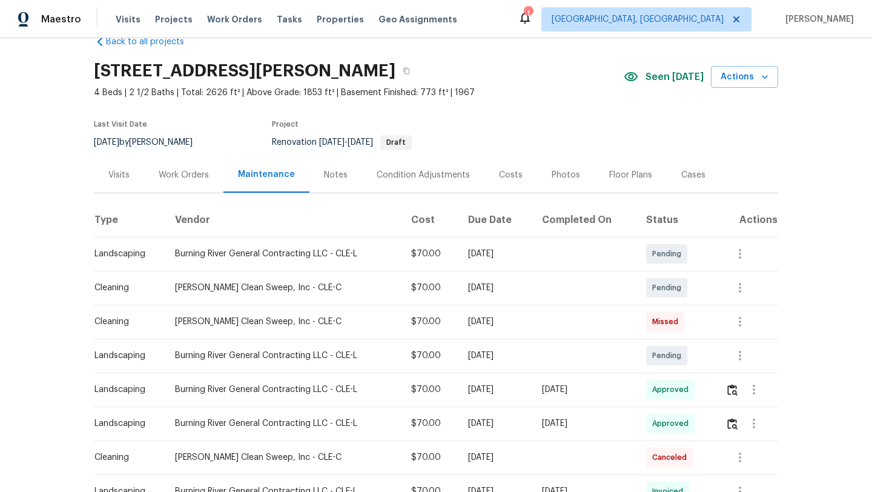
scroll to position [17, 0]
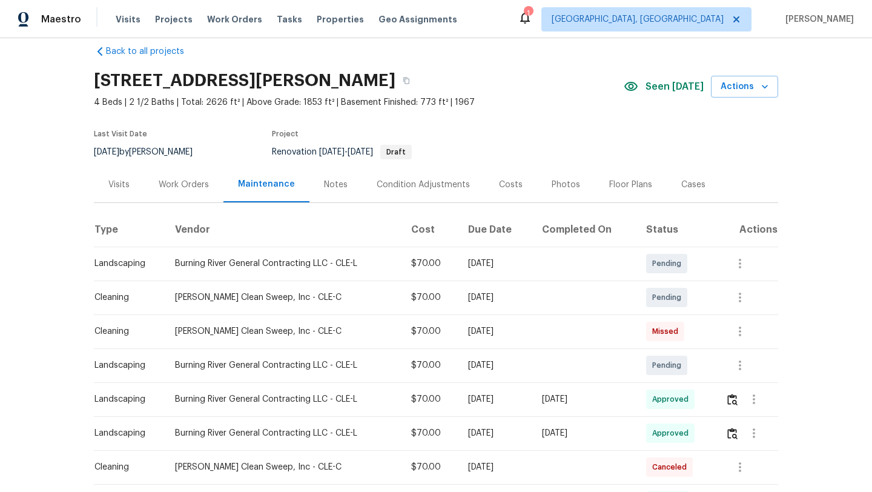
click at [124, 187] on div "Visits" at bounding box center [118, 185] width 21 height 12
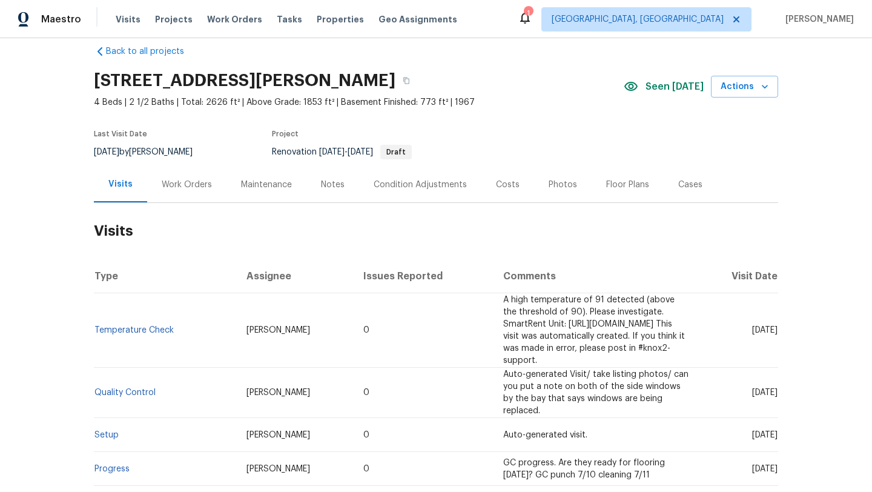
click at [254, 188] on div "Maintenance" at bounding box center [266, 185] width 51 height 12
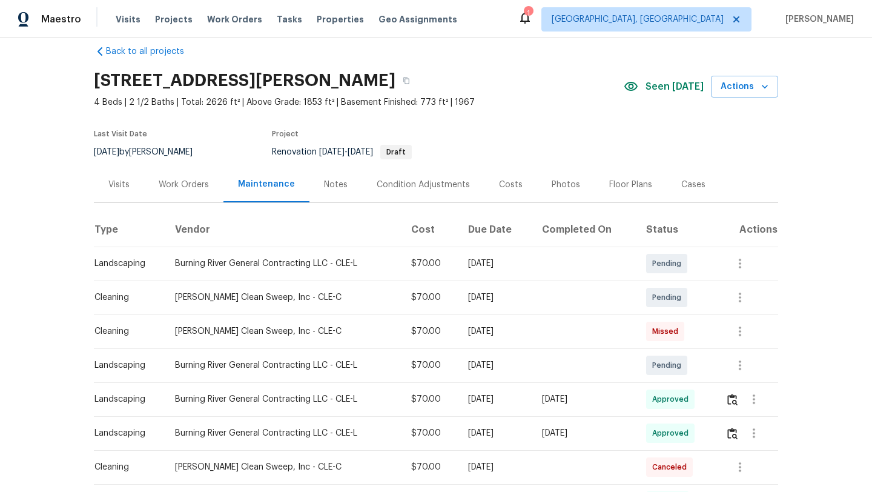
click at [124, 182] on div "Visits" at bounding box center [118, 185] width 21 height 12
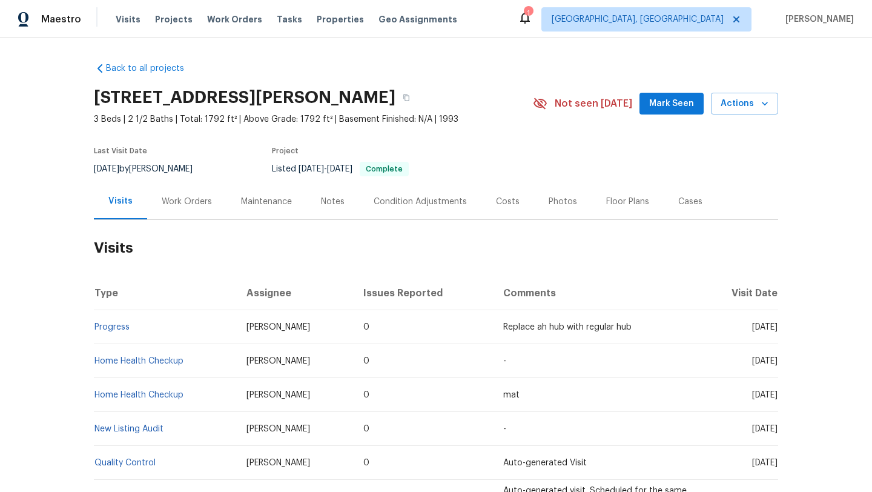
click at [662, 99] on span "Mark Seen" at bounding box center [671, 103] width 45 height 15
click at [173, 208] on div "Work Orders" at bounding box center [186, 202] width 79 height 36
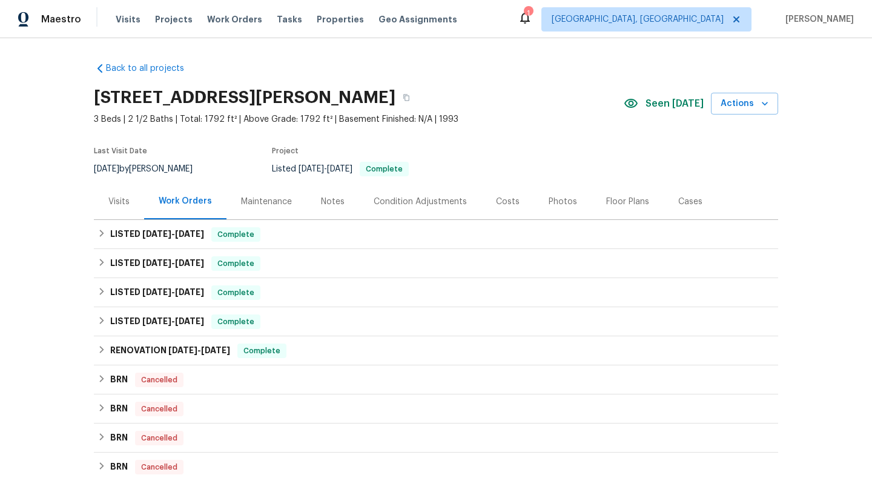
click at [128, 196] on div "Visits" at bounding box center [118, 202] width 21 height 12
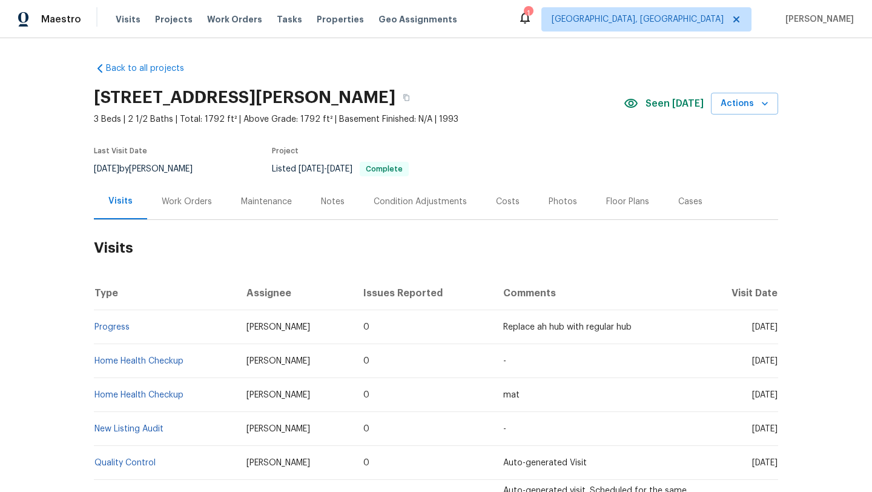
click at [268, 204] on div "Maintenance" at bounding box center [266, 202] width 51 height 12
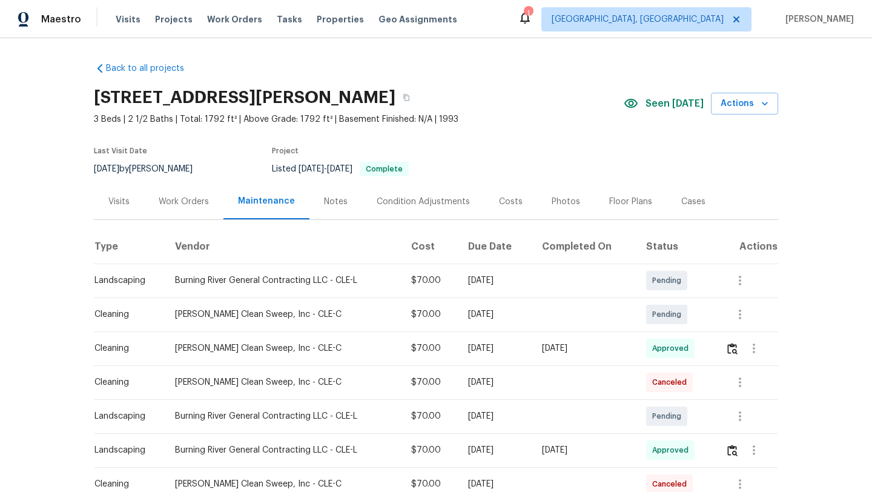
click at [119, 199] on div "Visits" at bounding box center [118, 202] width 21 height 12
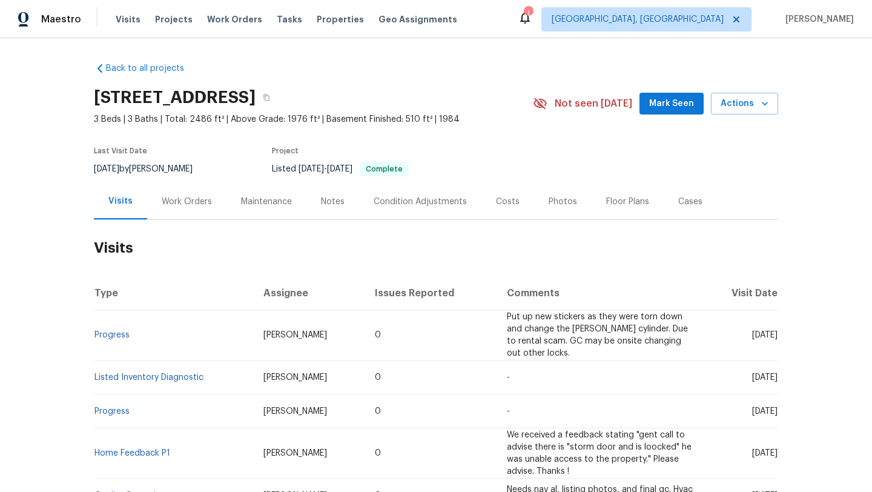
click at [259, 200] on div "Maintenance" at bounding box center [266, 202] width 51 height 12
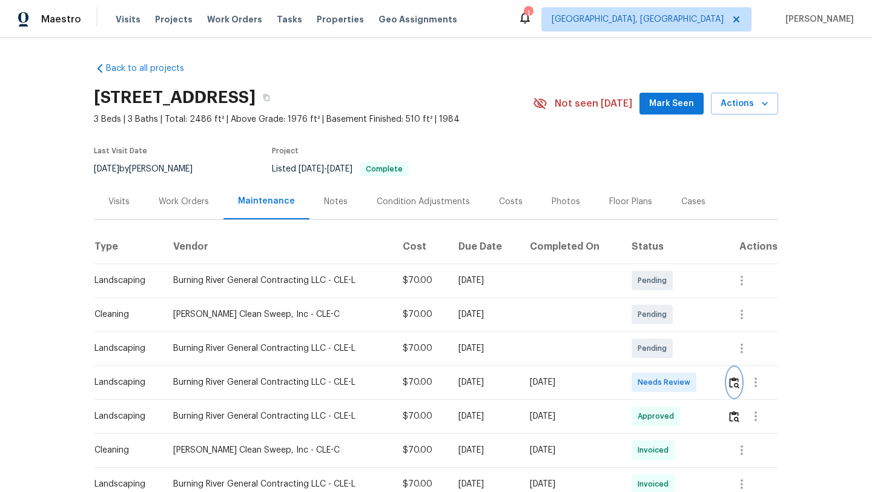
click at [738, 379] on img "button" at bounding box center [734, 383] width 10 height 12
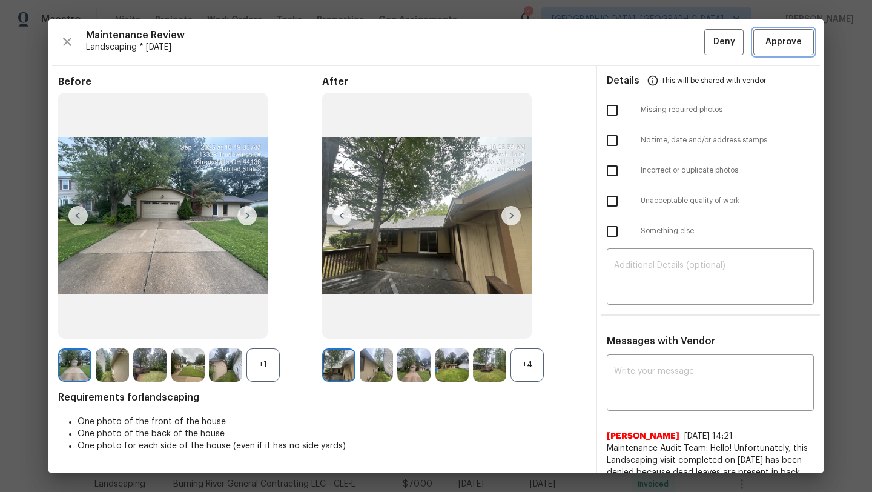
click at [782, 45] on span "Approve" at bounding box center [784, 42] width 36 height 15
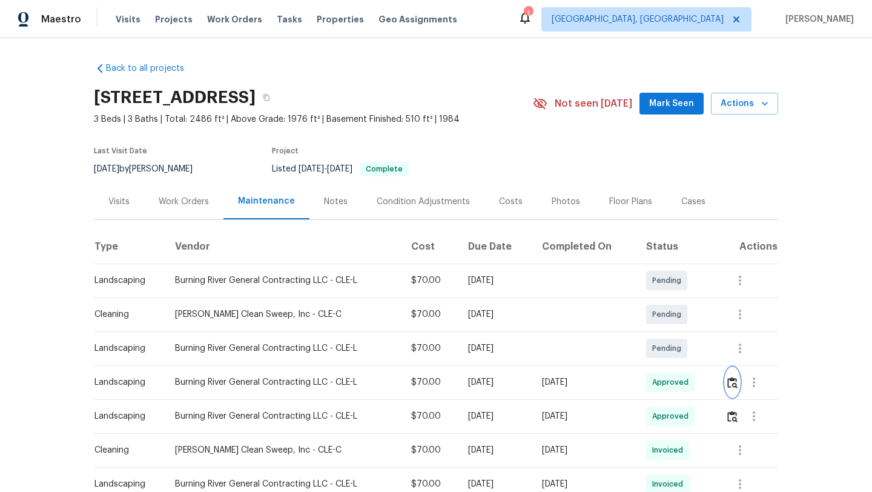
click at [738, 381] on img "button" at bounding box center [733, 383] width 10 height 12
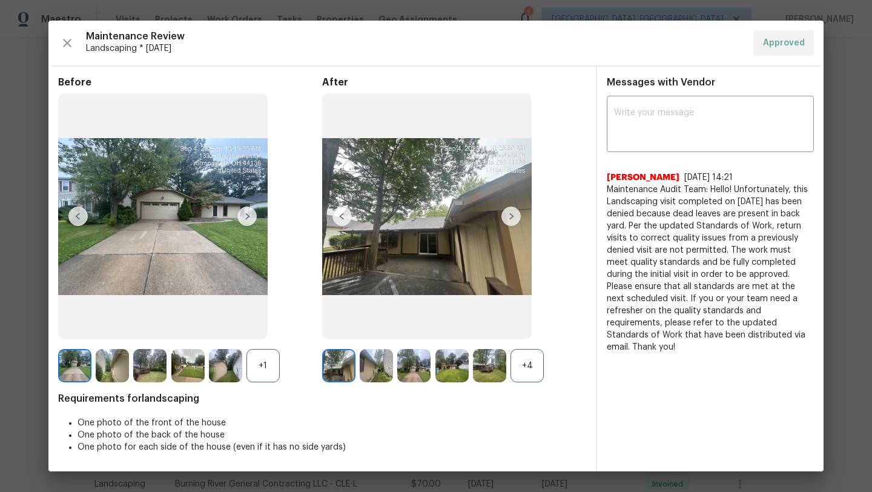
click at [360, 276] on img at bounding box center [427, 216] width 210 height 246
click at [325, 369] on img at bounding box center [338, 365] width 33 height 33
click at [327, 367] on img at bounding box center [338, 365] width 33 height 33
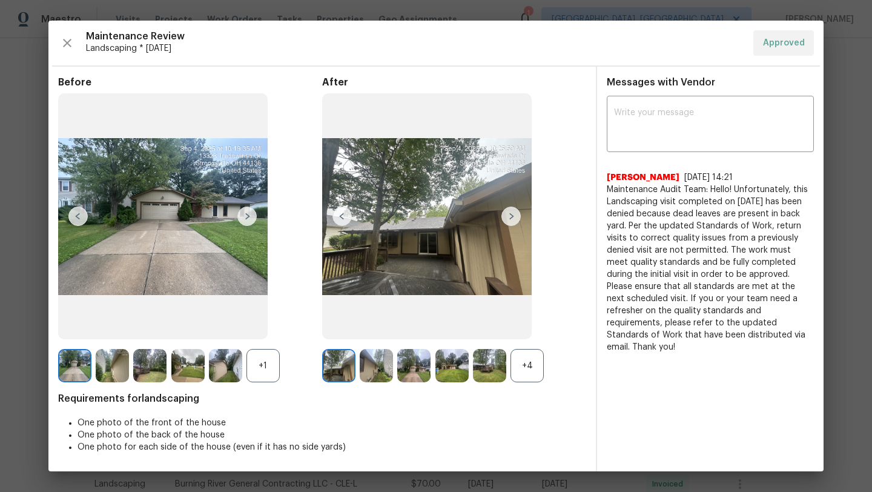
click at [389, 250] on img at bounding box center [427, 216] width 210 height 246
click at [511, 222] on img at bounding box center [511, 216] width 19 height 19
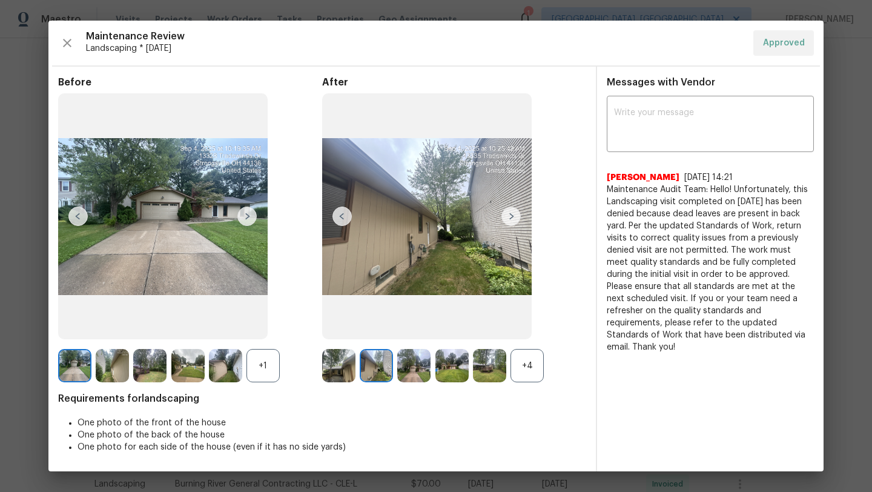
click at [511, 217] on img at bounding box center [511, 216] width 19 height 19
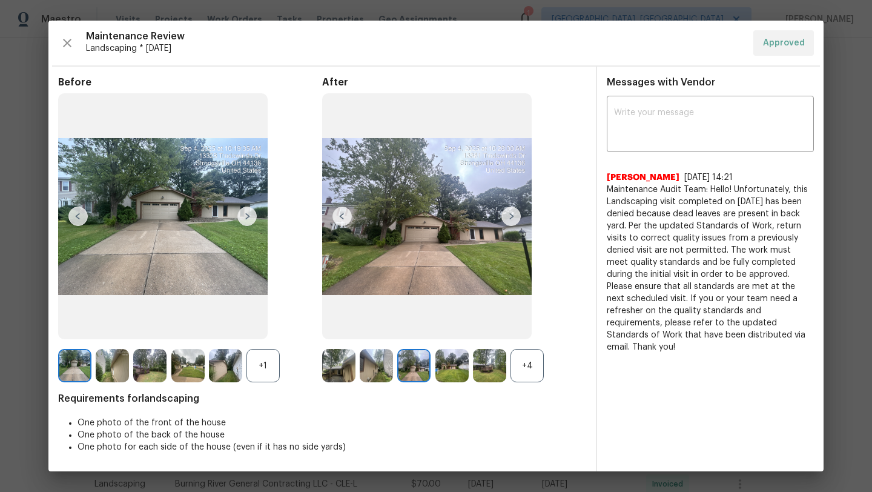
click at [511, 217] on img at bounding box center [511, 216] width 19 height 19
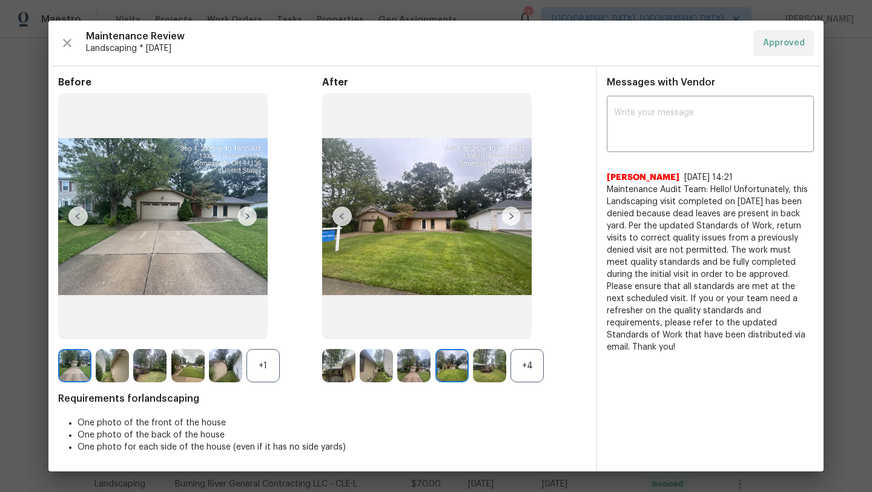
click at [511, 217] on img at bounding box center [511, 216] width 19 height 19
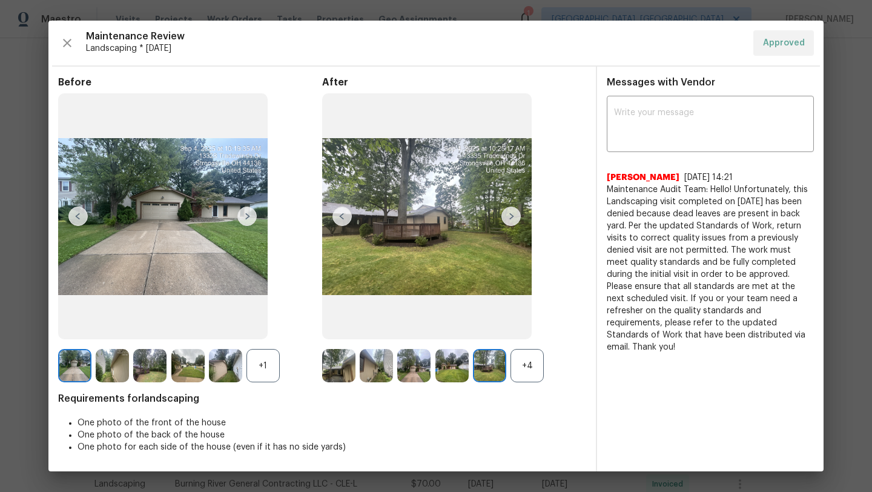
click at [511, 217] on img at bounding box center [511, 216] width 19 height 19
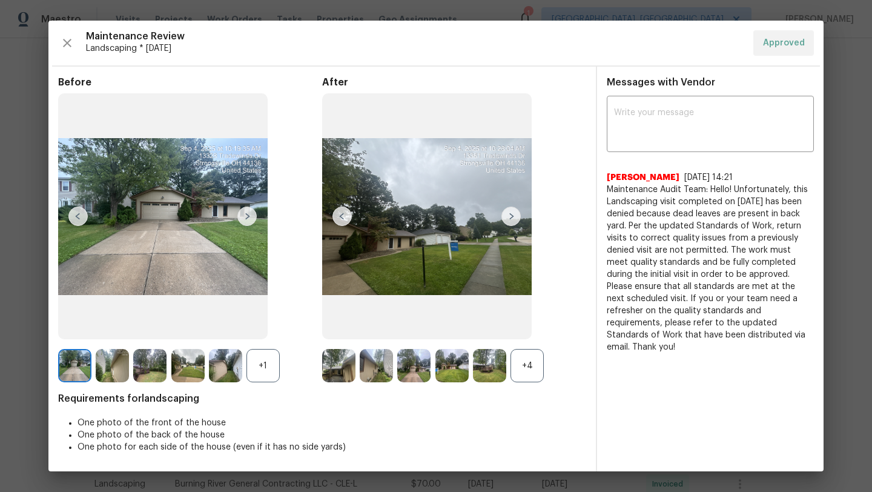
click at [511, 217] on img at bounding box center [511, 216] width 19 height 19
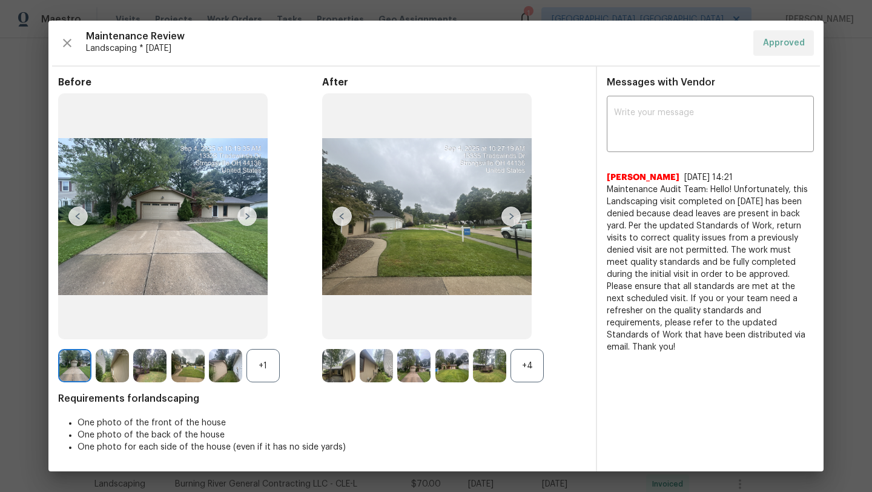
click at [511, 217] on img at bounding box center [511, 216] width 19 height 19
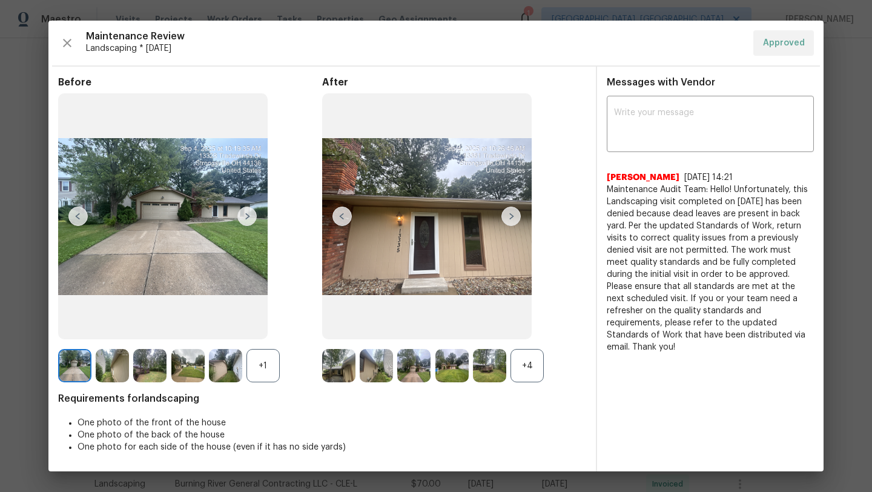
click at [511, 217] on img at bounding box center [511, 216] width 19 height 19
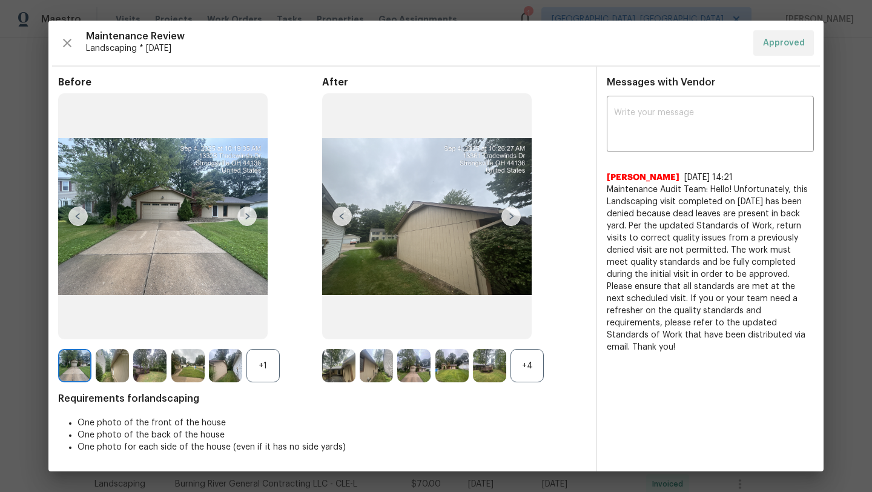
click at [511, 217] on img at bounding box center [511, 216] width 19 height 19
click at [64, 47] on icon "button" at bounding box center [67, 43] width 15 height 15
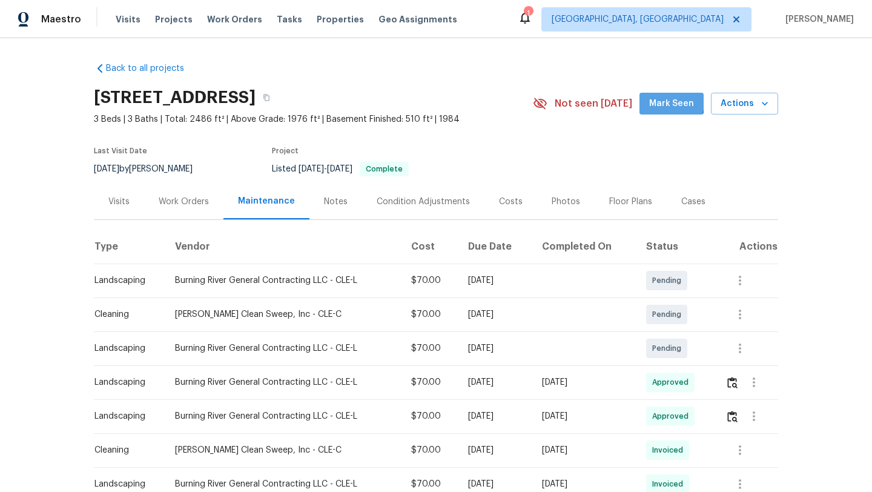
click at [667, 102] on span "Mark Seen" at bounding box center [671, 103] width 45 height 15
click at [117, 203] on div "Visits" at bounding box center [118, 202] width 21 height 12
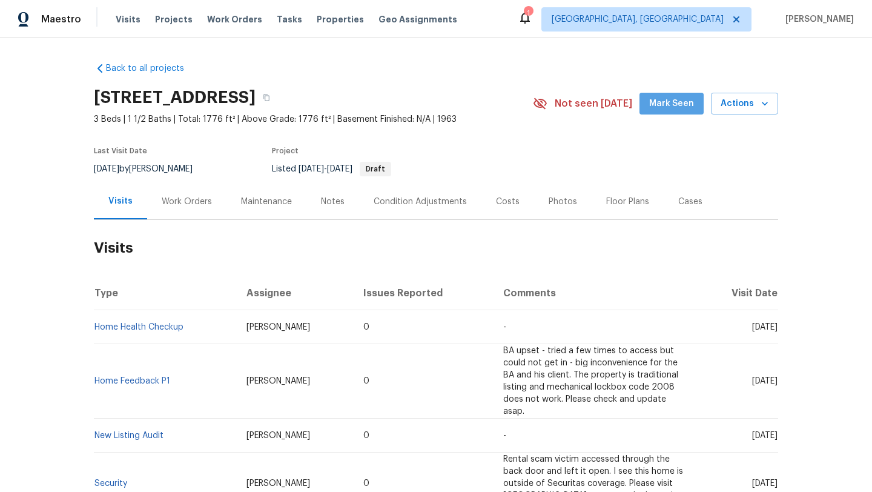
click at [683, 107] on span "Mark Seen" at bounding box center [671, 103] width 45 height 15
click at [273, 203] on div "Maintenance" at bounding box center [266, 202] width 51 height 12
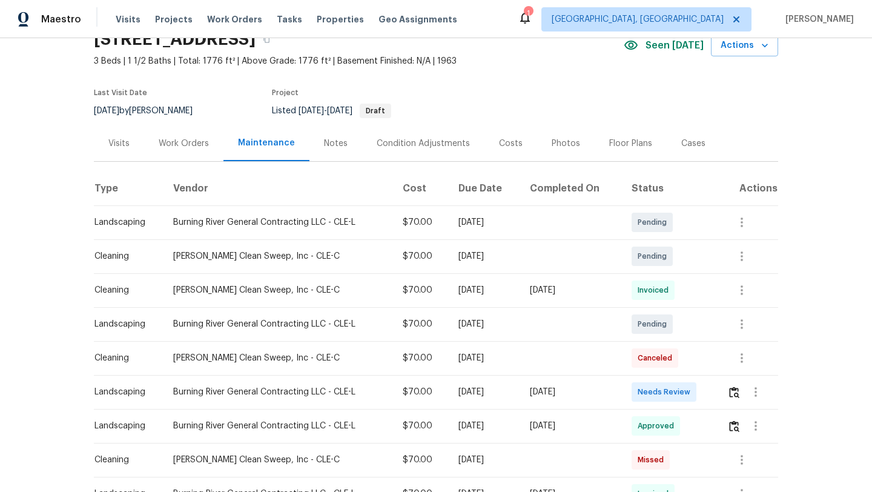
scroll to position [61, 0]
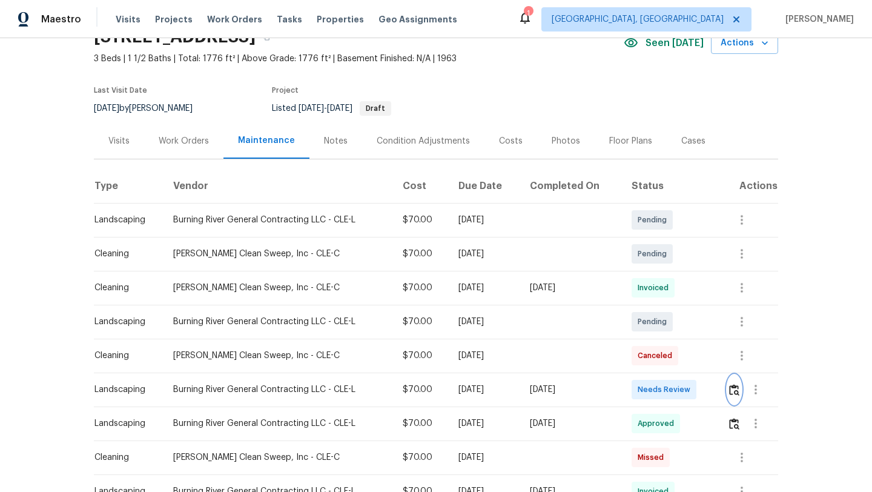
click at [738, 390] on img "button" at bounding box center [734, 390] width 10 height 12
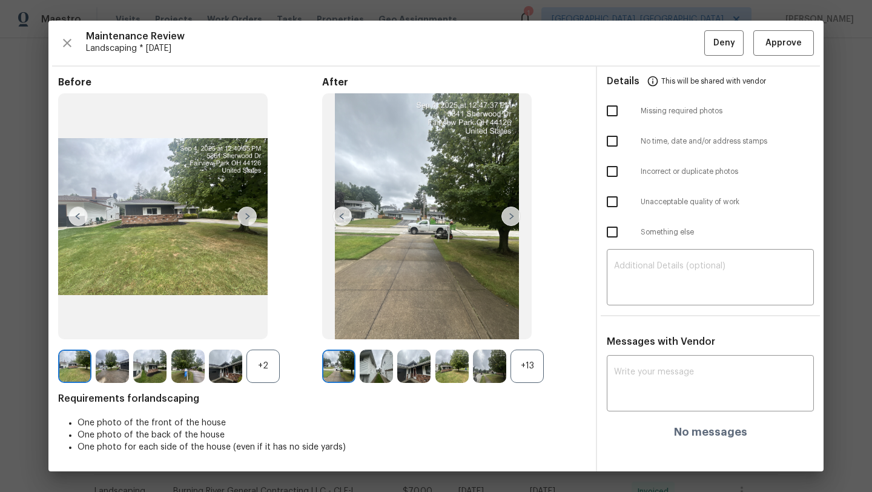
click at [508, 216] on img at bounding box center [511, 216] width 19 height 19
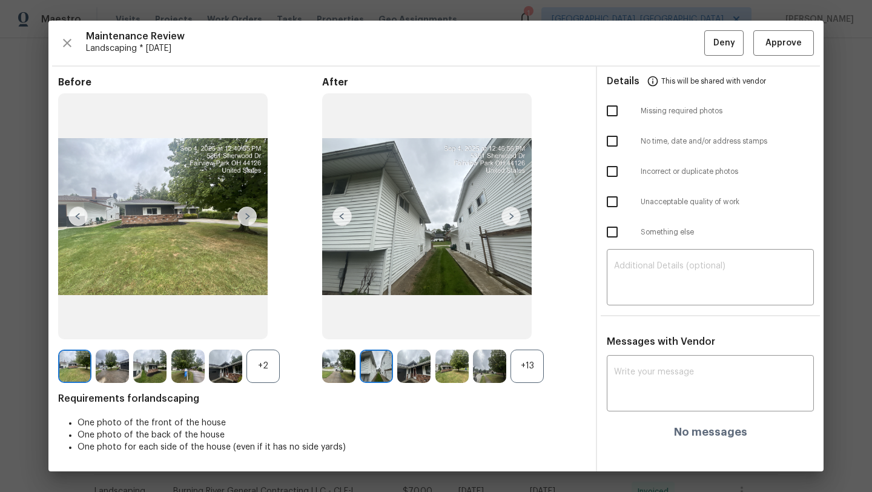
click at [510, 214] on img at bounding box center [511, 216] width 19 height 19
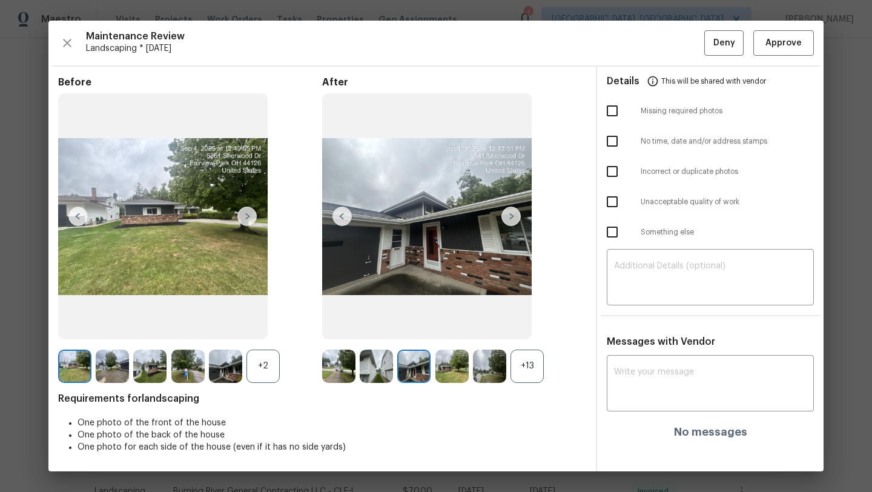
click at [510, 214] on img at bounding box center [511, 216] width 19 height 19
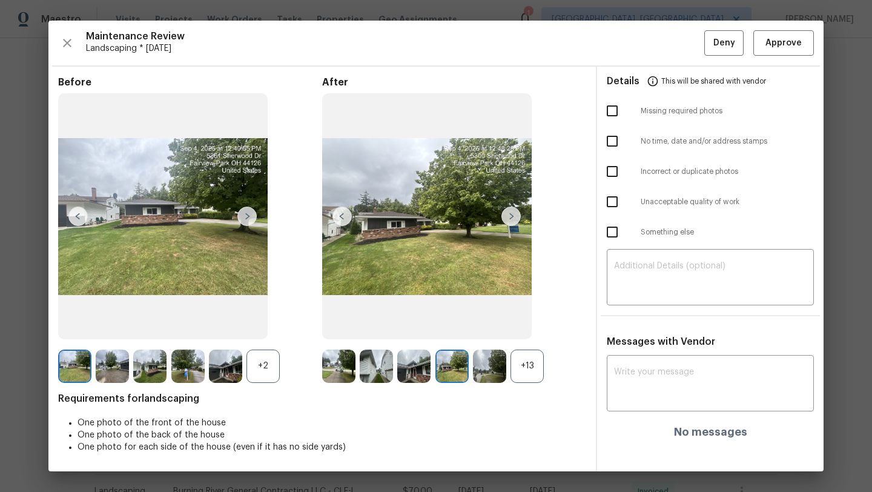
click at [510, 214] on img at bounding box center [511, 216] width 19 height 19
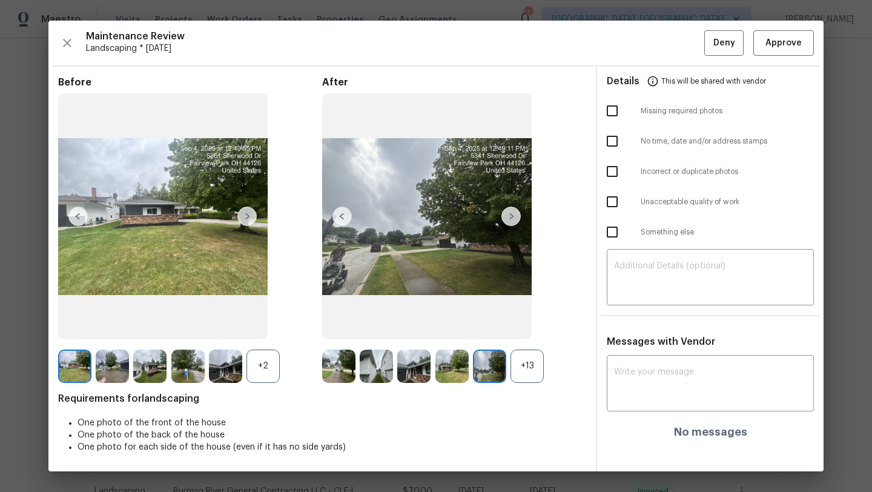
click at [510, 214] on img at bounding box center [511, 216] width 19 height 19
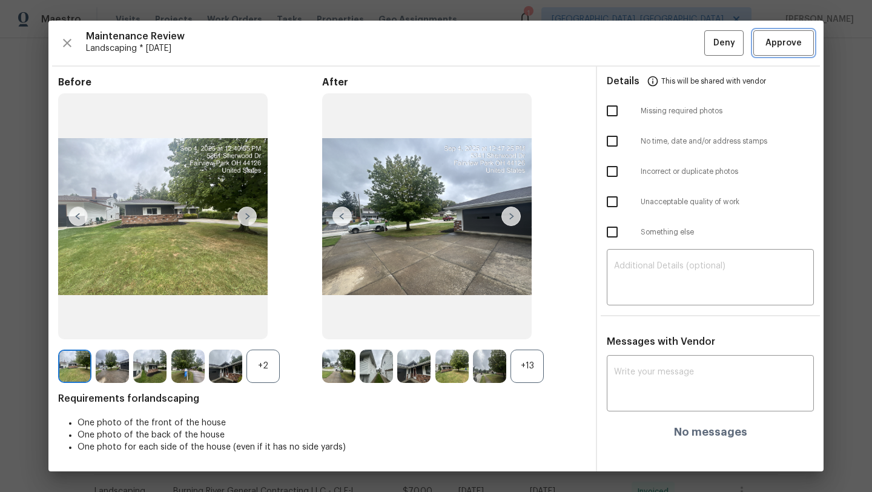
click at [784, 41] on span "Approve" at bounding box center [784, 43] width 36 height 15
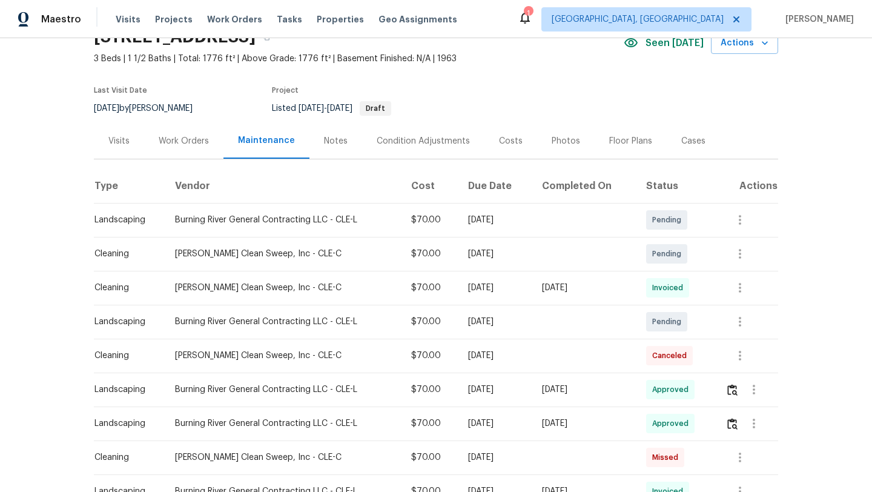
click at [115, 138] on div "Visits" at bounding box center [118, 141] width 21 height 12
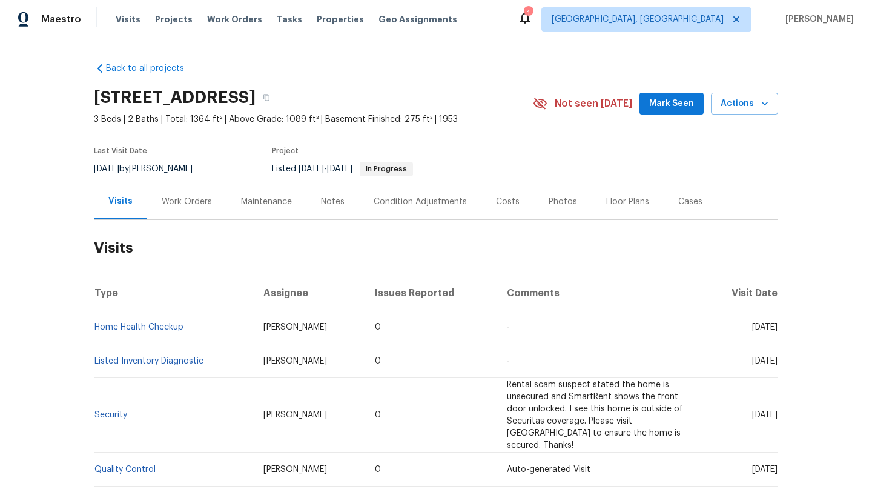
click at [254, 199] on div "Maintenance" at bounding box center [266, 202] width 51 height 12
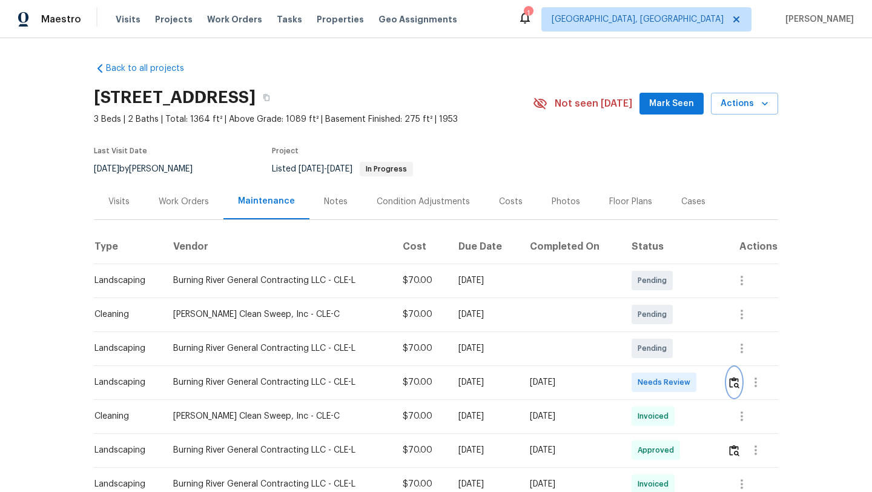
click at [738, 379] on img "button" at bounding box center [734, 383] width 10 height 12
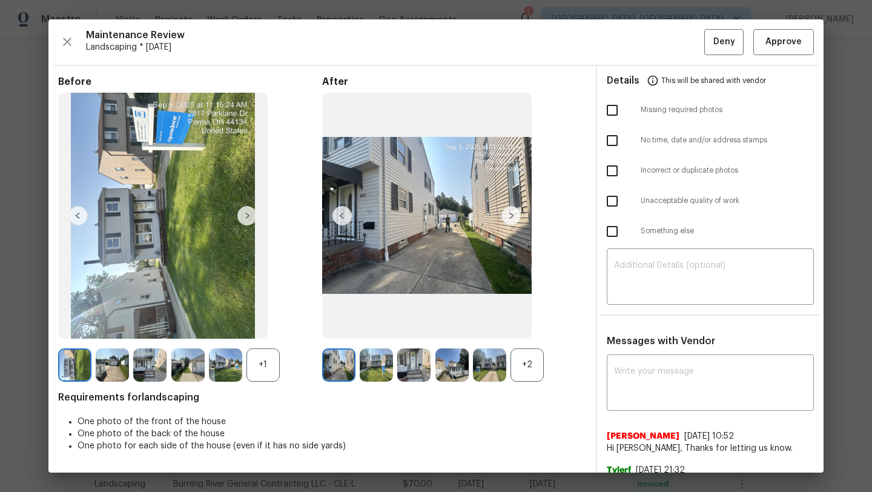
click at [520, 222] on img at bounding box center [511, 215] width 19 height 19
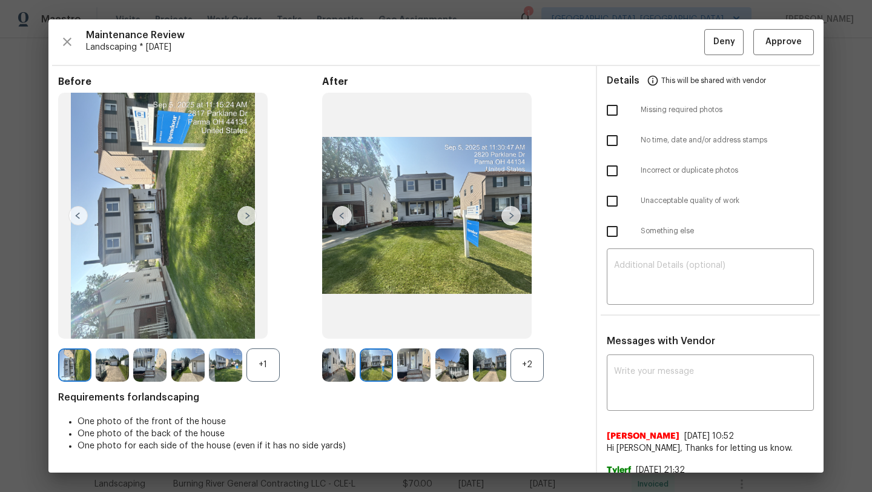
click at [517, 217] on img at bounding box center [511, 215] width 19 height 19
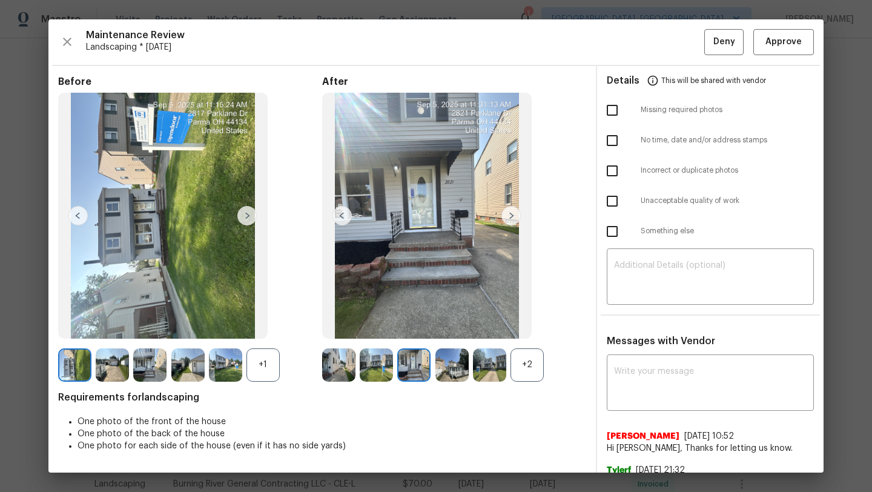
click at [517, 217] on img at bounding box center [511, 215] width 19 height 19
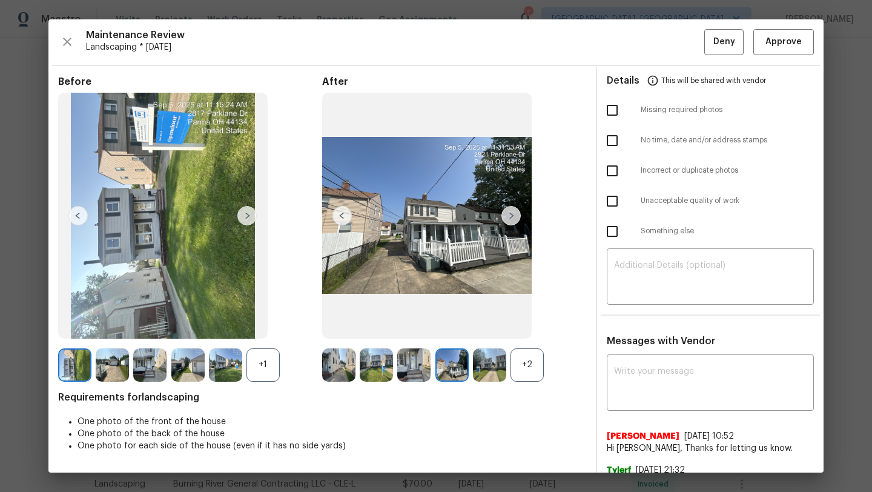
click at [517, 217] on img at bounding box center [511, 215] width 19 height 19
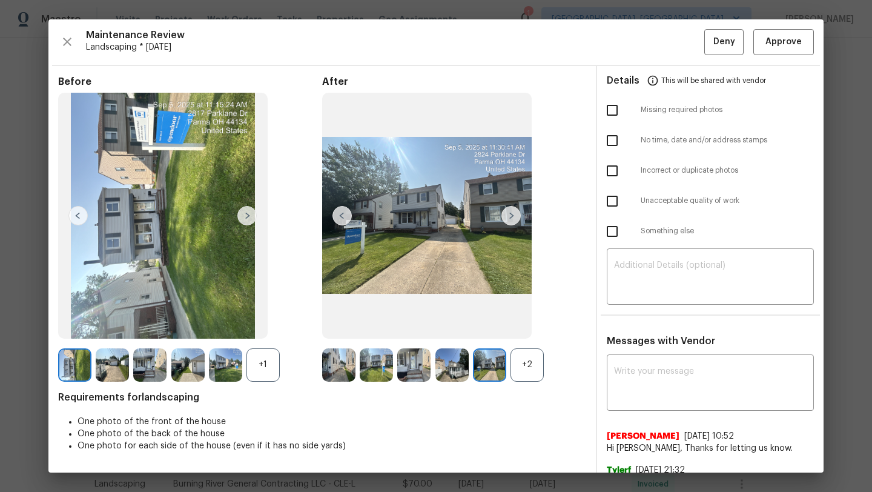
click at [517, 217] on img at bounding box center [511, 215] width 19 height 19
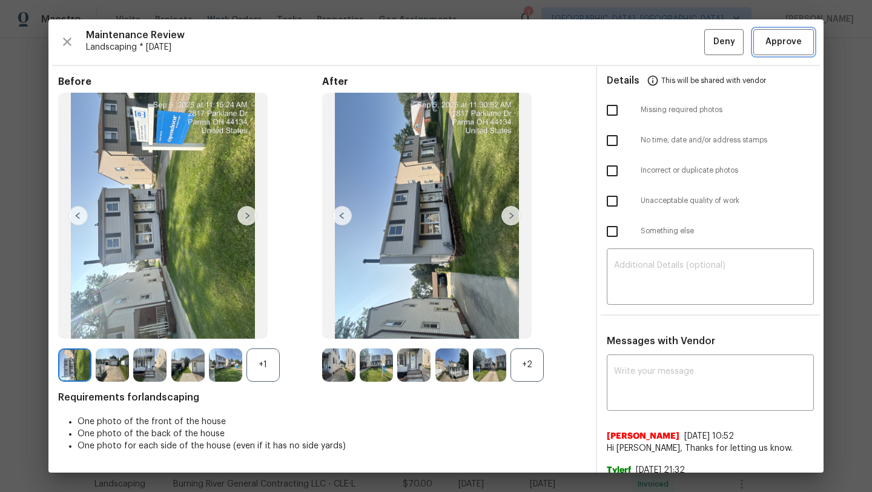
click at [774, 42] on span "Approve" at bounding box center [784, 42] width 36 height 15
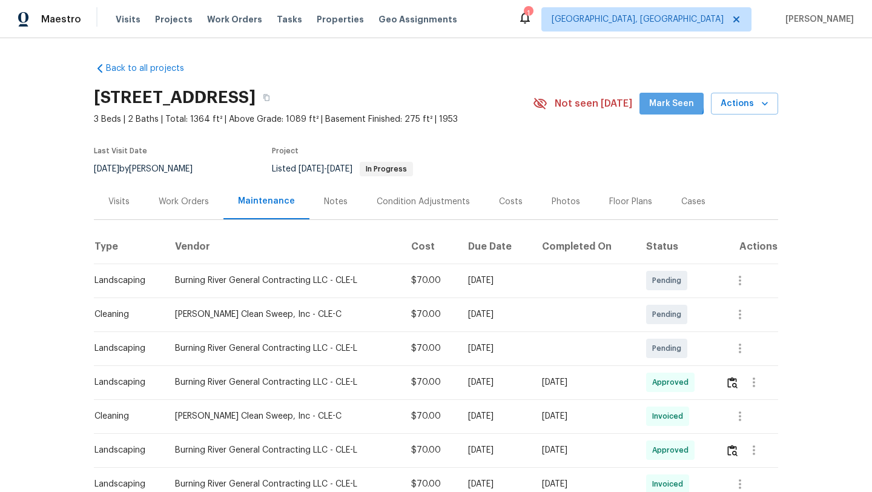
click at [659, 99] on span "Mark Seen" at bounding box center [671, 103] width 45 height 15
click at [174, 207] on div "Work Orders" at bounding box center [183, 202] width 79 height 36
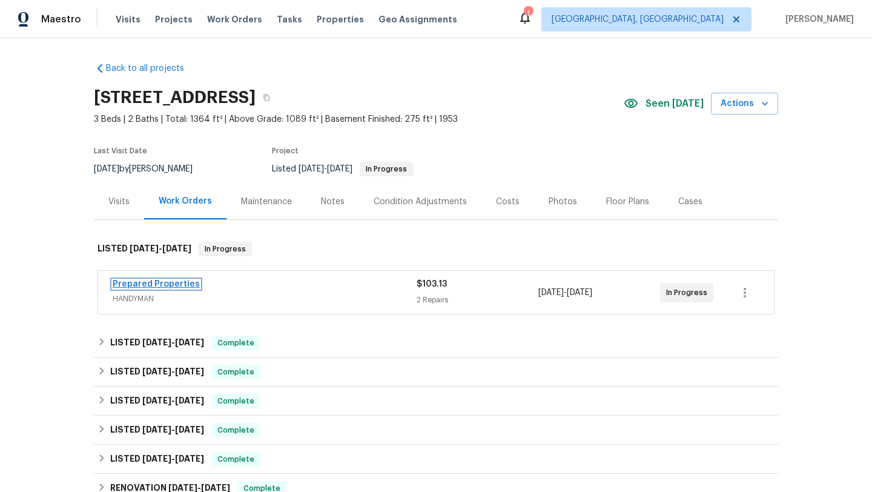
click at [135, 284] on link "Prepared Properties" at bounding box center [156, 284] width 87 height 8
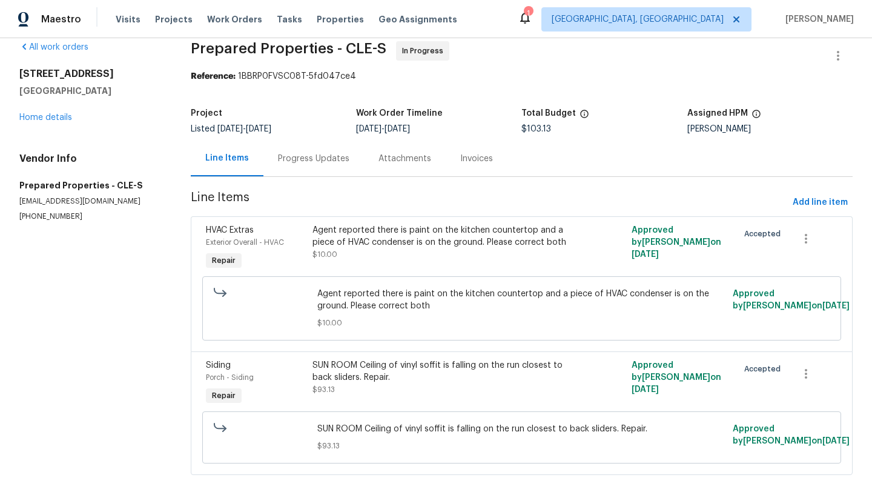
scroll to position [18, 0]
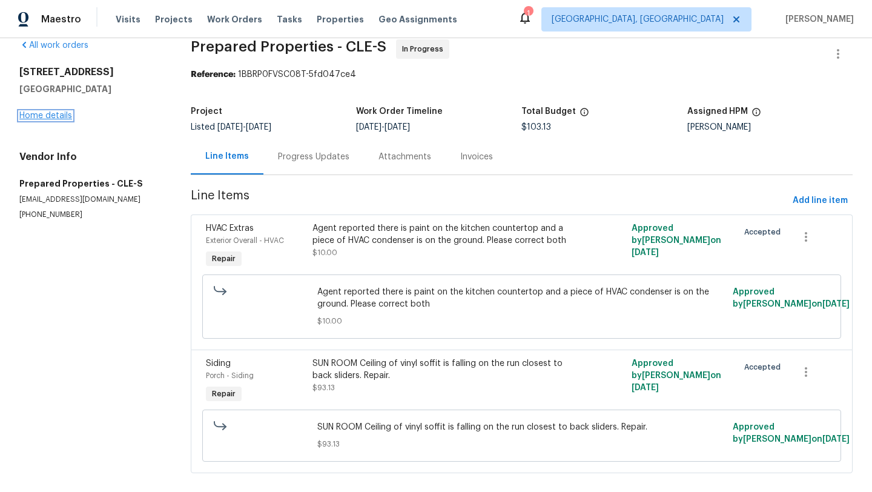
click at [59, 111] on link "Home details" at bounding box center [45, 115] width 53 height 8
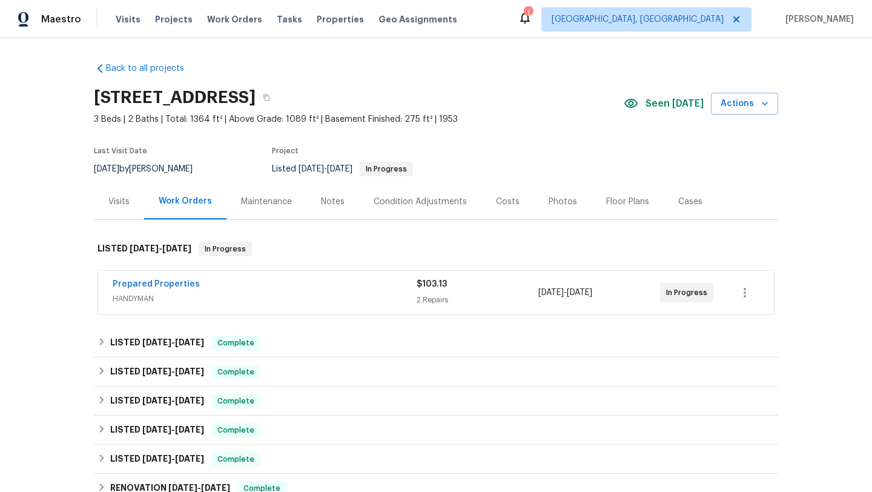
click at [130, 201] on div "Visits" at bounding box center [119, 202] width 50 height 36
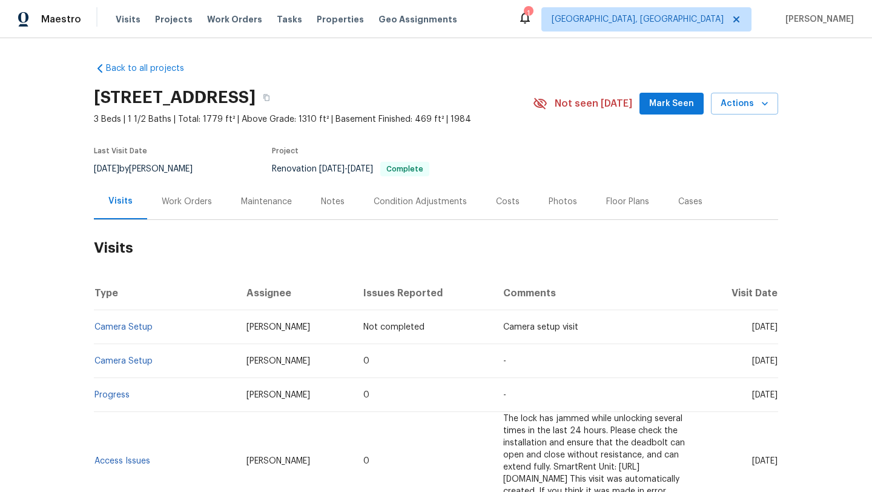
click at [188, 199] on div "Work Orders" at bounding box center [187, 202] width 50 height 12
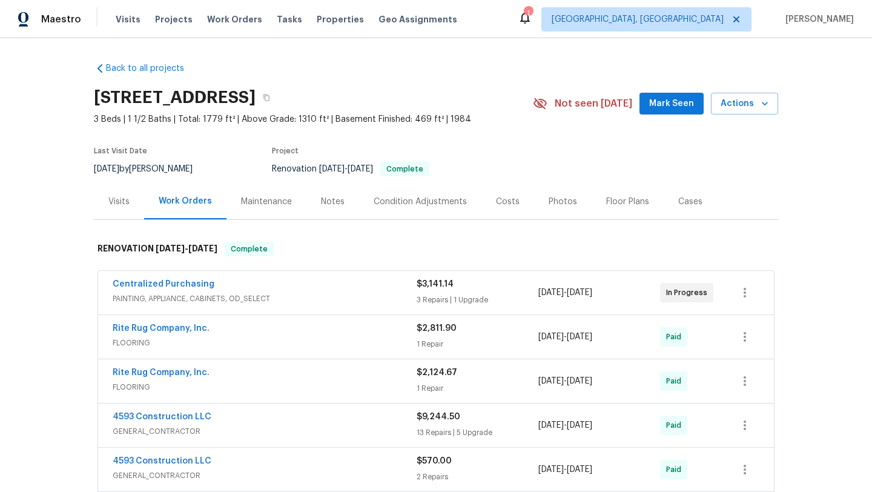
click at [270, 197] on div "Maintenance" at bounding box center [266, 202] width 51 height 12
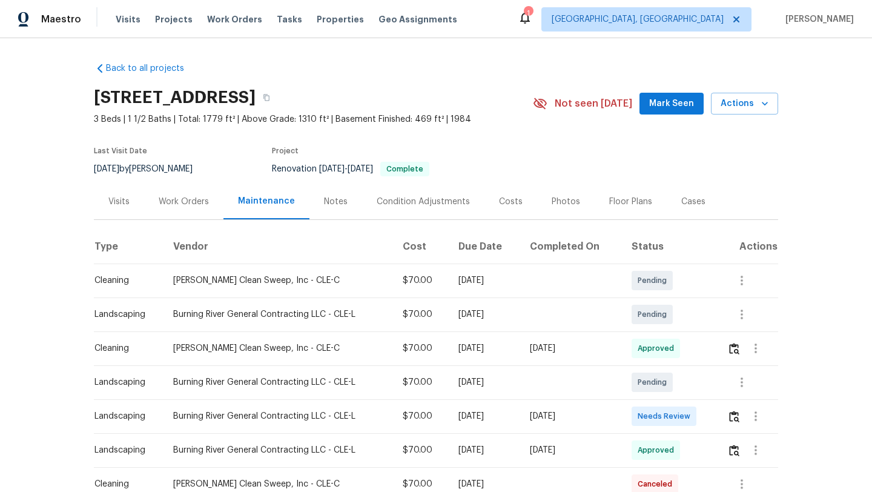
click at [169, 199] on div "Work Orders" at bounding box center [184, 202] width 50 height 12
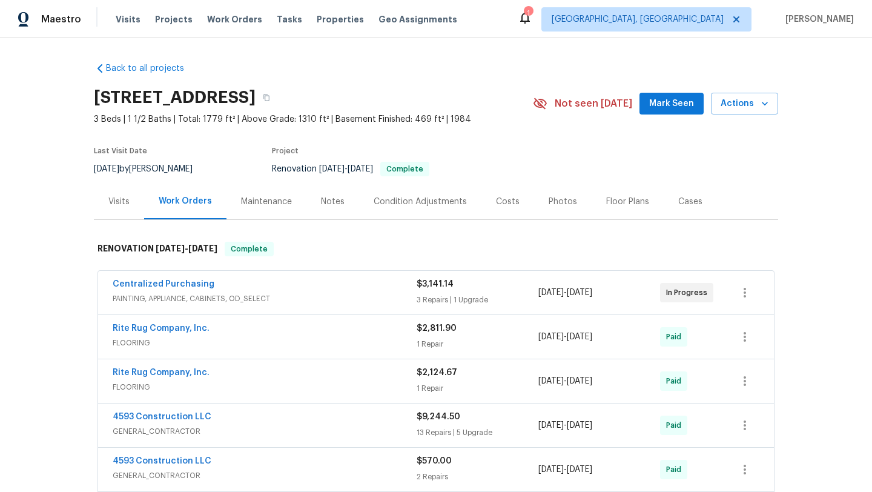
click at [276, 204] on div "Maintenance" at bounding box center [266, 202] width 51 height 12
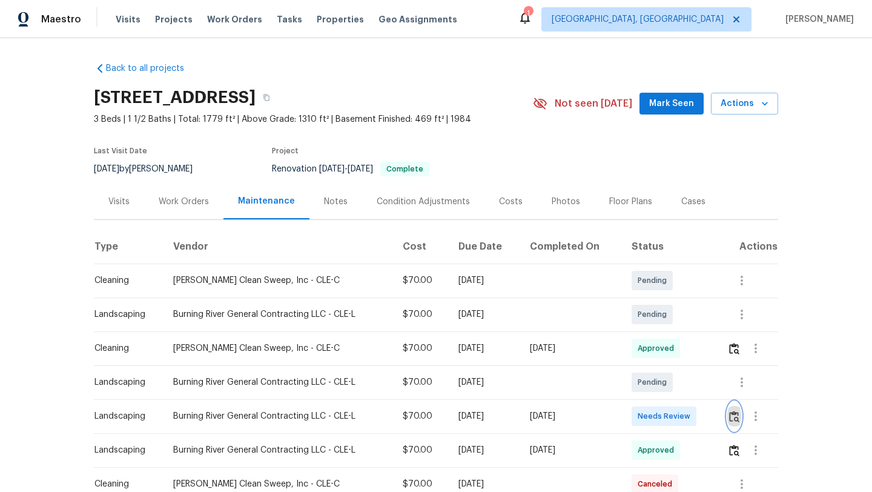
click at [738, 414] on img "button" at bounding box center [734, 417] width 10 height 12
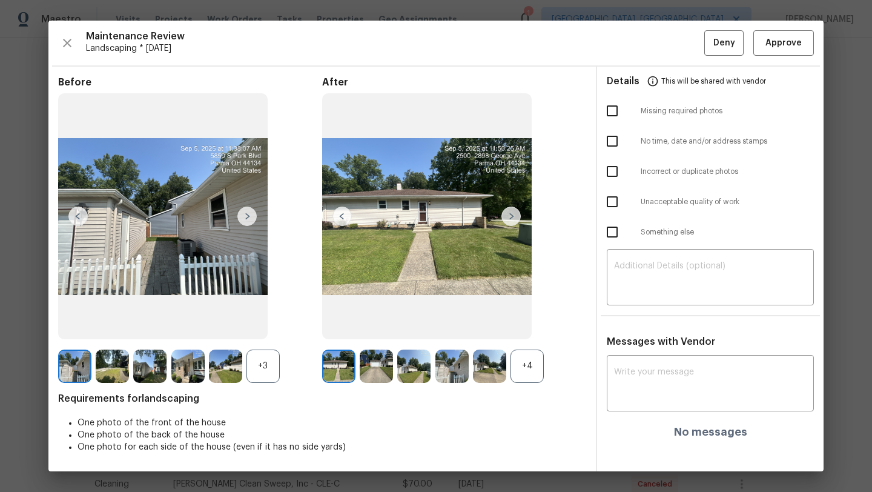
click at [374, 365] on img at bounding box center [376, 366] width 33 height 33
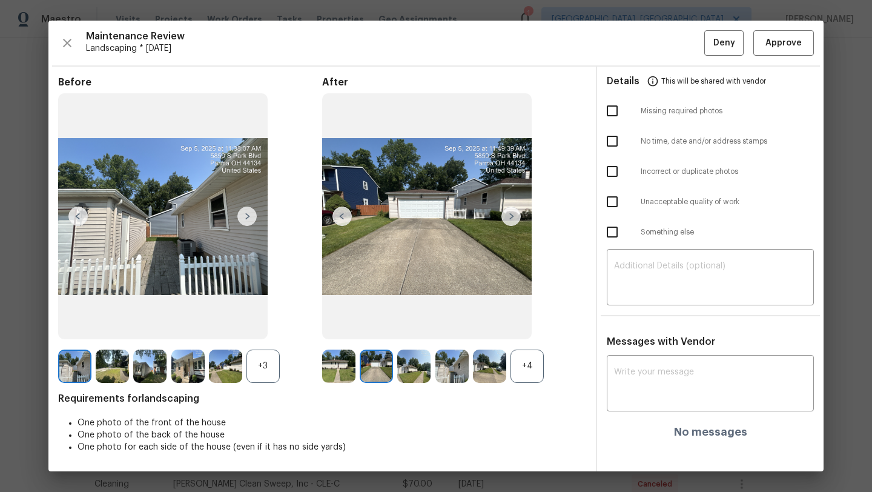
click at [465, 366] on img at bounding box center [452, 366] width 33 height 33
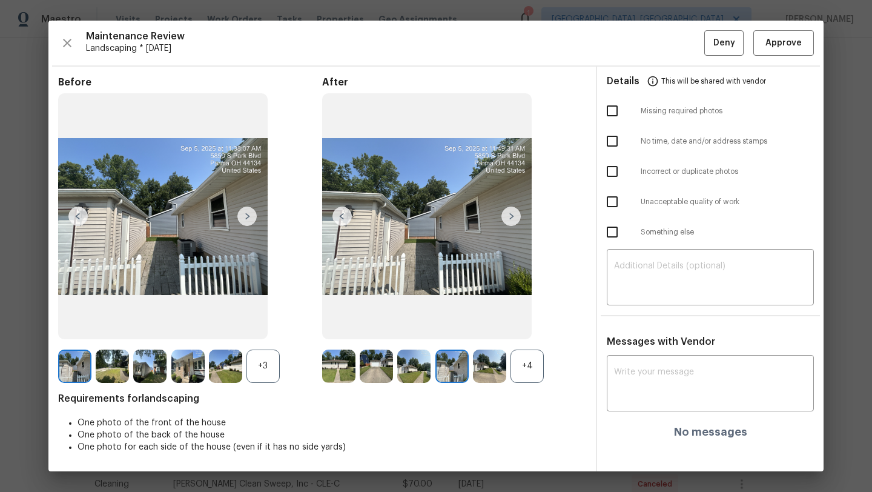
click at [518, 221] on img at bounding box center [511, 216] width 19 height 19
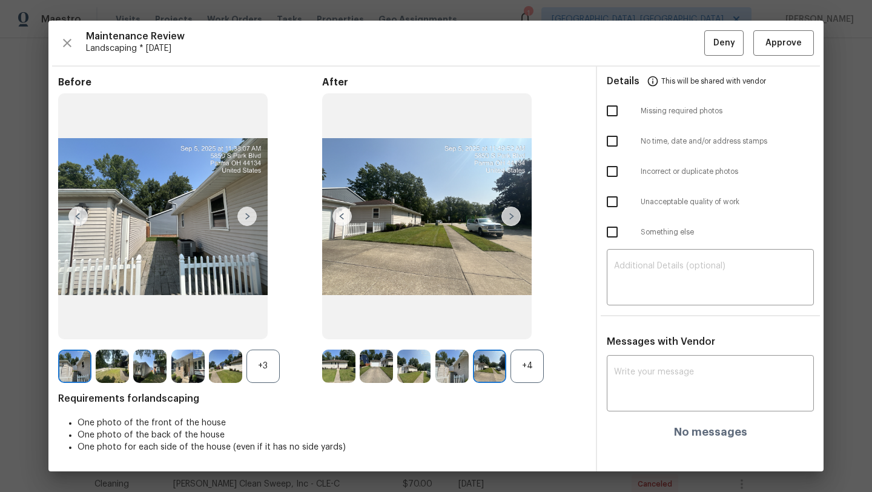
click at [518, 221] on img at bounding box center [511, 216] width 19 height 19
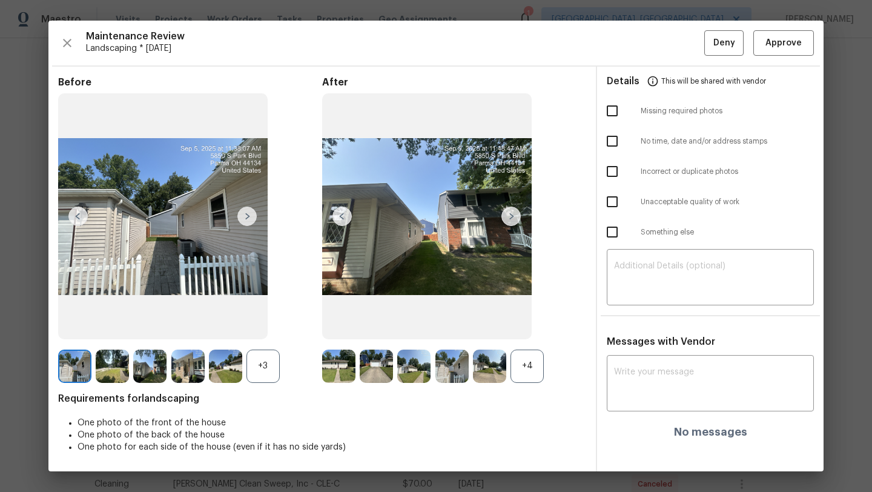
click at [514, 218] on img at bounding box center [511, 216] width 19 height 19
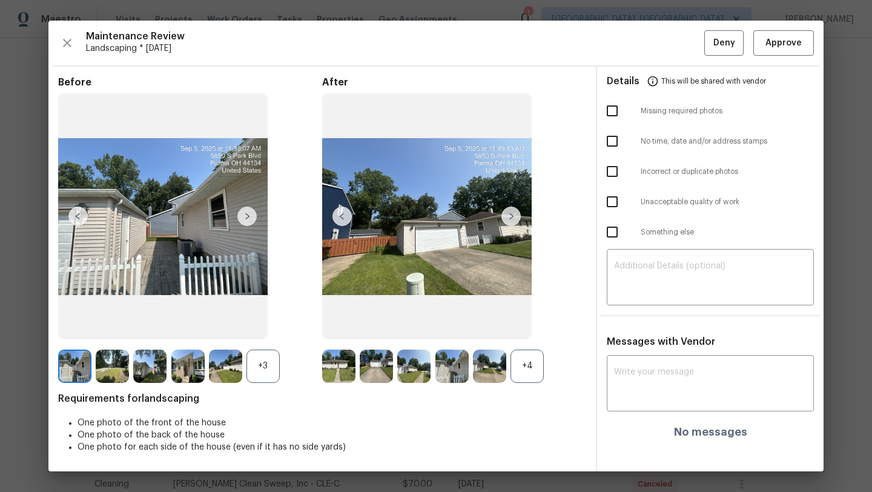
click at [514, 218] on img at bounding box center [511, 216] width 19 height 19
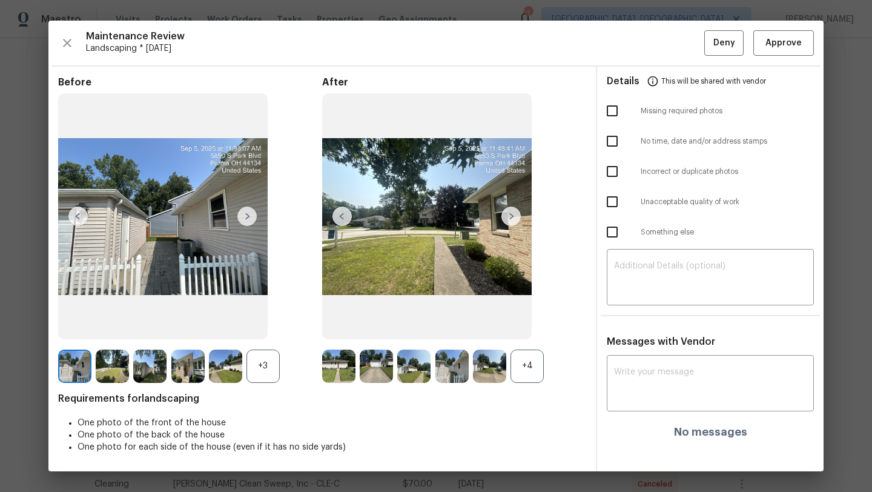
click at [514, 218] on img at bounding box center [511, 216] width 19 height 19
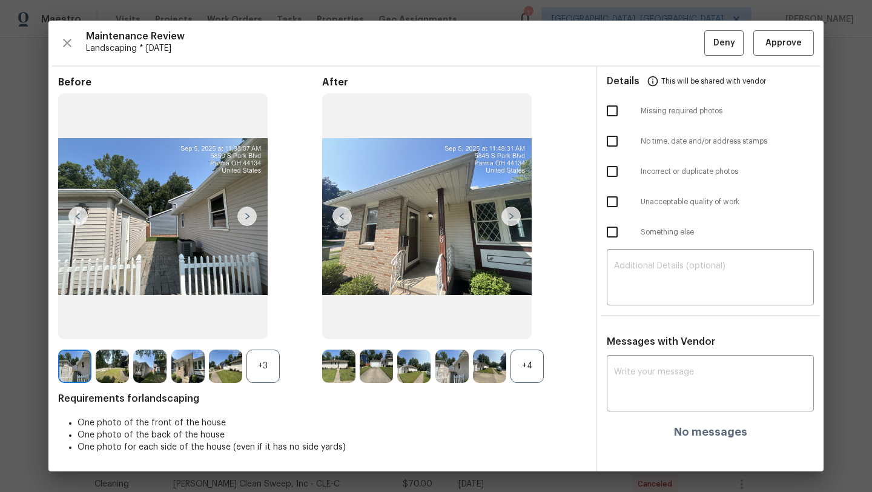
click at [514, 218] on img at bounding box center [511, 216] width 19 height 19
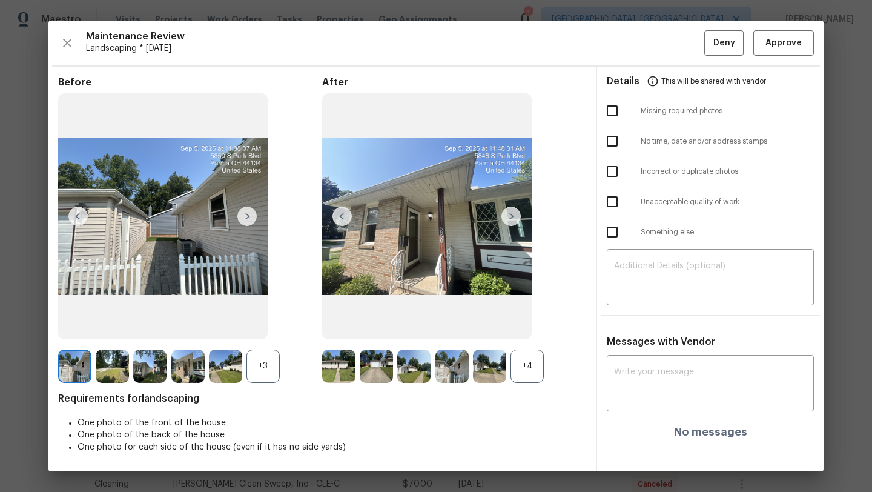
click at [770, 56] on div "Maintenance Review Landscaping * [DATE] Deny Approve Before +3 After +4 Require…" at bounding box center [435, 246] width 775 height 451
click at [770, 47] on span "Approve" at bounding box center [784, 43] width 36 height 15
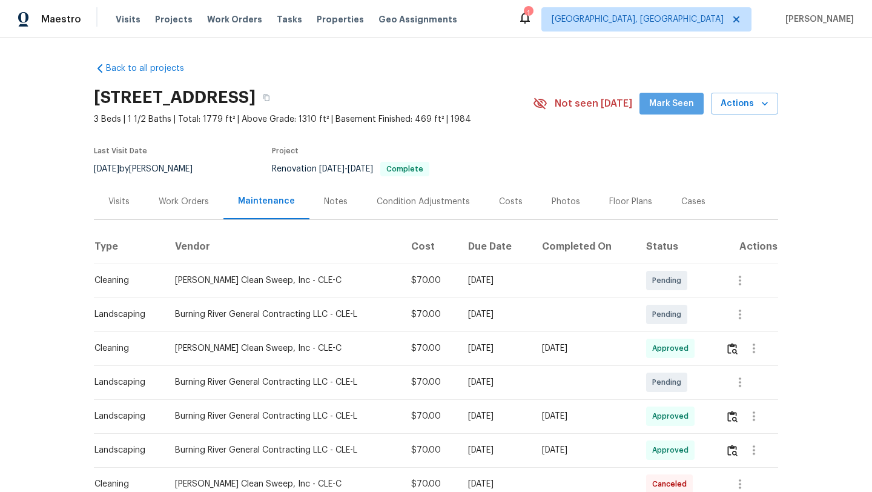
click at [688, 100] on span "Mark Seen" at bounding box center [671, 103] width 45 height 15
click at [115, 200] on div "Visits" at bounding box center [118, 202] width 21 height 12
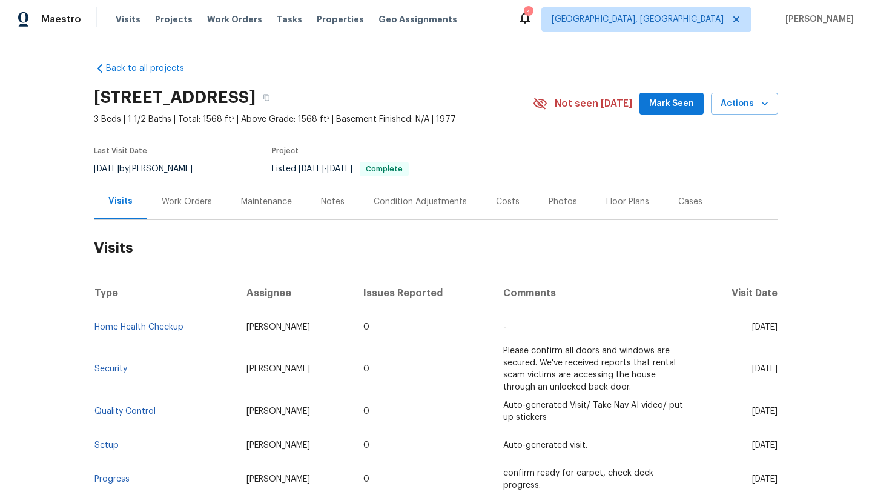
click at [658, 95] on button "Mark Seen" at bounding box center [672, 104] width 64 height 22
click at [261, 202] on div "Maintenance" at bounding box center [266, 202] width 51 height 12
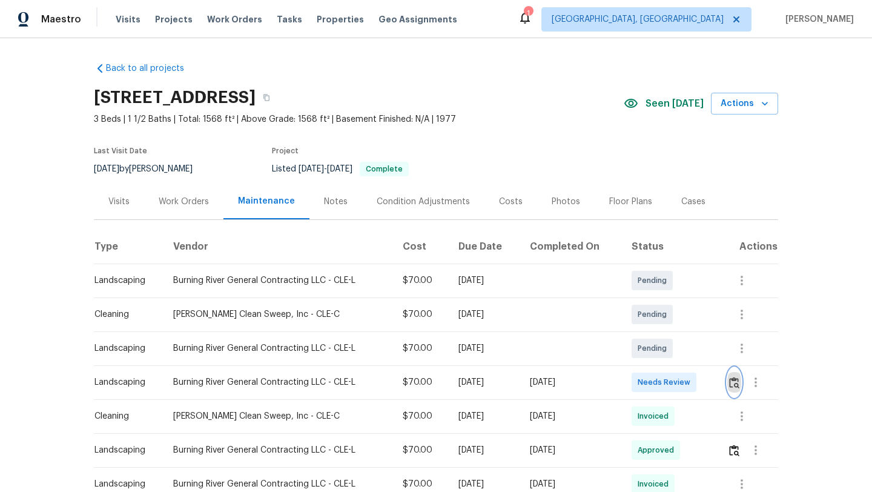
click at [740, 379] on img "button" at bounding box center [734, 383] width 10 height 12
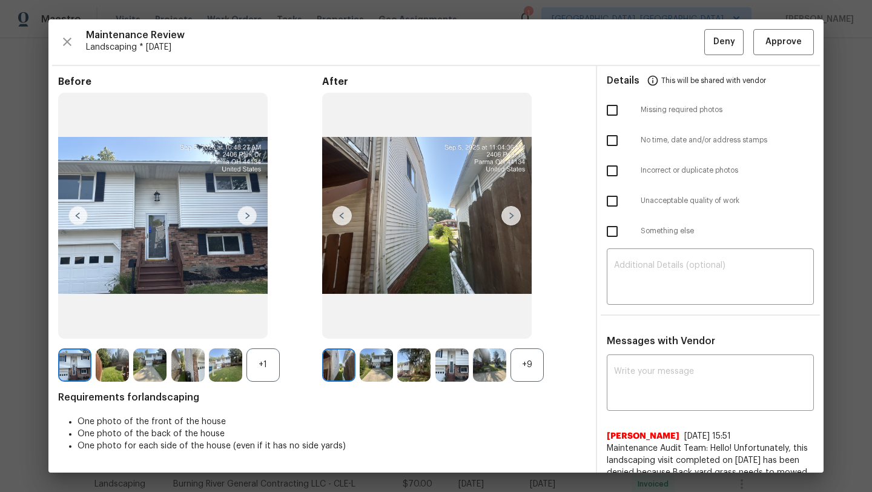
click at [516, 216] on img at bounding box center [511, 215] width 19 height 19
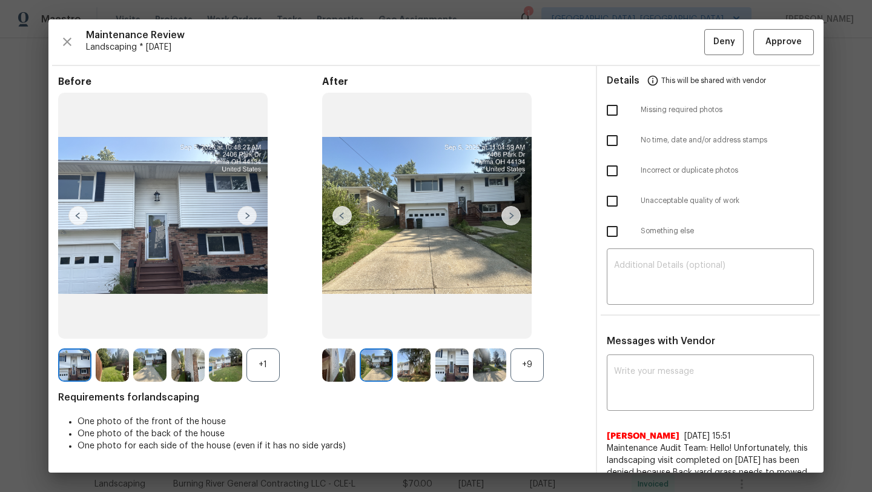
click at [517, 216] on img at bounding box center [511, 215] width 19 height 19
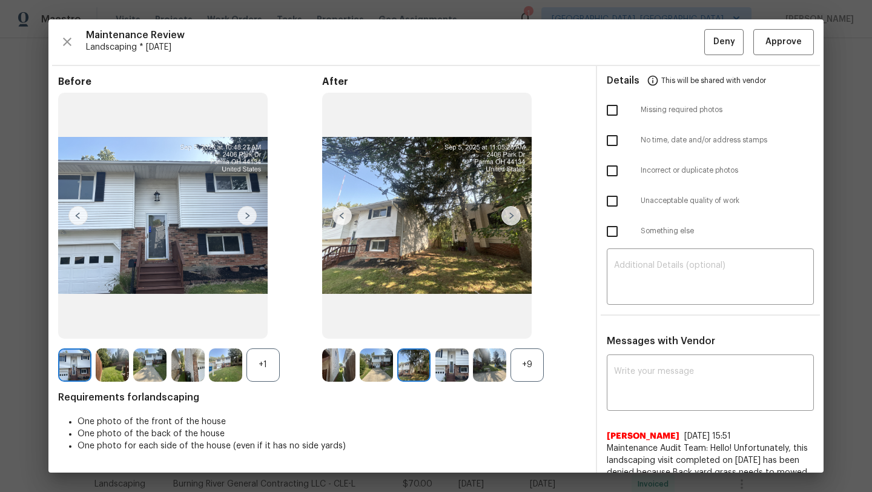
click at [517, 216] on img at bounding box center [511, 215] width 19 height 19
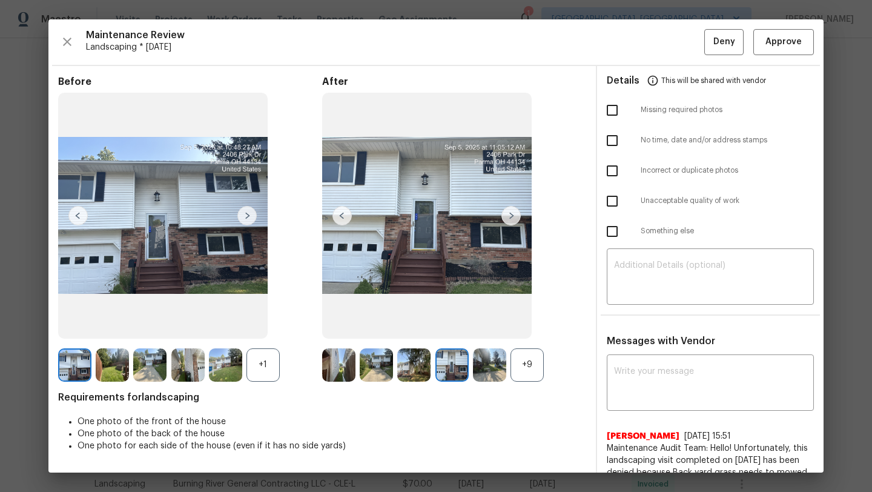
click at [517, 216] on img at bounding box center [511, 215] width 19 height 19
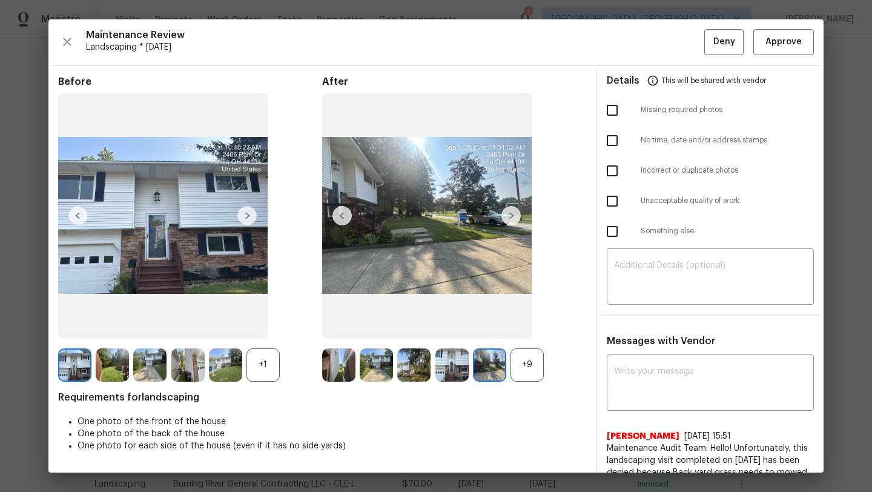
click at [517, 216] on img at bounding box center [511, 215] width 19 height 19
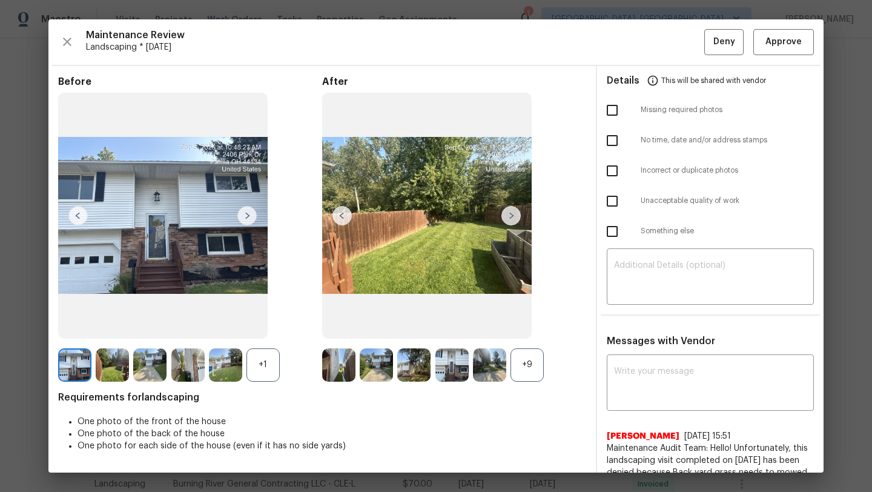
click at [517, 216] on img at bounding box center [511, 215] width 19 height 19
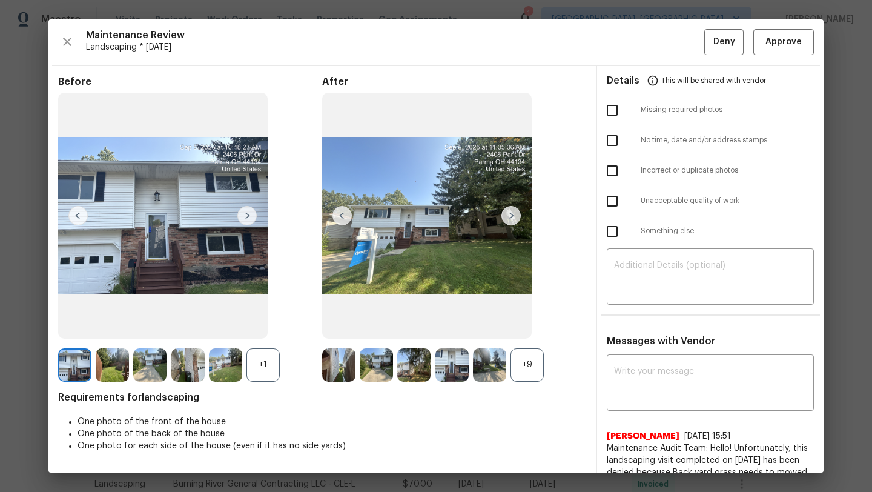
click at [517, 216] on img at bounding box center [511, 215] width 19 height 19
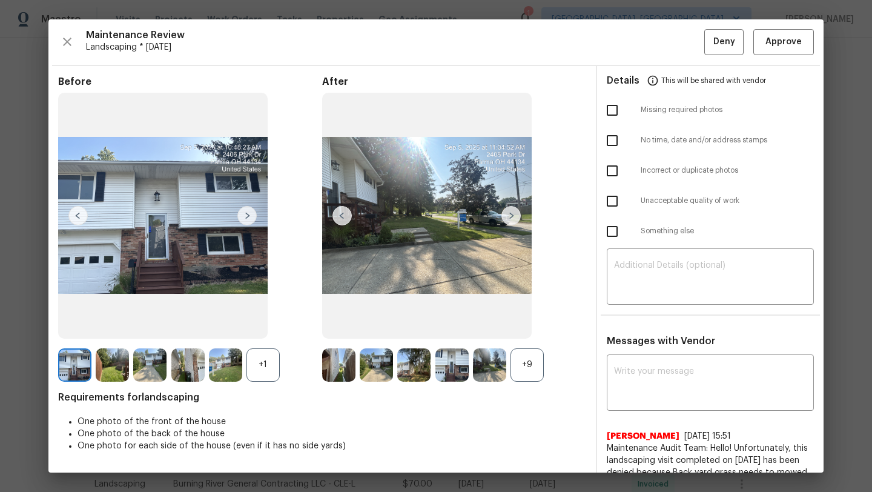
click at [517, 216] on img at bounding box center [511, 215] width 19 height 19
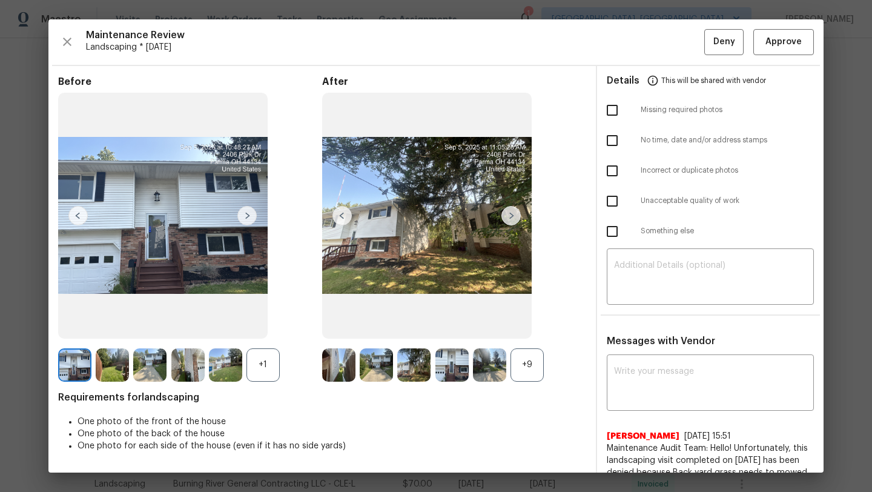
click at [517, 216] on img at bounding box center [511, 215] width 19 height 19
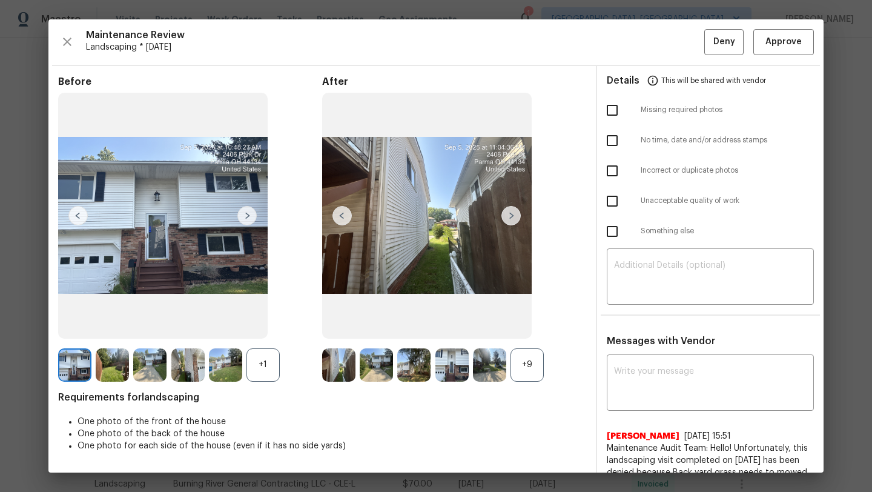
click at [517, 216] on img at bounding box center [511, 215] width 19 height 19
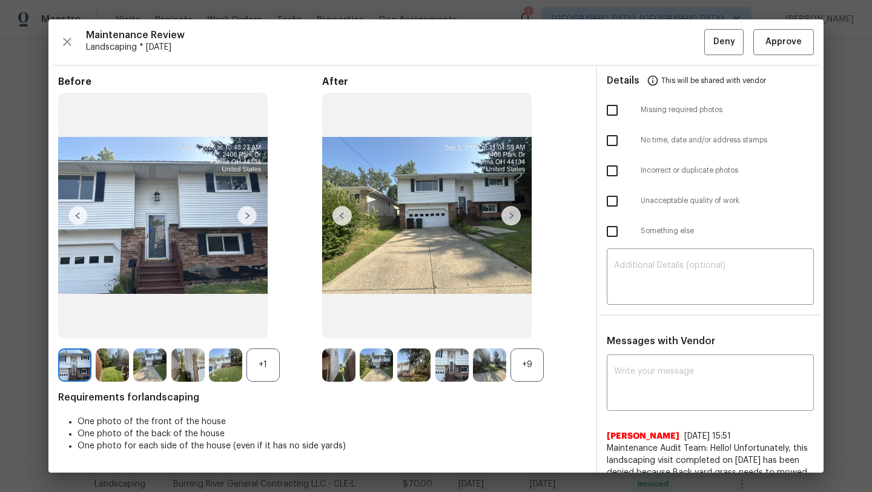
click at [517, 216] on img at bounding box center [511, 215] width 19 height 19
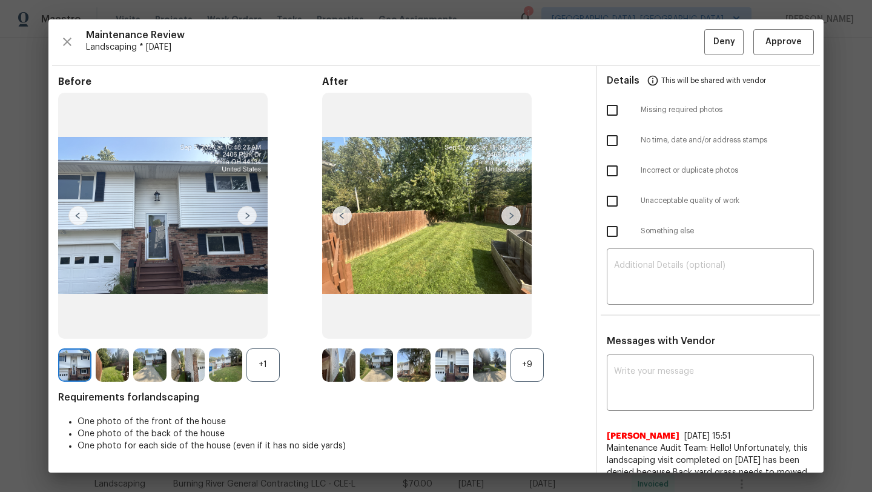
click at [517, 216] on img at bounding box center [511, 215] width 19 height 19
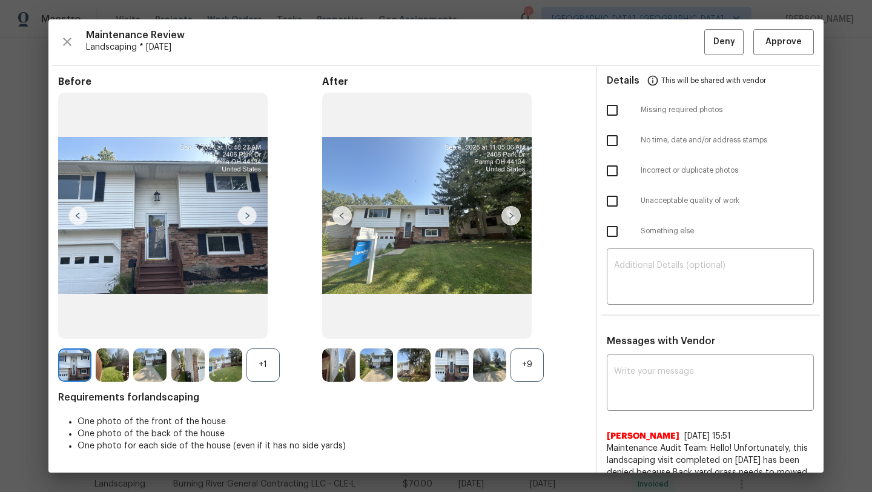
click at [517, 216] on img at bounding box center [511, 215] width 19 height 19
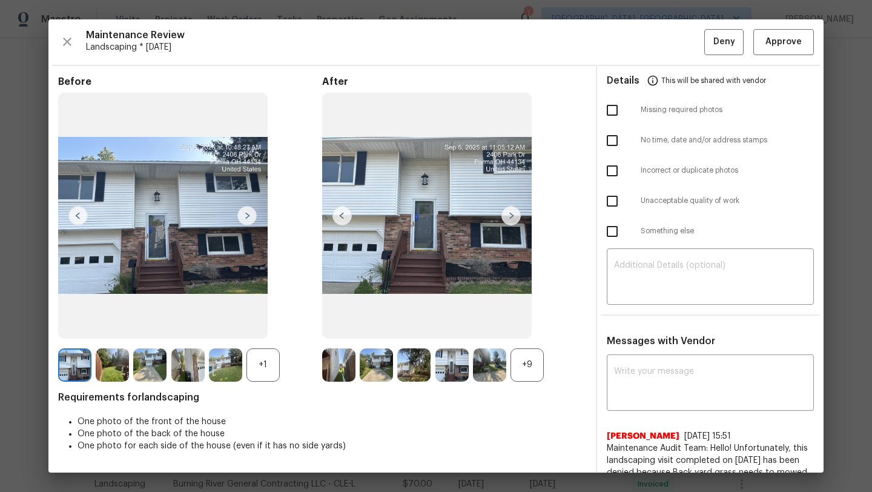
click at [128, 354] on img at bounding box center [112, 364] width 33 height 33
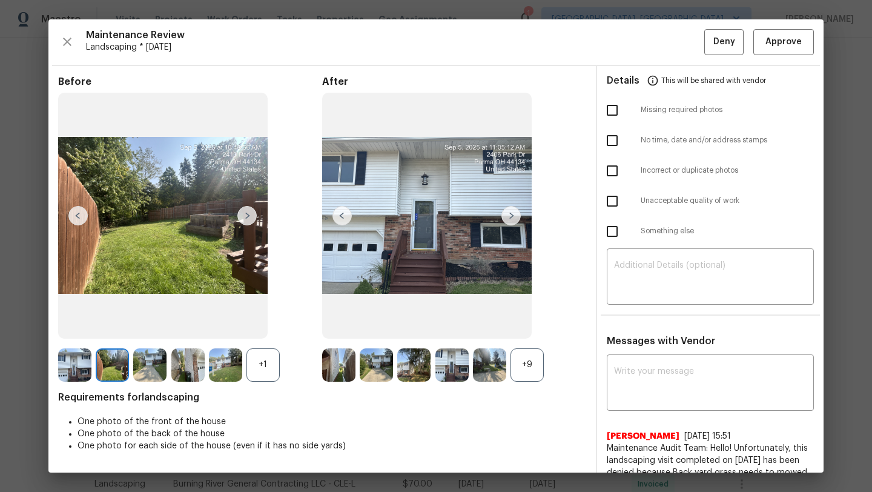
click at [159, 360] on img at bounding box center [149, 364] width 33 height 33
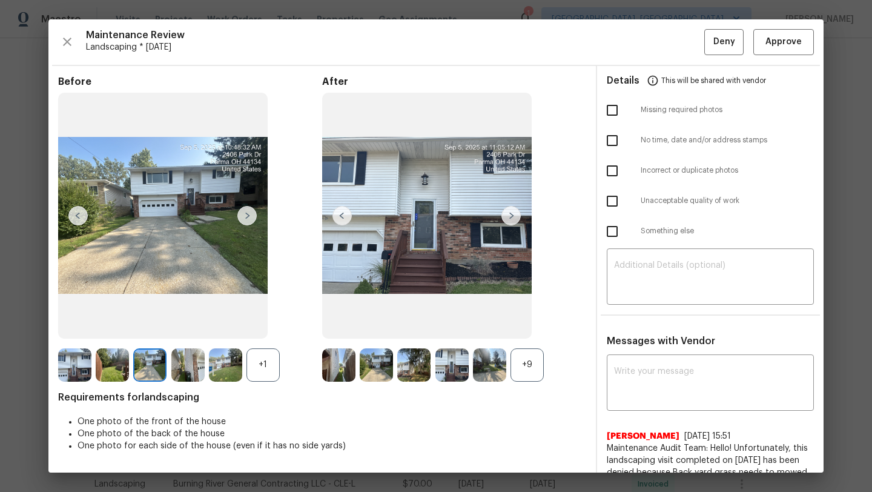
click at [114, 360] on img at bounding box center [112, 364] width 33 height 33
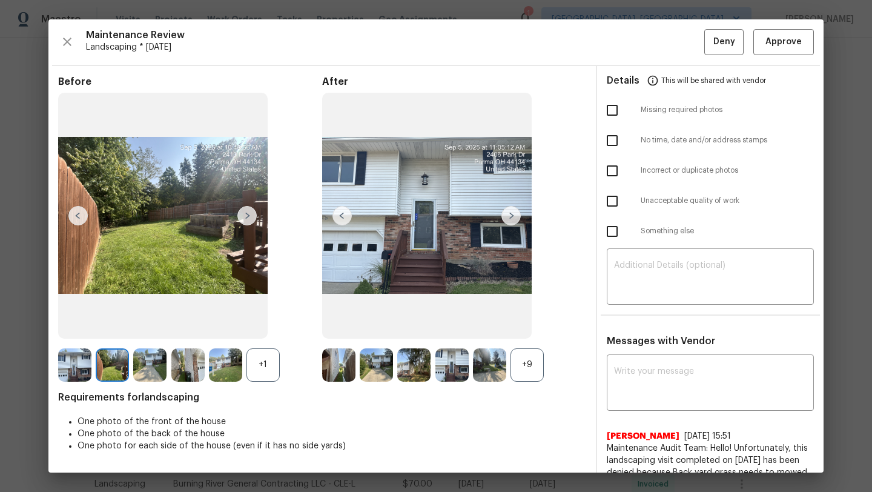
click at [138, 359] on img at bounding box center [149, 364] width 33 height 33
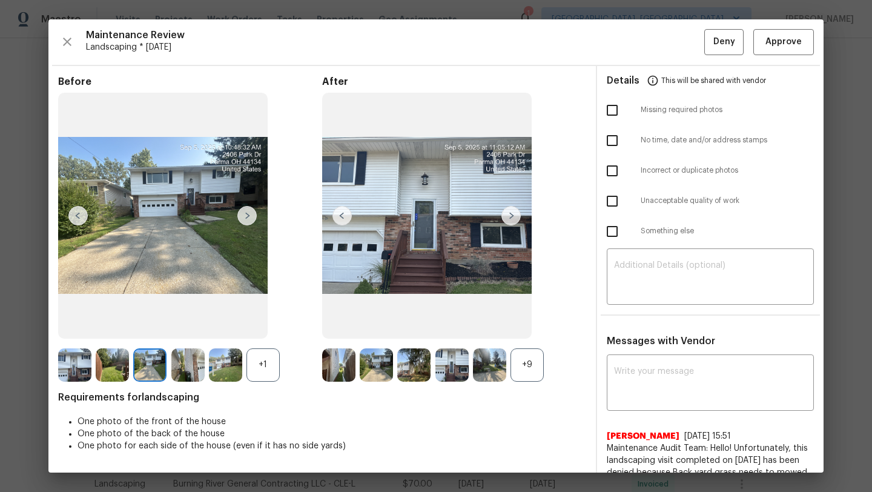
click at [196, 362] on img at bounding box center [187, 364] width 33 height 33
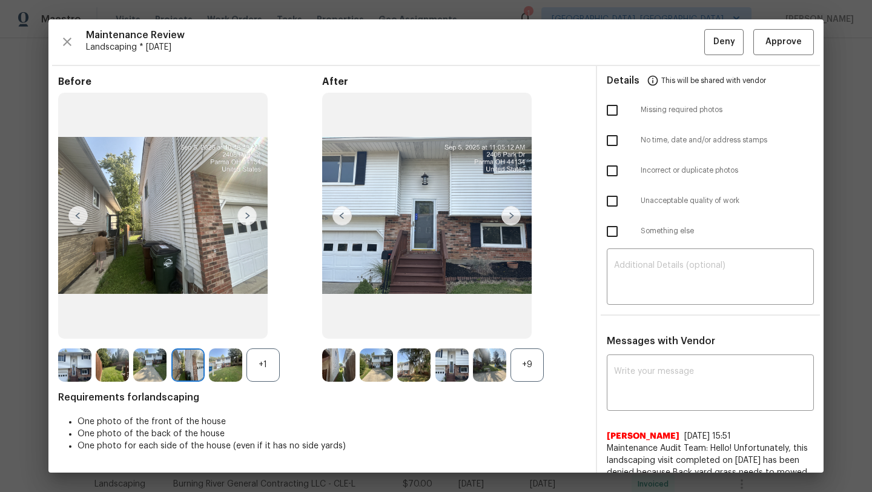
click at [226, 363] on img at bounding box center [225, 364] width 33 height 33
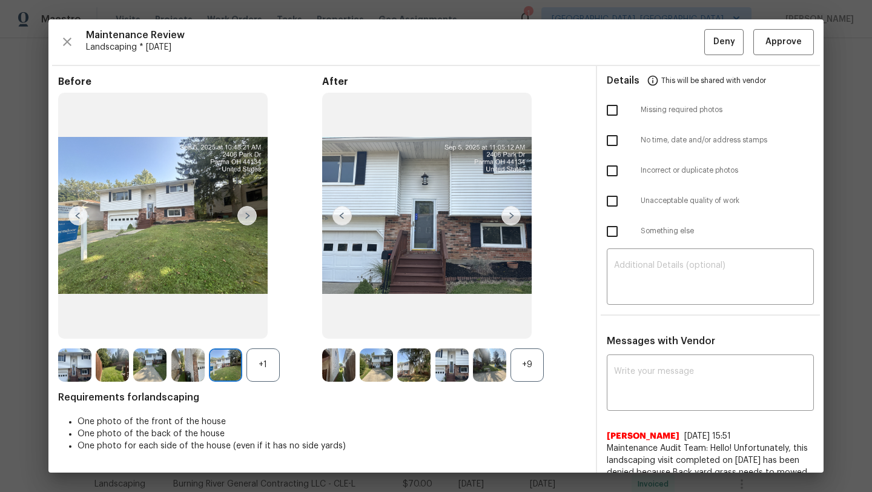
click at [348, 361] on img at bounding box center [338, 364] width 33 height 33
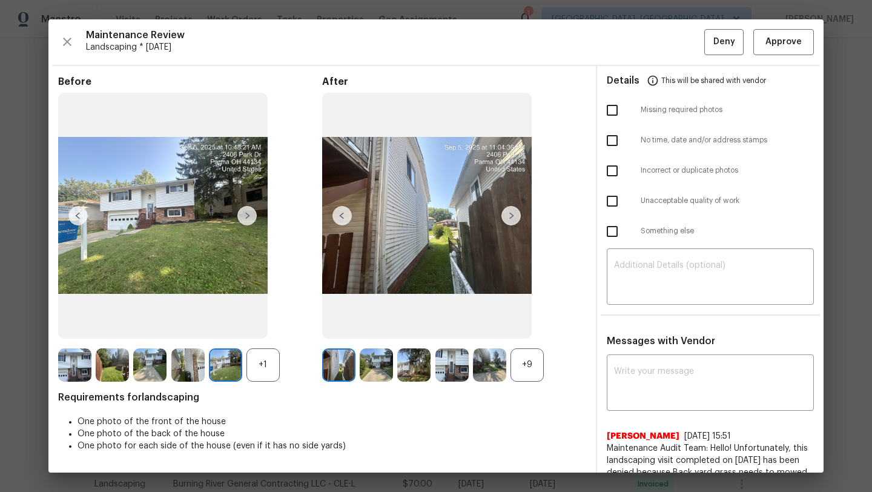
click at [271, 372] on div "+1" at bounding box center [263, 364] width 33 height 33
click at [264, 380] on img at bounding box center [263, 364] width 33 height 33
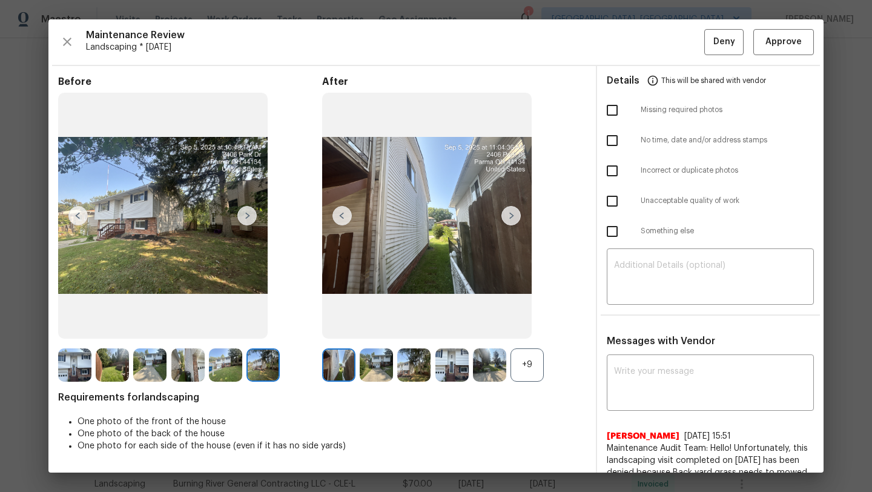
click at [262, 357] on img at bounding box center [263, 364] width 33 height 33
click at [518, 217] on img at bounding box center [511, 215] width 19 height 19
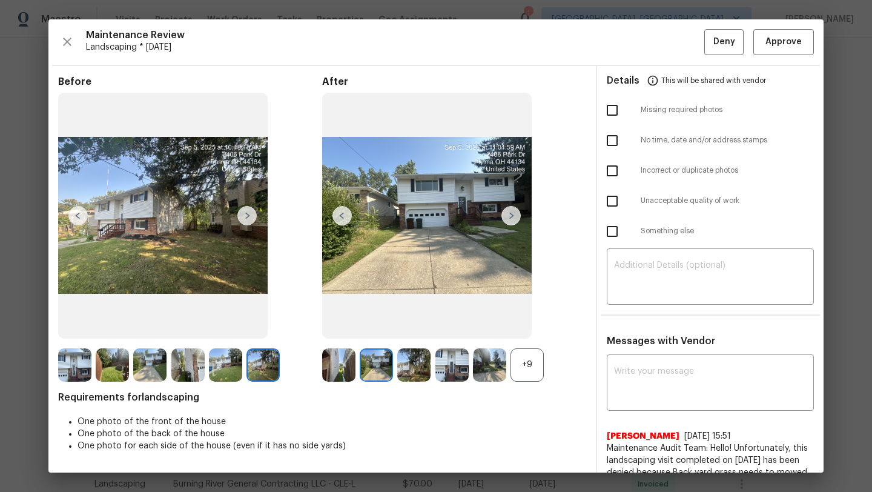
click at [518, 217] on img at bounding box center [511, 215] width 19 height 19
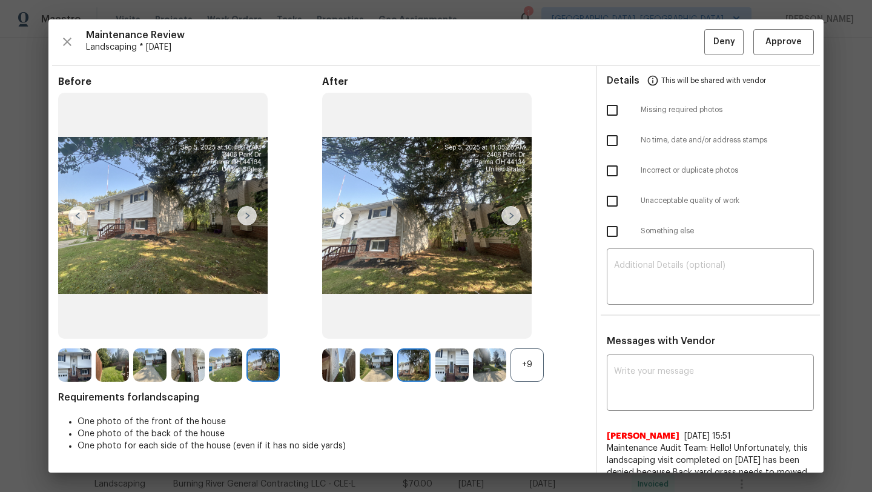
click at [518, 217] on img at bounding box center [511, 215] width 19 height 19
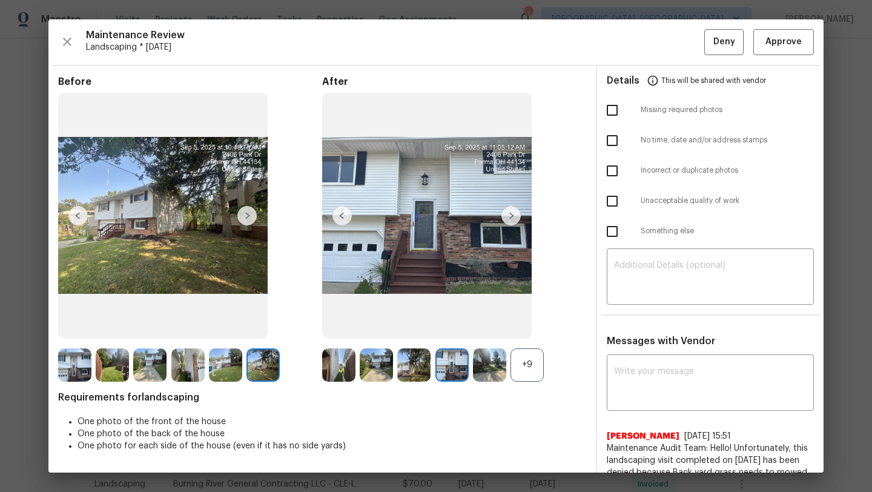
click at [518, 217] on img at bounding box center [511, 215] width 19 height 19
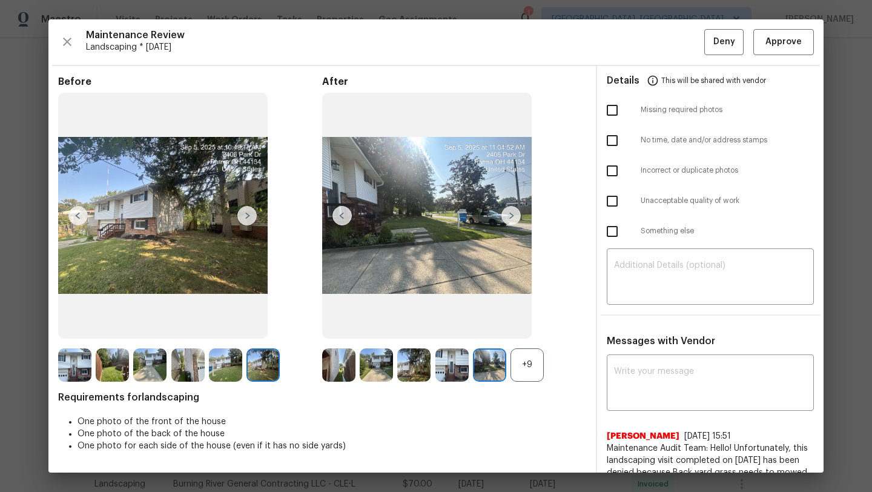
click at [518, 217] on img at bounding box center [511, 215] width 19 height 19
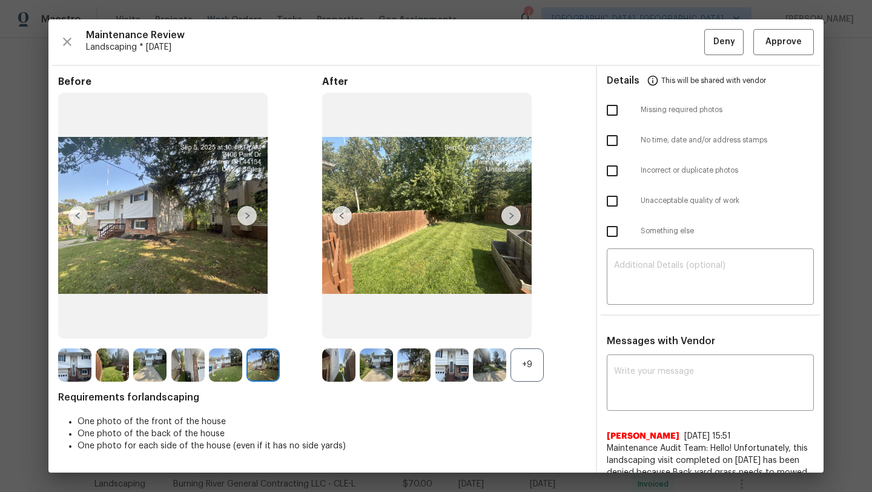
click at [518, 217] on img at bounding box center [511, 215] width 19 height 19
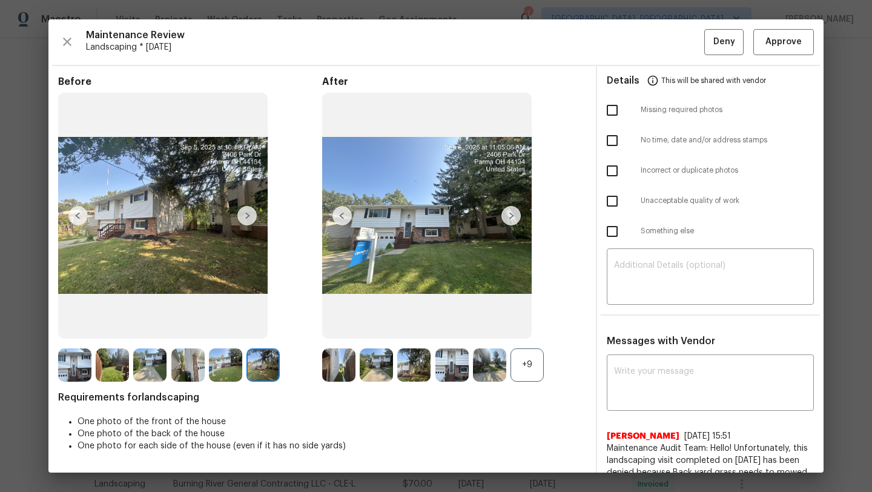
click at [518, 217] on img at bounding box center [511, 215] width 19 height 19
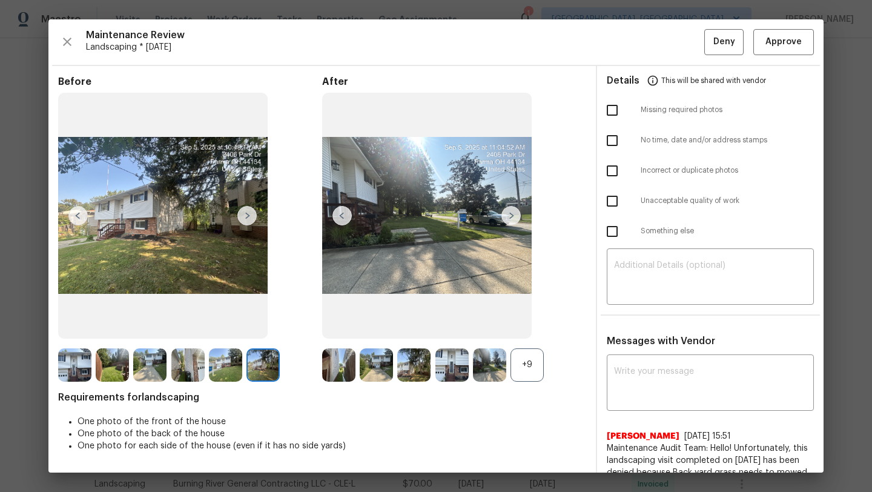
click at [518, 217] on img at bounding box center [511, 215] width 19 height 19
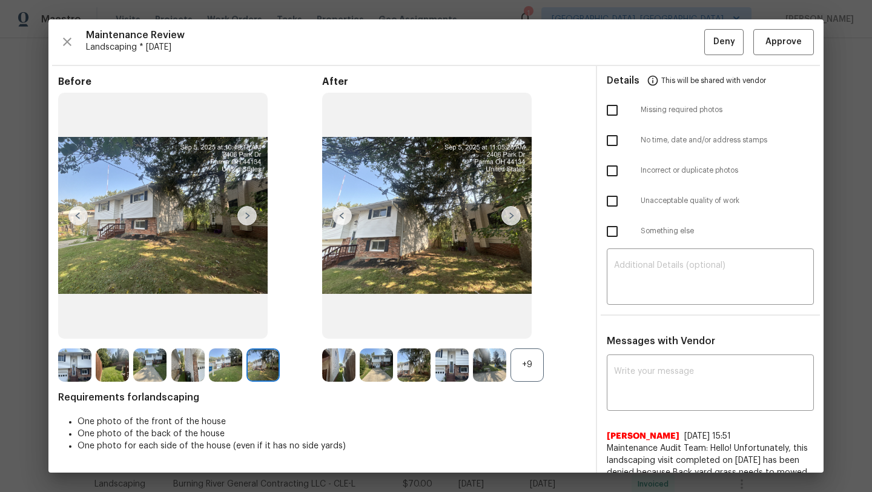
click at [518, 217] on img at bounding box center [511, 215] width 19 height 19
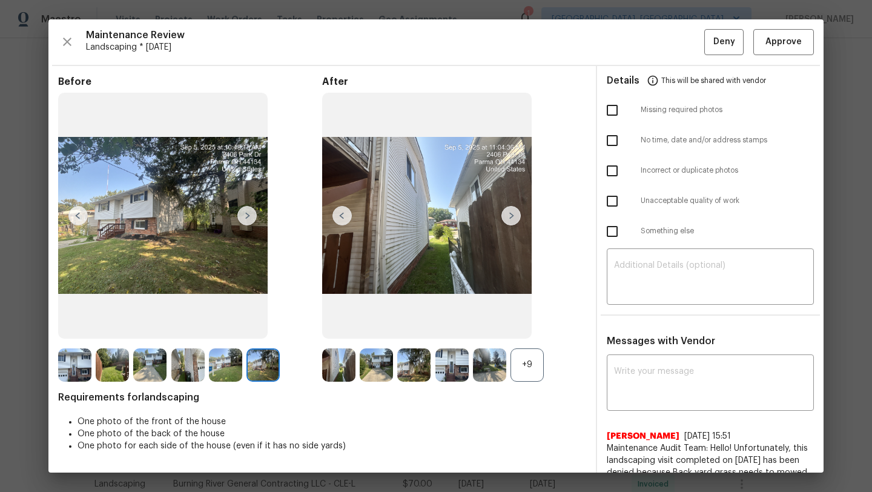
click at [518, 217] on img at bounding box center [511, 215] width 19 height 19
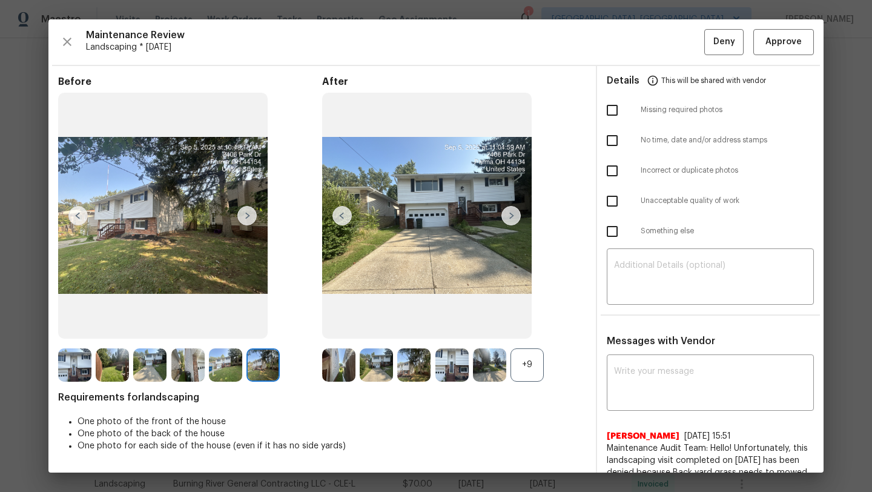
click at [518, 217] on img at bounding box center [511, 215] width 19 height 19
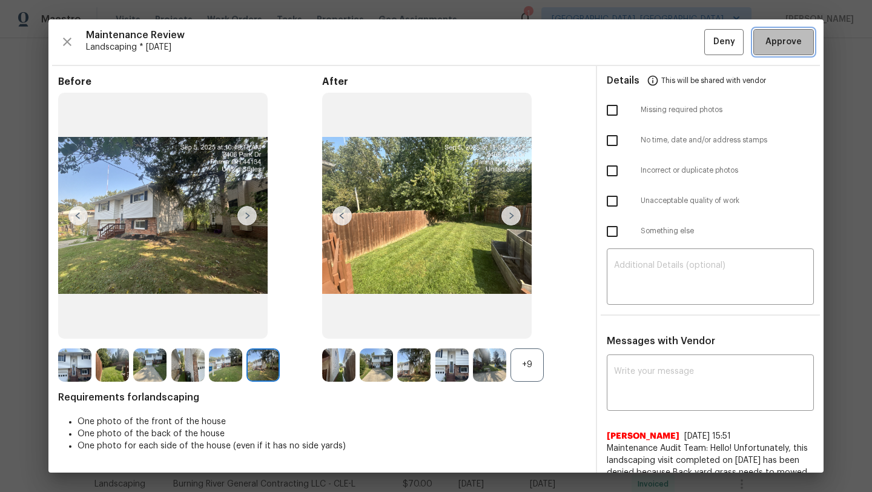
click at [779, 41] on span "Approve" at bounding box center [784, 42] width 36 height 15
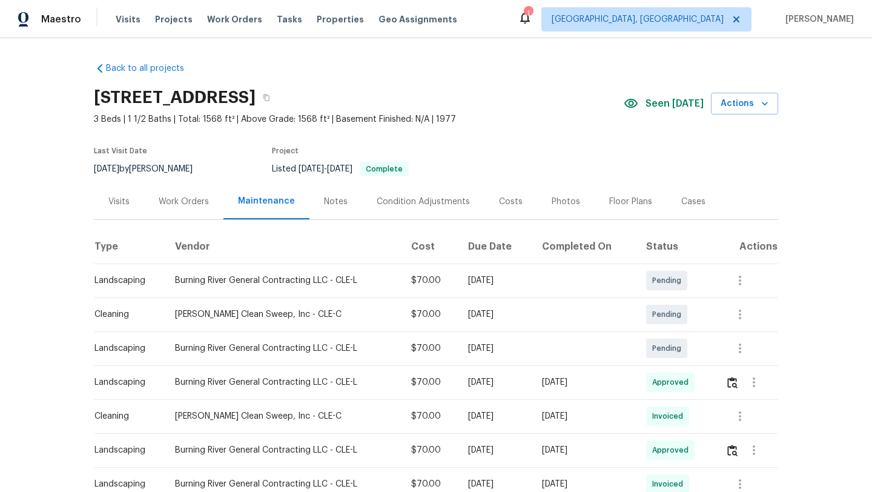
click at [125, 201] on div "Visits" at bounding box center [118, 202] width 21 height 12
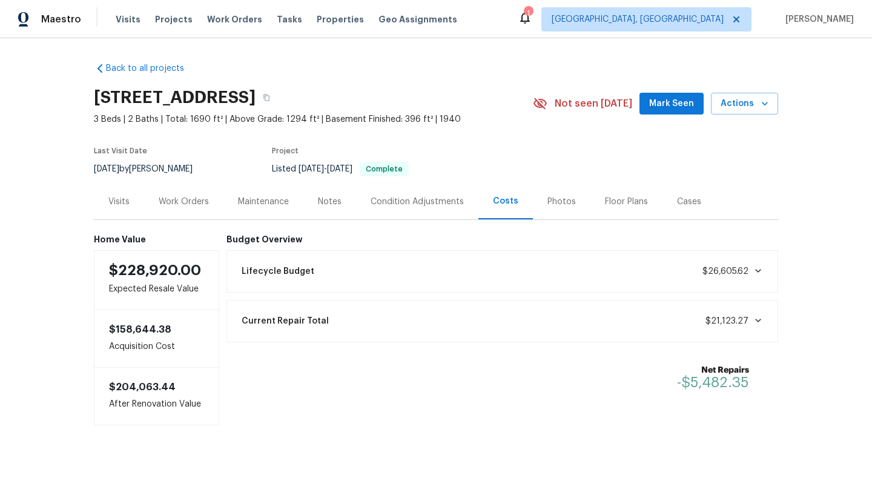
click at [665, 106] on span "Mark Seen" at bounding box center [671, 103] width 45 height 15
click at [276, 201] on div "Maintenance" at bounding box center [263, 202] width 51 height 12
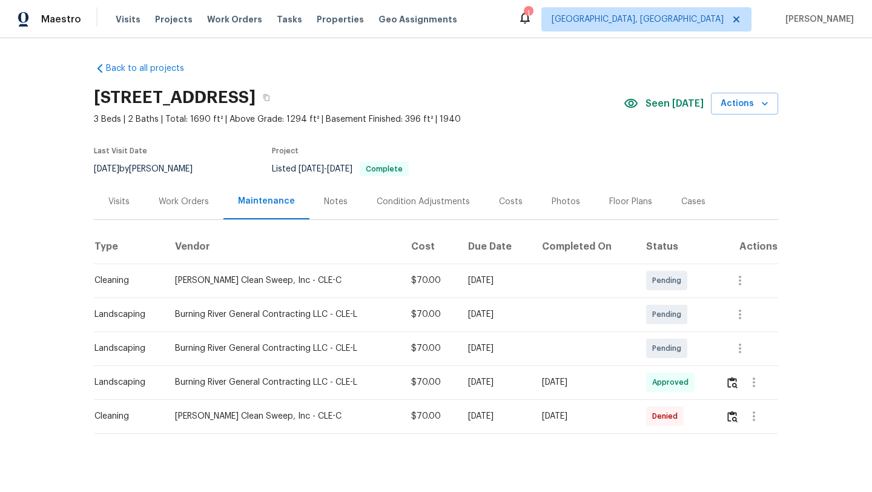
click at [128, 201] on div "Visits" at bounding box center [118, 202] width 21 height 12
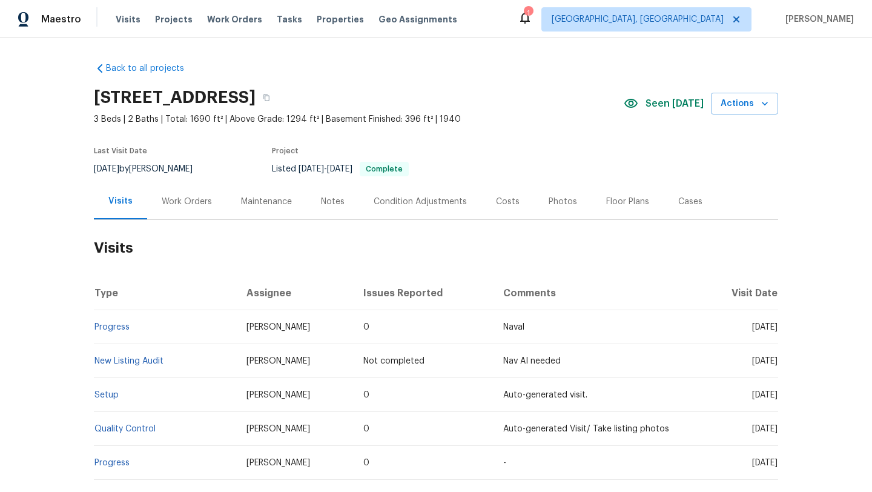
click at [563, 201] on div "Photos" at bounding box center [563, 202] width 28 height 12
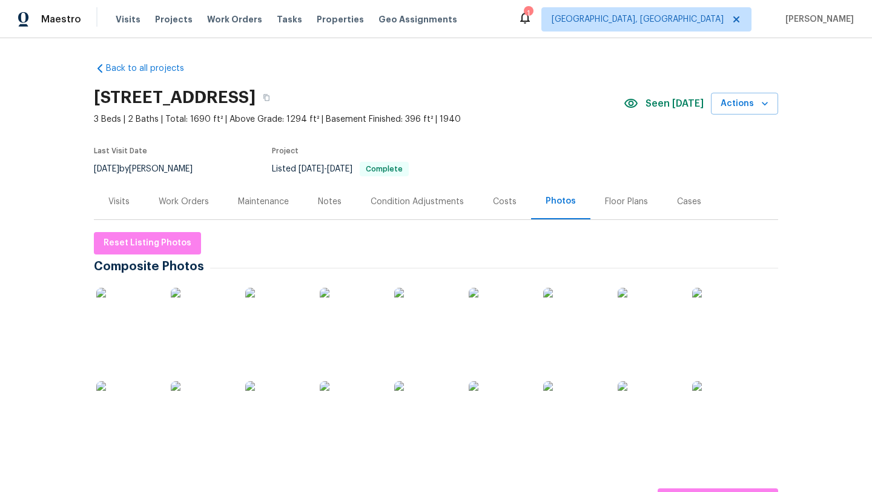
click at [116, 309] on img at bounding box center [126, 318] width 61 height 61
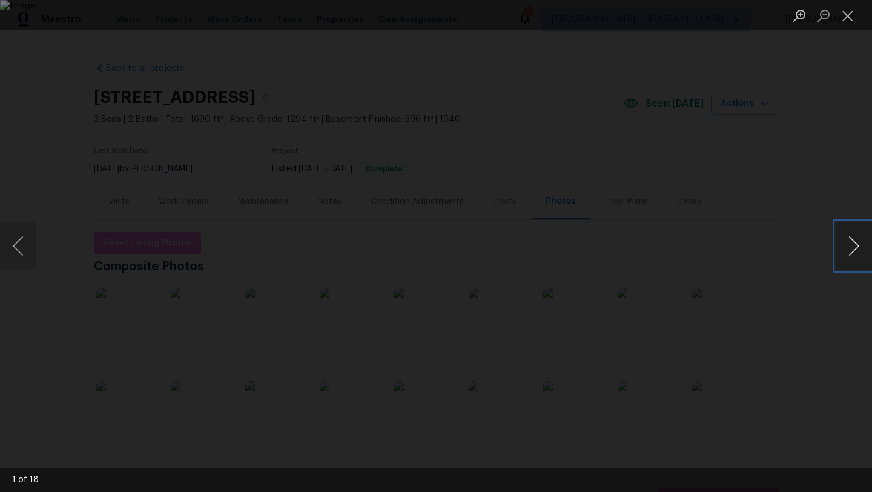
click at [844, 227] on button "Next image" at bounding box center [854, 246] width 36 height 48
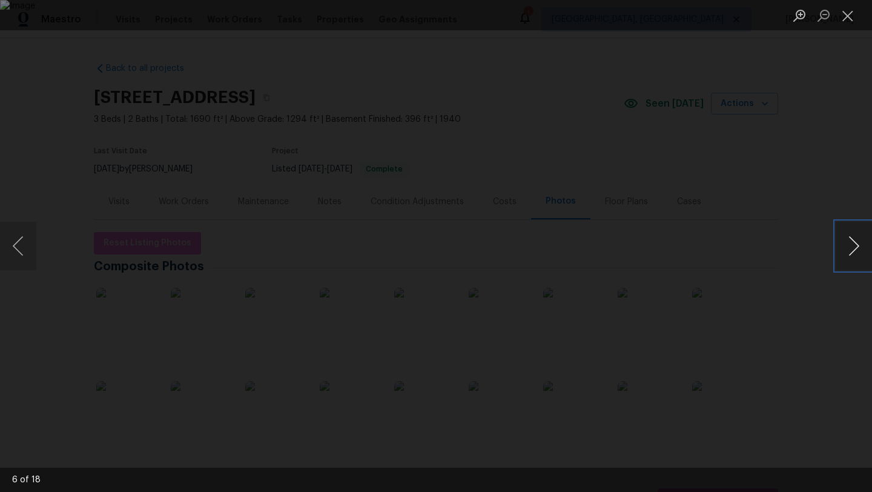
click at [844, 227] on button "Next image" at bounding box center [854, 246] width 36 height 48
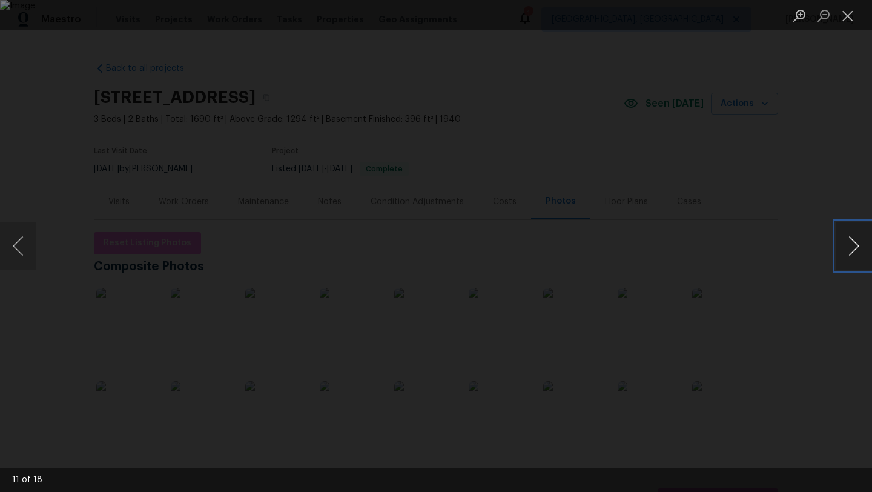
click at [844, 227] on button "Next image" at bounding box center [854, 246] width 36 height 48
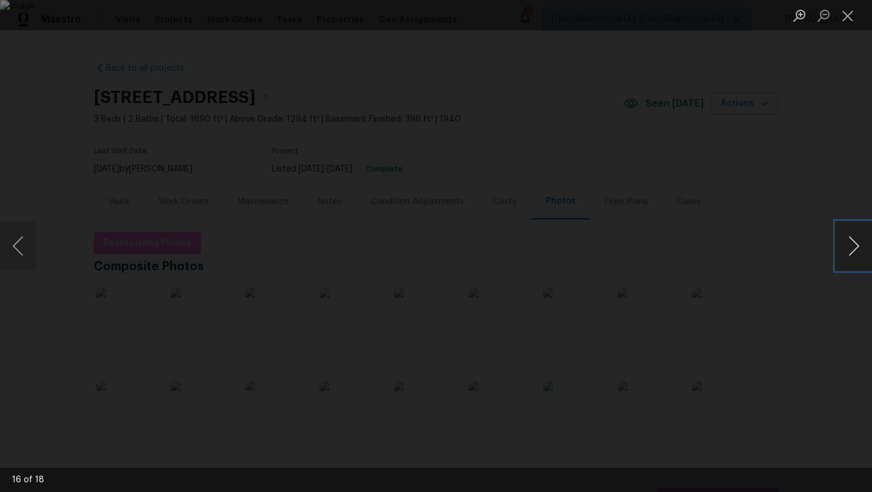
click at [844, 227] on button "Next image" at bounding box center [854, 246] width 36 height 48
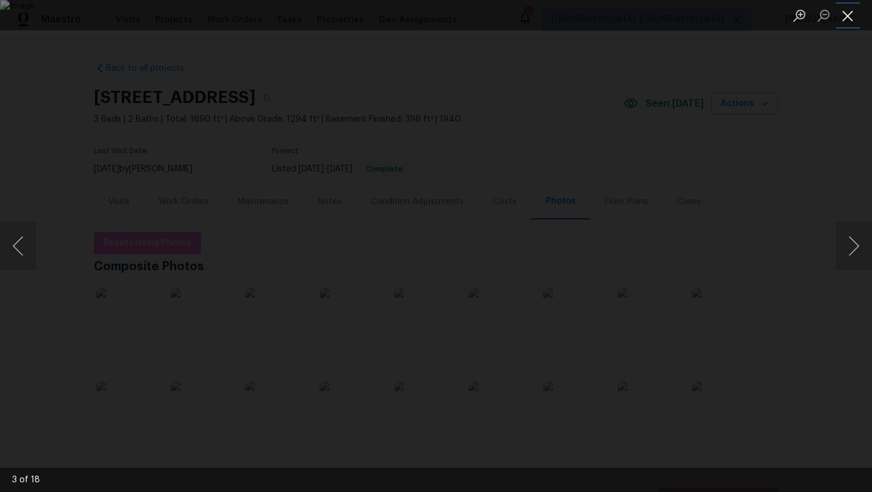
click at [846, 21] on button "Close lightbox" at bounding box center [848, 15] width 24 height 21
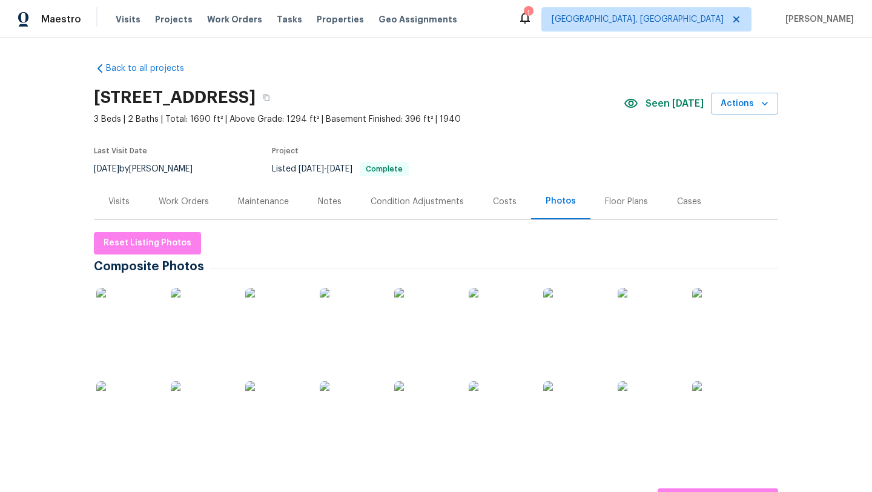
click at [124, 200] on div "Visits" at bounding box center [118, 202] width 21 height 12
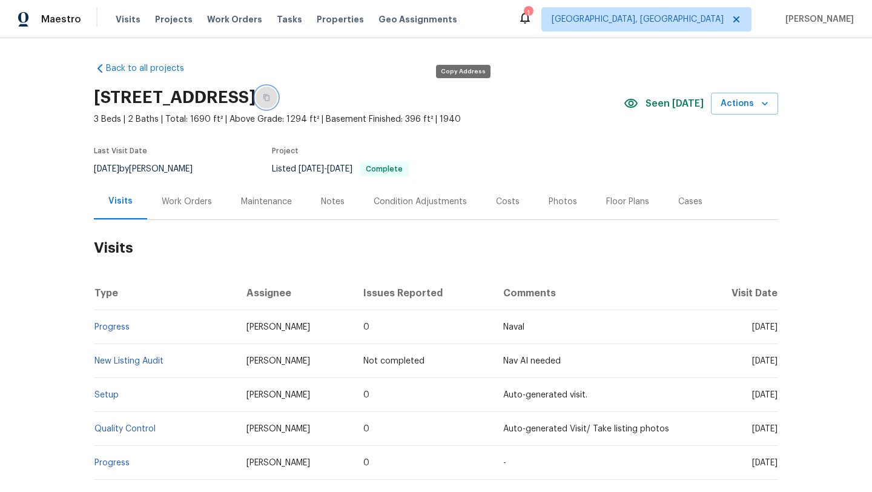
click at [277, 98] on button "button" at bounding box center [267, 98] width 22 height 22
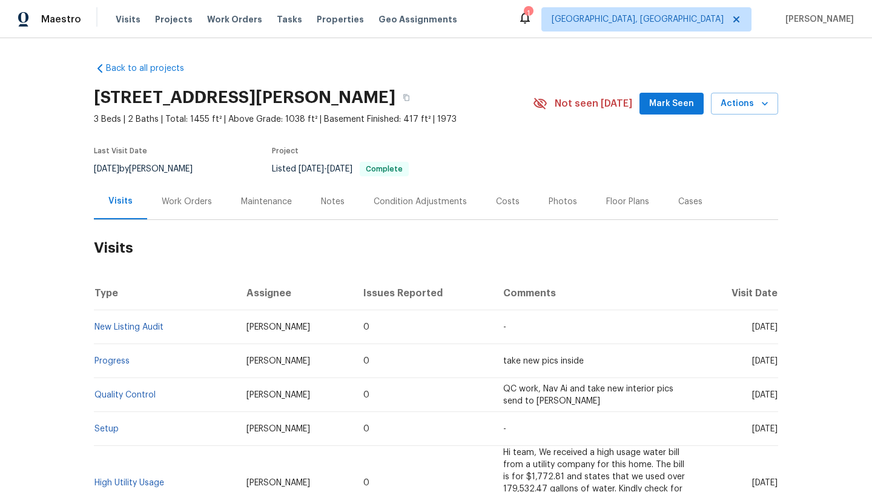
click at [663, 106] on span "Mark Seen" at bounding box center [671, 103] width 45 height 15
click at [170, 201] on div "Work Orders" at bounding box center [187, 202] width 50 height 12
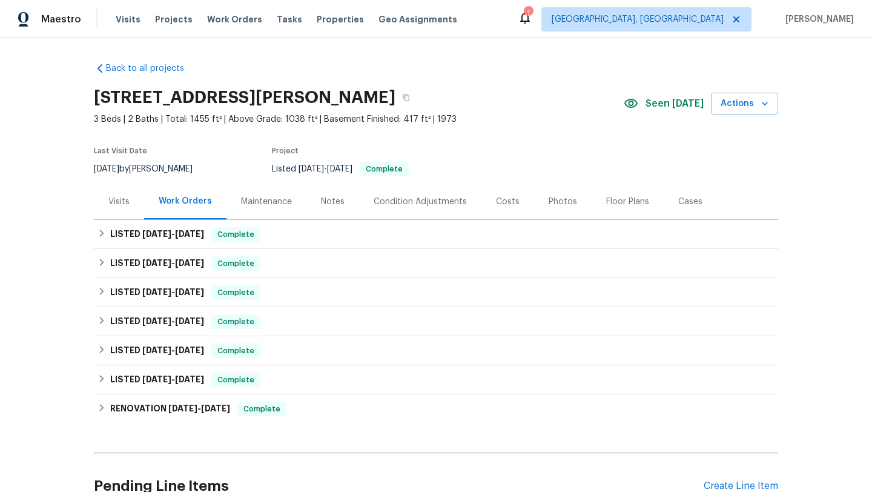
click at [273, 203] on div "Maintenance" at bounding box center [266, 202] width 51 height 12
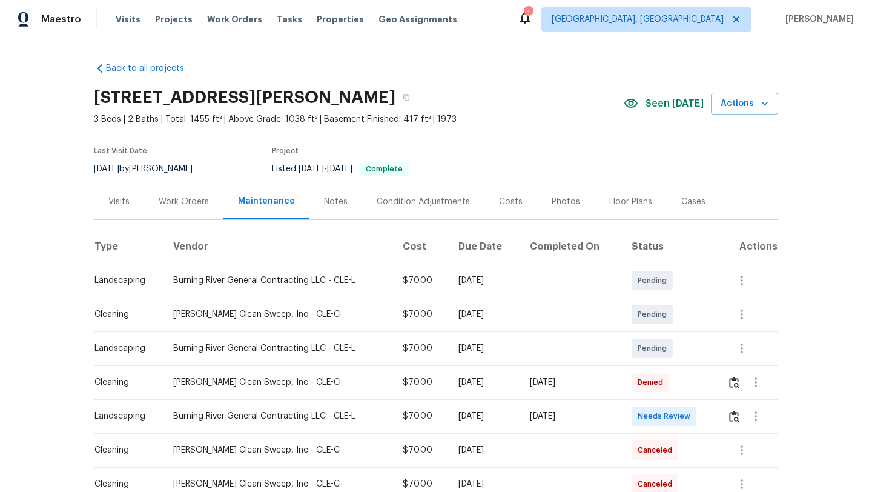
click at [121, 202] on div "Visits" at bounding box center [118, 202] width 21 height 12
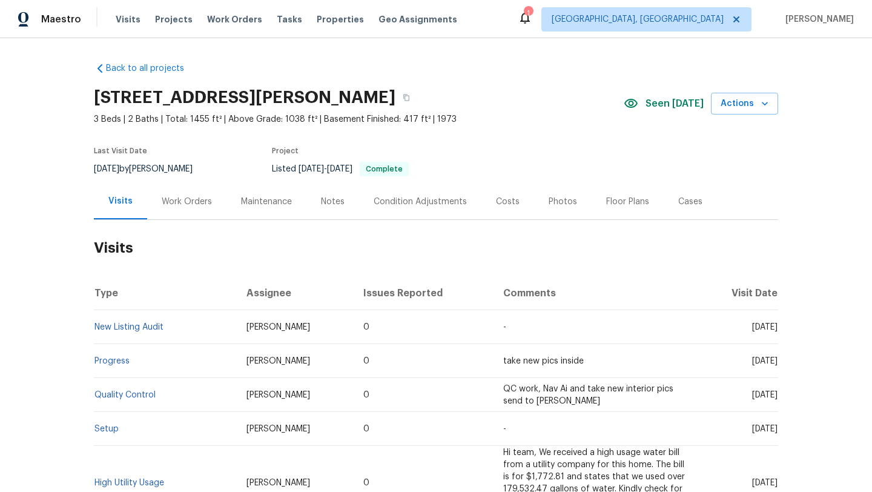
click at [268, 202] on div "Maintenance" at bounding box center [266, 202] width 51 height 12
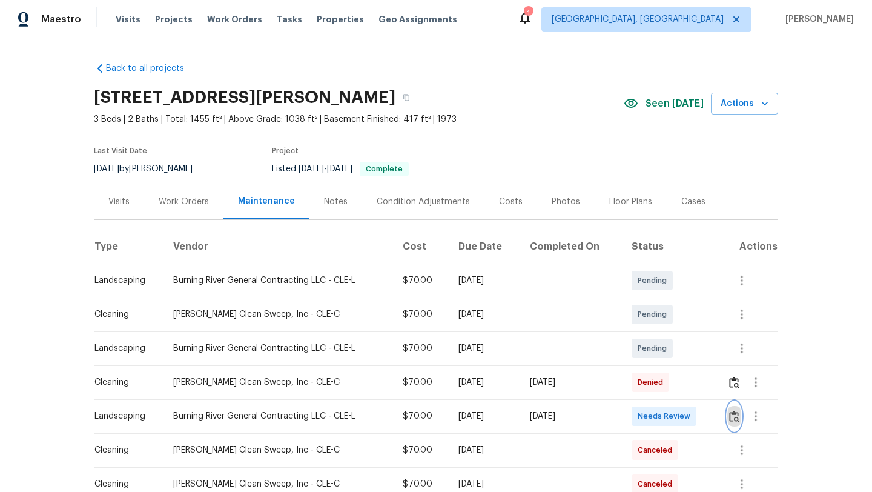
click at [736, 416] on img "button" at bounding box center [734, 417] width 10 height 12
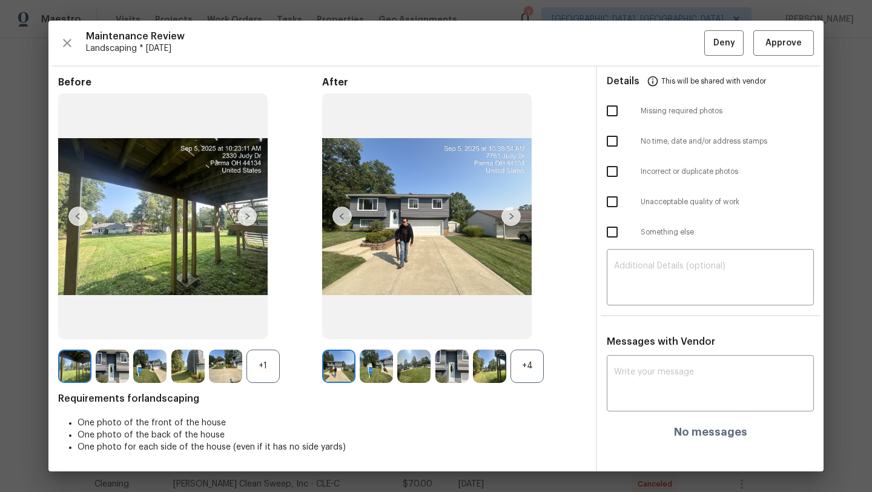
click at [380, 254] on img at bounding box center [427, 216] width 210 height 246
click at [341, 376] on img at bounding box center [338, 366] width 33 height 33
click at [381, 367] on img at bounding box center [376, 366] width 33 height 33
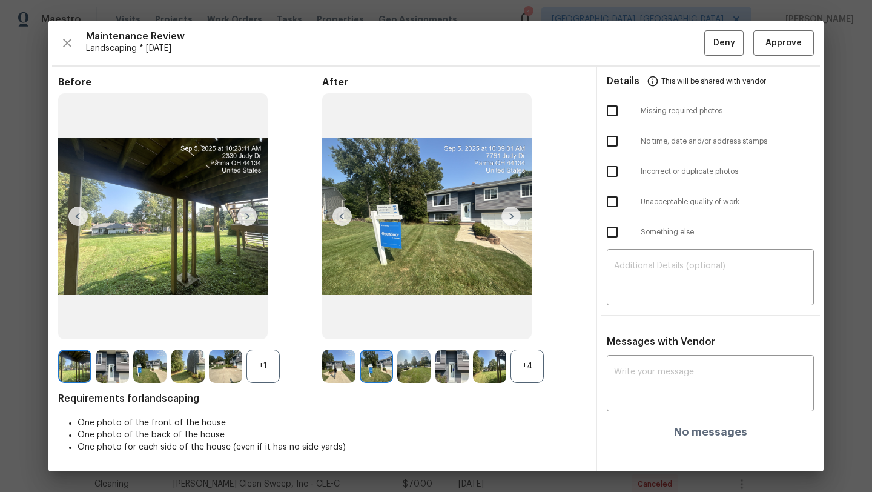
click at [416, 373] on img at bounding box center [413, 366] width 33 height 33
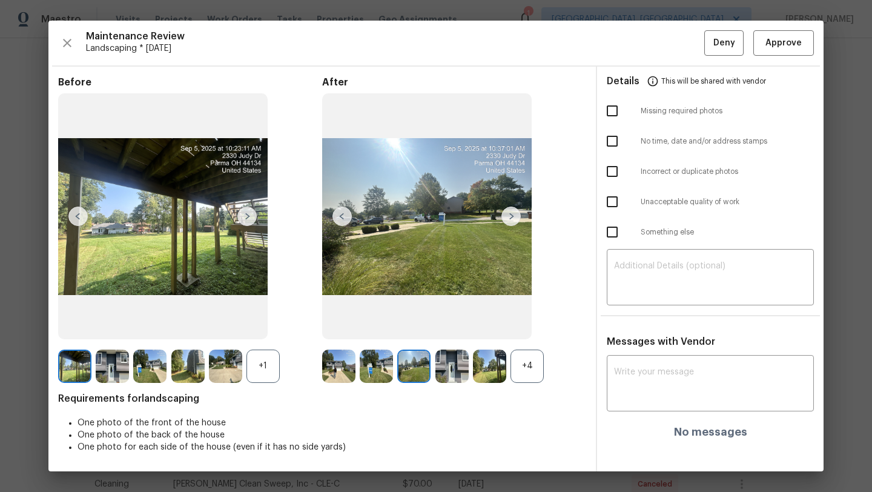
click at [430, 377] on img at bounding box center [413, 366] width 33 height 33
click at [425, 363] on img at bounding box center [413, 366] width 33 height 33
click at [456, 365] on img at bounding box center [452, 366] width 33 height 33
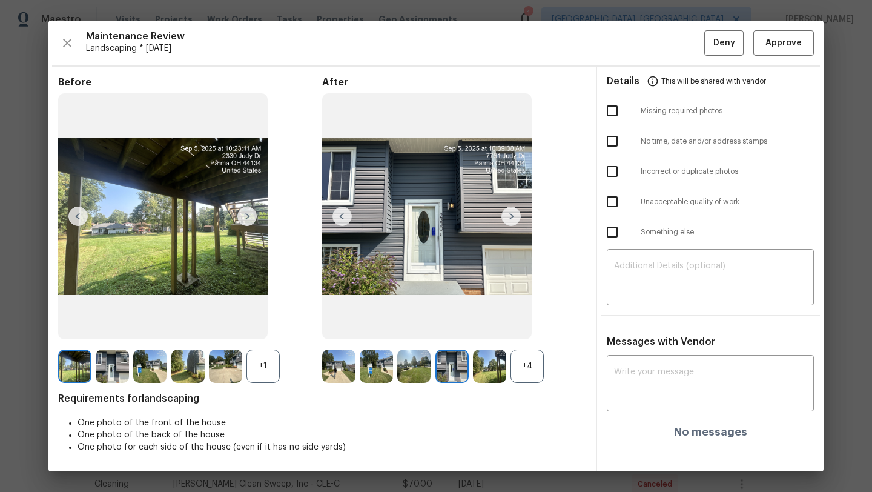
click at [483, 368] on img at bounding box center [489, 366] width 33 height 33
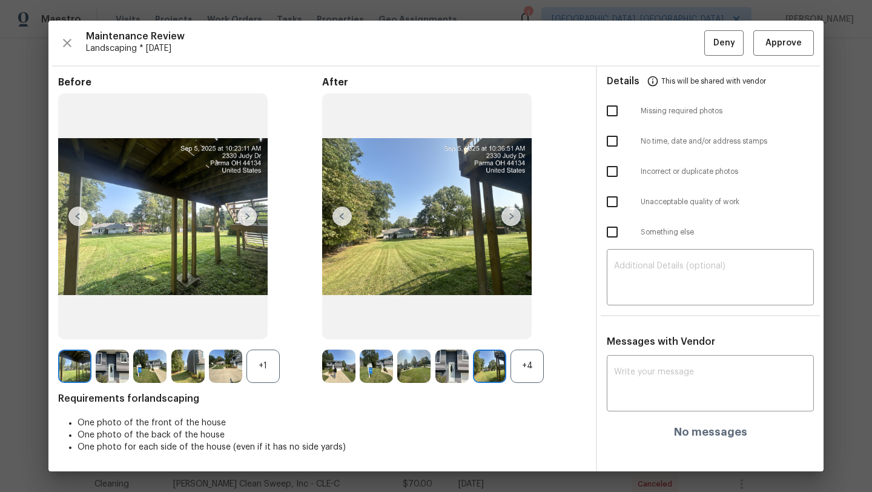
click at [517, 215] on img at bounding box center [511, 216] width 19 height 19
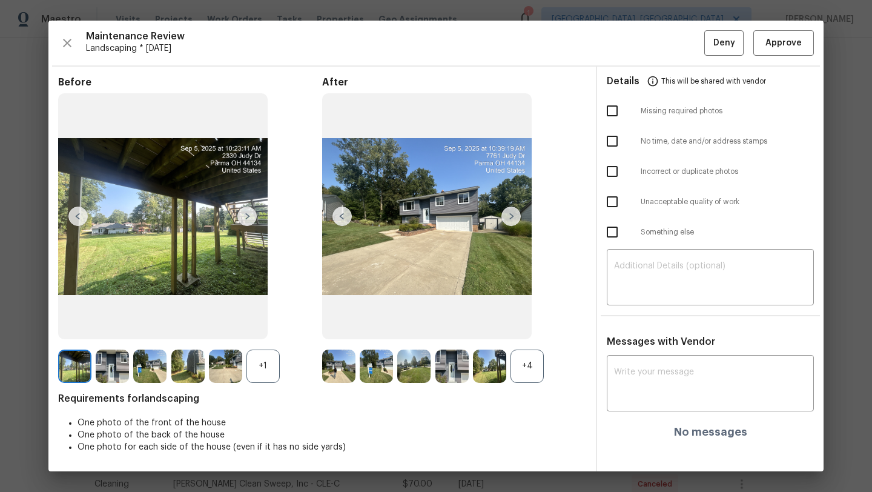
click at [517, 215] on img at bounding box center [511, 216] width 19 height 19
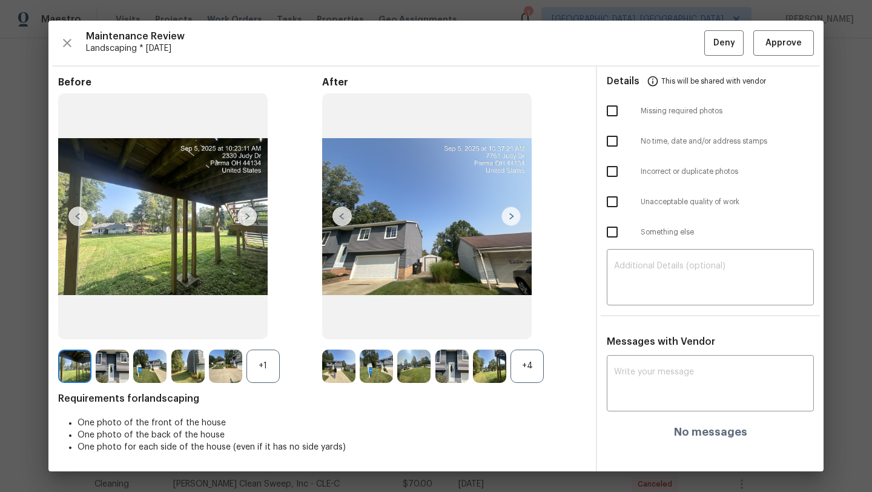
click at [511, 218] on img at bounding box center [511, 216] width 19 height 19
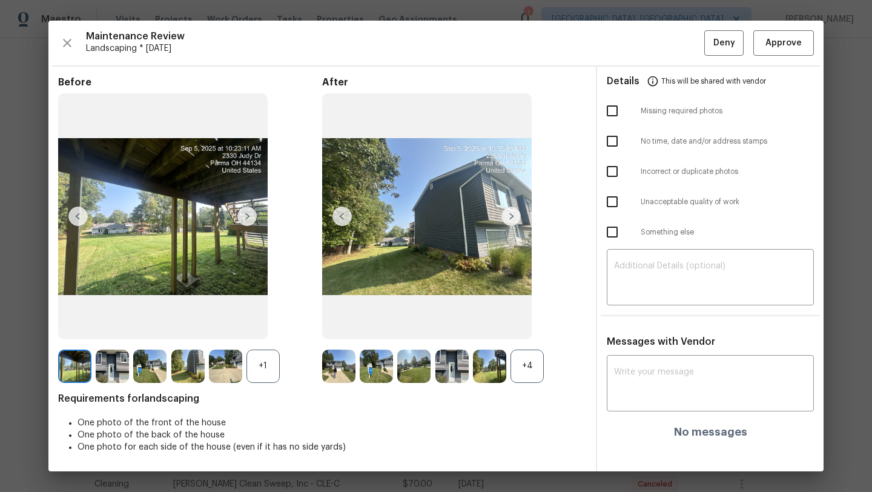
click at [511, 218] on img at bounding box center [511, 216] width 19 height 19
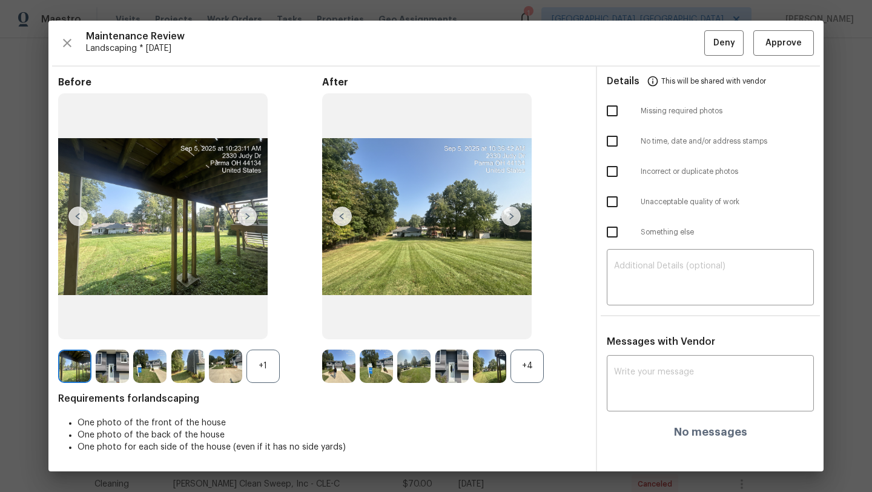
click at [526, 374] on div "+4" at bounding box center [527, 366] width 33 height 33
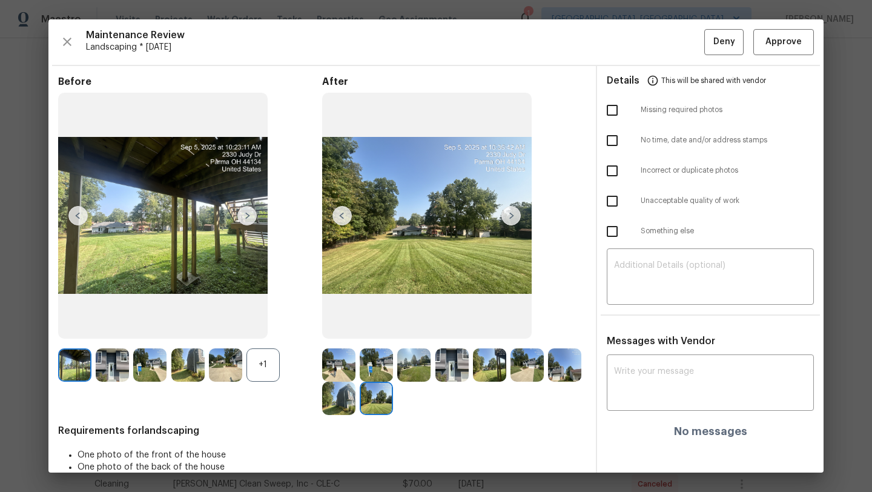
click at [376, 405] on img at bounding box center [376, 398] width 33 height 33
click at [340, 211] on img at bounding box center [342, 215] width 19 height 19
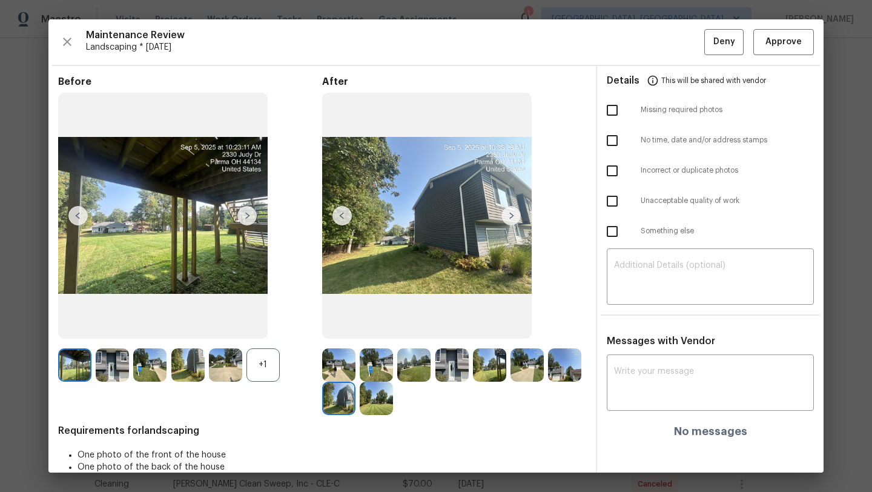
click at [340, 211] on img at bounding box center [342, 215] width 19 height 19
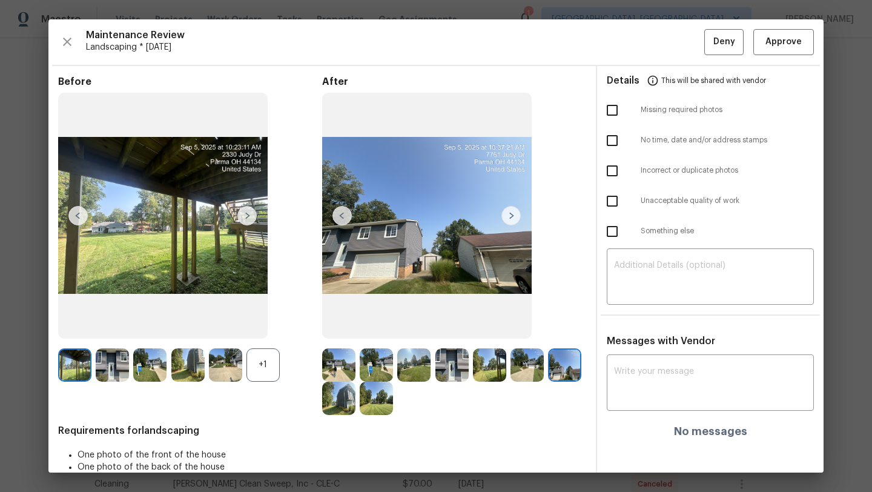
click at [340, 210] on img at bounding box center [342, 215] width 19 height 19
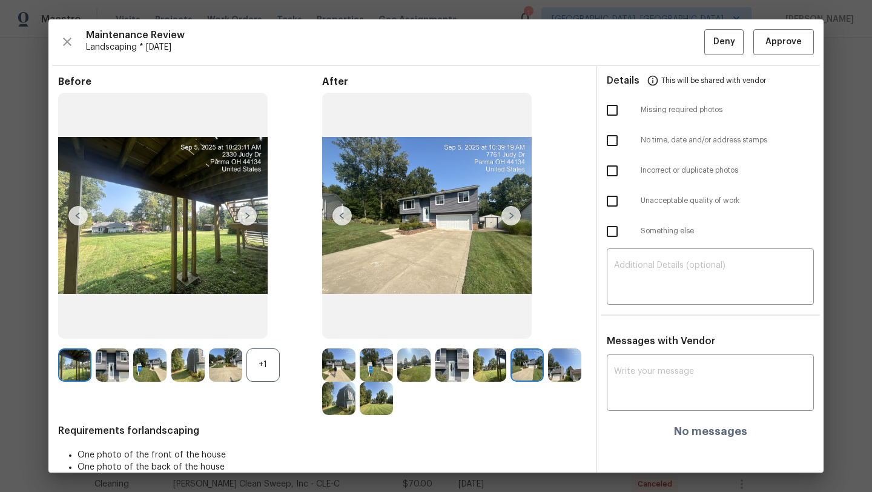
click at [340, 210] on img at bounding box center [342, 215] width 19 height 19
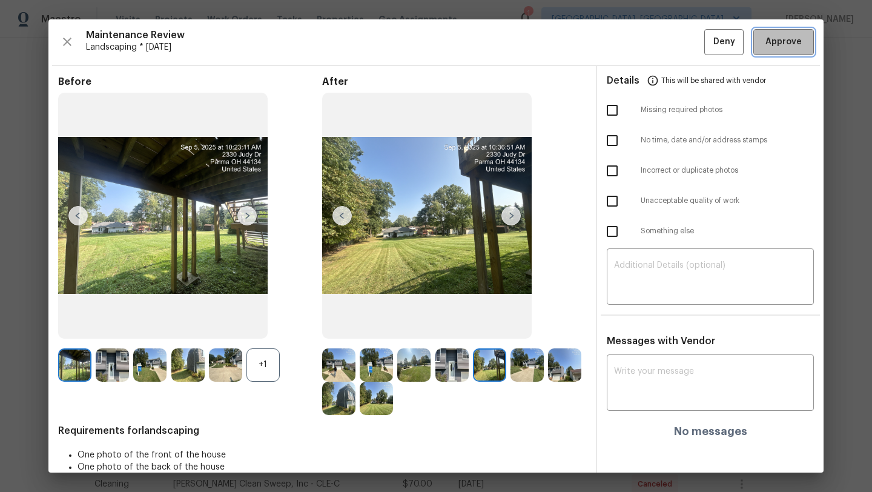
click at [786, 45] on span "Approve" at bounding box center [784, 42] width 36 height 15
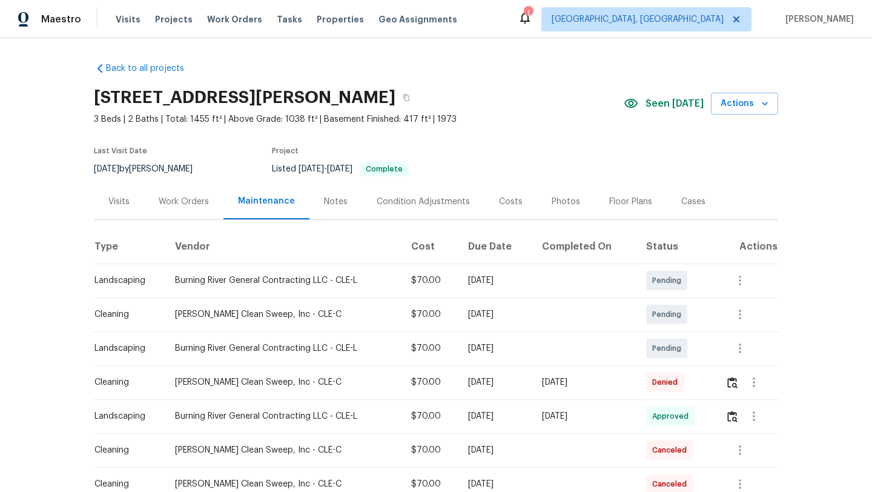
click at [121, 202] on div "Visits" at bounding box center [118, 202] width 21 height 12
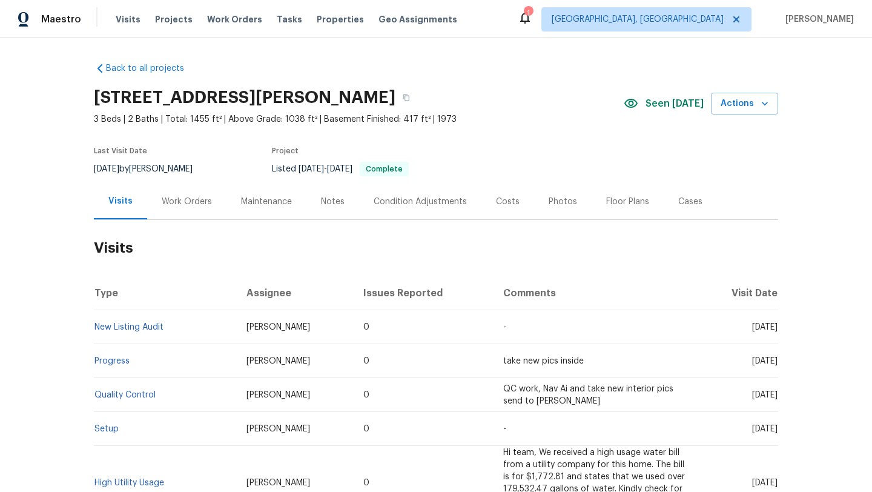
click at [181, 202] on div "Work Orders" at bounding box center [187, 202] width 50 height 12
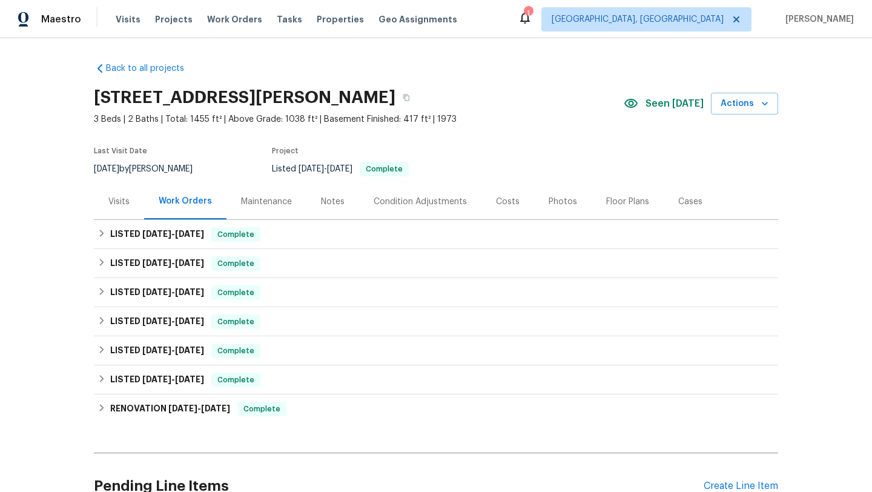
click at [253, 205] on div "Maintenance" at bounding box center [266, 202] width 51 height 12
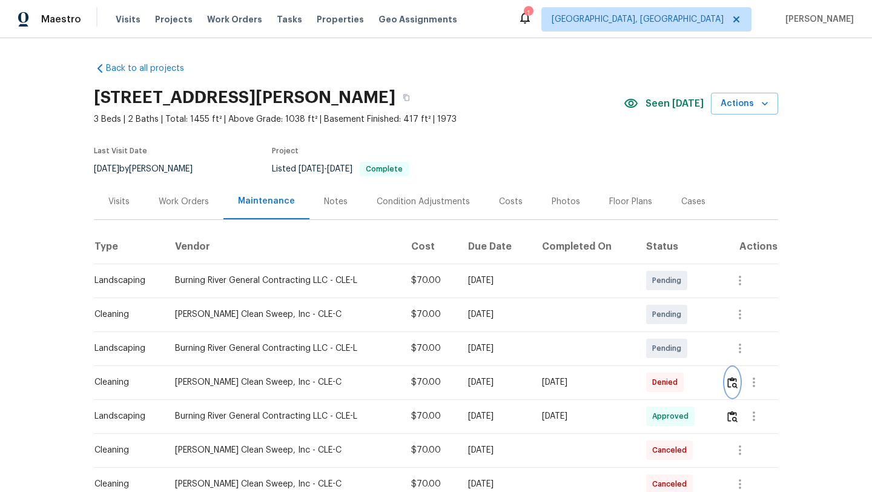
click at [732, 385] on img "button" at bounding box center [733, 383] width 10 height 12
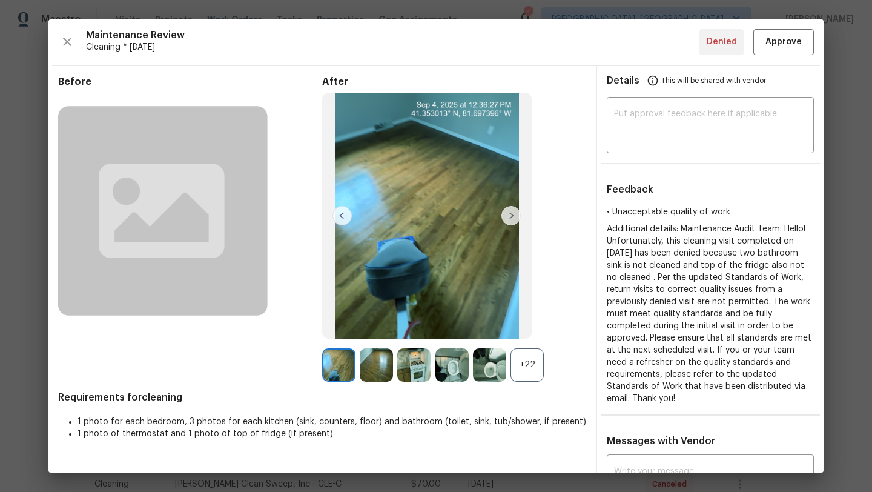
click at [391, 304] on img at bounding box center [427, 216] width 210 height 246
click at [516, 215] on img at bounding box center [511, 215] width 19 height 19
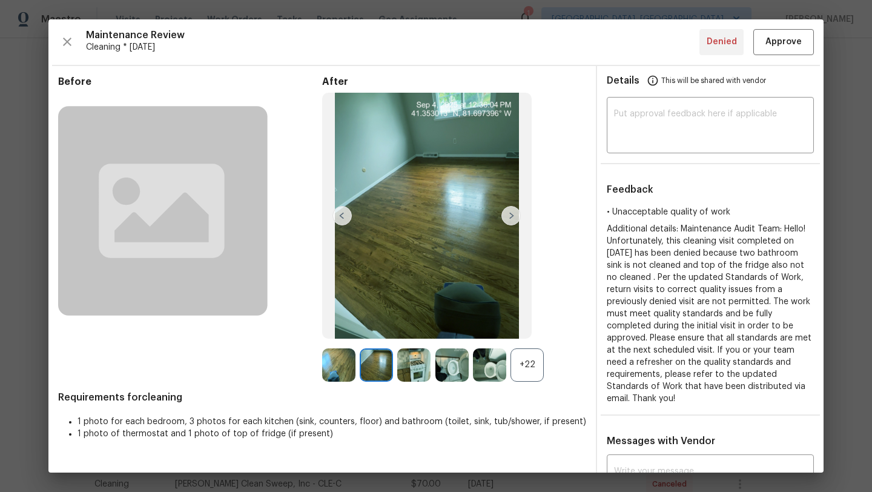
click at [516, 215] on img at bounding box center [511, 215] width 19 height 19
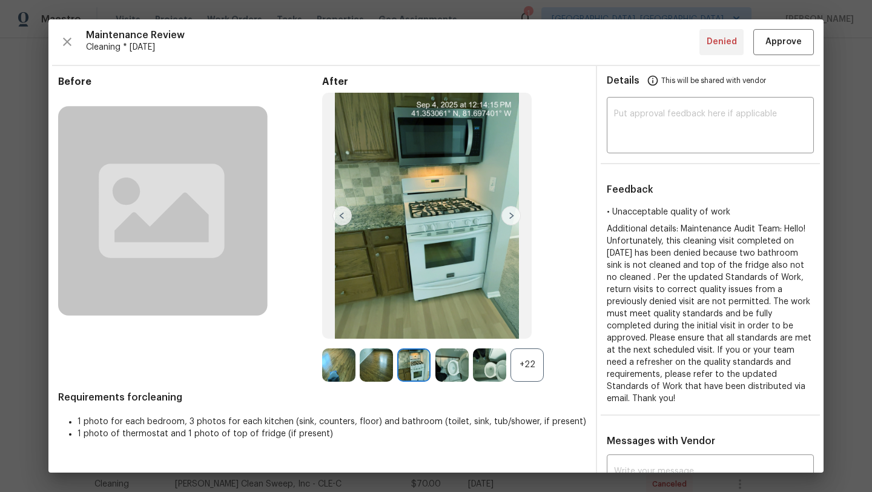
click at [515, 216] on img at bounding box center [511, 215] width 19 height 19
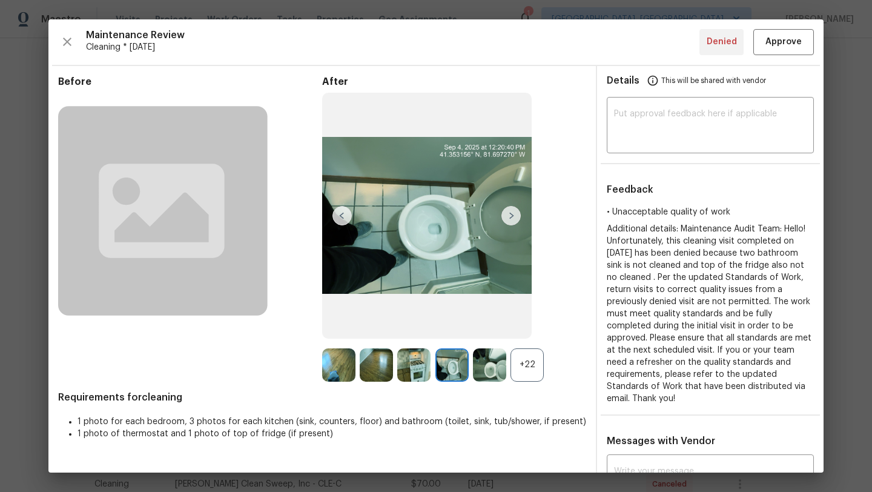
click at [515, 216] on img at bounding box center [511, 215] width 19 height 19
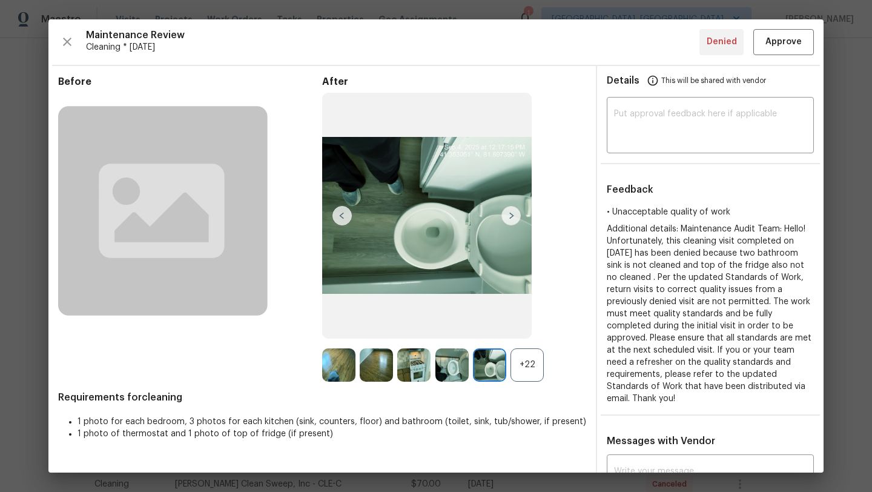
click at [515, 216] on img at bounding box center [511, 215] width 19 height 19
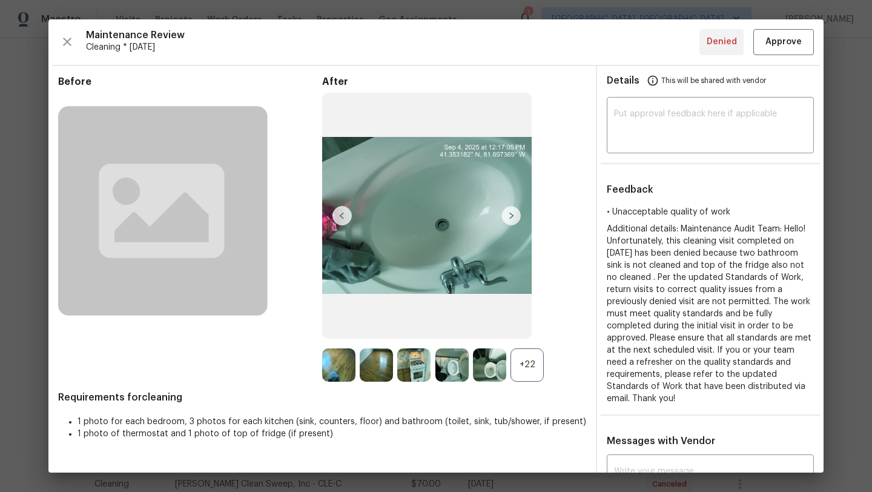
click at [515, 216] on img at bounding box center [511, 215] width 19 height 19
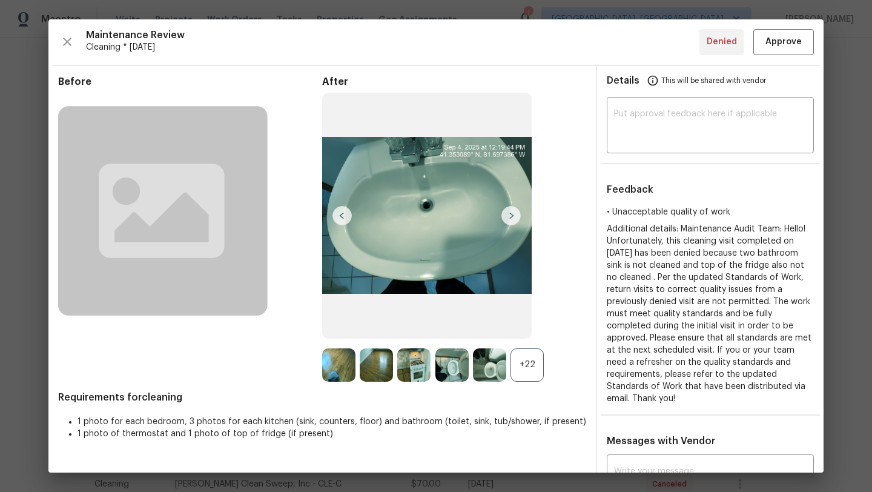
click at [515, 216] on img at bounding box center [511, 215] width 19 height 19
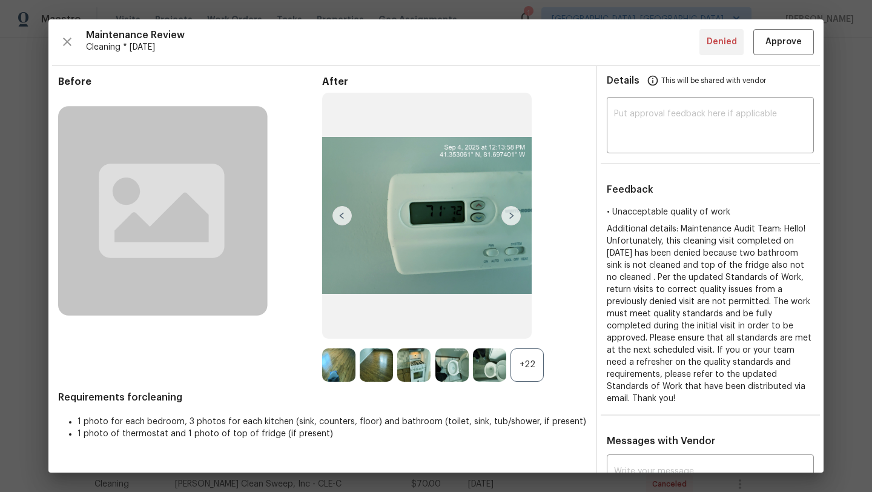
click at [515, 216] on img at bounding box center [511, 215] width 19 height 19
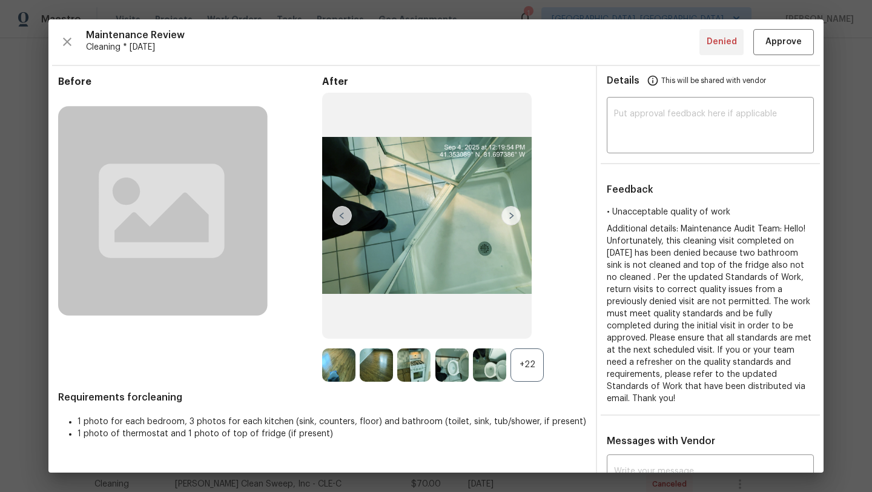
click at [515, 216] on img at bounding box center [511, 215] width 19 height 19
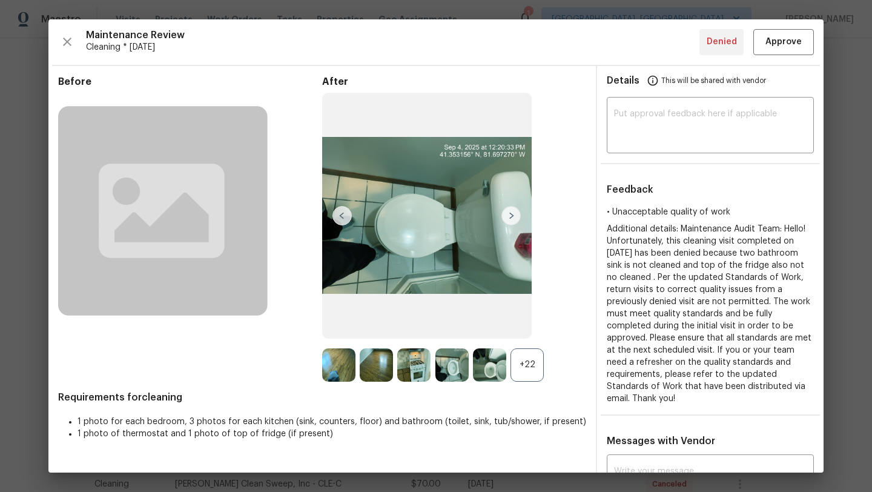
click at [515, 216] on img at bounding box center [511, 215] width 19 height 19
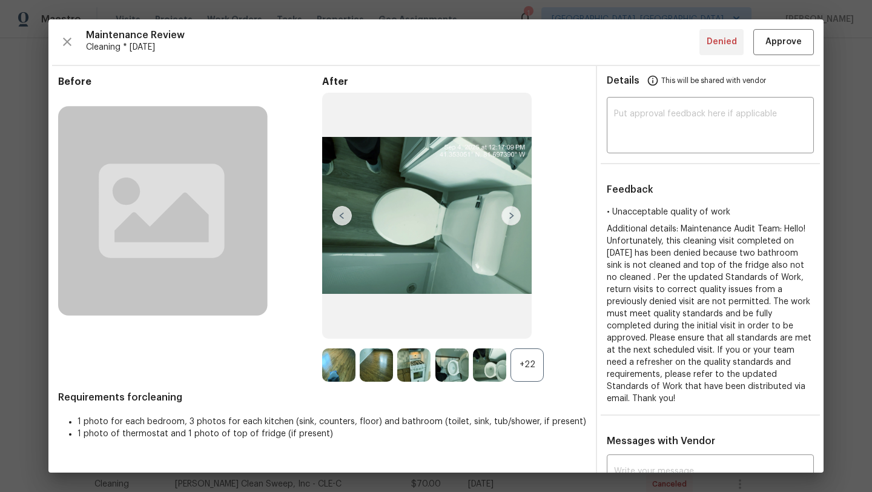
click at [515, 216] on img at bounding box center [511, 215] width 19 height 19
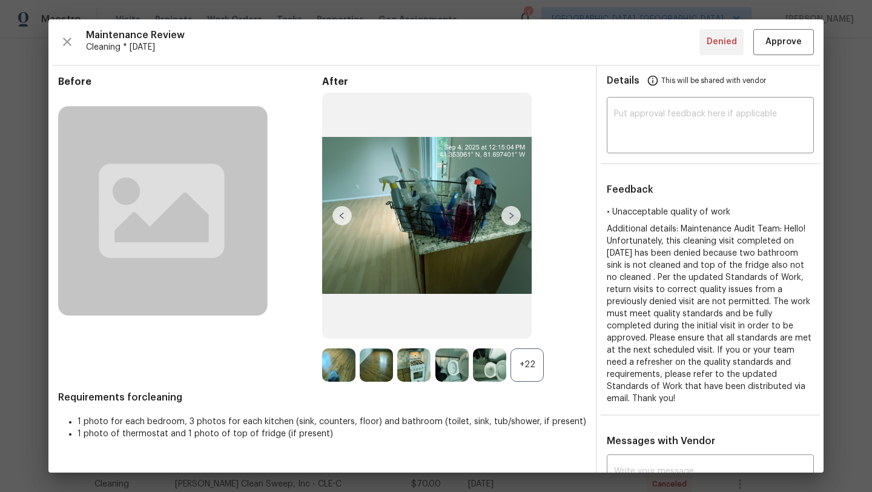
click at [515, 216] on img at bounding box center [511, 215] width 19 height 19
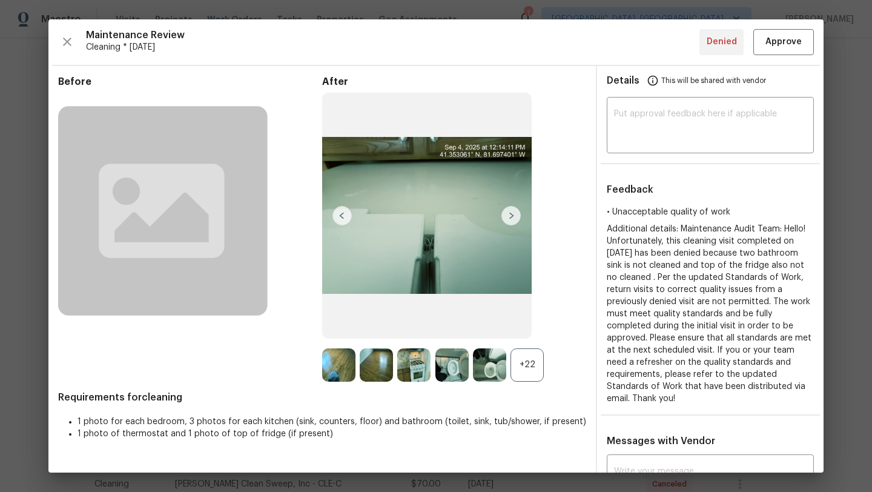
click at [515, 216] on img at bounding box center [511, 215] width 19 height 19
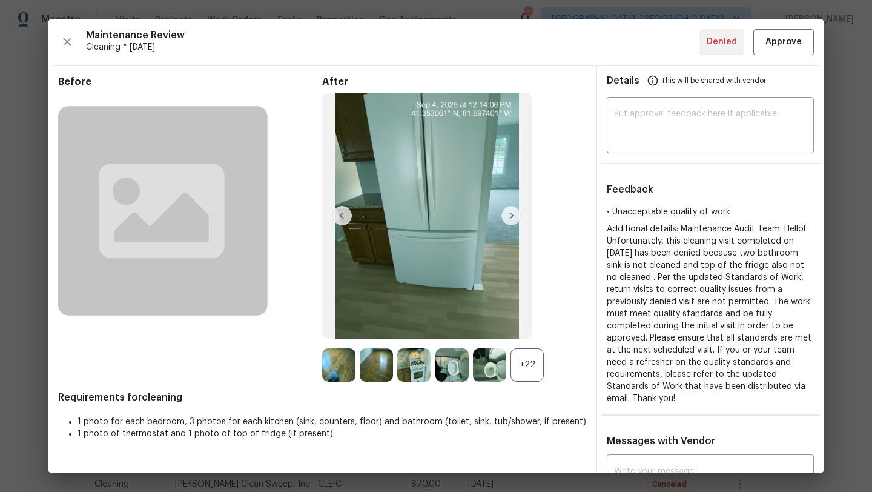
click at [515, 216] on img at bounding box center [511, 215] width 19 height 19
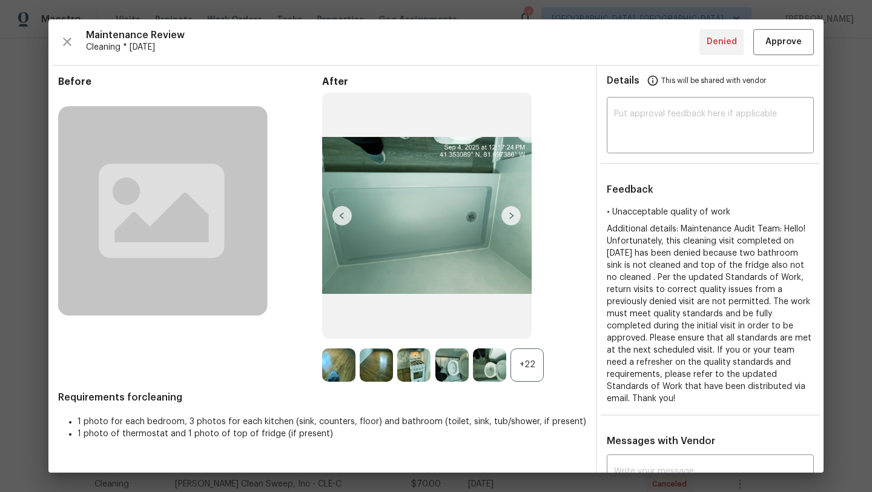
click at [515, 216] on img at bounding box center [511, 215] width 19 height 19
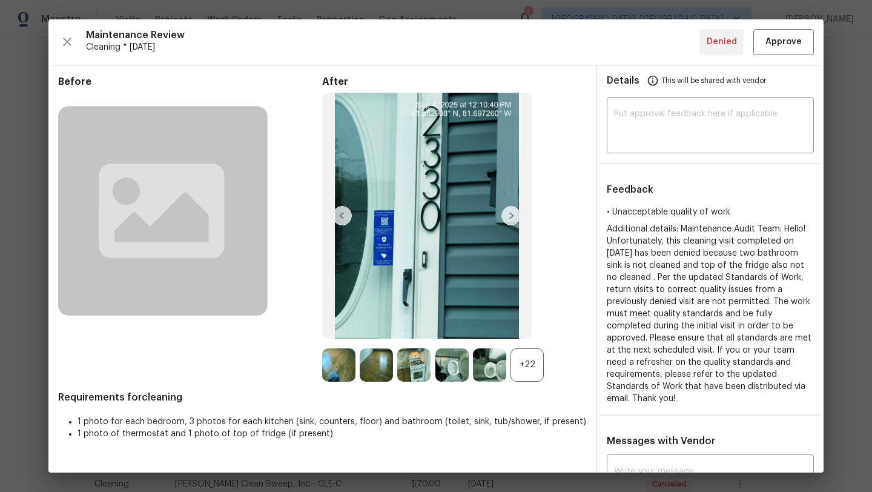
click at [515, 216] on img at bounding box center [511, 215] width 19 height 19
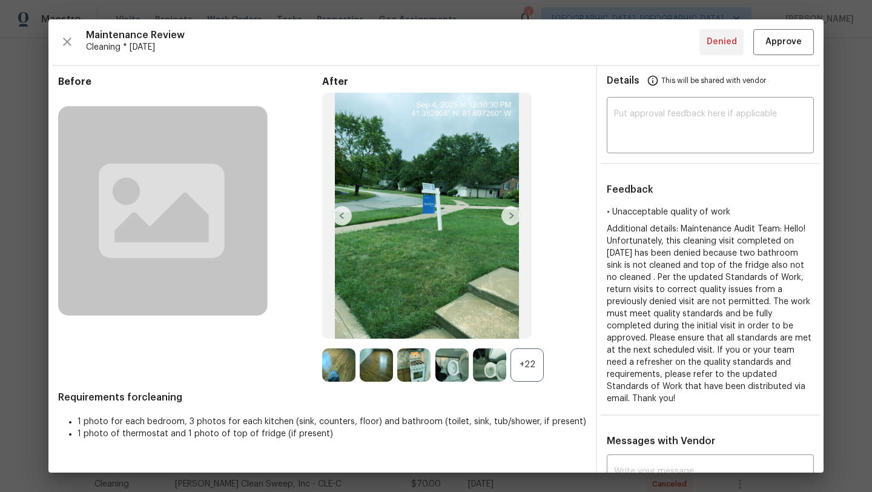
click at [515, 216] on img at bounding box center [511, 215] width 19 height 19
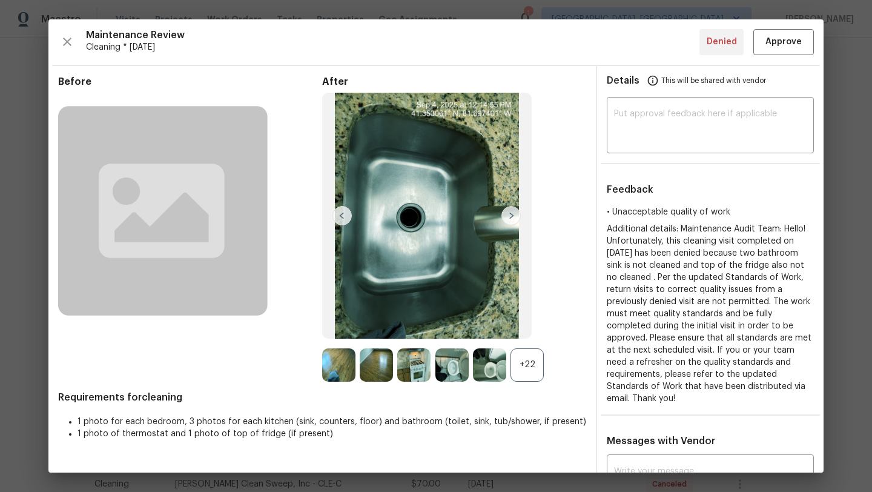
click at [515, 216] on img at bounding box center [511, 215] width 19 height 19
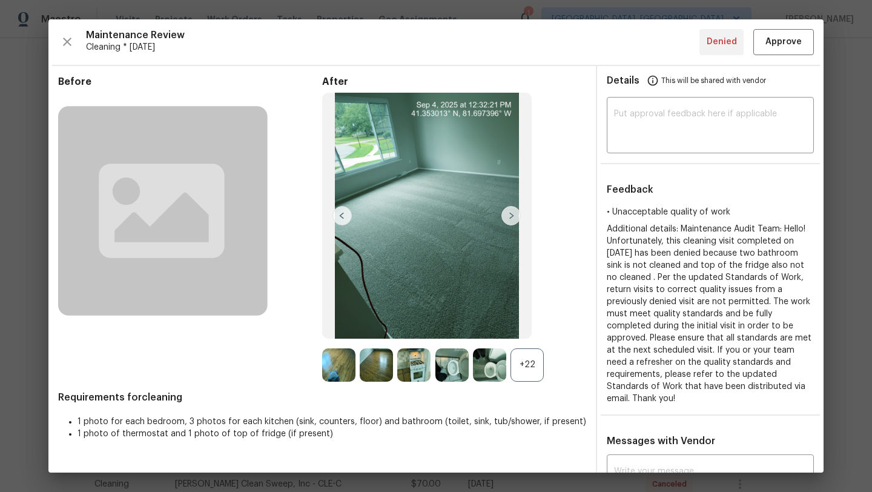
click at [515, 216] on img at bounding box center [511, 215] width 19 height 19
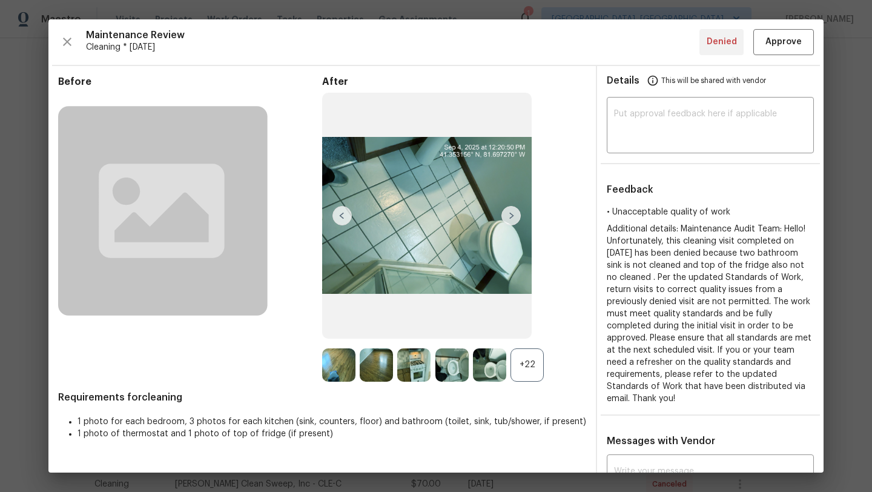
click at [515, 216] on img at bounding box center [511, 215] width 19 height 19
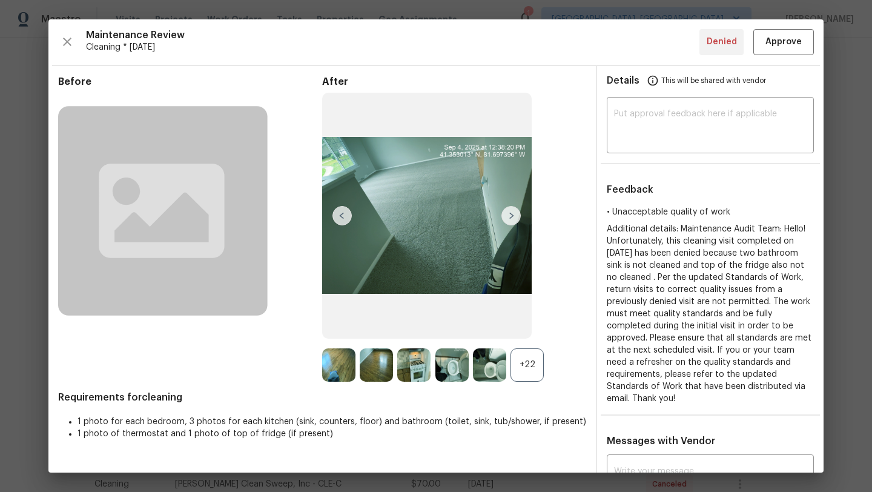
click at [515, 216] on img at bounding box center [511, 215] width 19 height 19
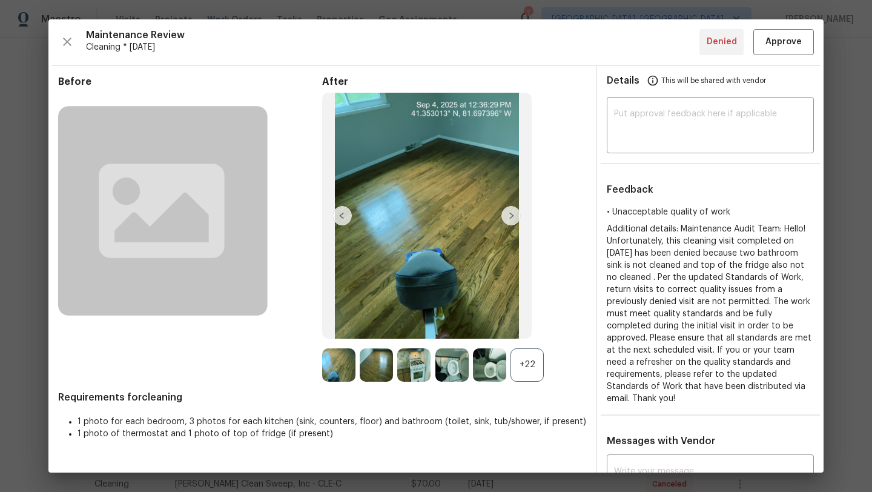
click at [515, 216] on img at bounding box center [511, 215] width 19 height 19
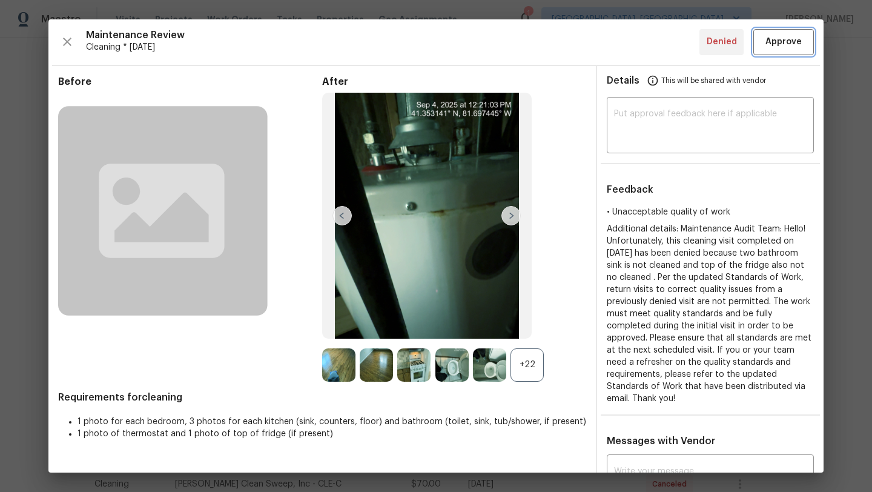
click at [791, 45] on span "Approve" at bounding box center [784, 42] width 36 height 15
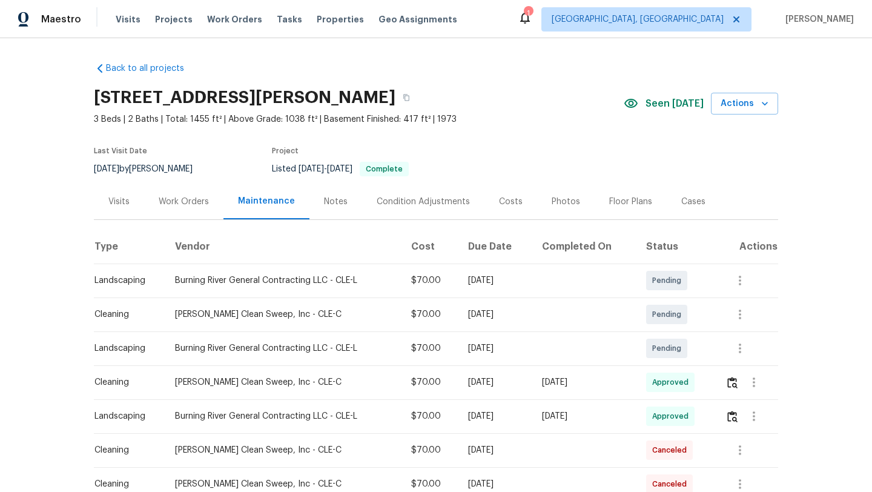
click at [110, 204] on div "Visits" at bounding box center [118, 202] width 21 height 12
